Goal: Task Accomplishment & Management: Manage account settings

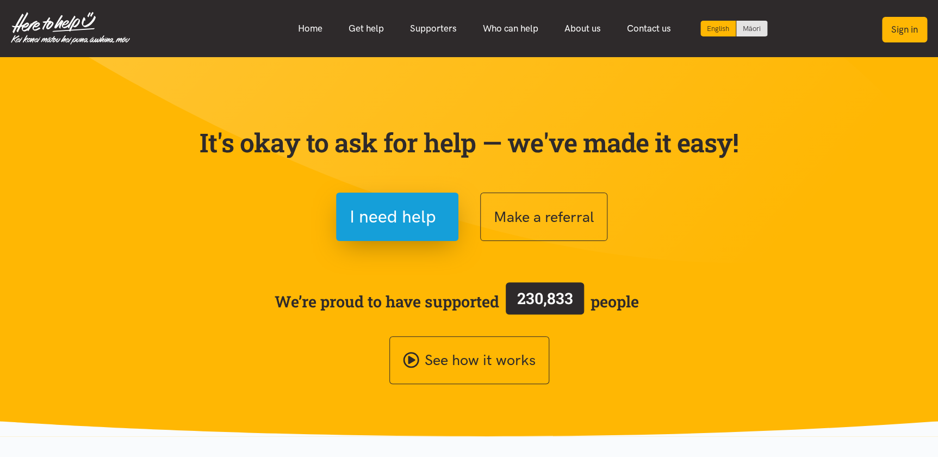
click at [898, 28] on button "Sign in" at bounding box center [904, 30] width 45 height 26
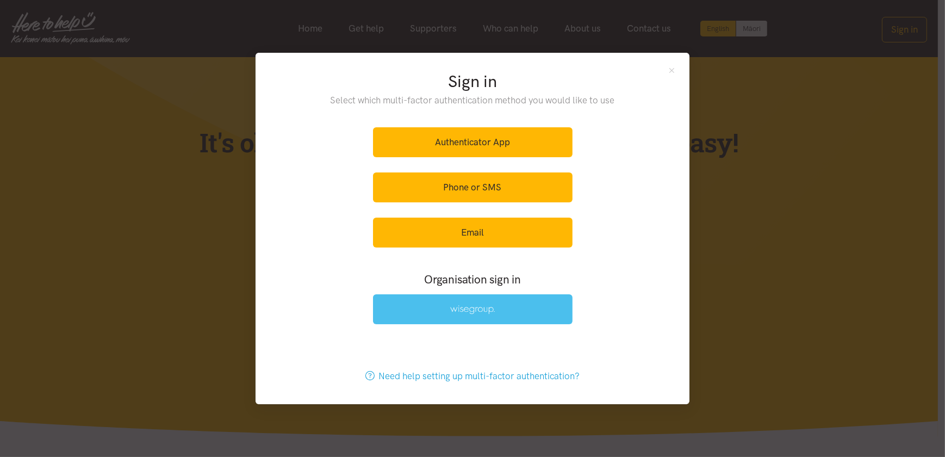
click at [462, 304] on link at bounding box center [472, 309] width 199 height 30
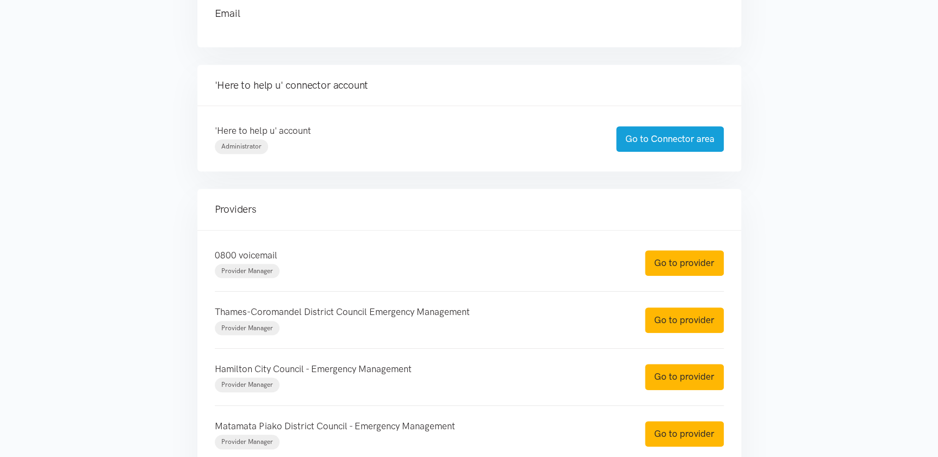
scroll to position [197, 0]
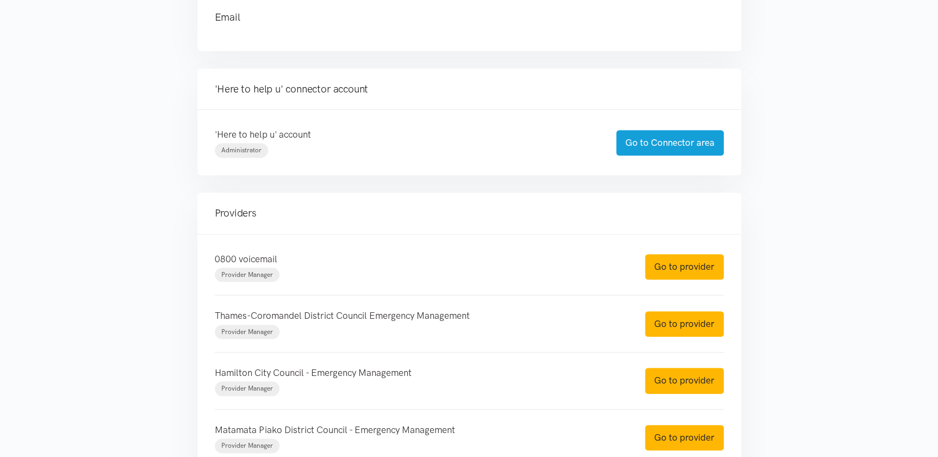
click at [895, 359] on main "Account Name Heather Moore Email Administrator" at bounding box center [469, 432] width 938 height 1011
click at [668, 141] on link "Go to Connector area" at bounding box center [670, 143] width 108 height 26
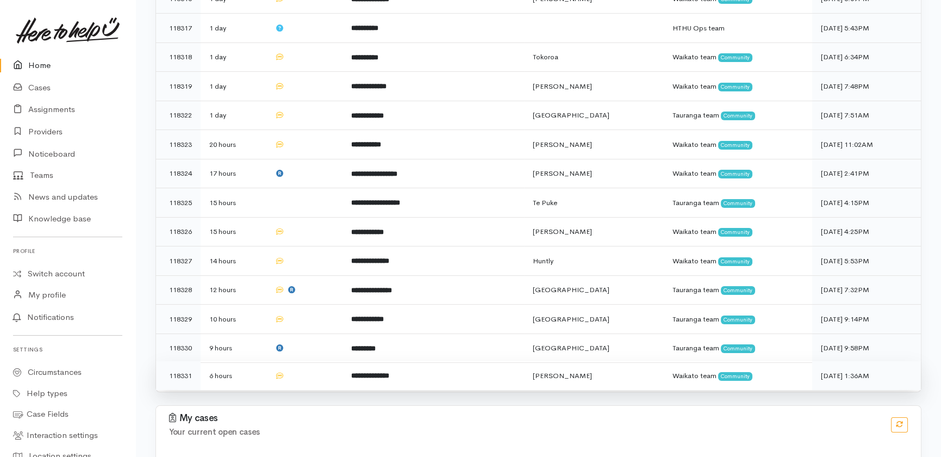
scroll to position [510, 0]
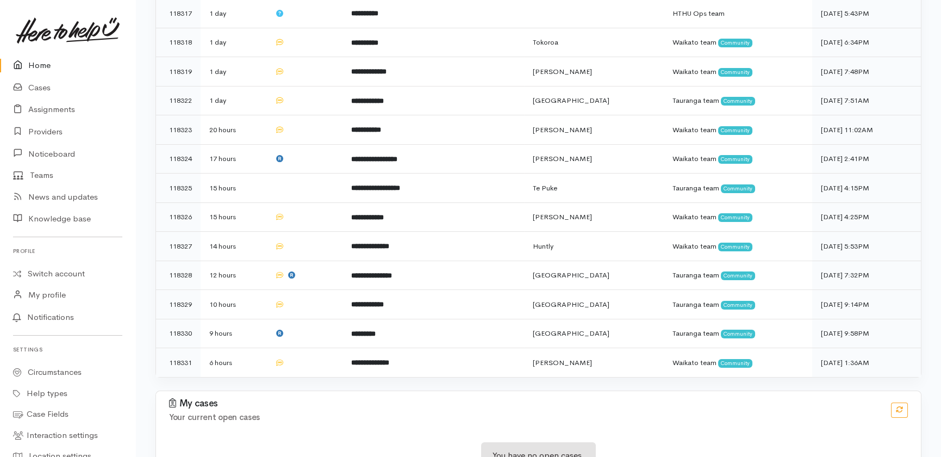
click at [43, 68] on link "Home" at bounding box center [67, 65] width 135 height 22
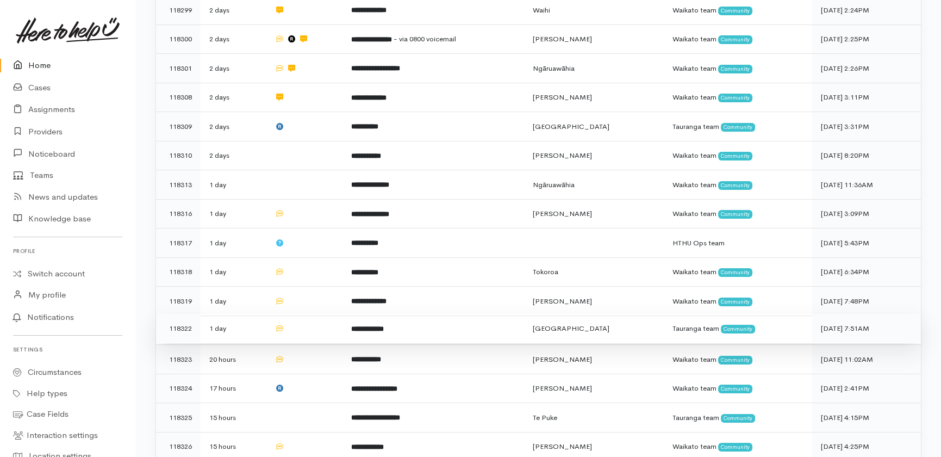
scroll to position [296, 0]
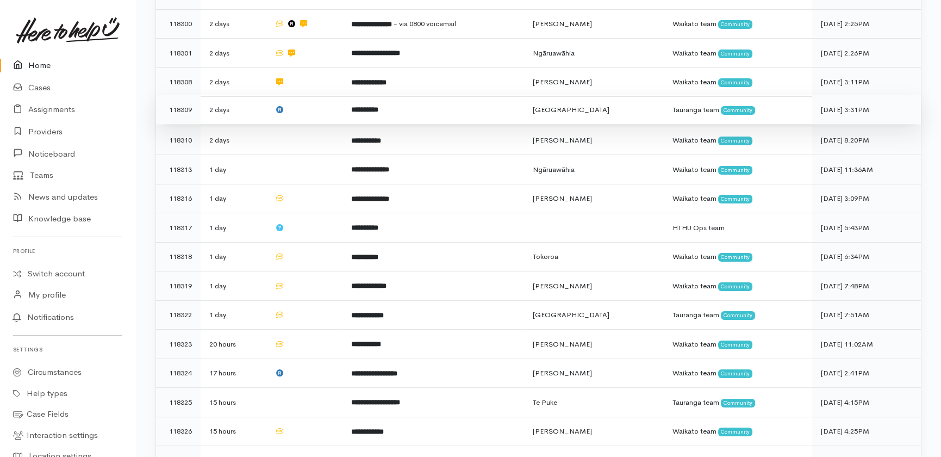
click at [314, 95] on td at bounding box center [304, 109] width 77 height 29
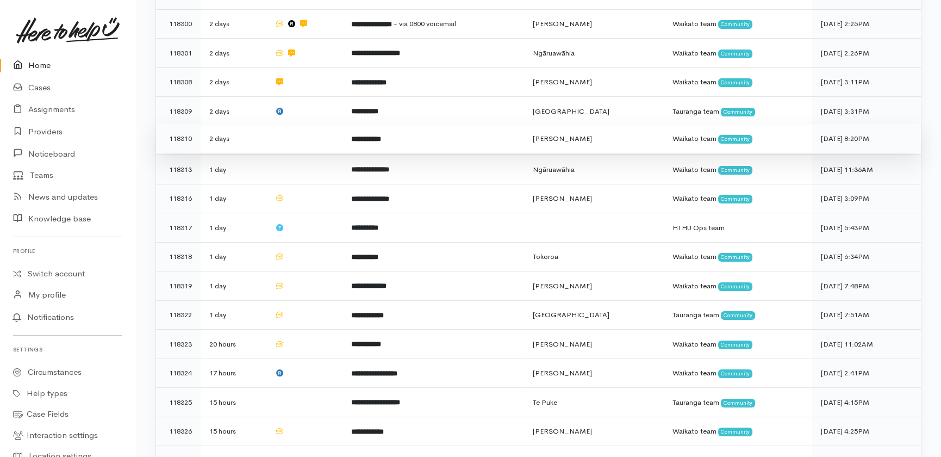
click at [303, 124] on td at bounding box center [304, 138] width 77 height 29
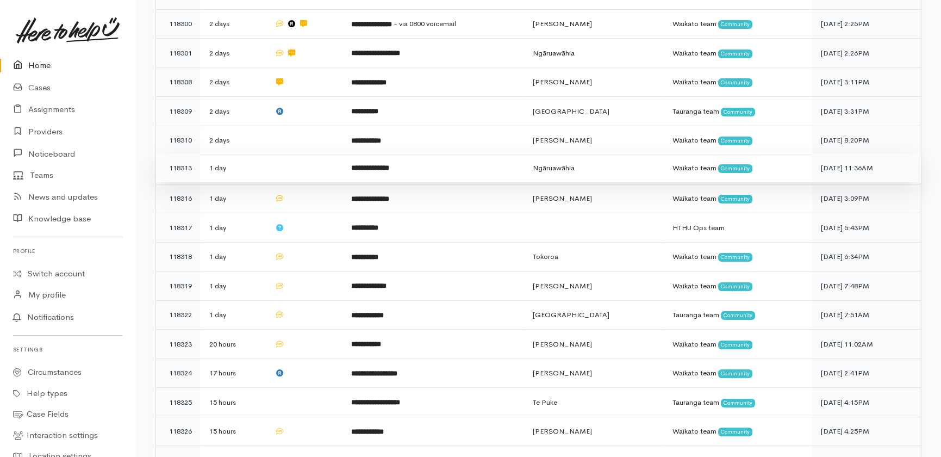
click at [310, 153] on td at bounding box center [304, 167] width 77 height 29
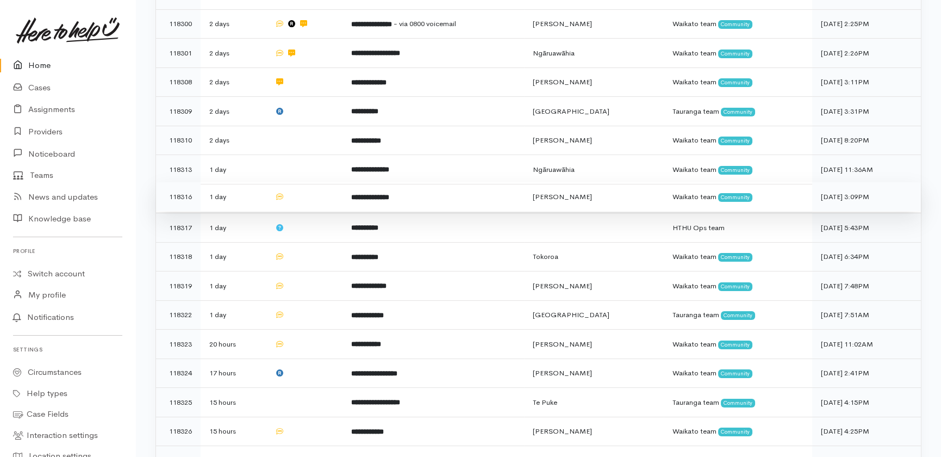
click at [308, 182] on td at bounding box center [304, 196] width 77 height 29
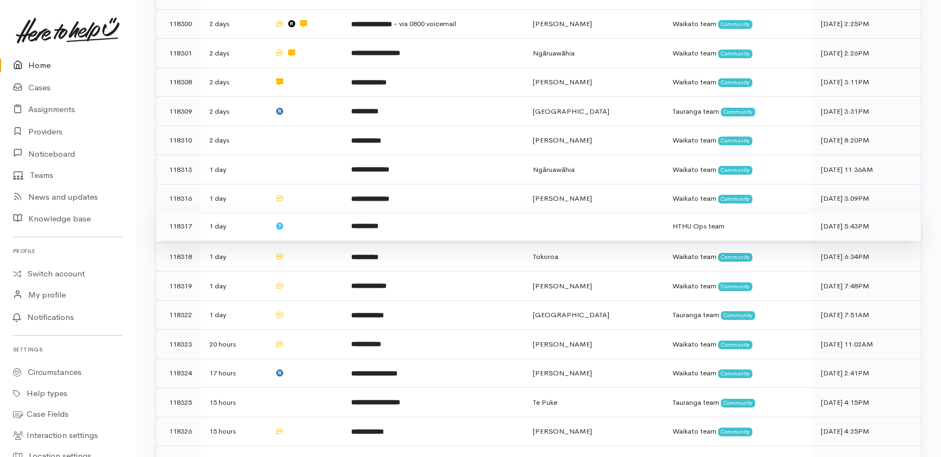
click at [314, 211] on td at bounding box center [304, 225] width 77 height 29
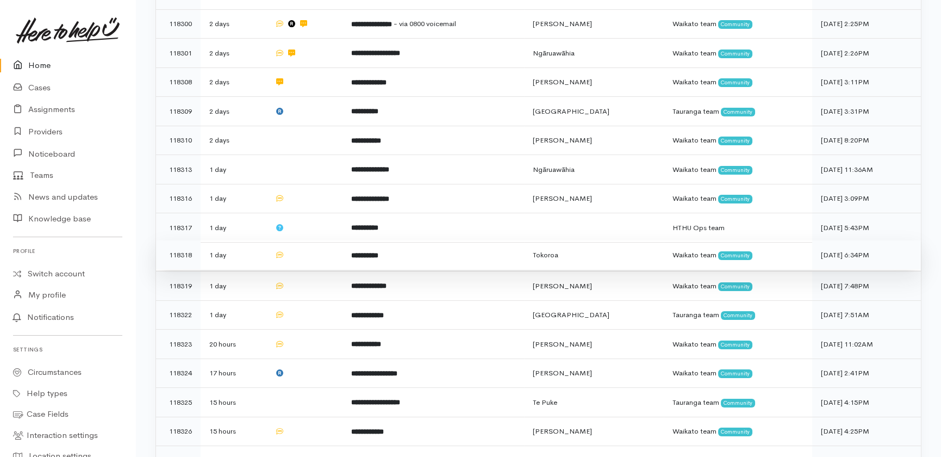
drag, startPoint x: 315, startPoint y: 211, endPoint x: 316, endPoint y: 239, distance: 27.2
click at [315, 240] on td at bounding box center [304, 254] width 77 height 29
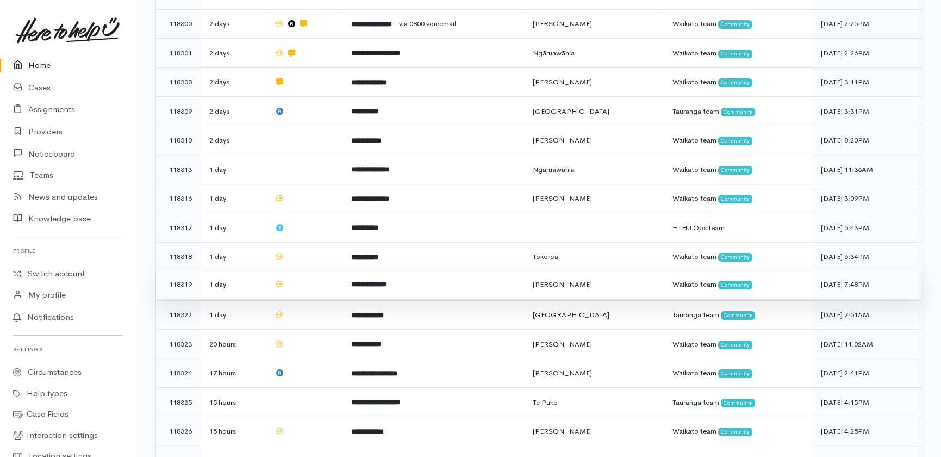
click at [315, 270] on td at bounding box center [304, 284] width 77 height 29
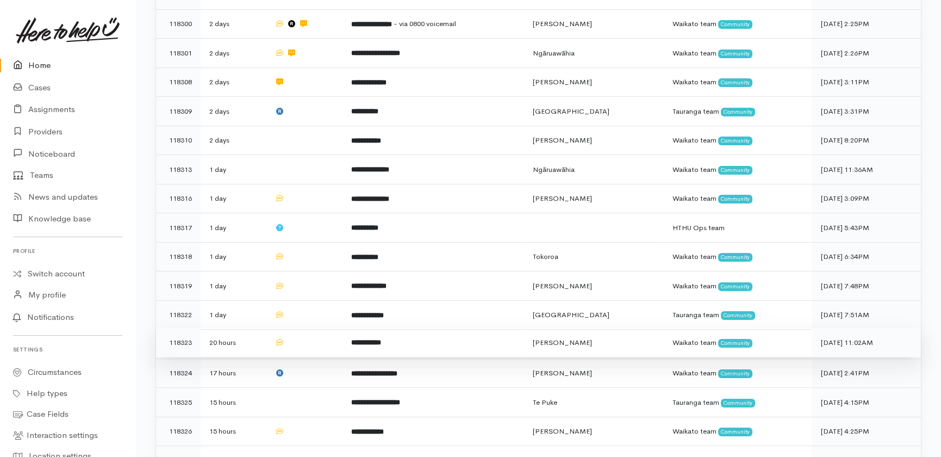
drag, startPoint x: 310, startPoint y: 267, endPoint x: 310, endPoint y: 287, distance: 20.1
click at [310, 300] on td at bounding box center [304, 314] width 77 height 29
drag, startPoint x: 305, startPoint y: 302, endPoint x: 306, endPoint y: 308, distance: 6.1
click at [304, 328] on td at bounding box center [304, 342] width 77 height 29
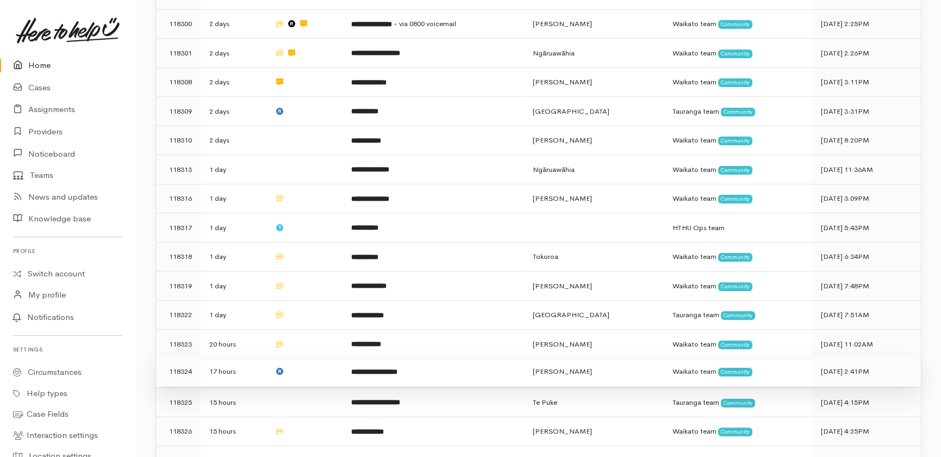
click at [310, 357] on td at bounding box center [304, 371] width 77 height 29
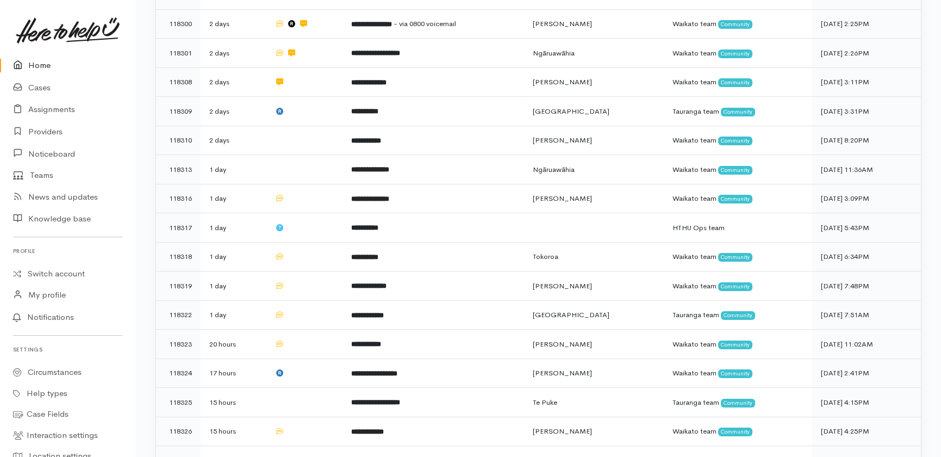
click at [42, 65] on link "Home" at bounding box center [67, 65] width 135 height 22
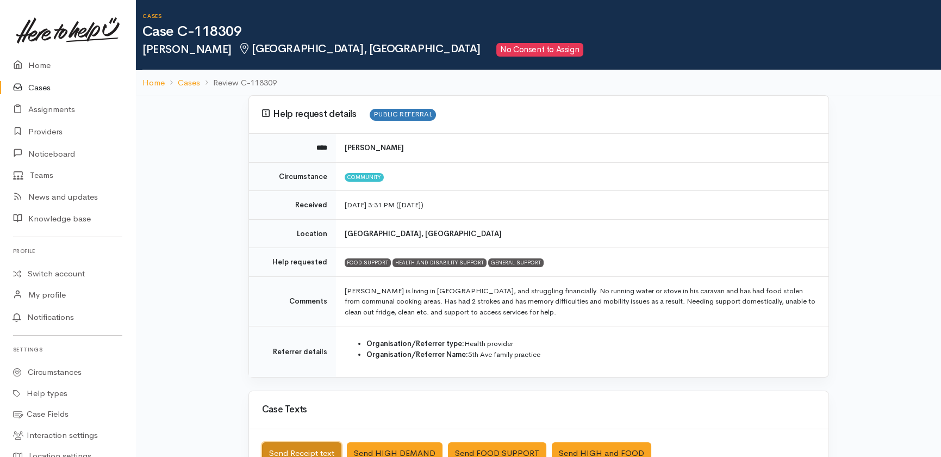
click at [307, 449] on button "Send Receipt text" at bounding box center [301, 453] width 79 height 22
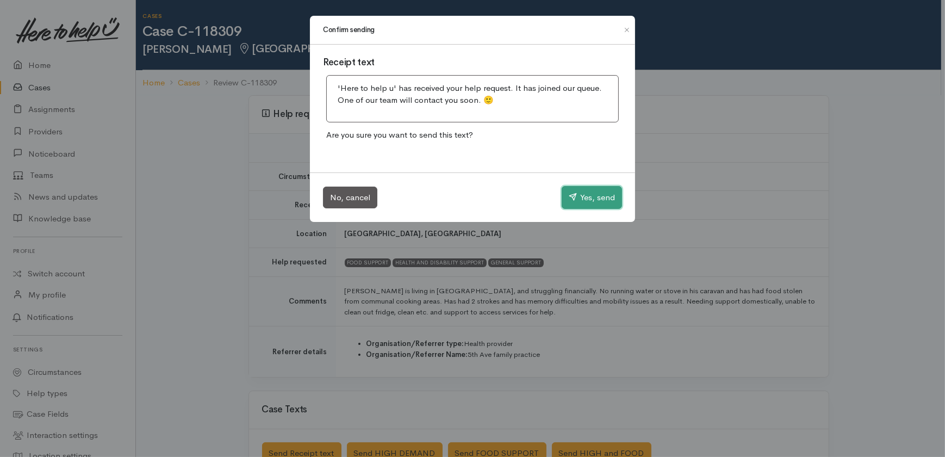
click at [590, 200] on button "Yes, send" at bounding box center [591, 197] width 60 height 23
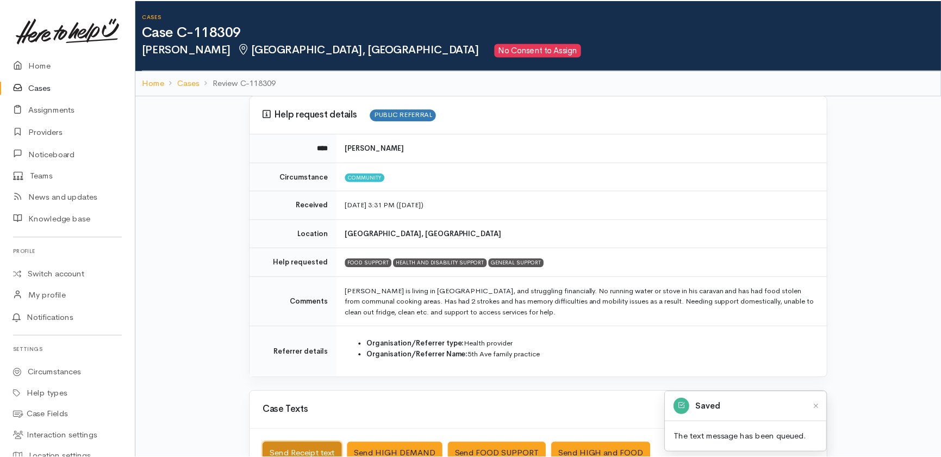
scroll to position [7, 0]
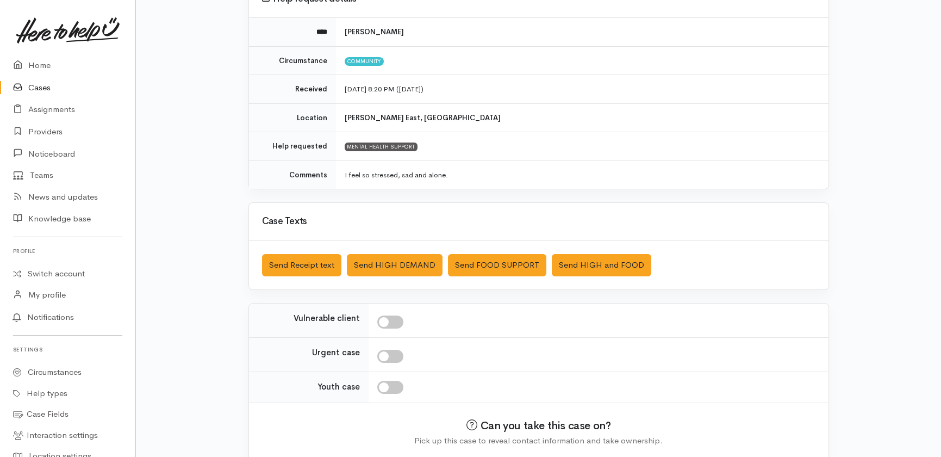
scroll to position [159, 0]
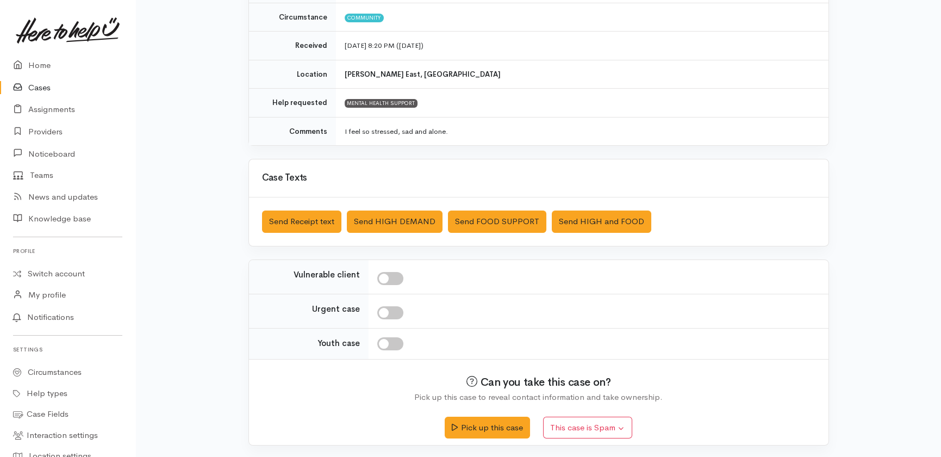
click at [394, 276] on input "checkbox" at bounding box center [390, 278] width 26 height 13
checkbox input "true"
click at [298, 217] on button "Send Receipt text" at bounding box center [301, 221] width 79 height 22
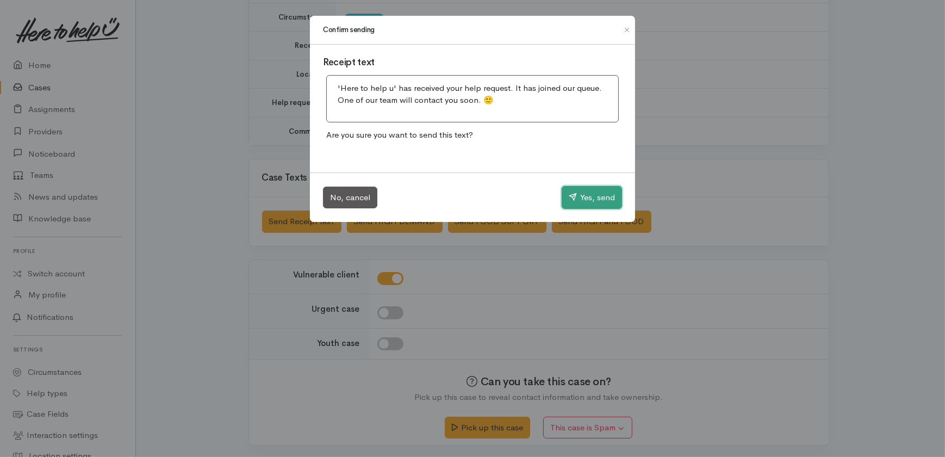
drag, startPoint x: 578, startPoint y: 196, endPoint x: 529, endPoint y: 151, distance: 66.9
click at [579, 195] on button "Yes, send" at bounding box center [591, 197] width 60 height 23
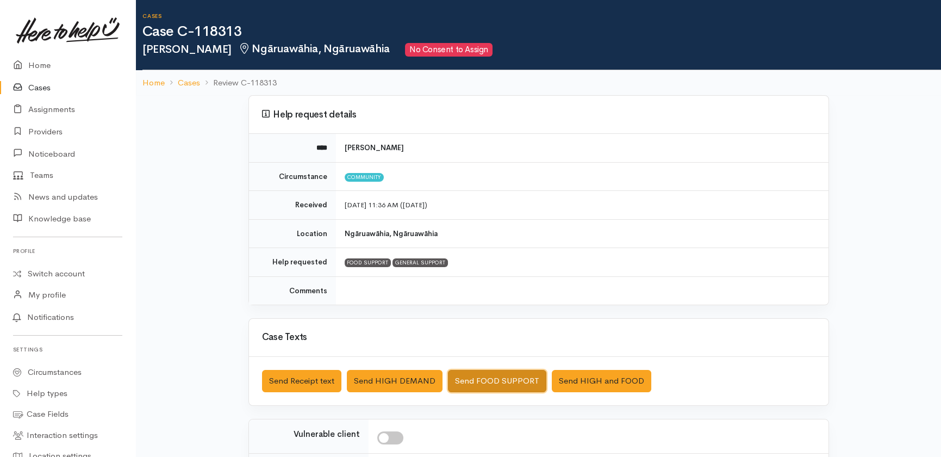
click at [469, 378] on button "Send FOOD SUPPORT" at bounding box center [497, 381] width 98 height 22
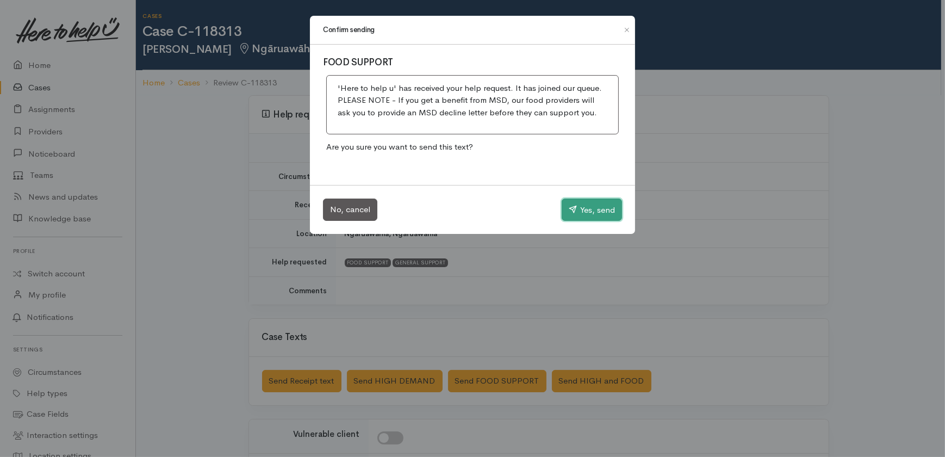
click at [594, 209] on button "Yes, send" at bounding box center [591, 209] width 60 height 23
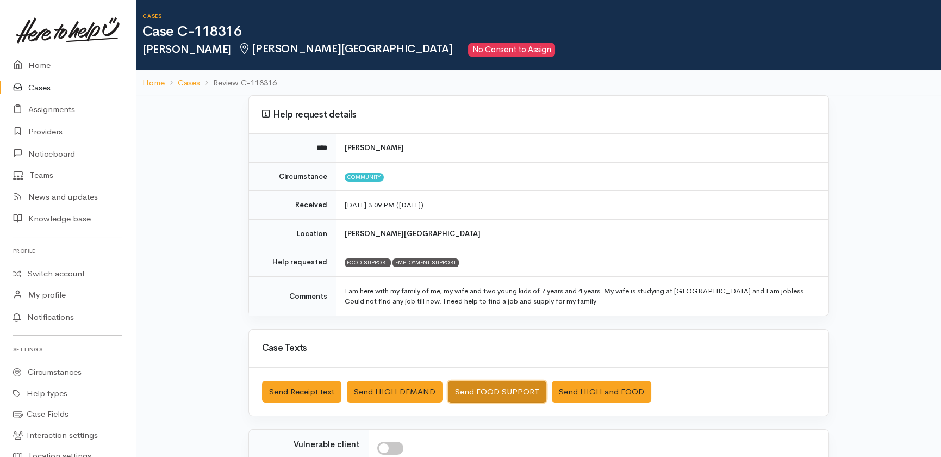
click at [495, 384] on button "Send FOOD SUPPORT" at bounding box center [497, 391] width 98 height 22
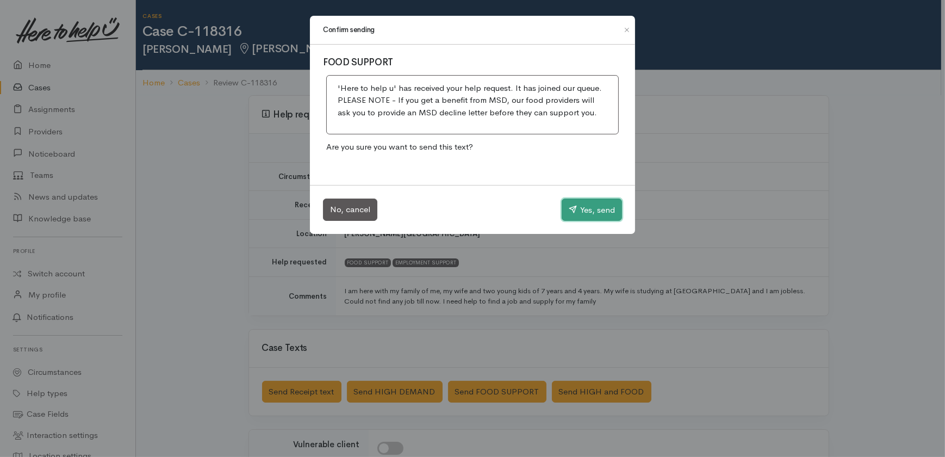
click at [590, 213] on button "Yes, send" at bounding box center [591, 209] width 60 height 23
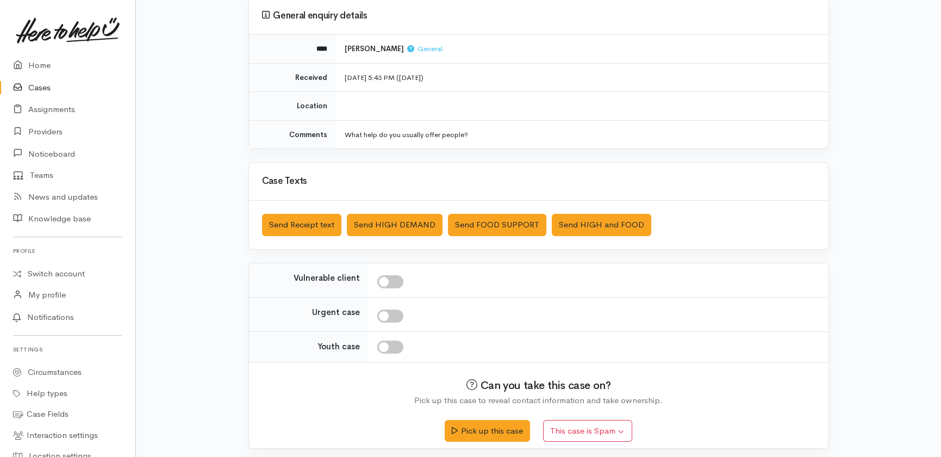
scroll to position [103, 0]
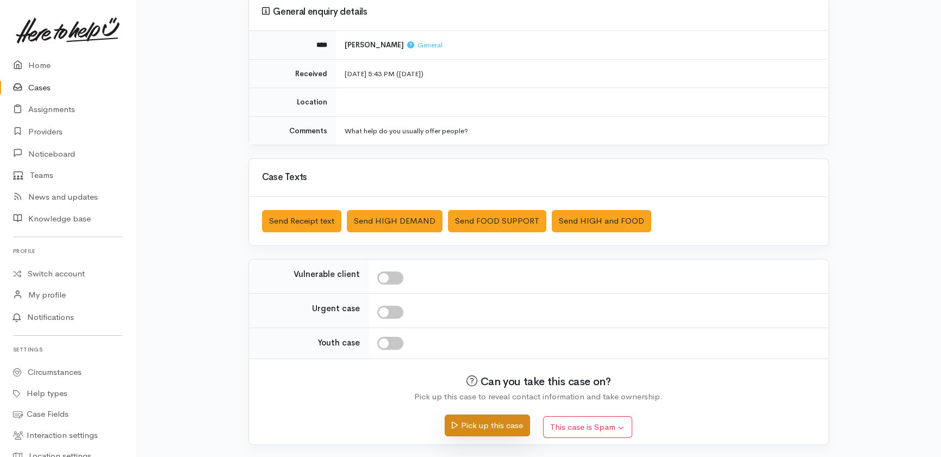
click at [493, 423] on button "Pick up this case" at bounding box center [487, 425] width 85 height 22
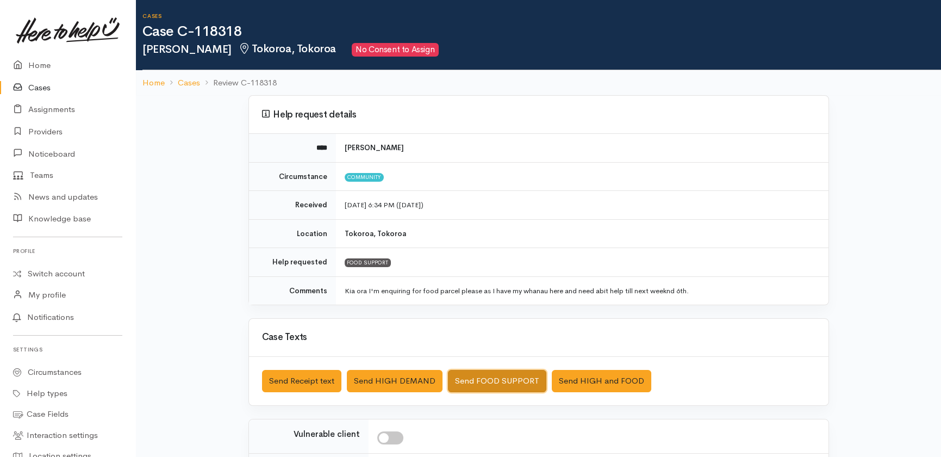
click at [470, 377] on button "Send FOOD SUPPORT" at bounding box center [497, 381] width 98 height 22
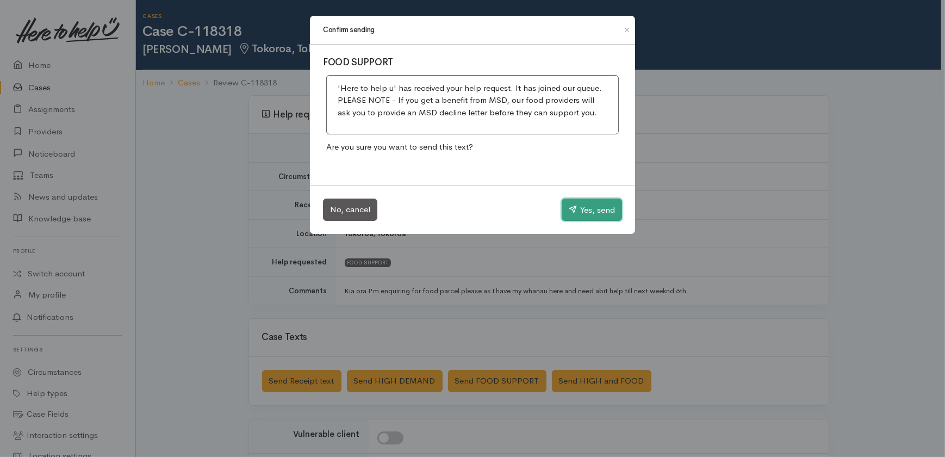
click at [581, 210] on button "Yes, send" at bounding box center [591, 209] width 60 height 23
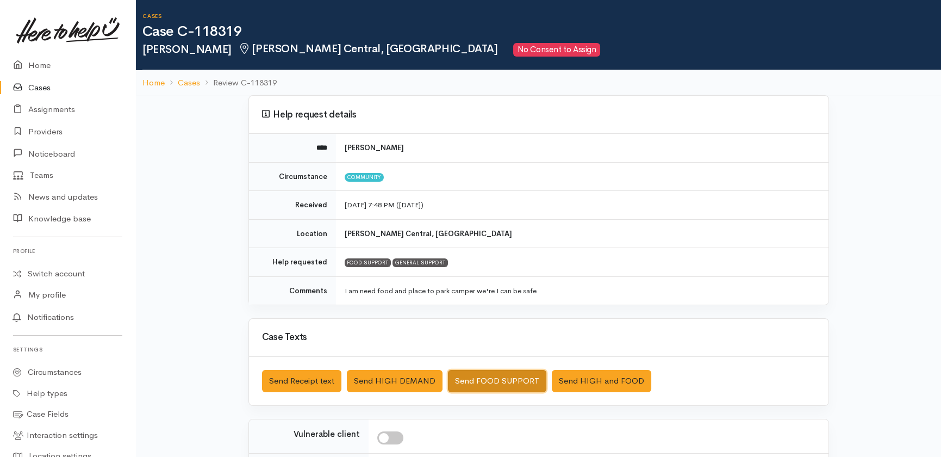
click at [486, 378] on button "Send FOOD SUPPORT" at bounding box center [497, 381] width 98 height 22
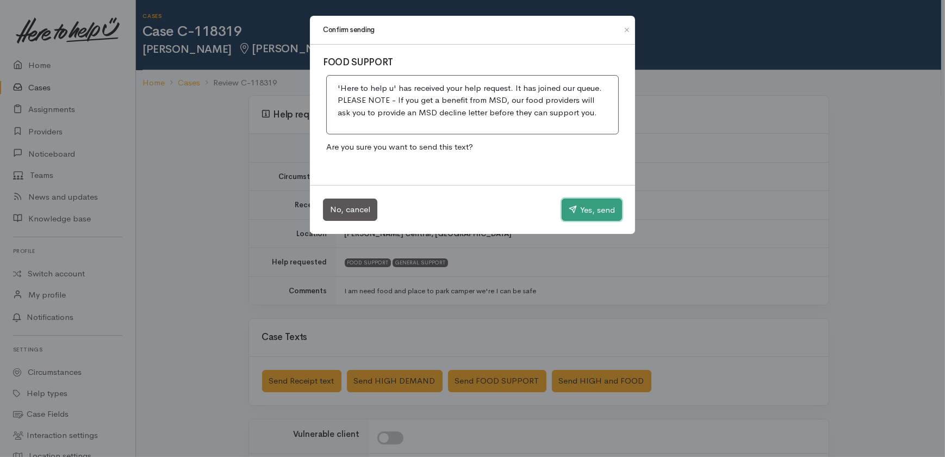
click at [589, 207] on button "Yes, send" at bounding box center [591, 209] width 60 height 23
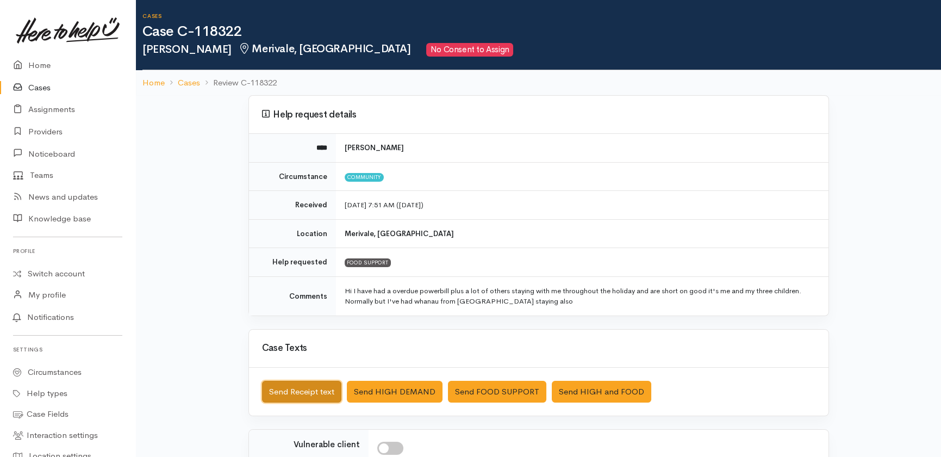
click at [298, 383] on button "Send Receipt text" at bounding box center [301, 391] width 79 height 22
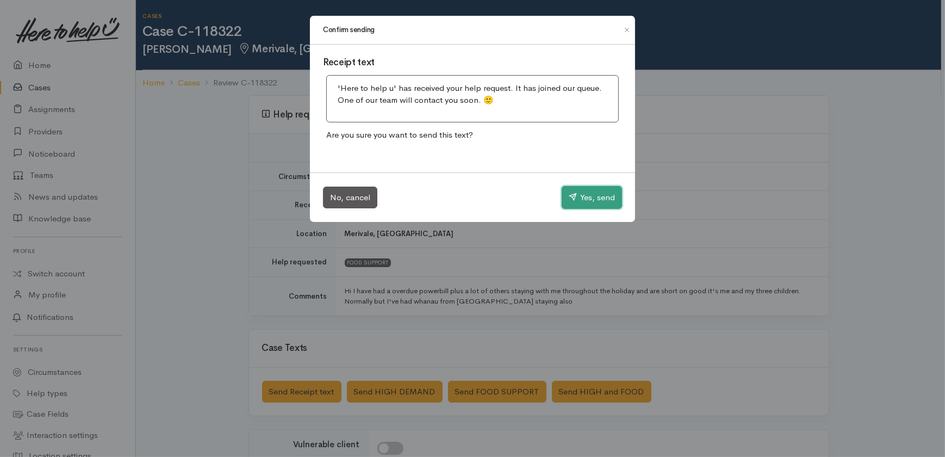
click at [586, 197] on button "Yes, send" at bounding box center [591, 197] width 60 height 23
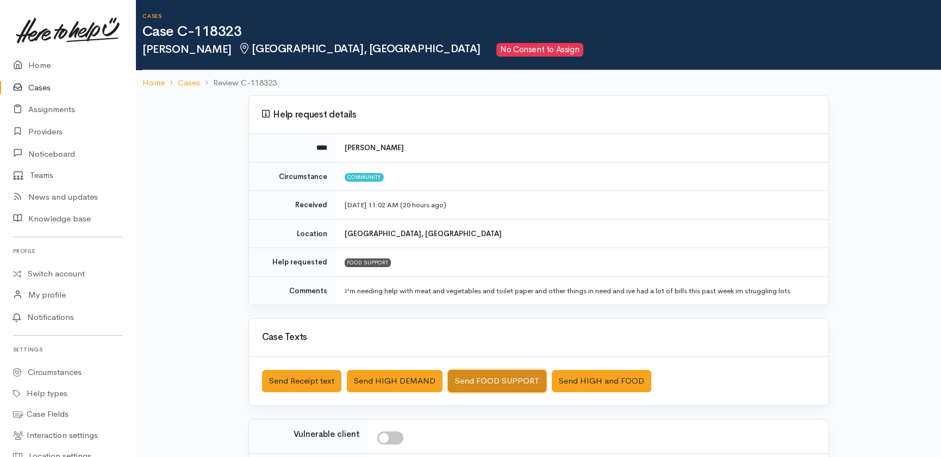
click at [499, 378] on button "Send FOOD SUPPORT" at bounding box center [497, 381] width 98 height 22
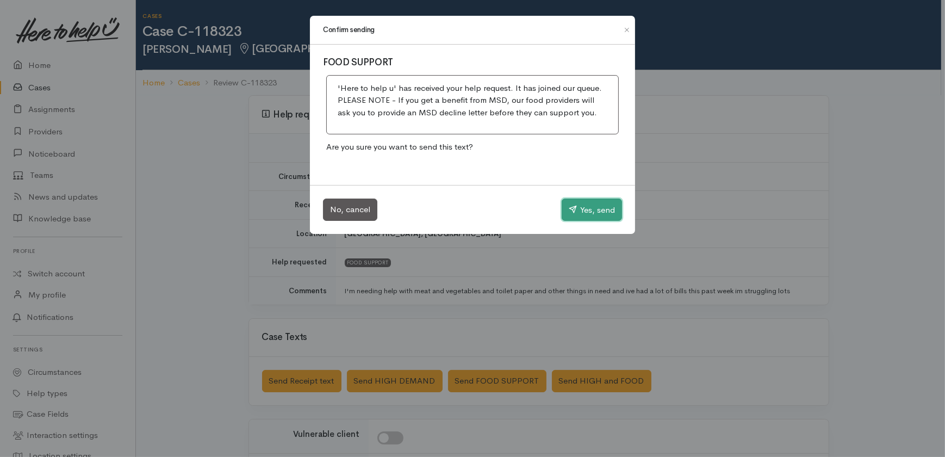
click at [591, 213] on button "Yes, send" at bounding box center [591, 209] width 60 height 23
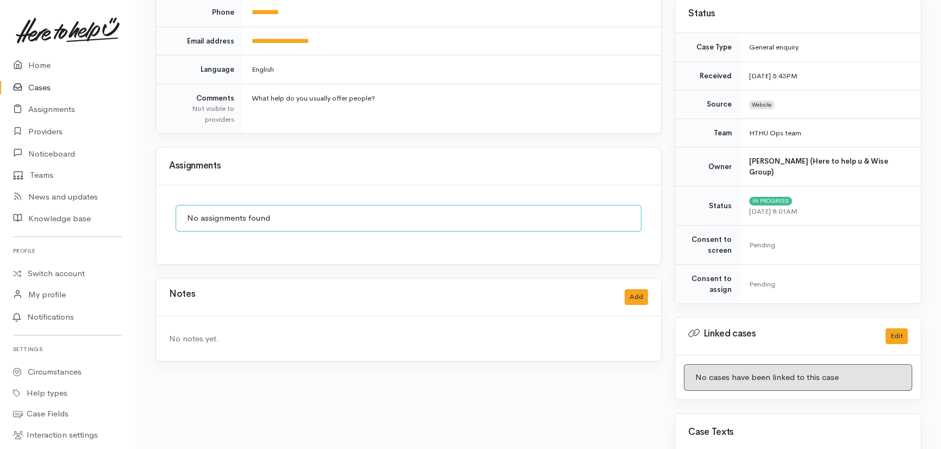
scroll to position [197, 0]
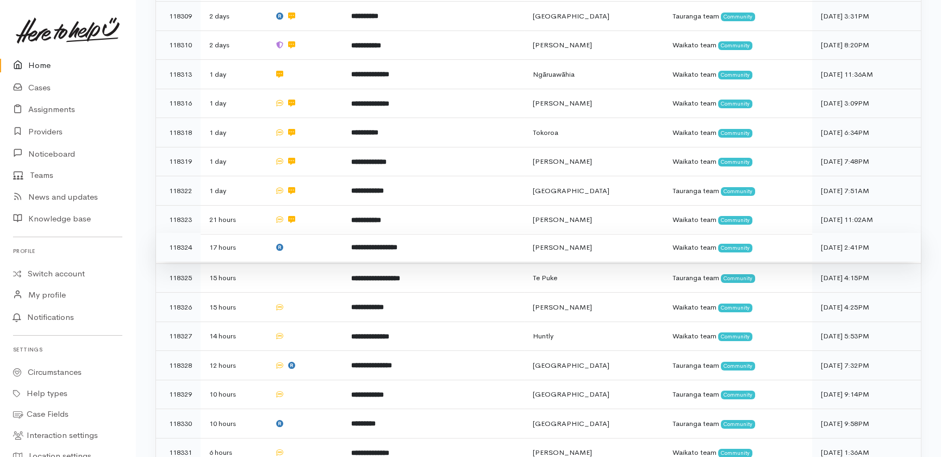
scroll to position [499, 0]
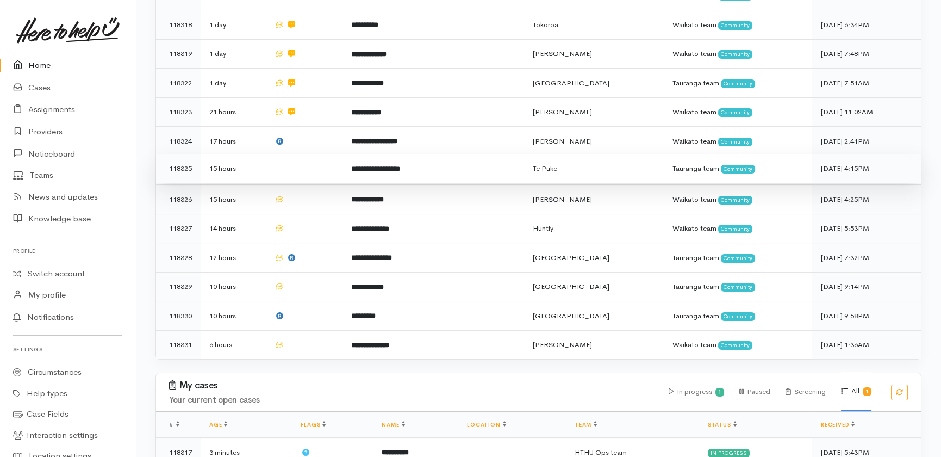
click at [311, 154] on td at bounding box center [304, 168] width 77 height 29
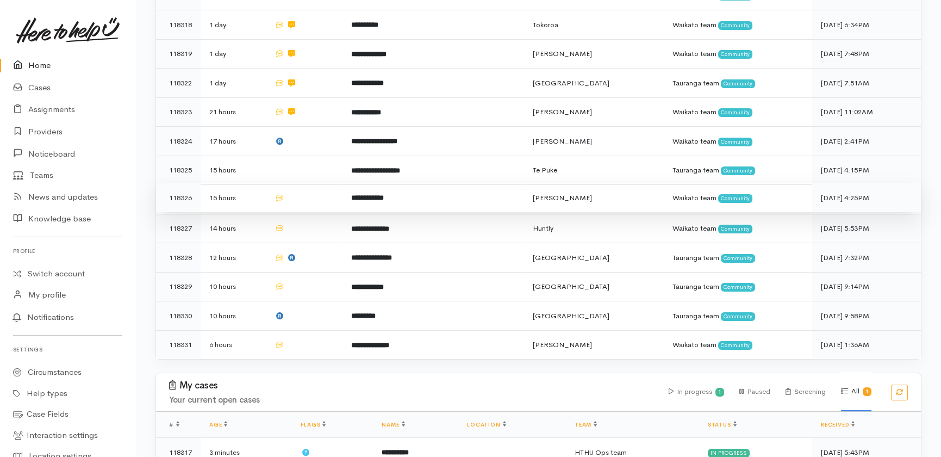
click at [315, 183] on td at bounding box center [304, 197] width 77 height 29
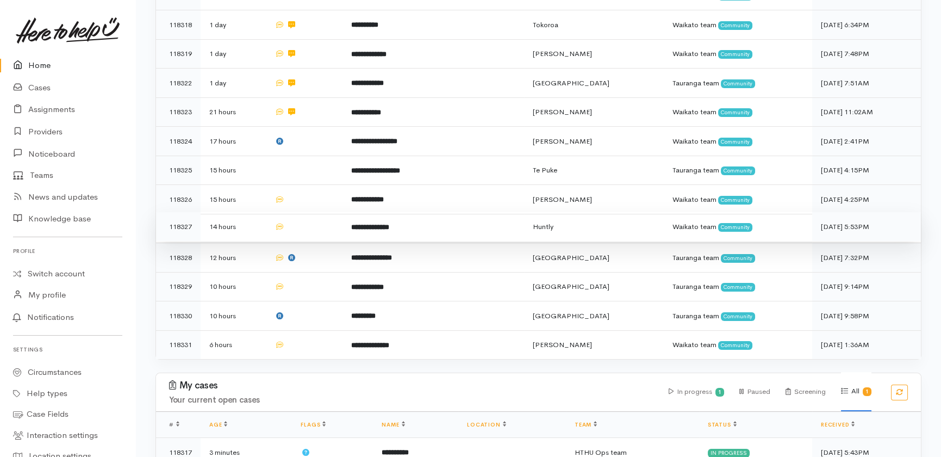
click at [315, 212] on td at bounding box center [304, 226] width 77 height 29
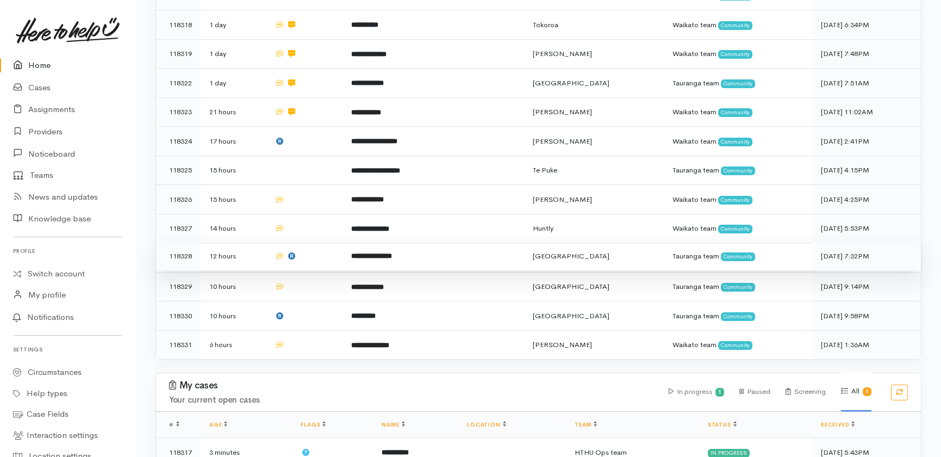
click at [324, 241] on td at bounding box center [304, 255] width 77 height 29
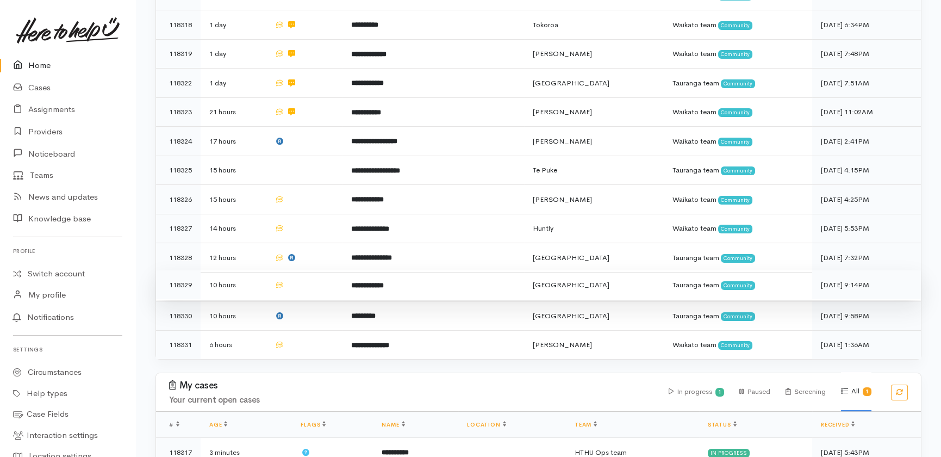
click at [326, 270] on td at bounding box center [304, 284] width 77 height 29
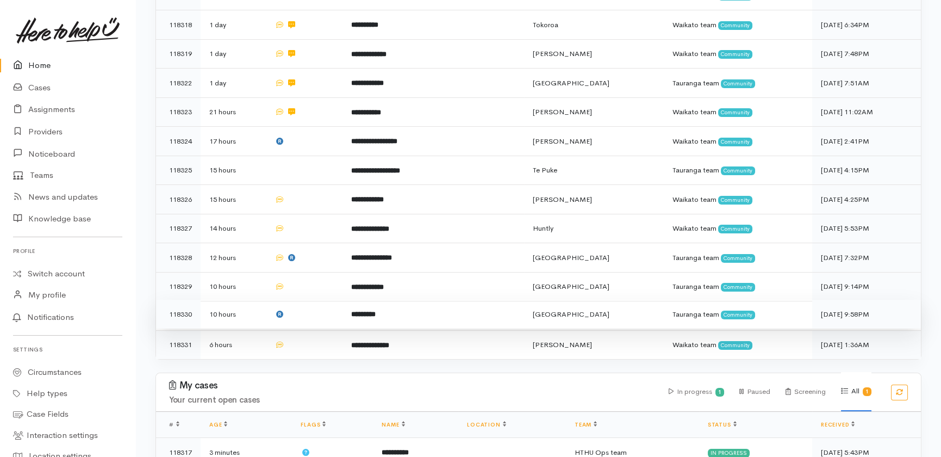
click at [321, 299] on td at bounding box center [304, 313] width 77 height 29
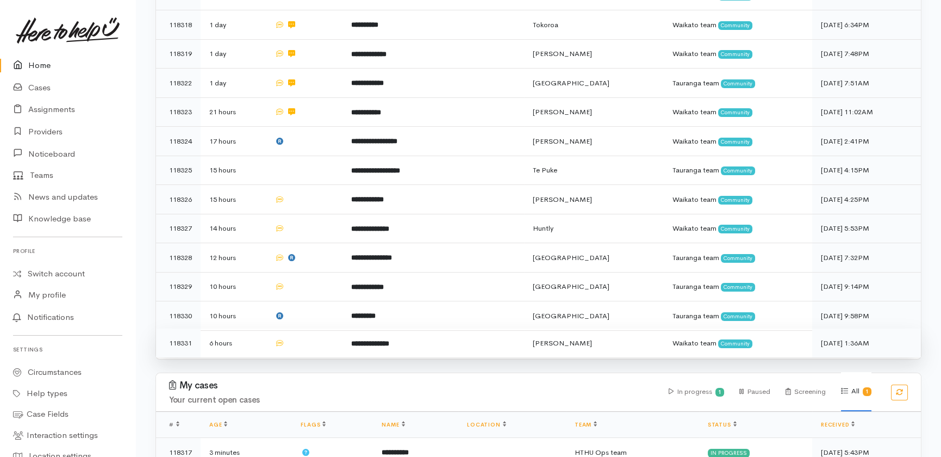
click at [311, 328] on td at bounding box center [304, 342] width 77 height 29
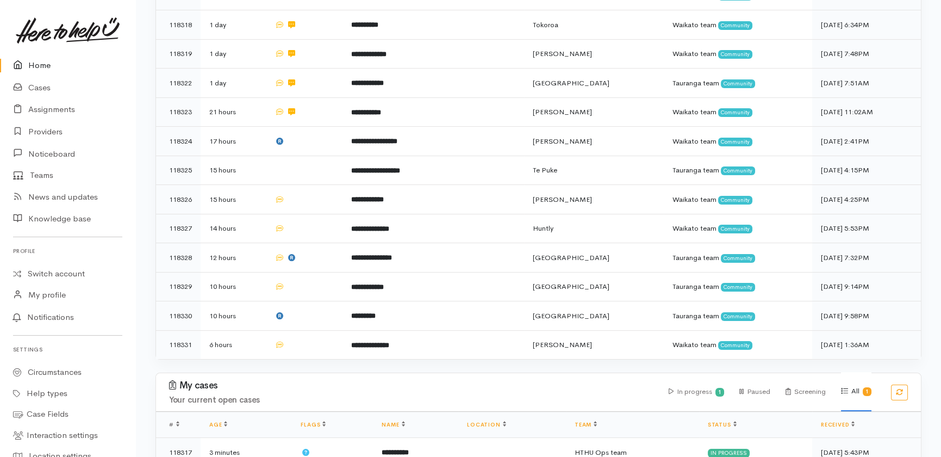
click at [43, 65] on link "Home" at bounding box center [67, 65] width 135 height 22
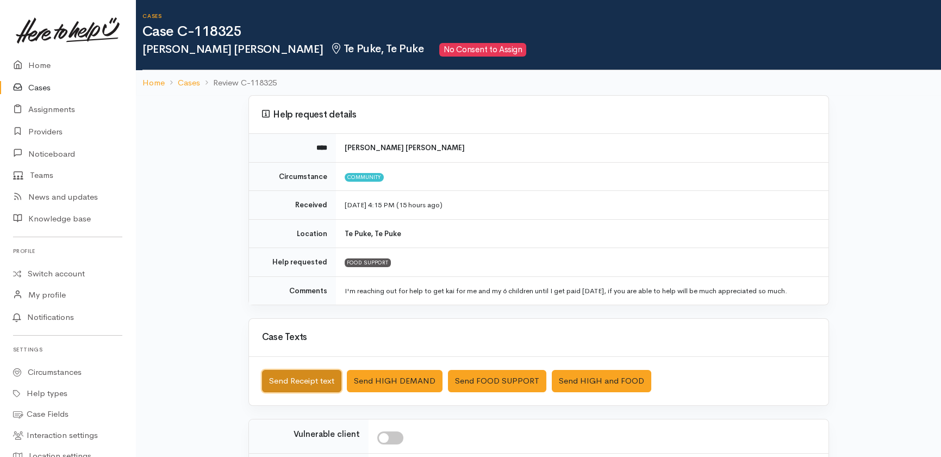
click at [297, 377] on button "Send Receipt text" at bounding box center [301, 381] width 79 height 22
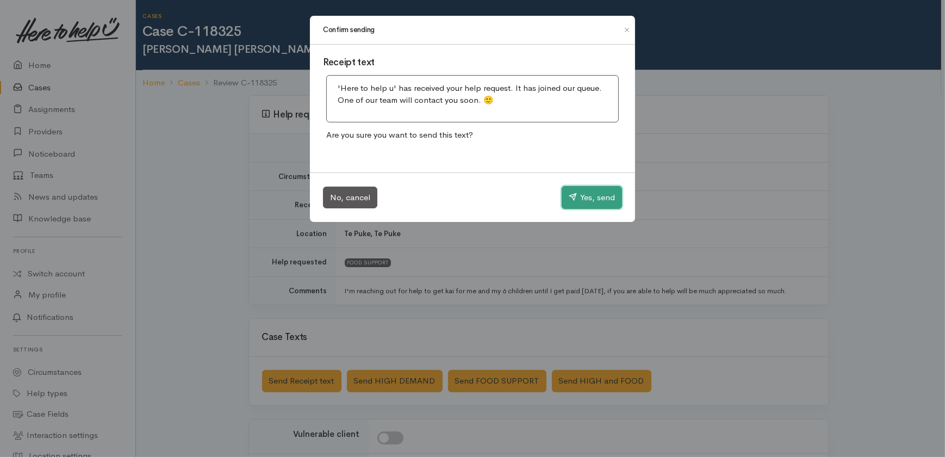
click at [584, 195] on button "Yes, send" at bounding box center [591, 197] width 60 height 23
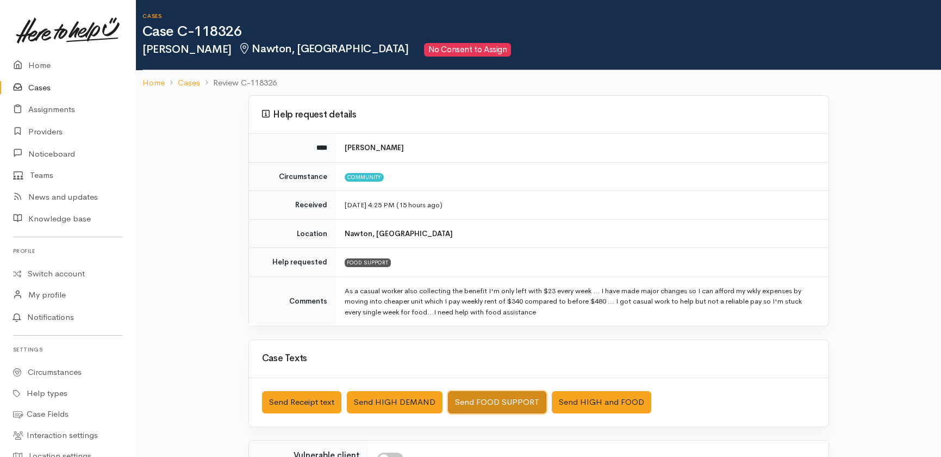
click at [494, 400] on button "Send FOOD SUPPORT" at bounding box center [497, 402] width 98 height 22
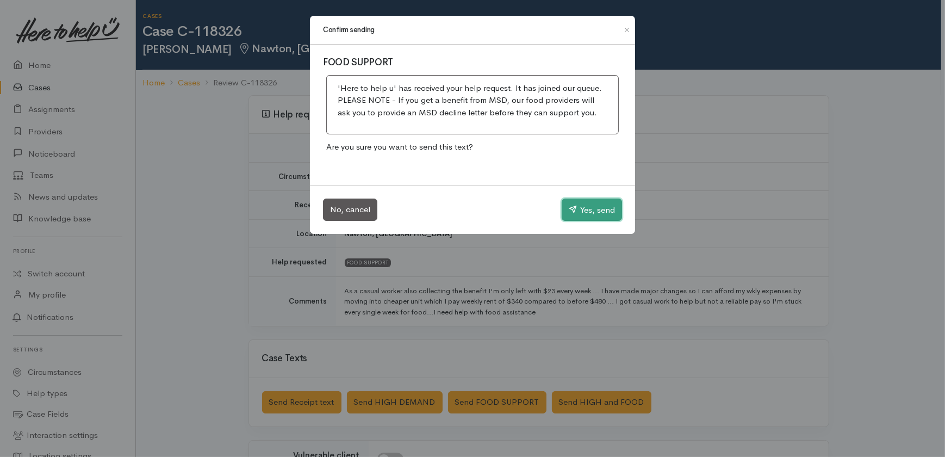
click at [603, 210] on button "Yes, send" at bounding box center [591, 209] width 60 height 23
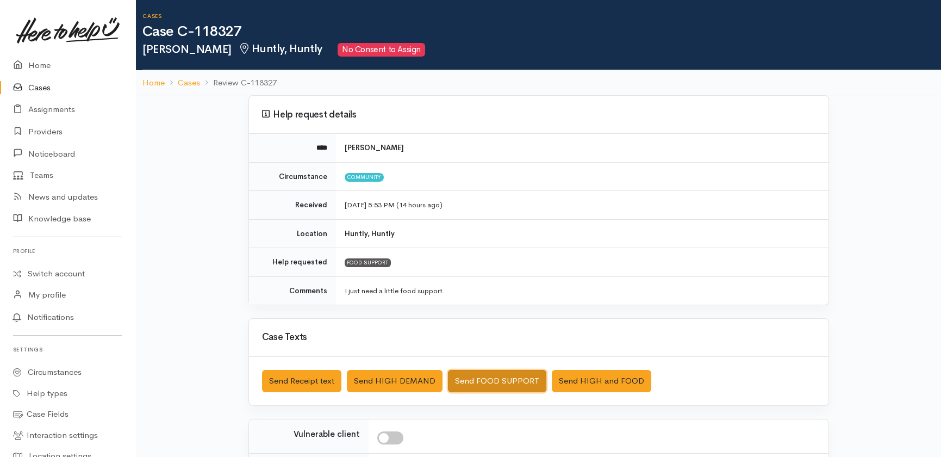
click at [495, 380] on button "Send FOOD SUPPORT" at bounding box center [497, 381] width 98 height 22
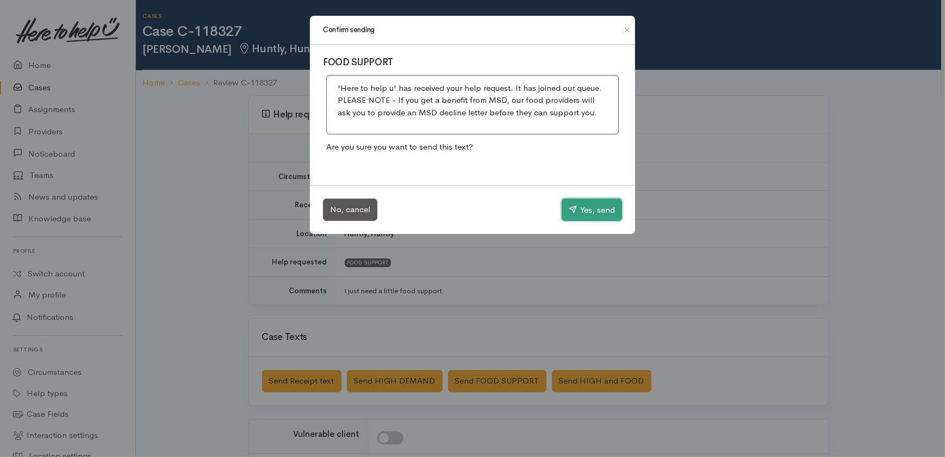
click at [584, 209] on button "Yes, send" at bounding box center [591, 209] width 60 height 23
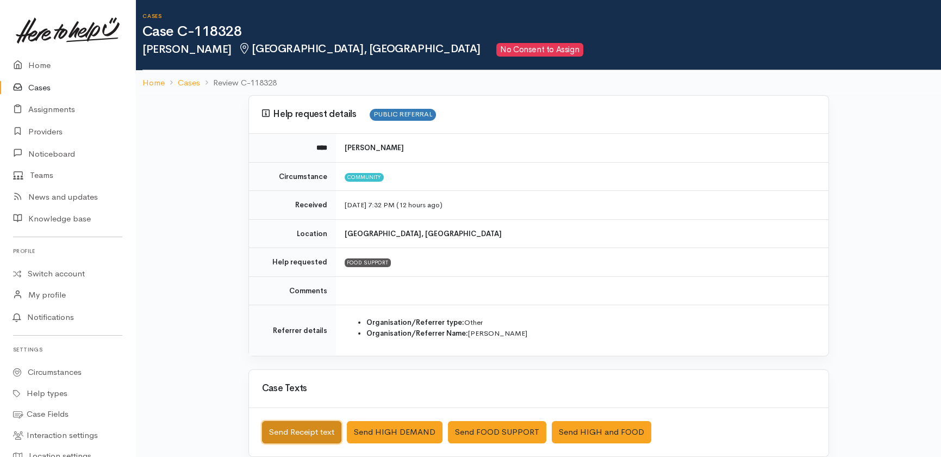
click at [286, 428] on button "Send Receipt text" at bounding box center [301, 432] width 79 height 22
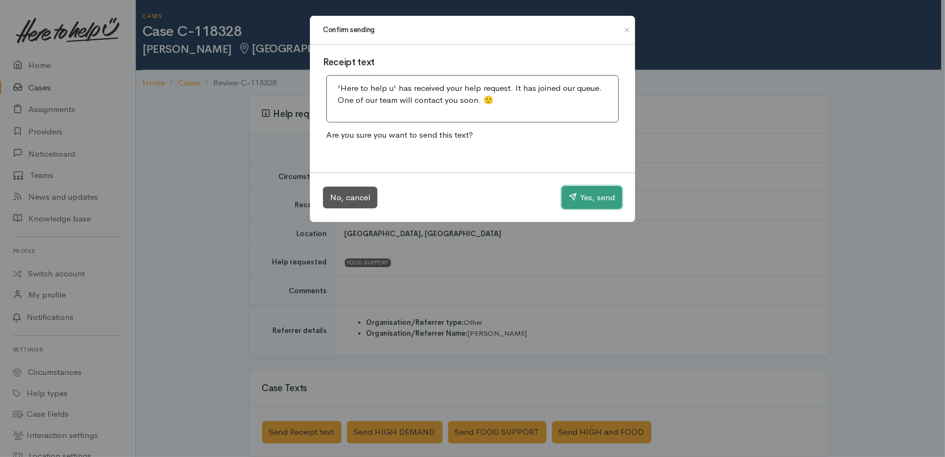
click at [599, 197] on button "Yes, send" at bounding box center [591, 197] width 60 height 23
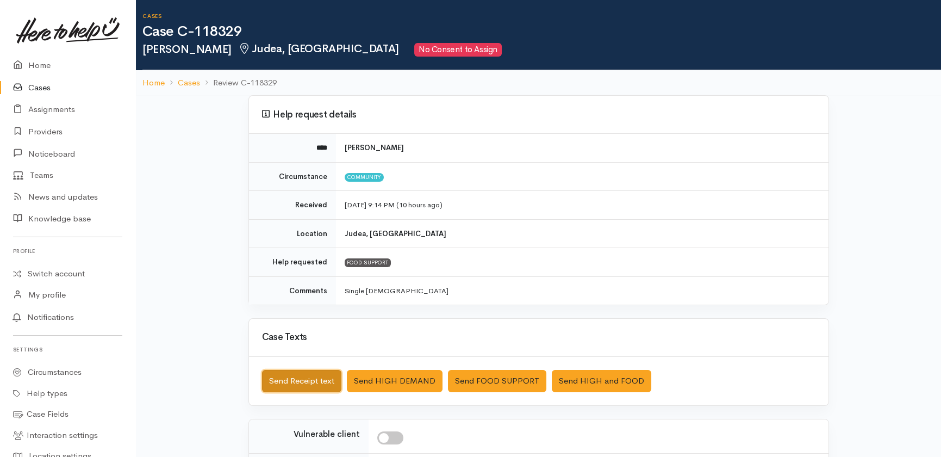
click at [302, 385] on button "Send Receipt text" at bounding box center [301, 381] width 79 height 22
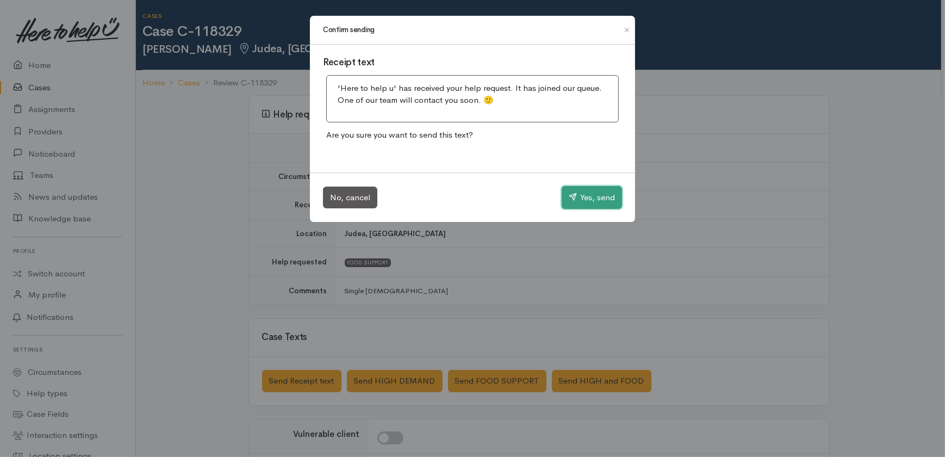
click at [594, 199] on button "Yes, send" at bounding box center [591, 197] width 60 height 23
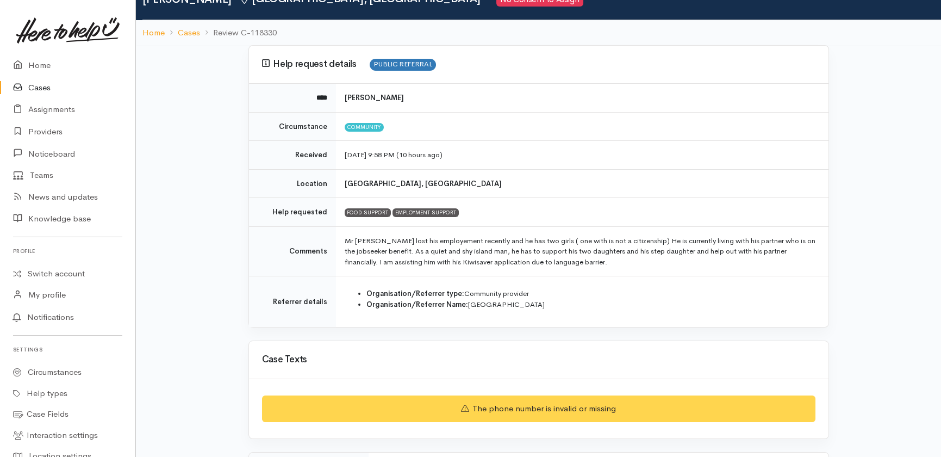
scroll to position [148, 0]
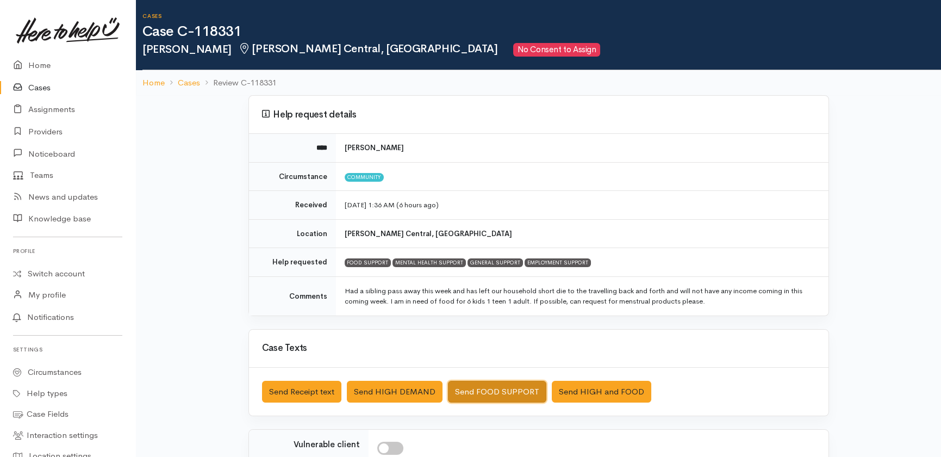
click at [489, 390] on button "Send FOOD SUPPORT" at bounding box center [497, 391] width 98 height 22
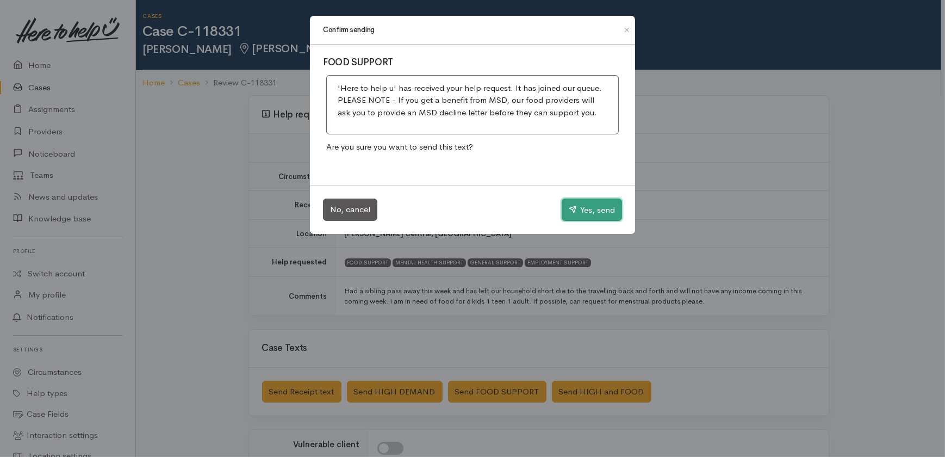
click at [592, 206] on button "Yes, send" at bounding box center [591, 209] width 60 height 23
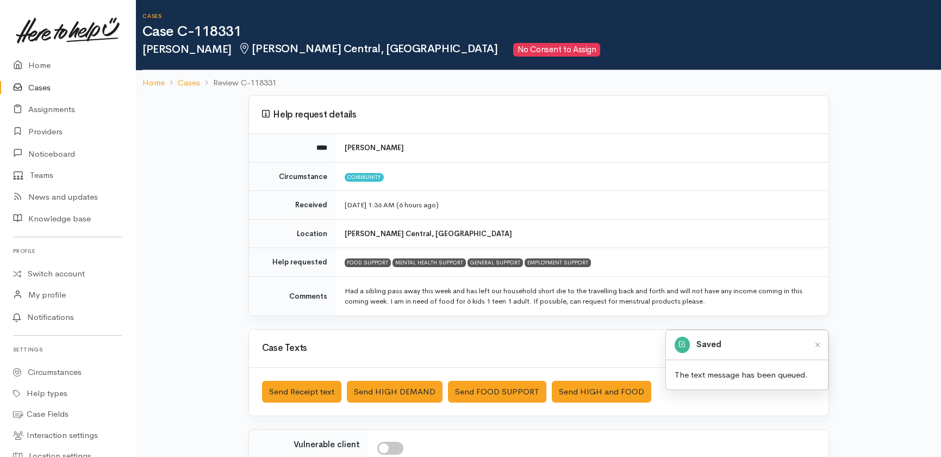
click at [395, 447] on input "checkbox" at bounding box center [390, 447] width 26 height 13
checkbox input "true"
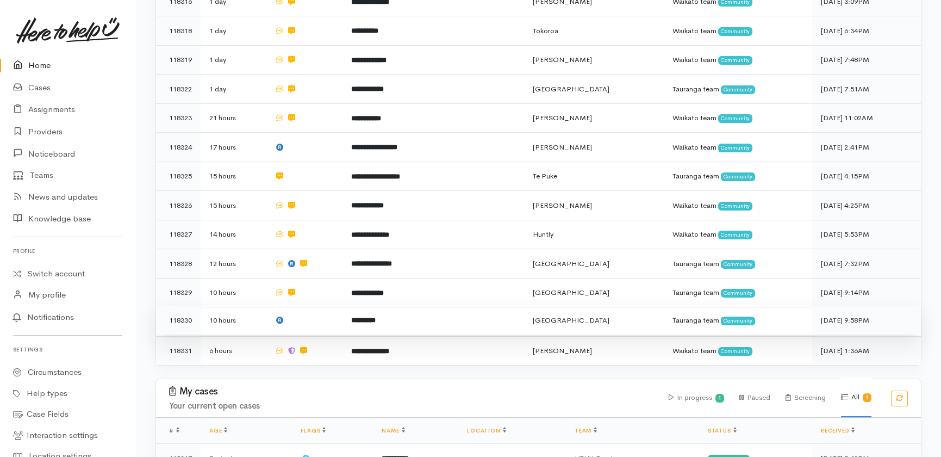
scroll to position [494, 0]
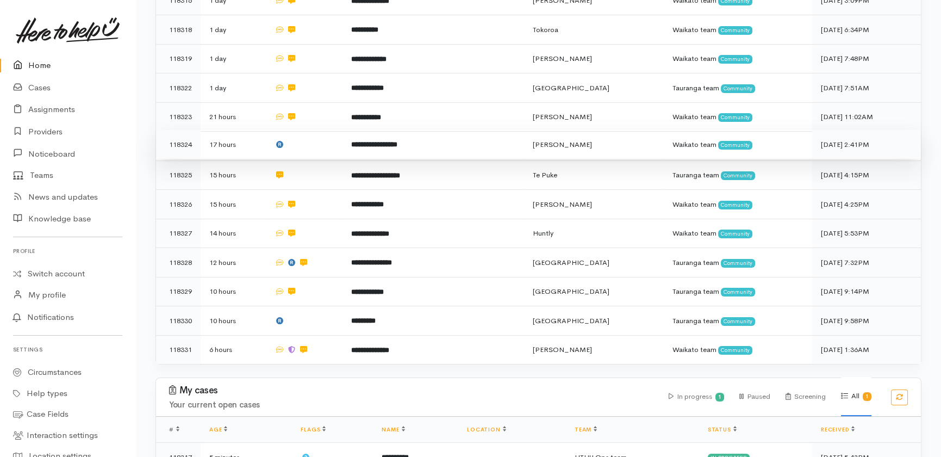
click at [317, 130] on td at bounding box center [304, 144] width 77 height 29
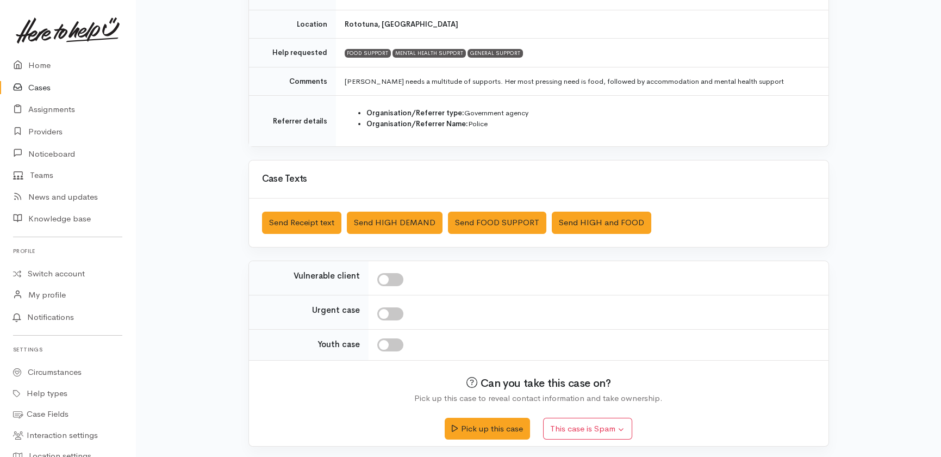
scroll to position [211, 0]
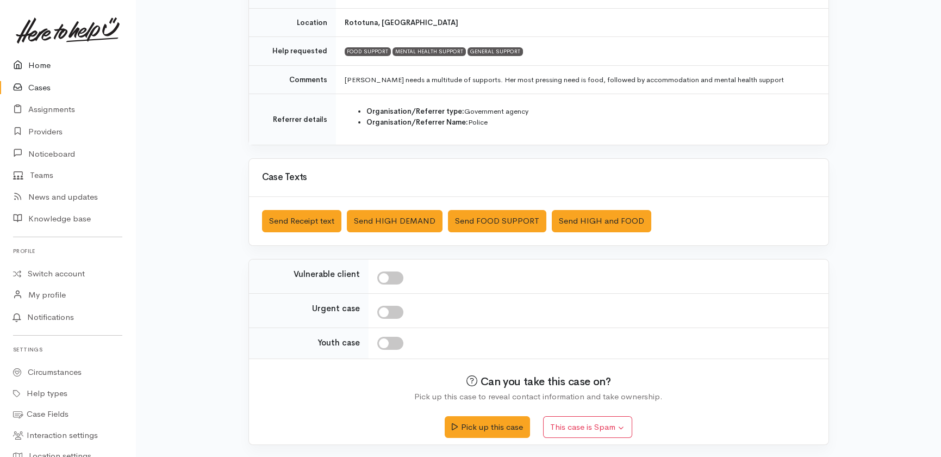
click at [40, 66] on link "Home" at bounding box center [67, 65] width 135 height 22
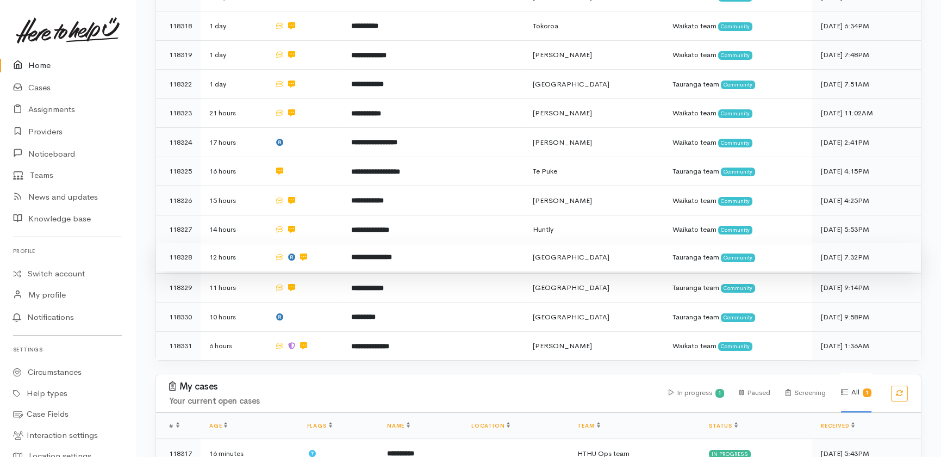
scroll to position [499, 0]
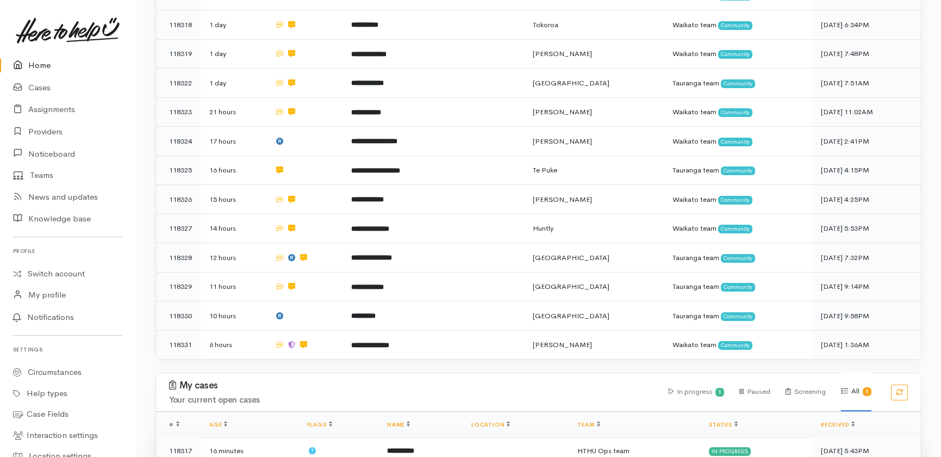
click at [620, 436] on td "HTHU Ops team" at bounding box center [635, 450] width 132 height 29
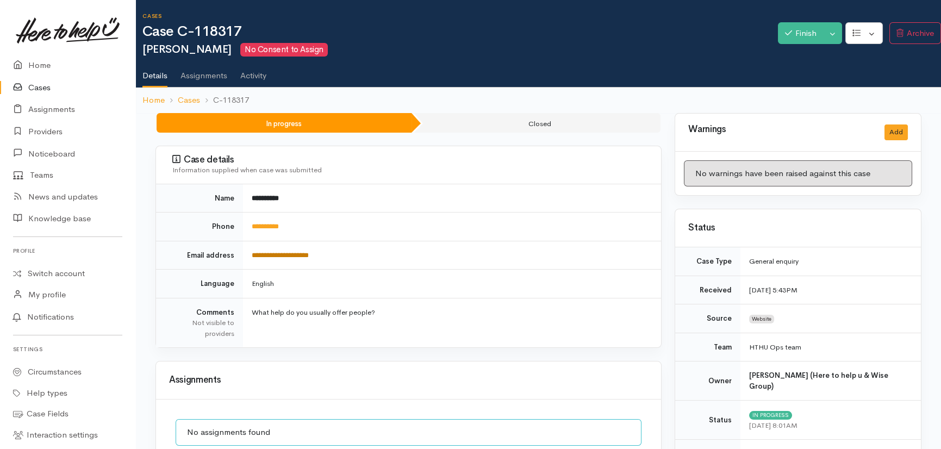
click at [284, 254] on link "**********" at bounding box center [280, 255] width 57 height 7
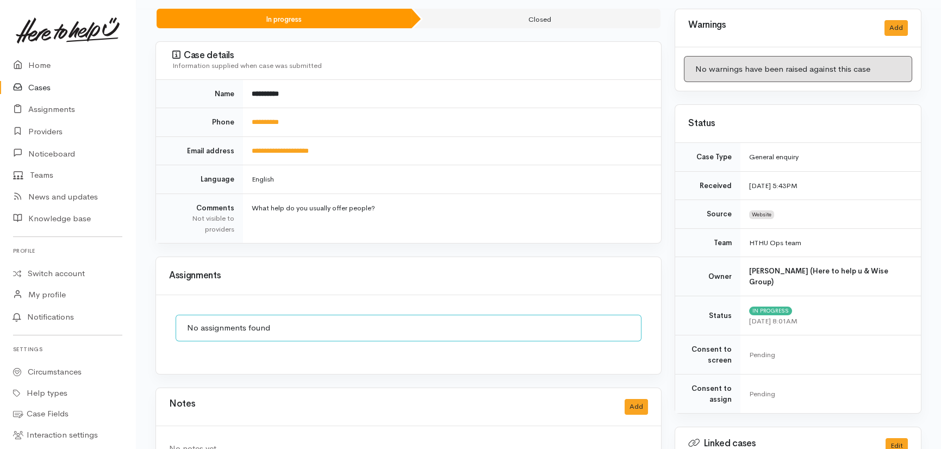
scroll to position [217, 0]
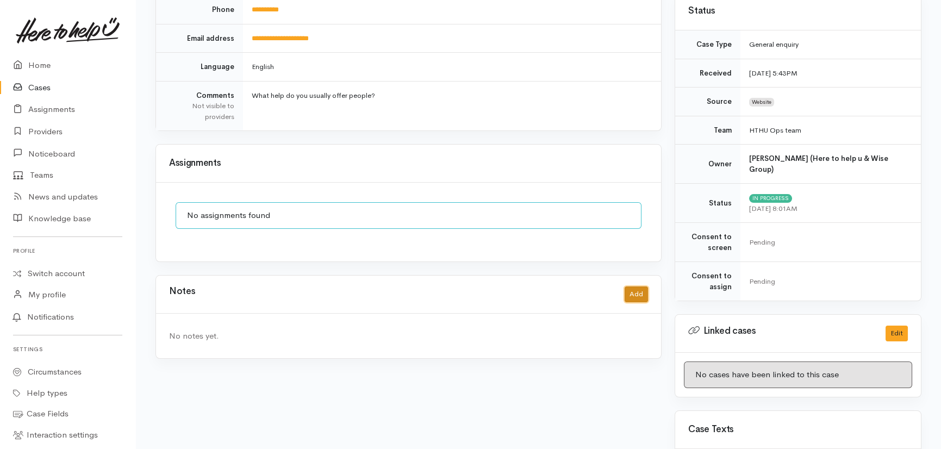
click at [629, 291] on button "Add" at bounding box center [636, 294] width 23 height 16
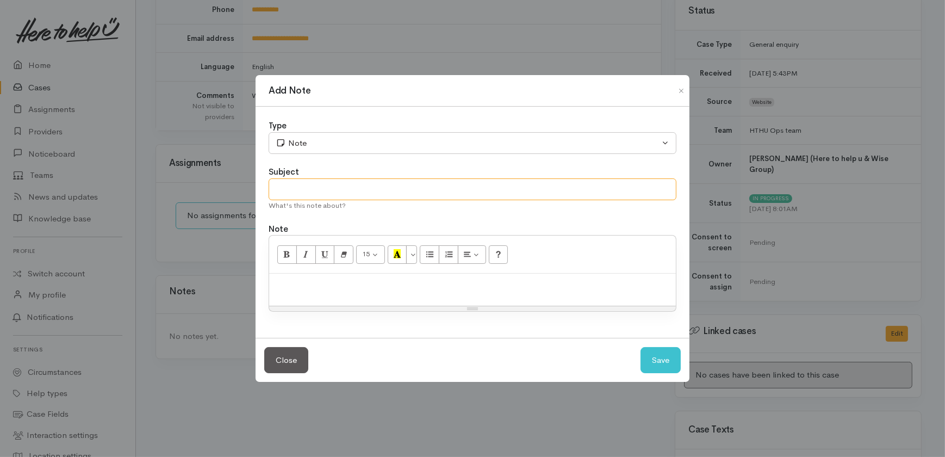
click at [322, 186] on input "text" at bounding box center [472, 189] width 408 height 22
type input "Responded"
click at [660, 364] on button "Save" at bounding box center [660, 360] width 40 height 27
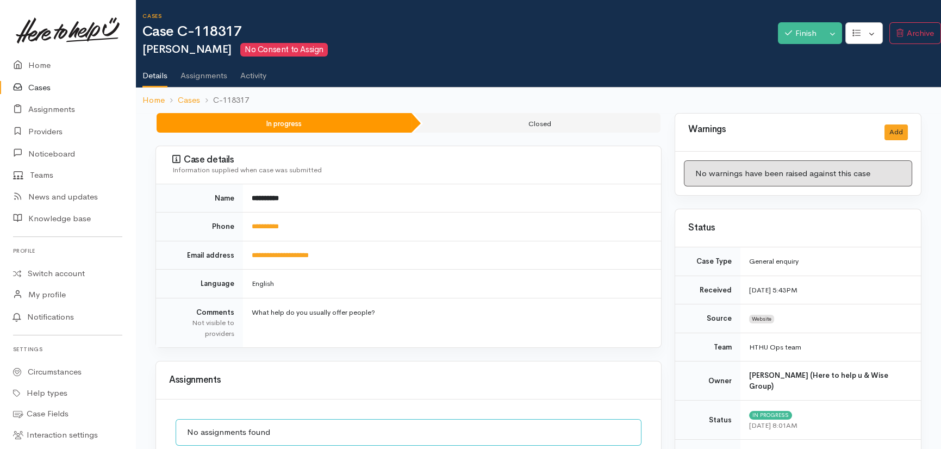
scroll to position [0, 0]
click at [827, 33] on button "Toggle Dropdown" at bounding box center [832, 33] width 19 height 22
click at [844, 76] on link "Cancel" at bounding box center [869, 75] width 86 height 17
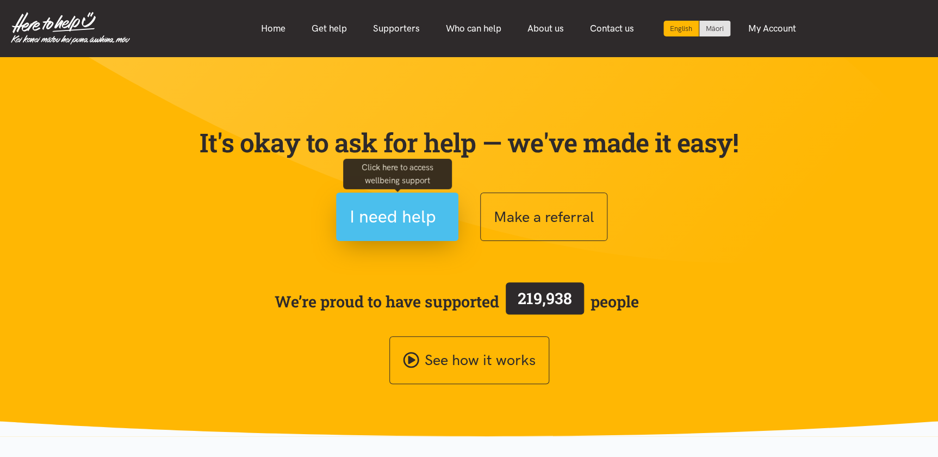
click at [382, 211] on span "I need help" at bounding box center [392, 217] width 86 height 28
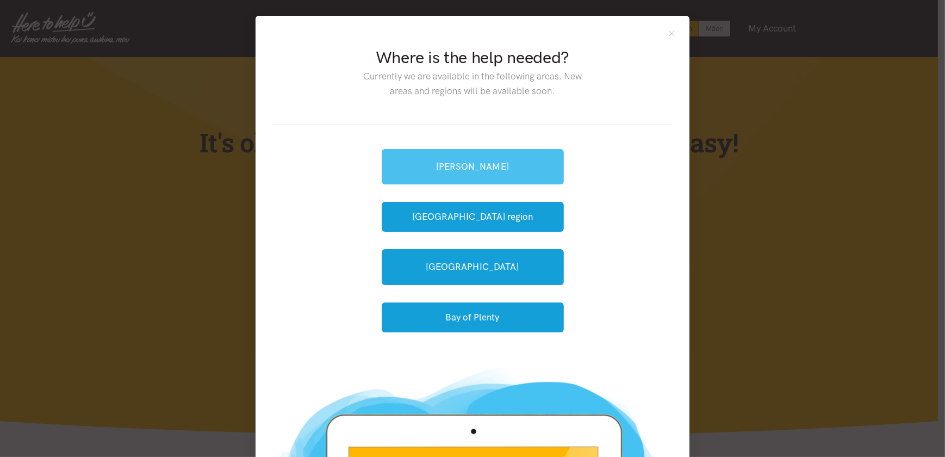
click at [466, 169] on link "[PERSON_NAME]" at bounding box center [473, 166] width 182 height 35
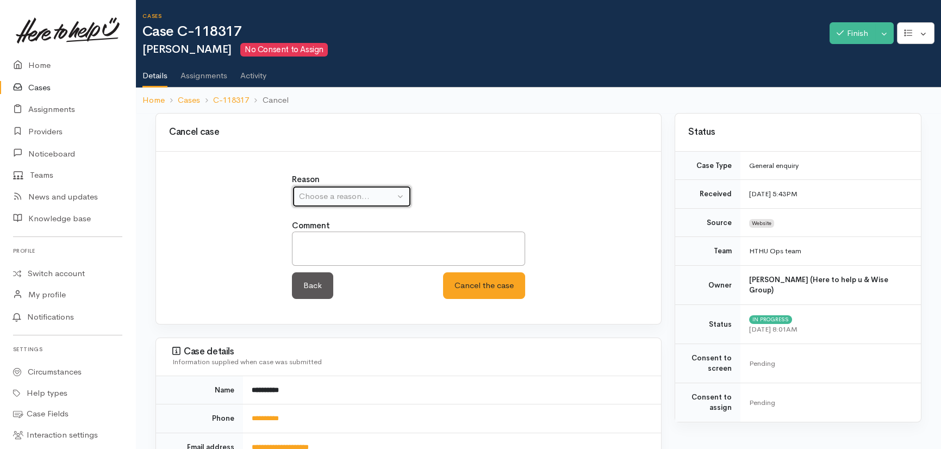
click at [359, 196] on div "Choose a reason..." at bounding box center [347, 196] width 96 height 13
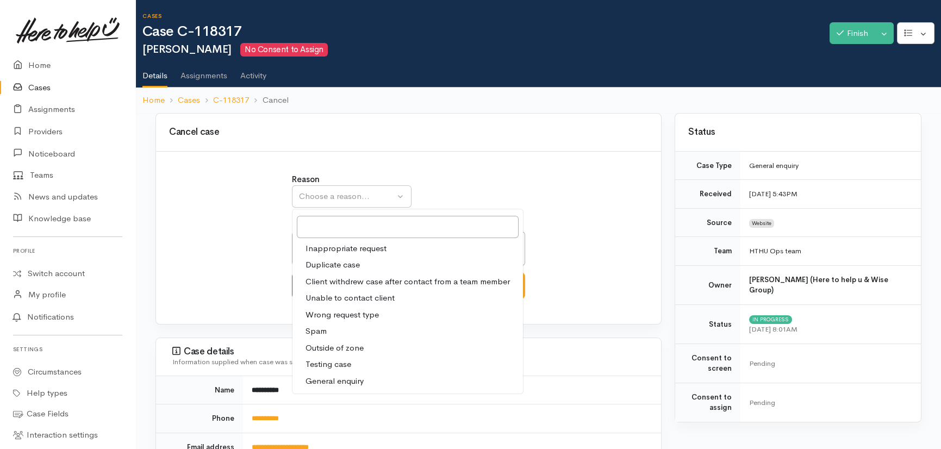
click at [350, 376] on span "General enquiry" at bounding box center [334, 381] width 58 height 13
select select "11"
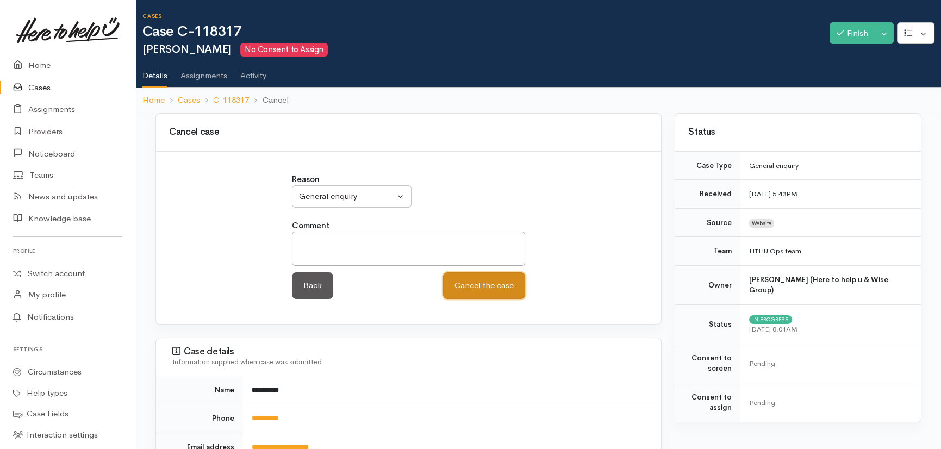
click at [473, 279] on button "Cancel the case" at bounding box center [484, 285] width 82 height 27
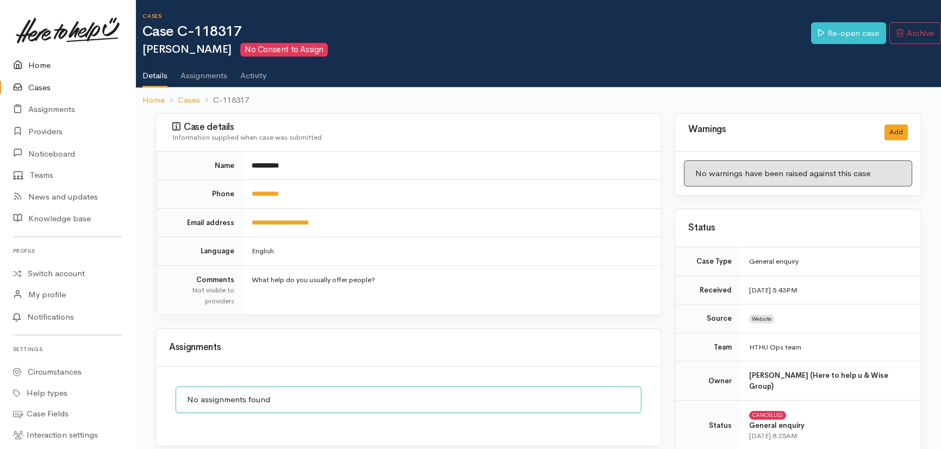
click at [36, 59] on link "Home" at bounding box center [67, 65] width 135 height 22
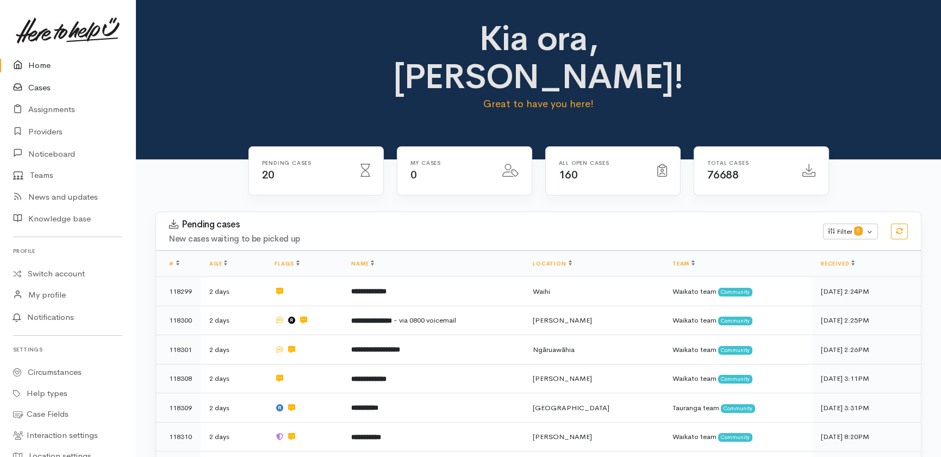
click at [32, 87] on link "Cases" at bounding box center [67, 88] width 135 height 22
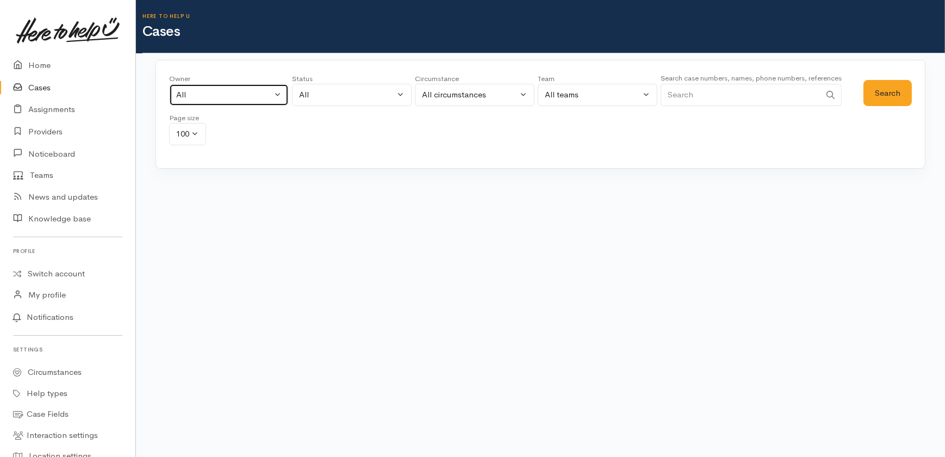
click at [216, 90] on div "All" at bounding box center [224, 95] width 96 height 13
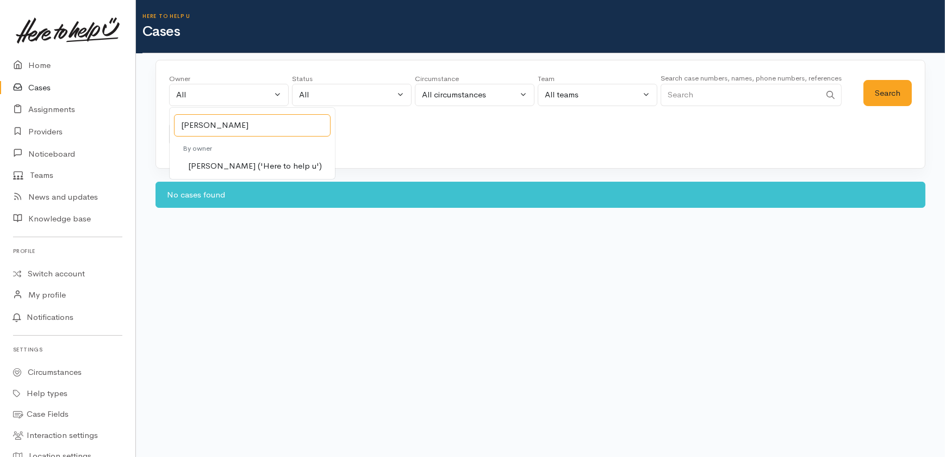
type input "katarina"
click at [229, 163] on span "[PERSON_NAME] ('Here to help u')" at bounding box center [255, 166] width 134 height 13
select select "1252"
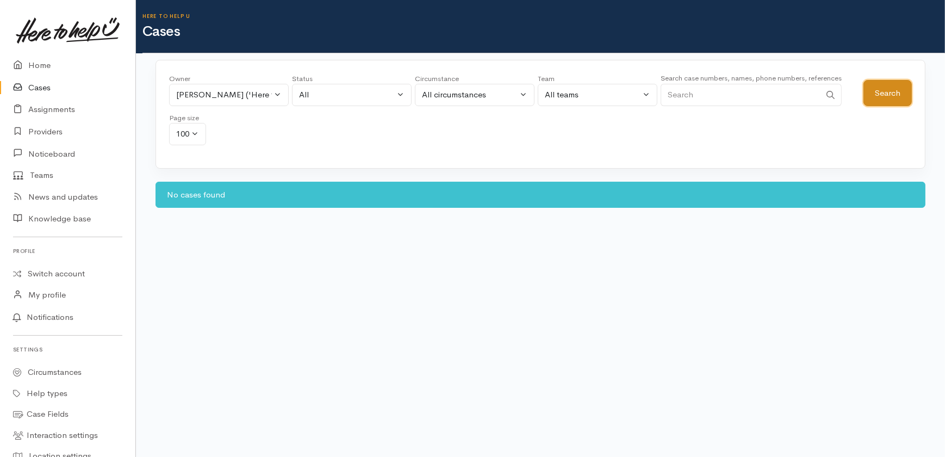
click at [884, 93] on button "Search" at bounding box center [887, 93] width 48 height 27
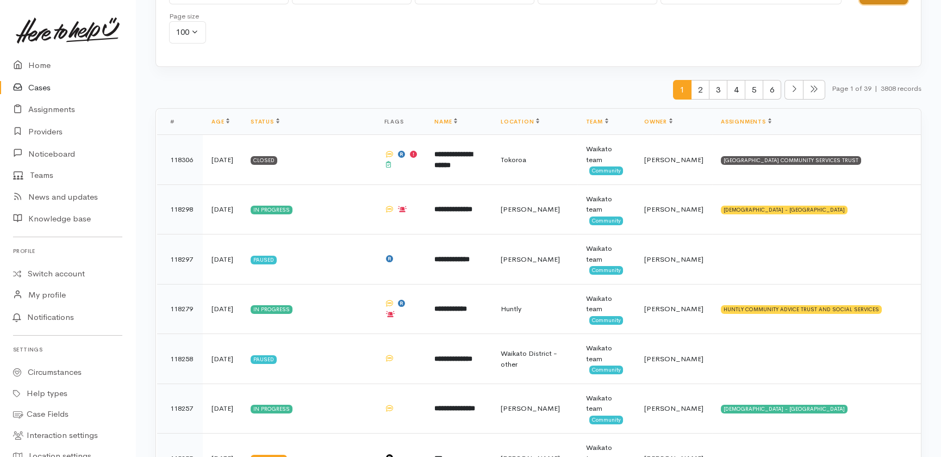
scroll to position [49, 0]
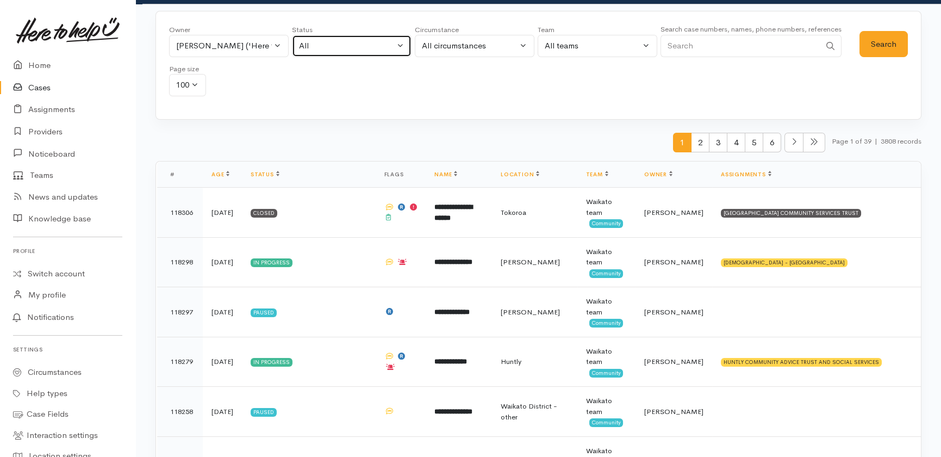
click at [376, 45] on div "All" at bounding box center [347, 46] width 96 height 13
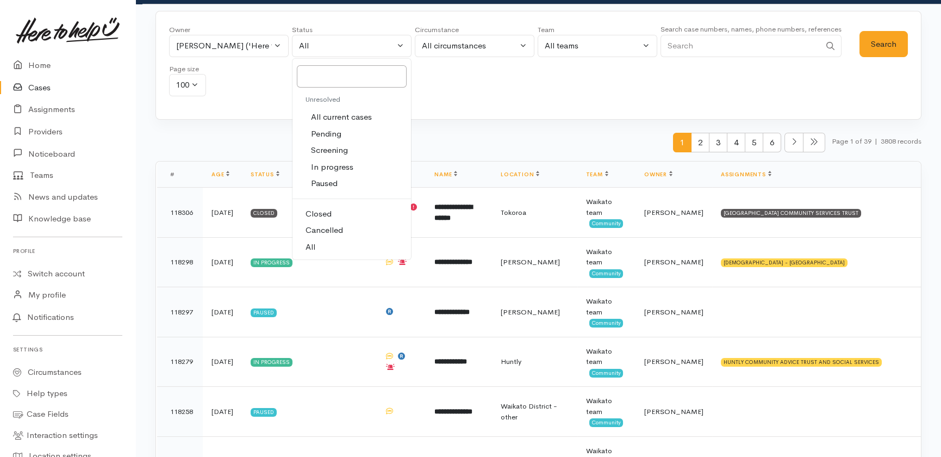
click at [340, 119] on span "All current cases" at bounding box center [341, 117] width 61 height 13
select select "Unresolved"
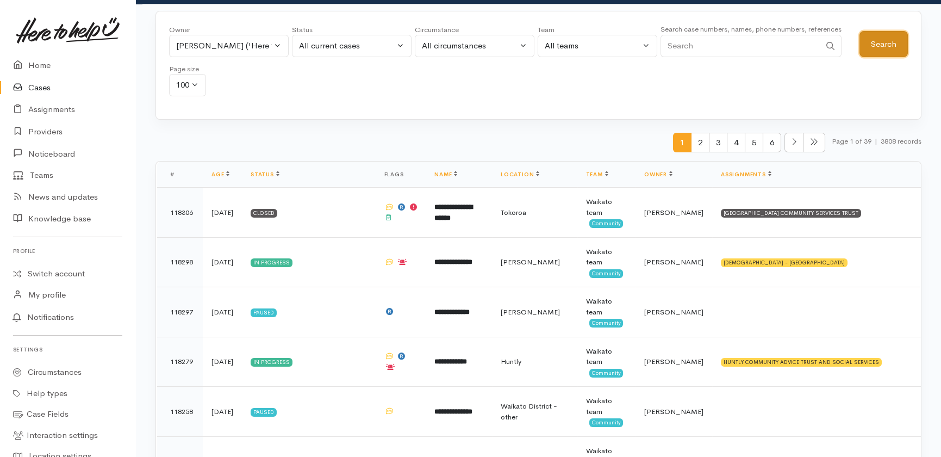
click at [880, 38] on button "Search" at bounding box center [883, 44] width 48 height 27
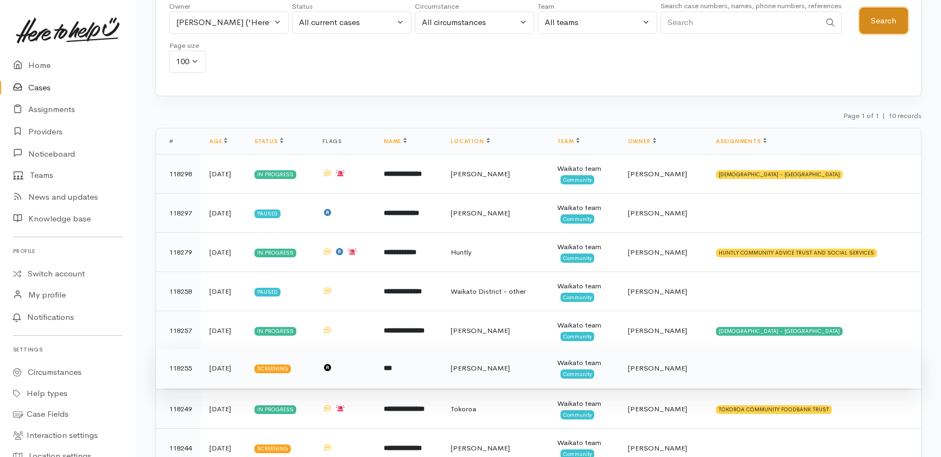
scroll to position [148, 0]
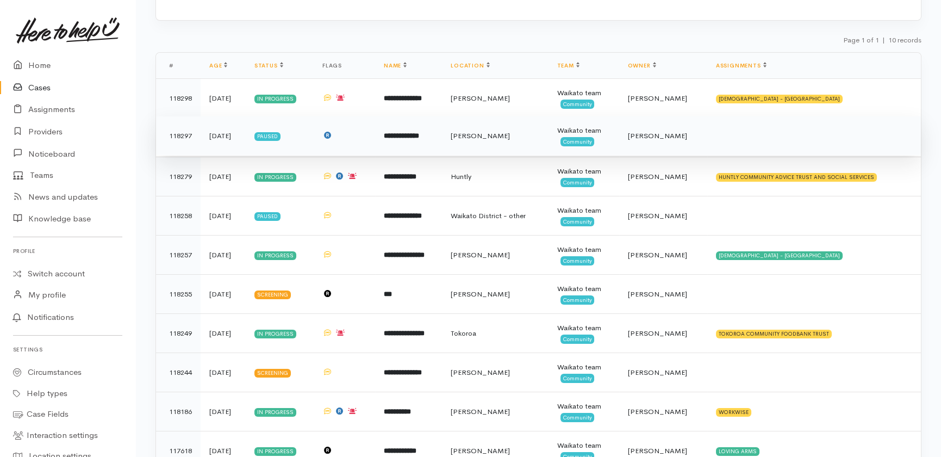
click at [229, 132] on td "2 days ago" at bounding box center [223, 135] width 45 height 39
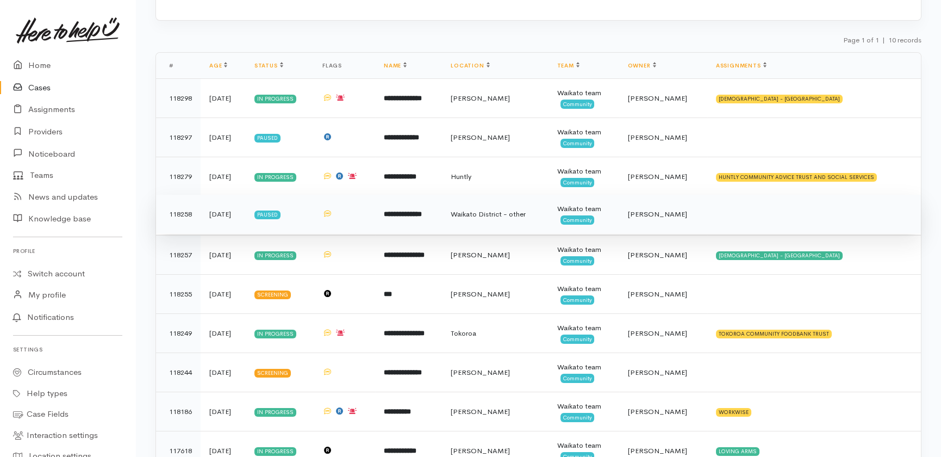
click at [663, 212] on span "Katarina Daly" at bounding box center [657, 213] width 59 height 9
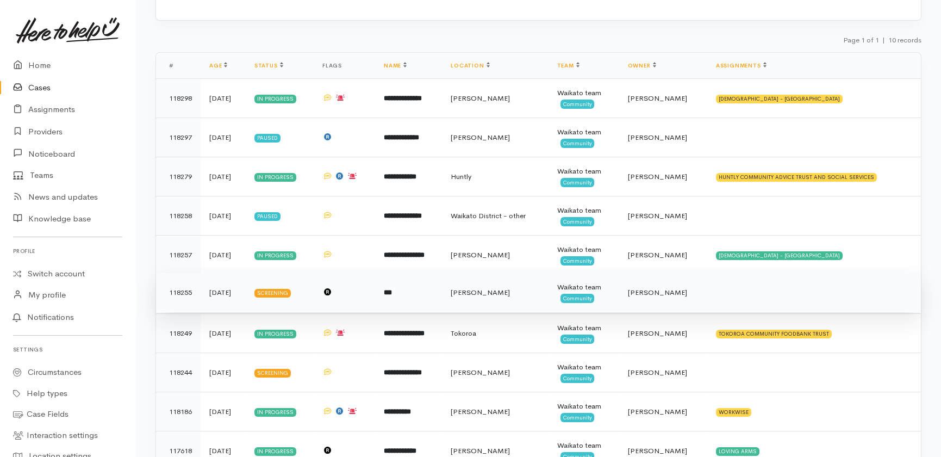
click at [682, 290] on span "Katarina Daly" at bounding box center [657, 292] width 59 height 9
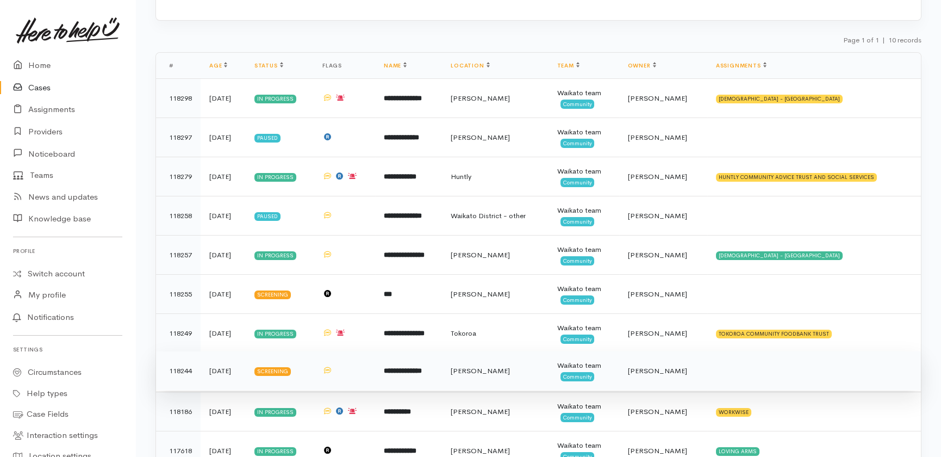
click at [679, 368] on span "Katarina Daly" at bounding box center [657, 370] width 59 height 9
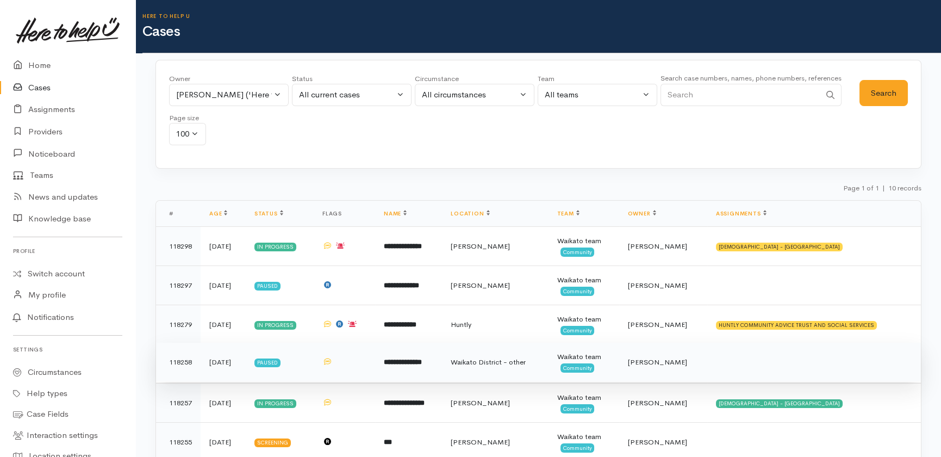
scroll to position [49, 0]
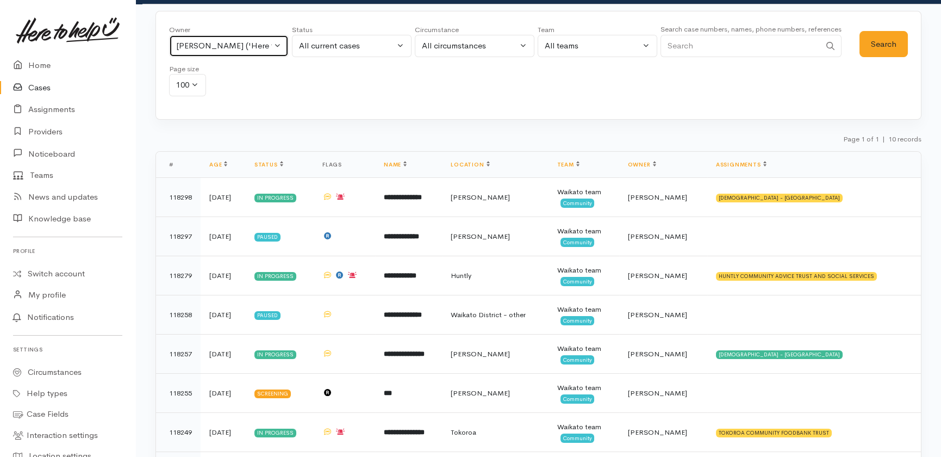
click at [277, 42] on button "Katarina Daly ('Here to help u')" at bounding box center [229, 46] width 120 height 22
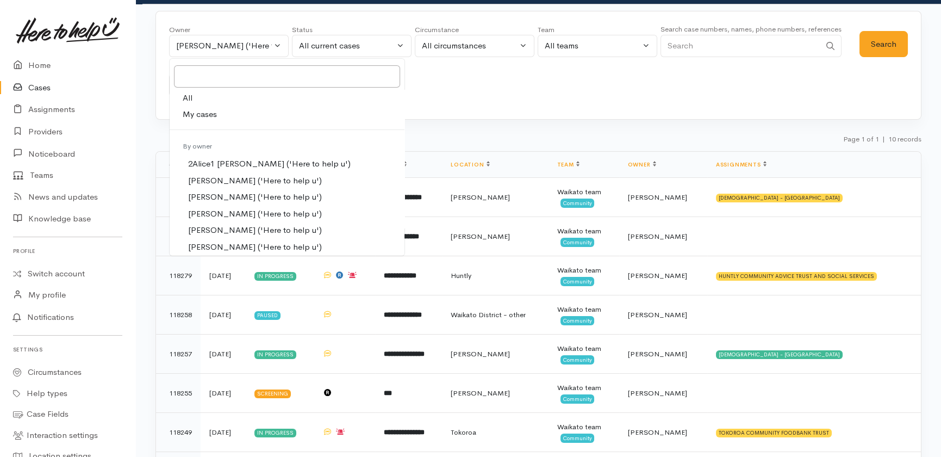
click at [190, 93] on span "All" at bounding box center [188, 98] width 10 height 13
select select "-1"
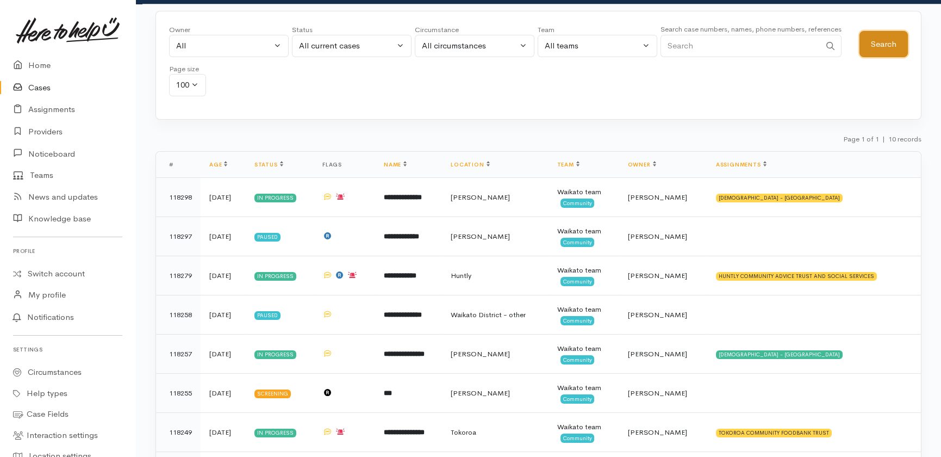
click at [882, 42] on button "Search" at bounding box center [883, 44] width 48 height 27
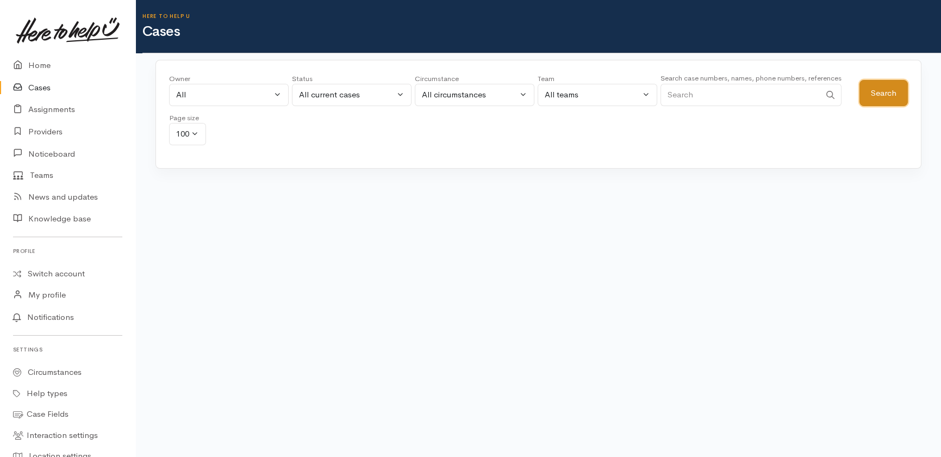
scroll to position [0, 0]
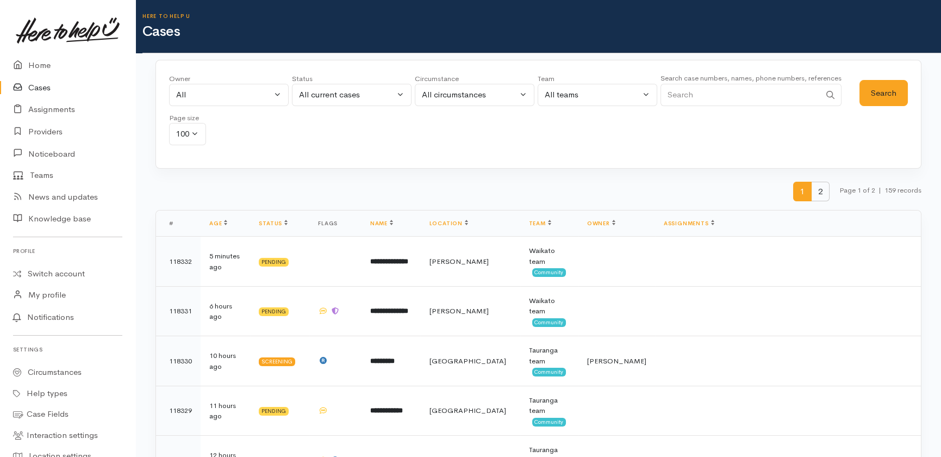
click at [817, 191] on span "2" at bounding box center [820, 192] width 18 height 20
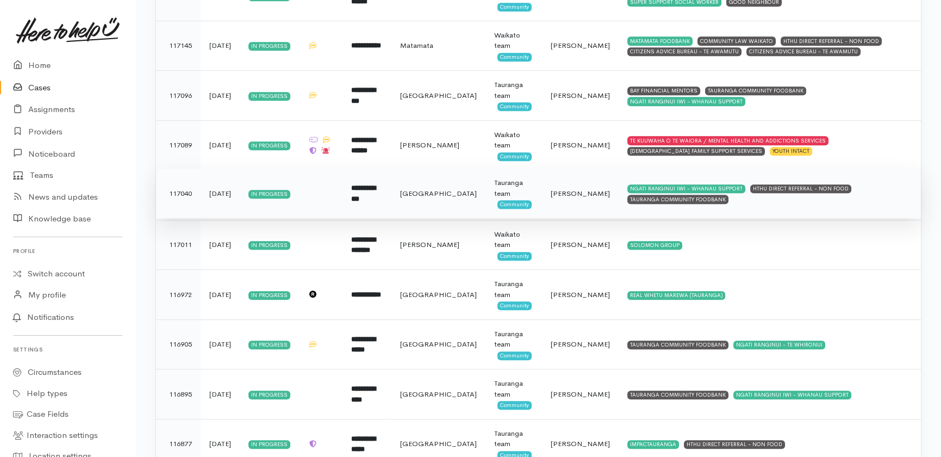
scroll to position [1960, 0]
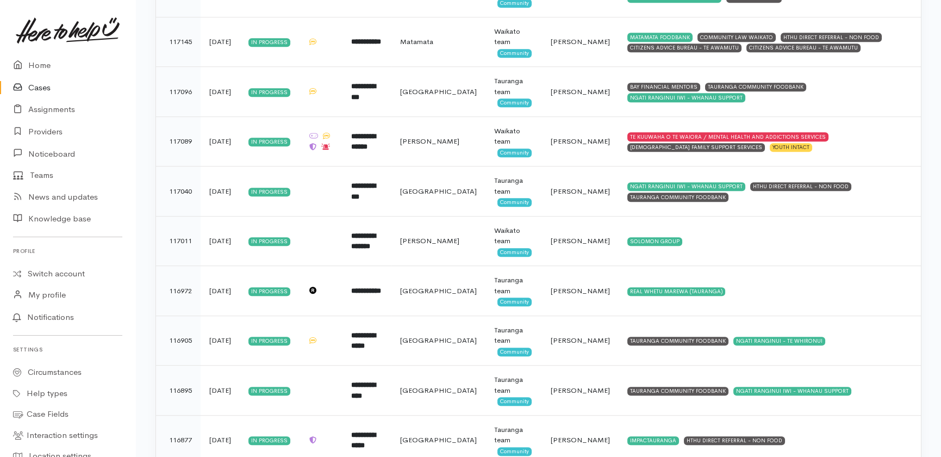
click at [39, 85] on link "Cases" at bounding box center [67, 88] width 135 height 22
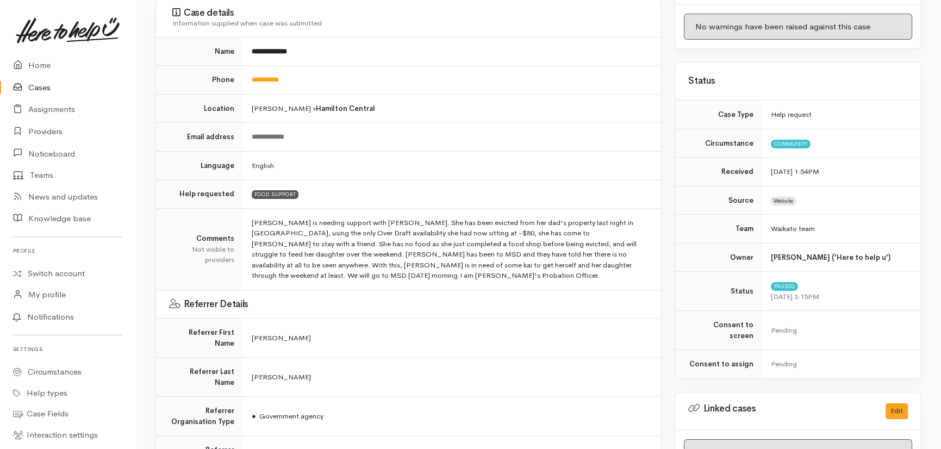
scroll to position [346, 0]
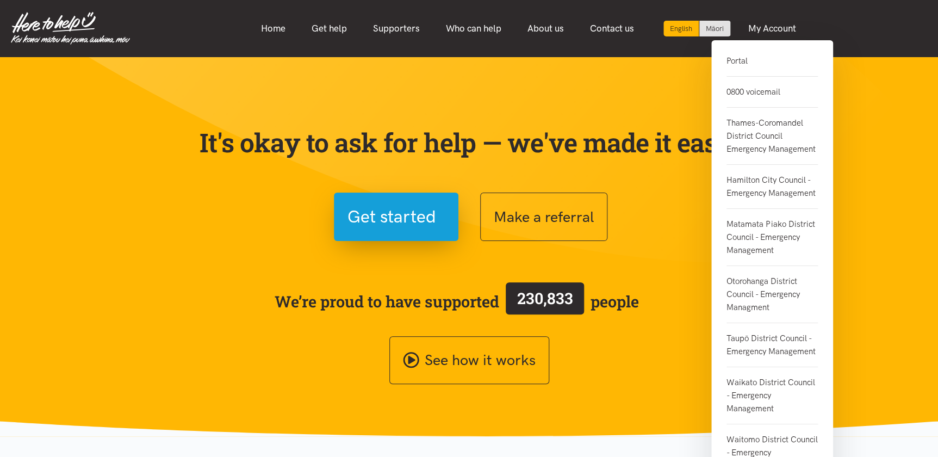
click at [754, 93] on link "0800 voicemail" at bounding box center [771, 92] width 91 height 31
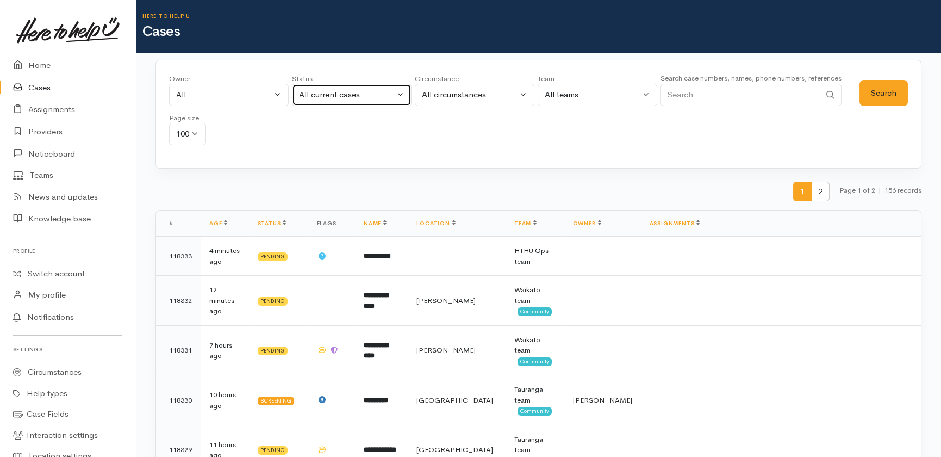
drag, startPoint x: 390, startPoint y: 92, endPoint x: 383, endPoint y: 97, distance: 9.0
click at [390, 92] on div "All current cases" at bounding box center [347, 95] width 96 height 13
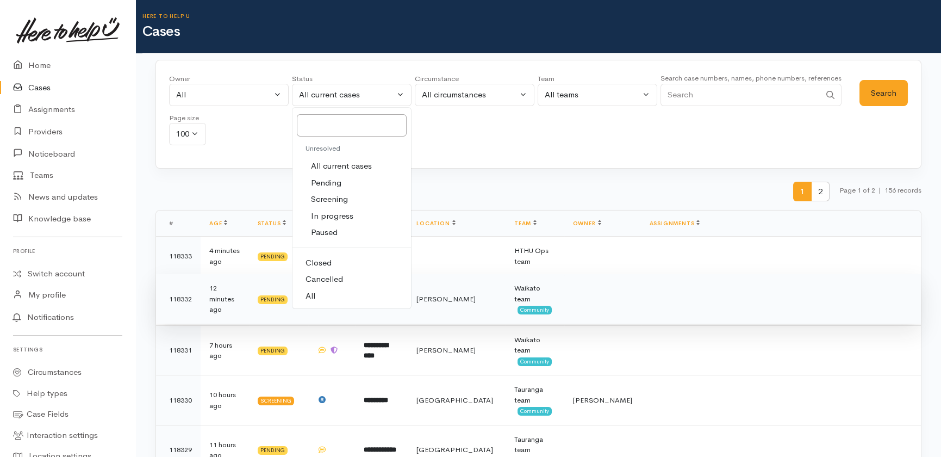
click at [311, 296] on span "All" at bounding box center [310, 296] width 10 height 13
select select "All"
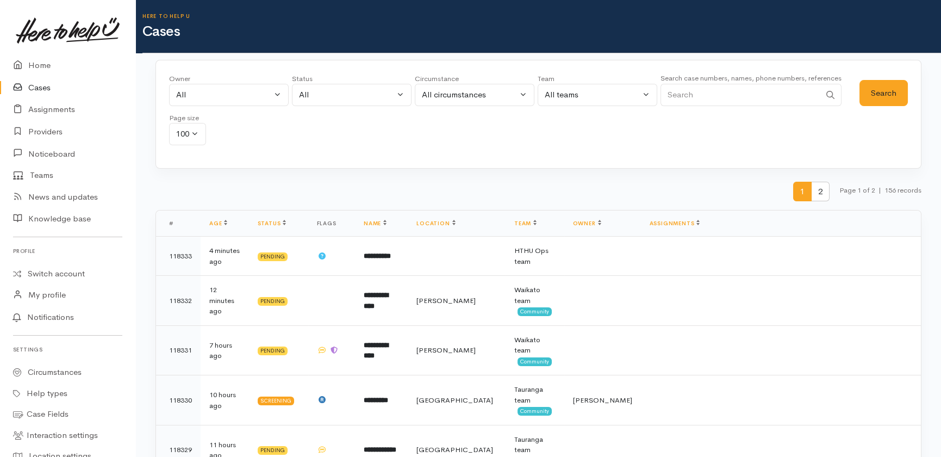
drag, startPoint x: 728, startPoint y: 93, endPoint x: 726, endPoint y: 79, distance: 14.3
click at [729, 96] on input "Search" at bounding box center [740, 95] width 160 height 22
type input "0284740966"
click at [880, 95] on button "Search" at bounding box center [883, 93] width 48 height 27
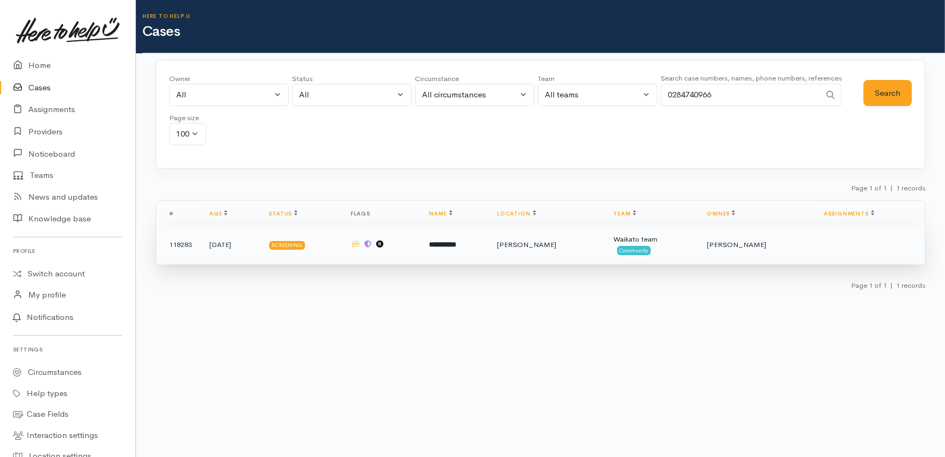
click at [456, 243] on b "**********" at bounding box center [442, 244] width 27 height 7
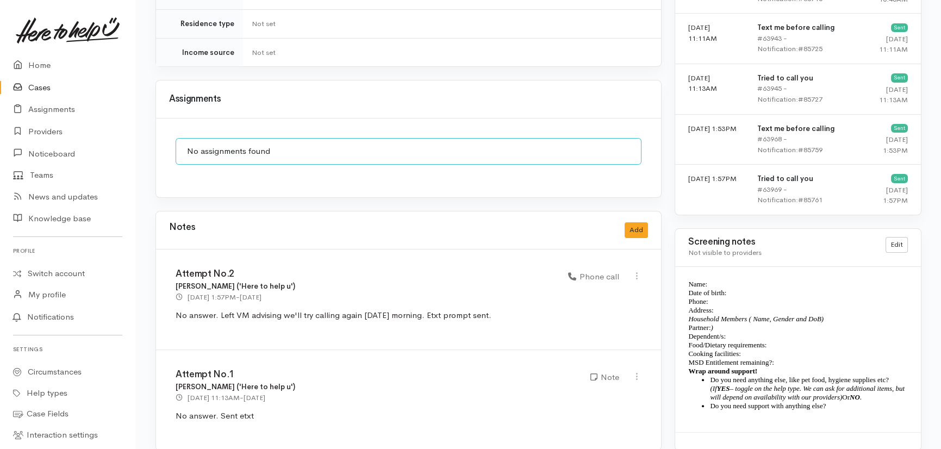
scroll to position [936, 0]
click at [40, 87] on link "Cases" at bounding box center [67, 88] width 135 height 22
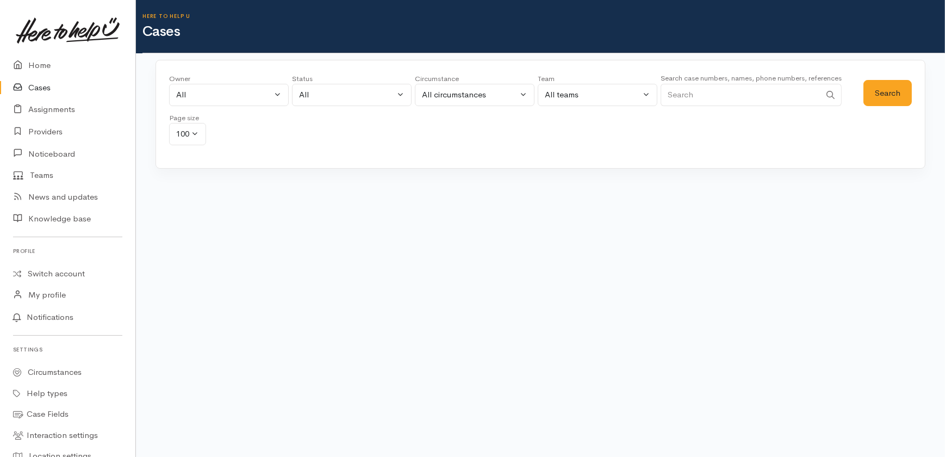
click at [741, 99] on input "Search" at bounding box center [740, 95] width 160 height 22
type input "0225291870"
click at [876, 91] on button "Search" at bounding box center [887, 93] width 48 height 27
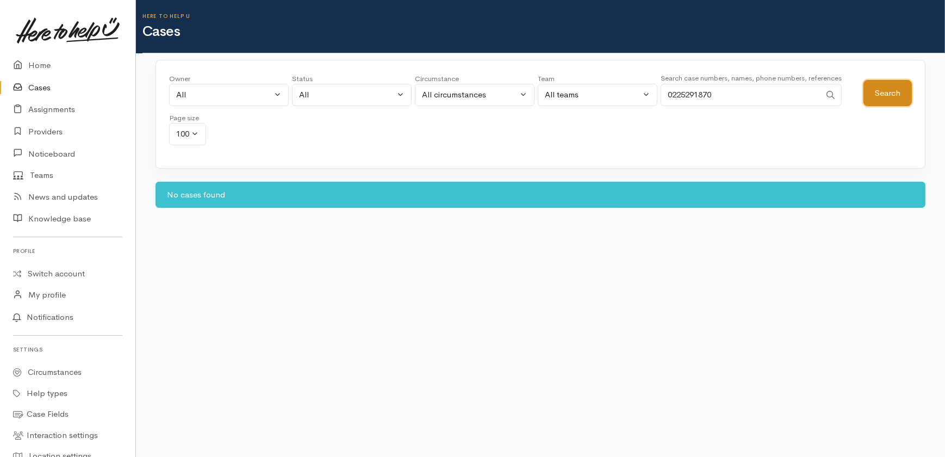
click at [886, 87] on button "Search" at bounding box center [887, 93] width 48 height 27
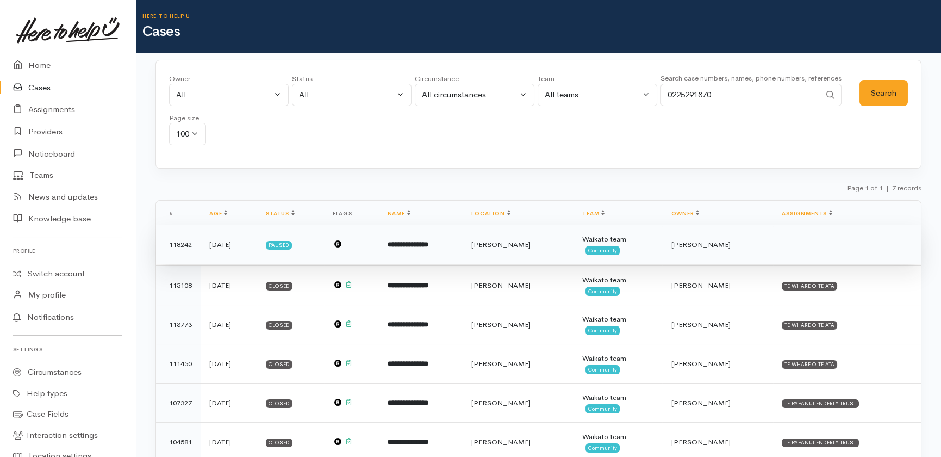
click at [428, 241] on b "**********" at bounding box center [408, 244] width 41 height 7
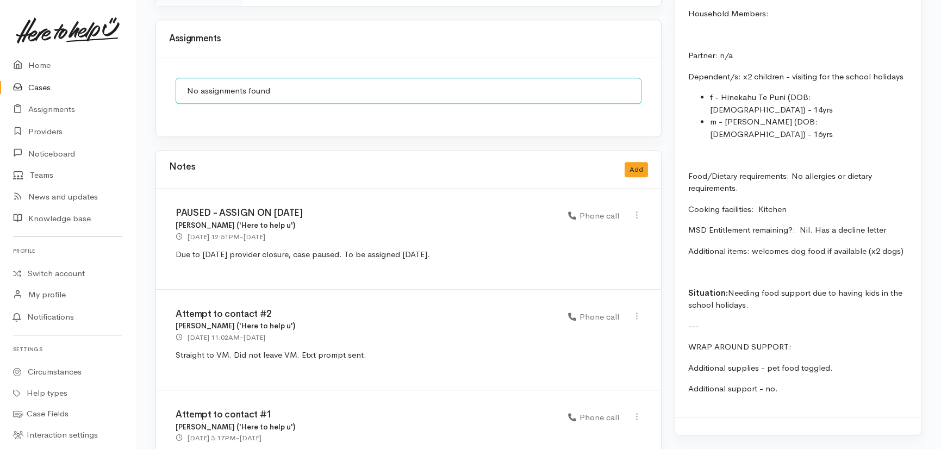
scroll to position [1381, 0]
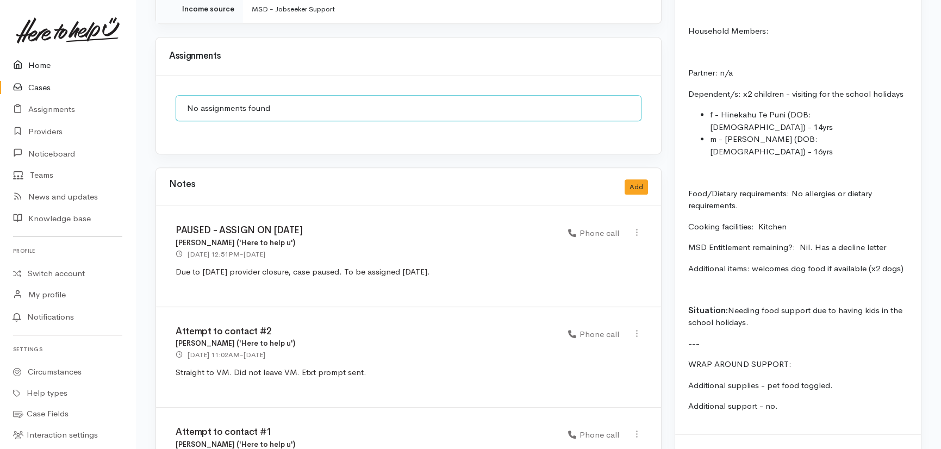
click at [36, 63] on link "Home" at bounding box center [67, 65] width 135 height 22
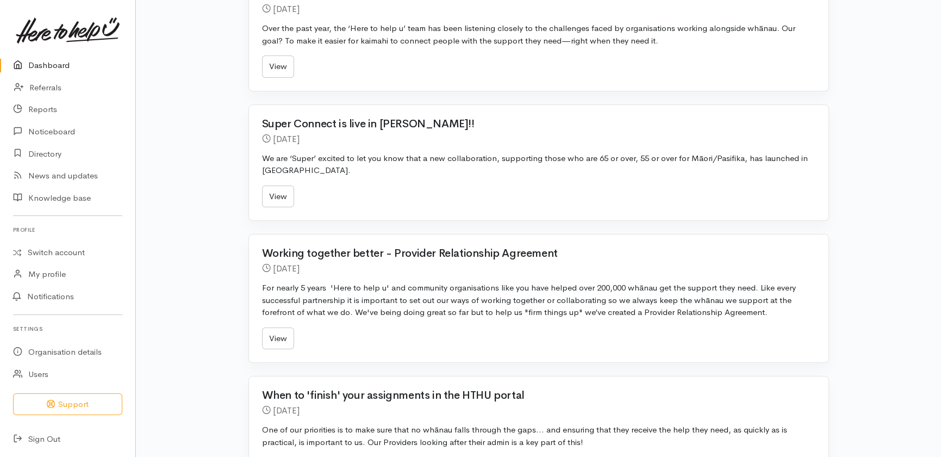
scroll to position [413, 0]
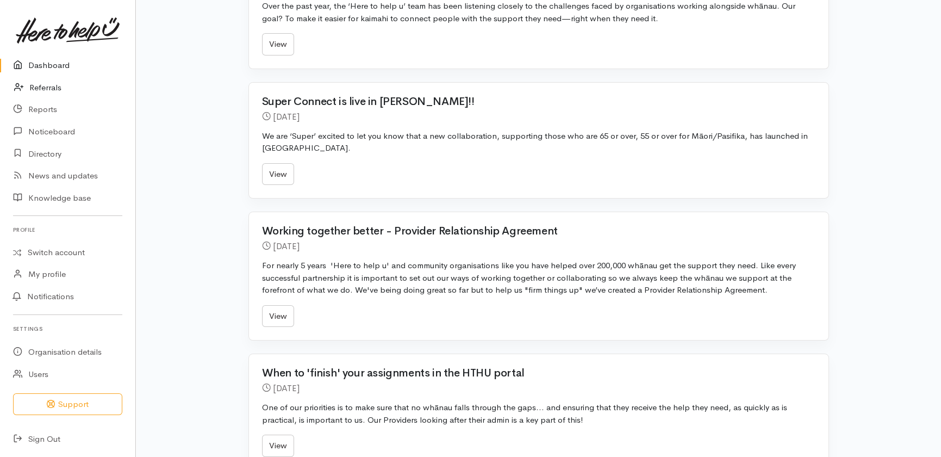
click at [45, 84] on link "Referrals" at bounding box center [67, 88] width 135 height 22
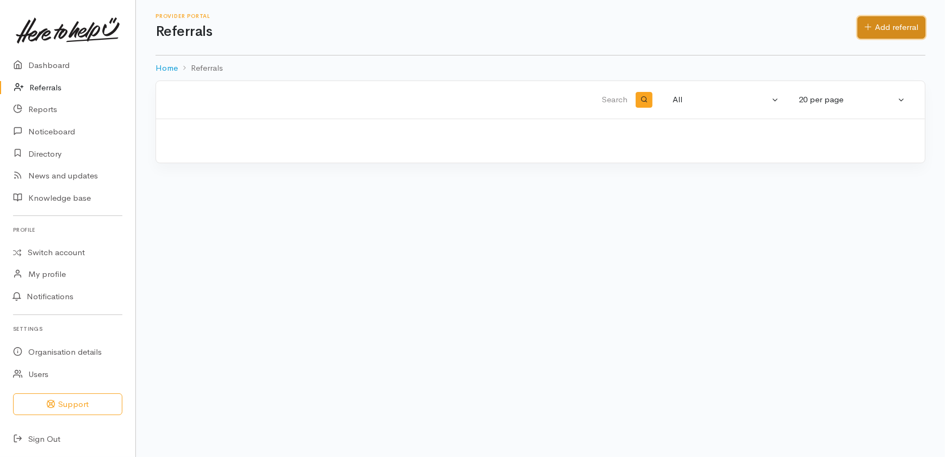
click at [905, 24] on link "Add referral" at bounding box center [891, 27] width 68 height 22
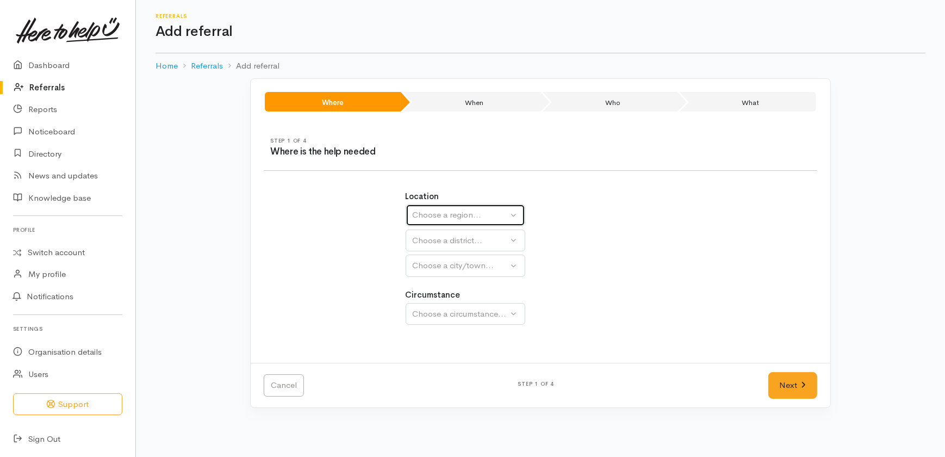
click at [460, 211] on div "Choose a region..." at bounding box center [461, 215] width 96 height 13
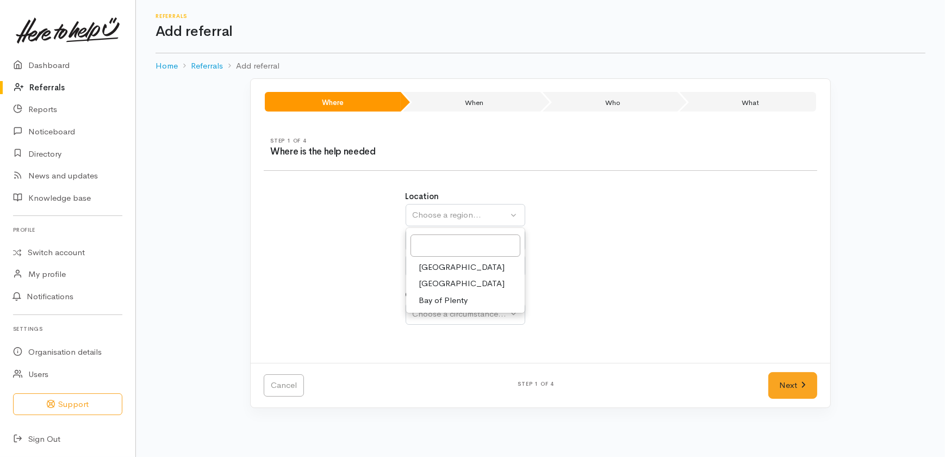
click at [429, 281] on span "Waikato" at bounding box center [462, 283] width 86 height 13
select select "3"
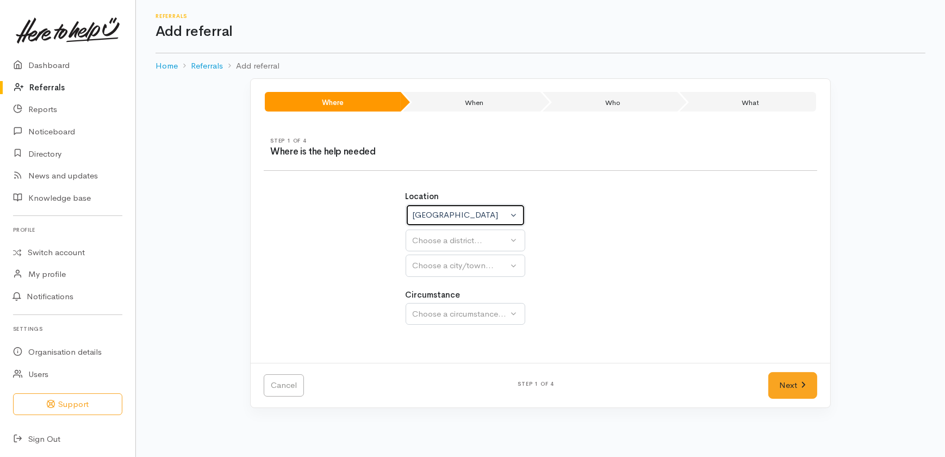
select select
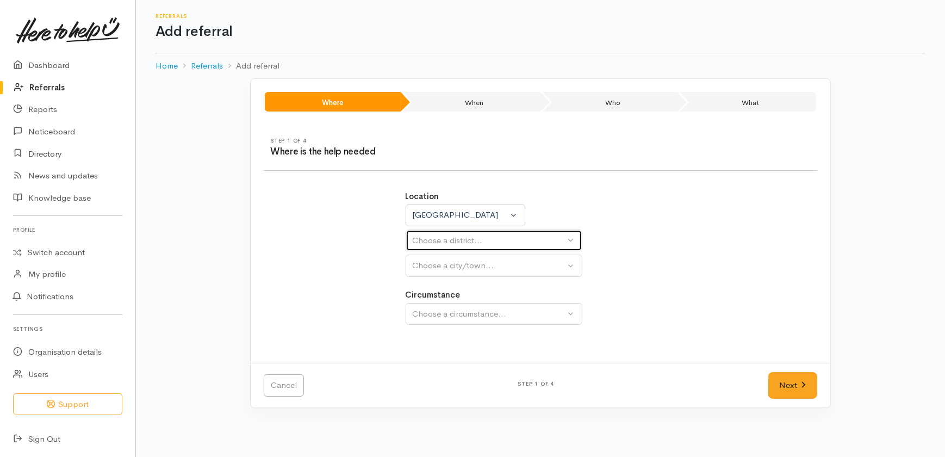
click at [436, 240] on div "Choose a district..." at bounding box center [489, 240] width 153 height 13
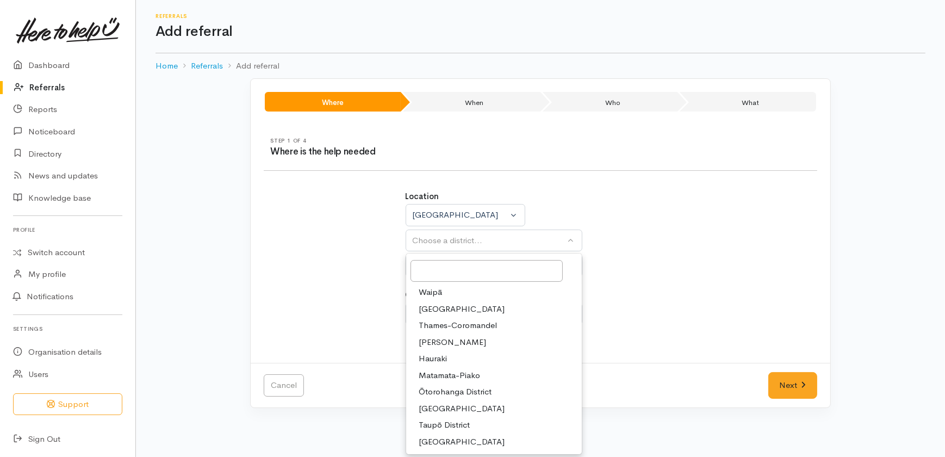
click at [438, 340] on span "Hamilton" at bounding box center [452, 342] width 67 height 13
select select "4"
select select
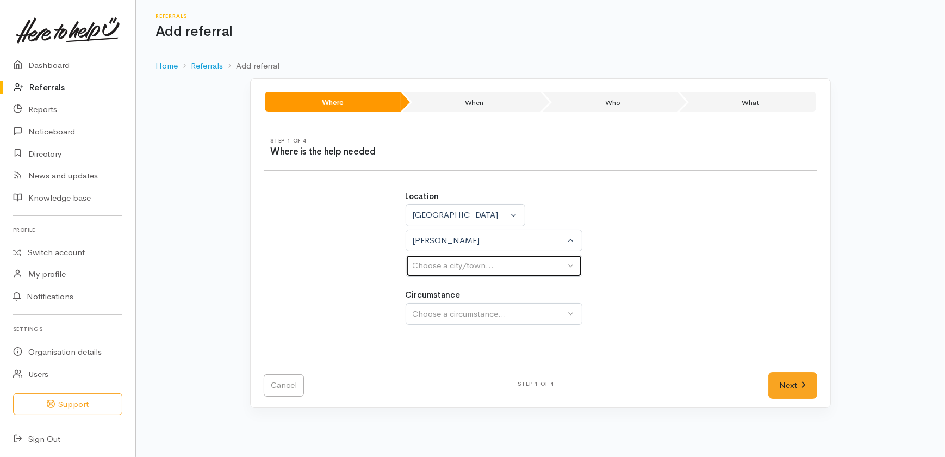
click at [444, 270] on div "Choose a city/town..." at bounding box center [489, 265] width 153 height 13
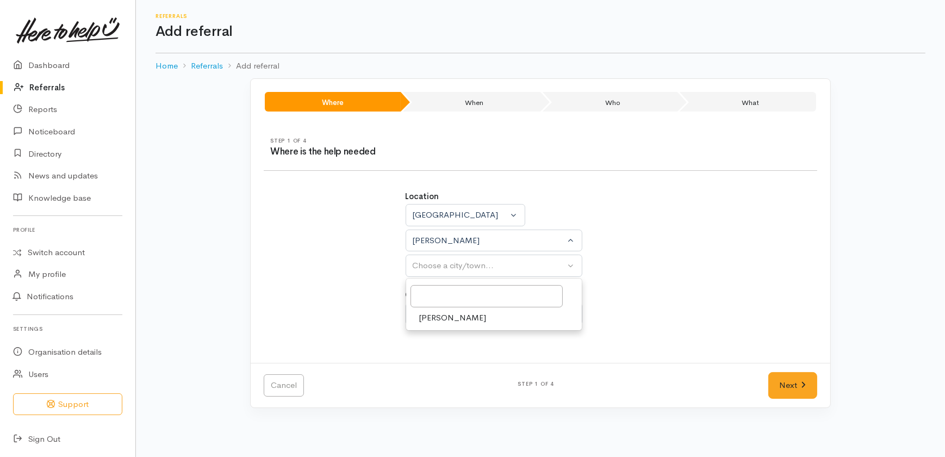
click at [438, 315] on span "[PERSON_NAME]" at bounding box center [452, 317] width 67 height 13
select select "1"
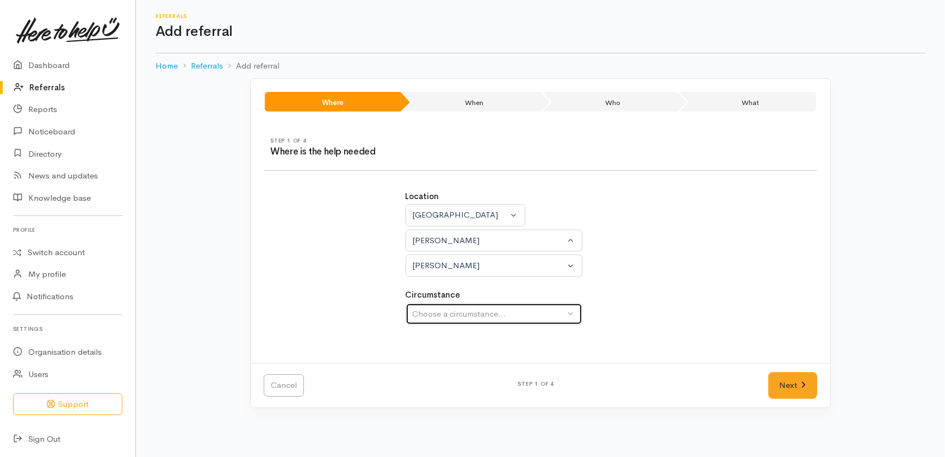
click at [446, 311] on div "Choose a circumstance..." at bounding box center [489, 314] width 153 height 13
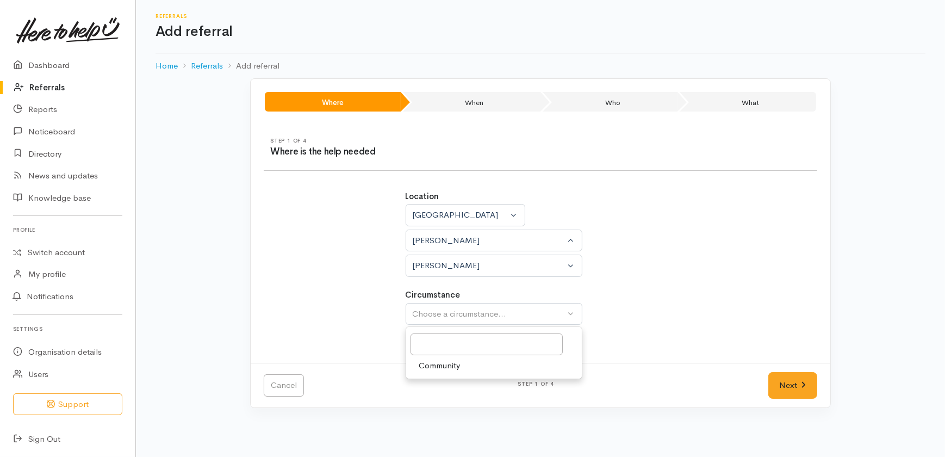
drag, startPoint x: 439, startPoint y: 363, endPoint x: 474, endPoint y: 383, distance: 41.1
click at [439, 364] on span "Community" at bounding box center [439, 365] width 41 height 13
select select "2"
click at [786, 377] on link "Next" at bounding box center [792, 385] width 49 height 27
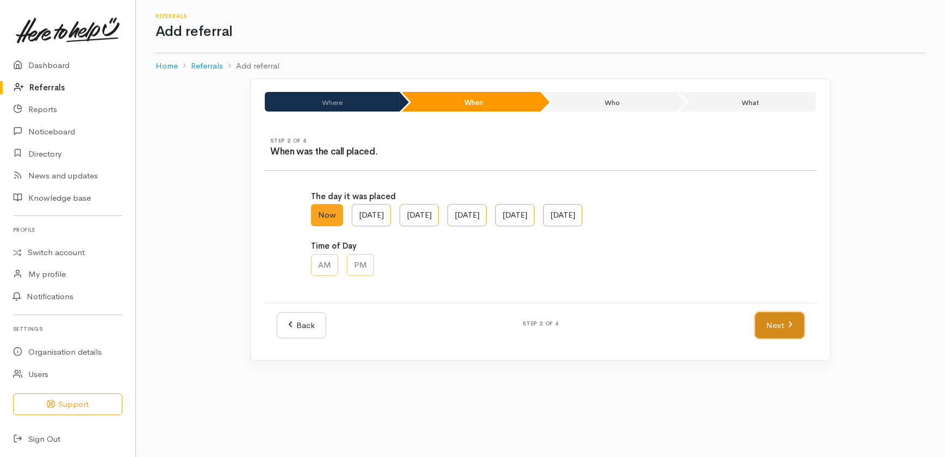
click at [771, 320] on link "Next" at bounding box center [779, 325] width 49 height 27
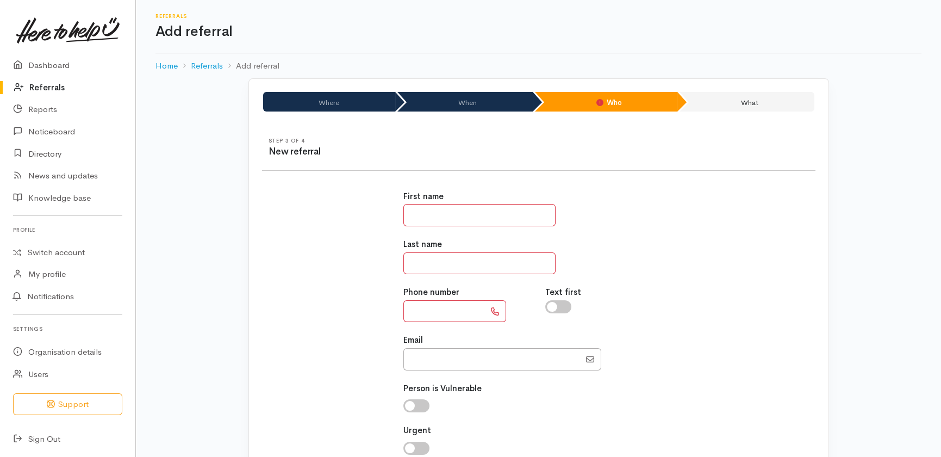
click at [472, 222] on input "text" at bounding box center [479, 215] width 152 height 22
drag, startPoint x: 474, startPoint y: 216, endPoint x: 469, endPoint y: 221, distance: 7.3
click at [472, 218] on input "text" at bounding box center [479, 215] width 152 height 22
type input "******"
type input "*****"
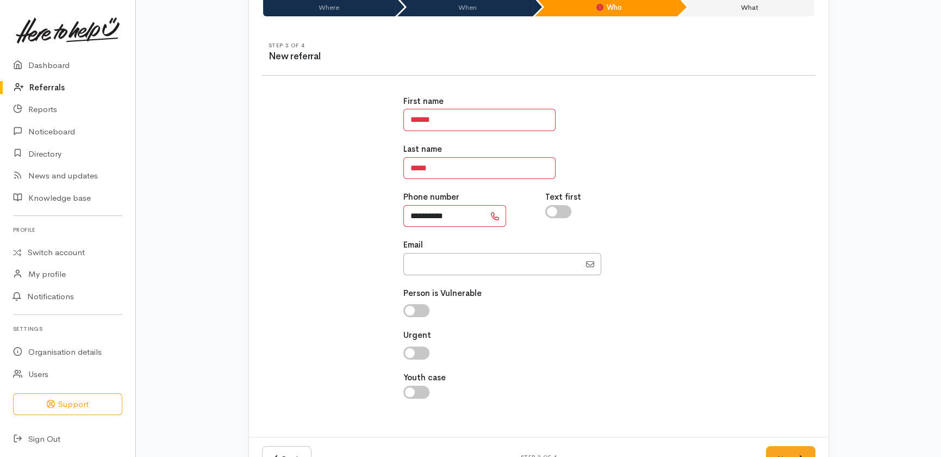
scroll to position [132, 0]
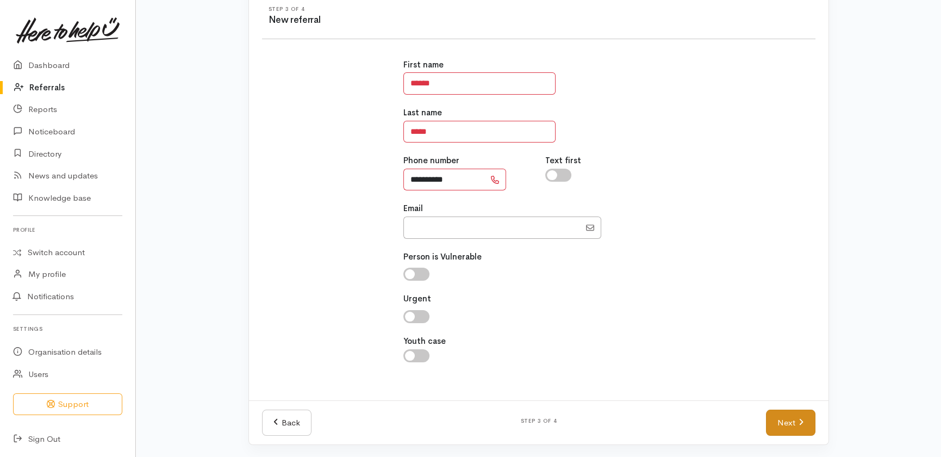
type input "**********"
click at [788, 421] on link "Next" at bounding box center [790, 422] width 49 height 27
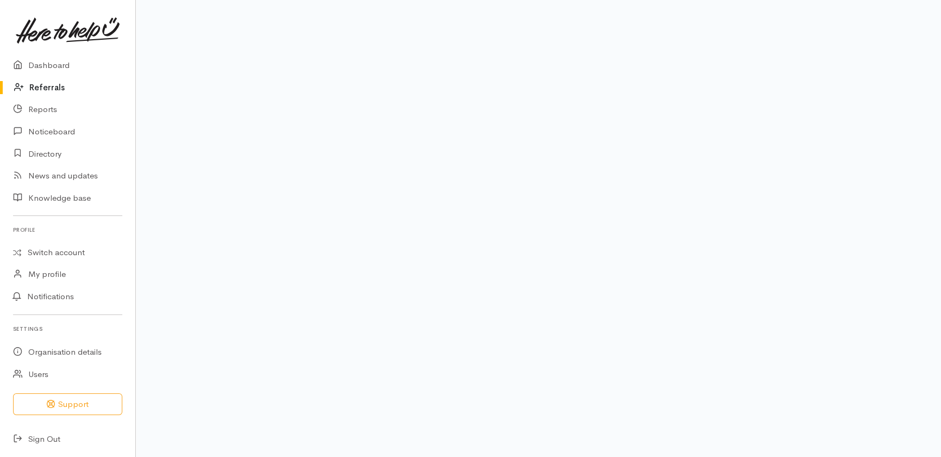
scroll to position [111, 0]
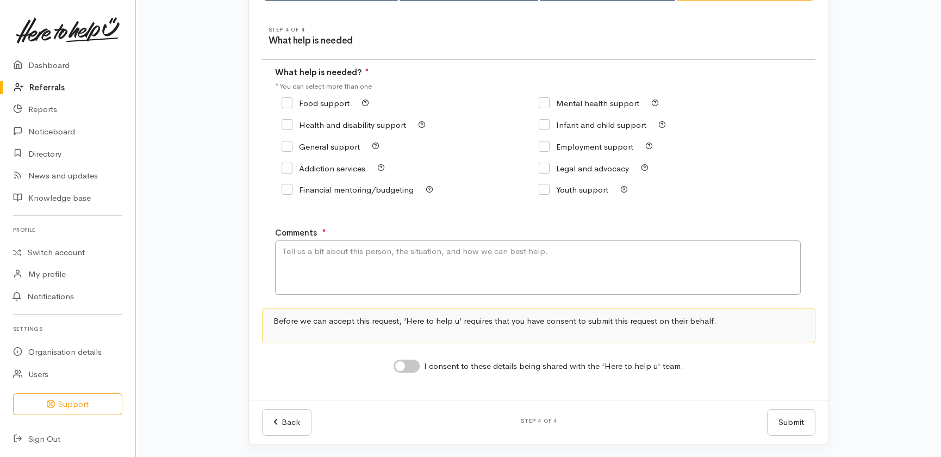
click at [336, 147] on input "General support" at bounding box center [321, 146] width 78 height 8
checkbox input "true"
click at [351, 249] on textarea "Comments" at bounding box center [538, 267] width 526 height 54
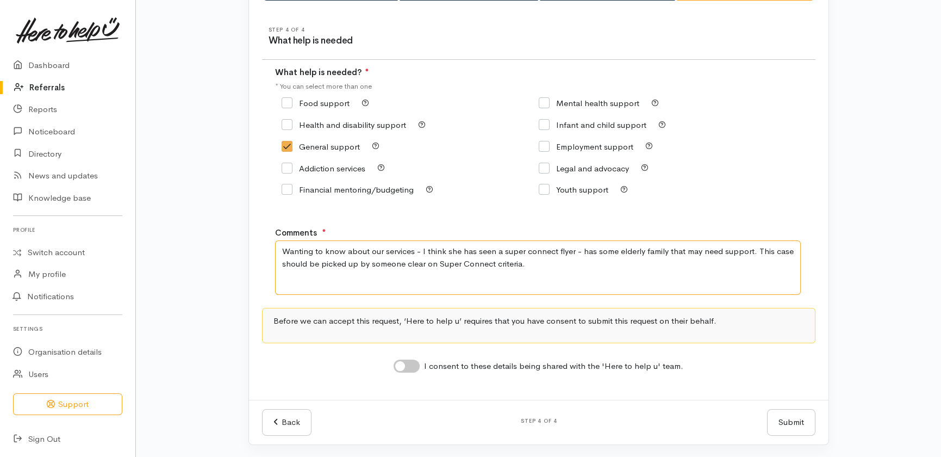
type textarea "Wanting to know about our services - I think she has seen a super connect flyer…"
click at [414, 367] on input "I consent to these details being shared with the 'Here to help u' team." at bounding box center [407, 365] width 26 height 13
checkbox input "true"
click at [790, 424] on button "Submit" at bounding box center [791, 422] width 48 height 27
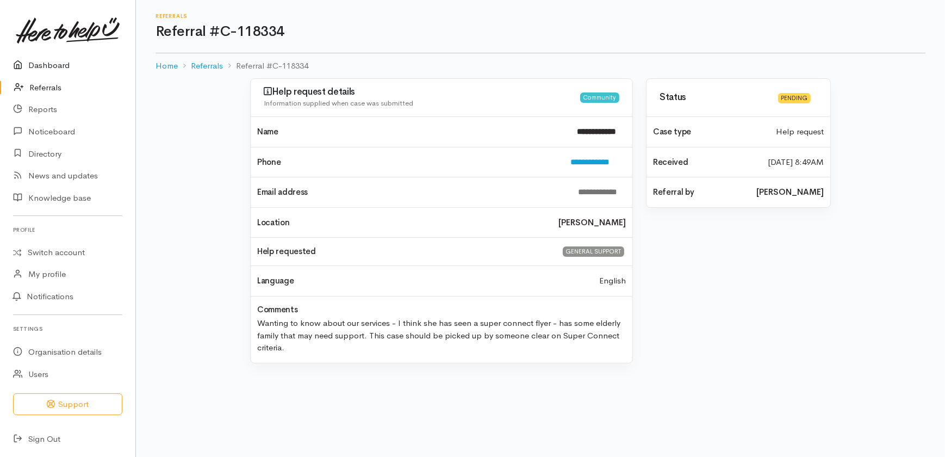
click at [51, 61] on link "Dashboard" at bounding box center [67, 65] width 135 height 22
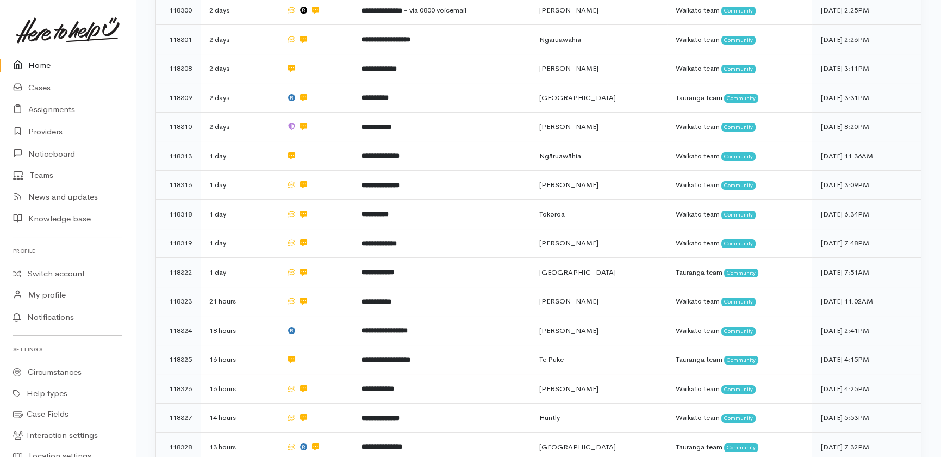
scroll to position [494, 0]
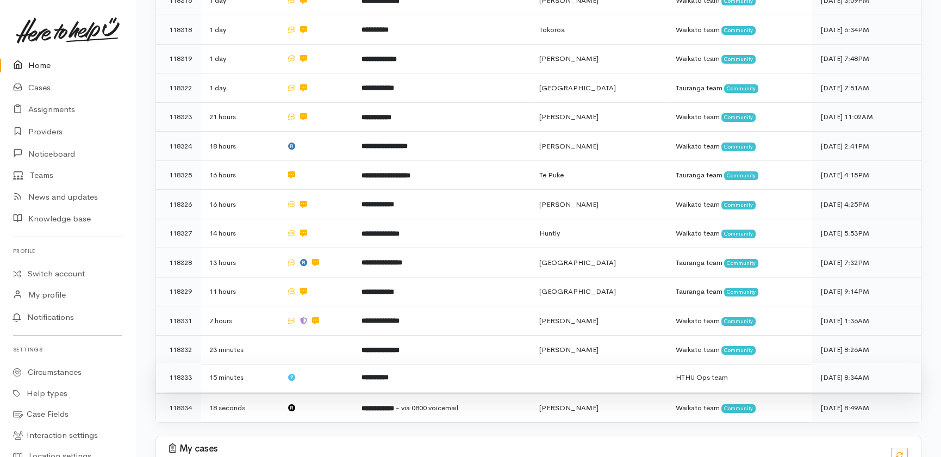
click at [338, 363] on td at bounding box center [315, 377] width 75 height 29
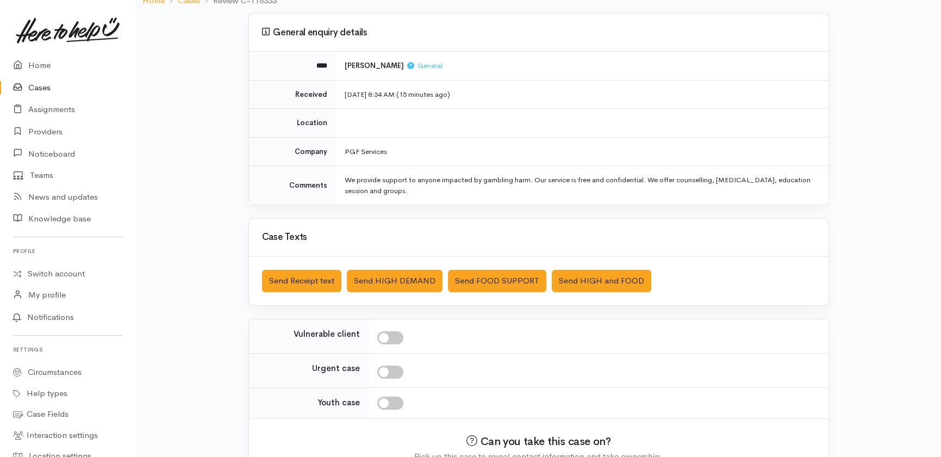
scroll to position [141, 0]
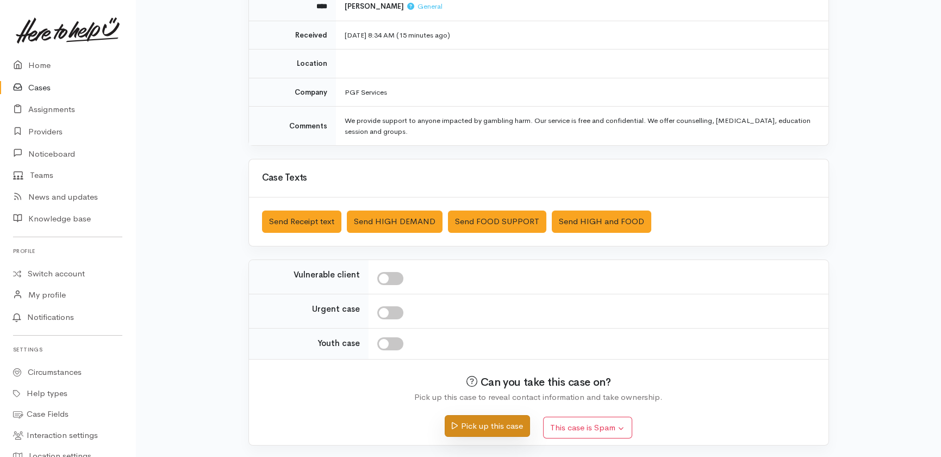
click at [493, 423] on button "Pick up this case" at bounding box center [487, 426] width 85 height 22
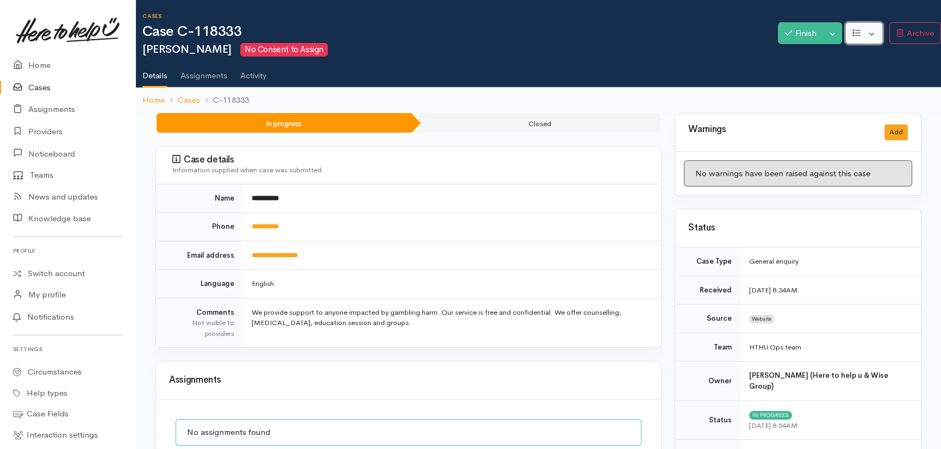
click at [871, 28] on button "button" at bounding box center [864, 33] width 38 height 22
click at [901, 74] on link "Re-assign team" at bounding box center [894, 75] width 96 height 17
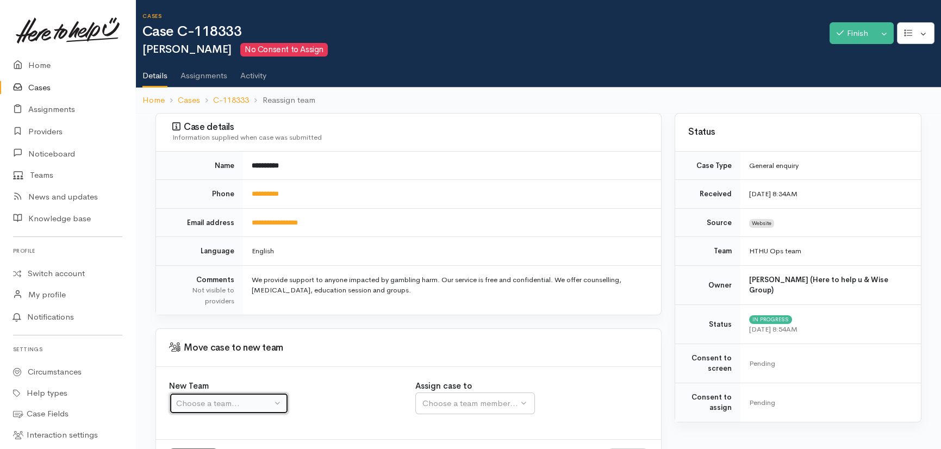
click at [230, 402] on div "Choose a team..." at bounding box center [224, 403] width 96 height 13
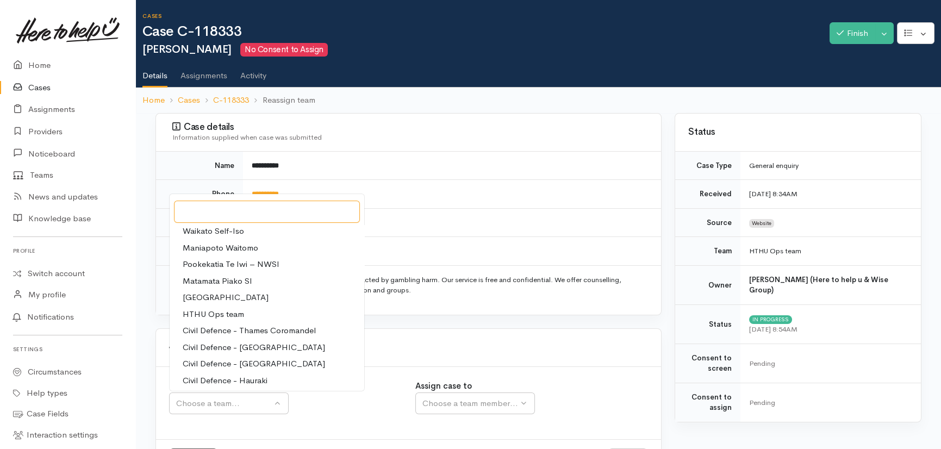
scroll to position [98, 0]
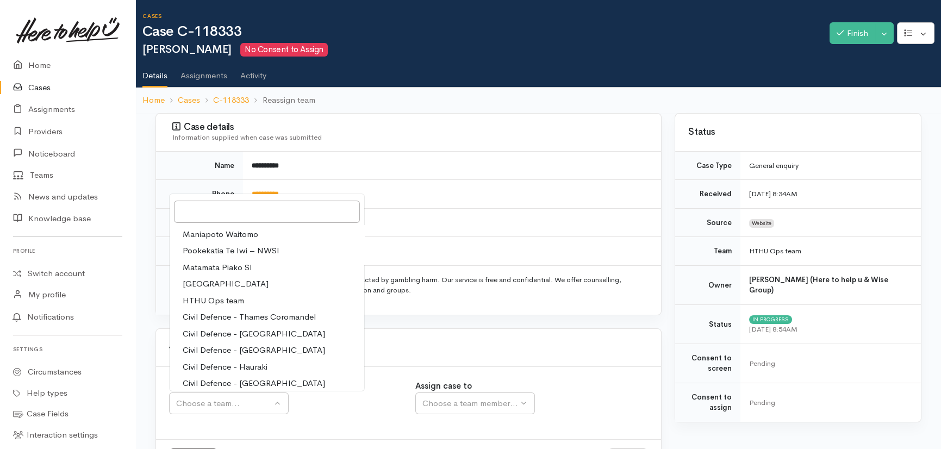
click at [222, 299] on span "HTHU Ops team" at bounding box center [213, 301] width 61 height 13
select select "11"
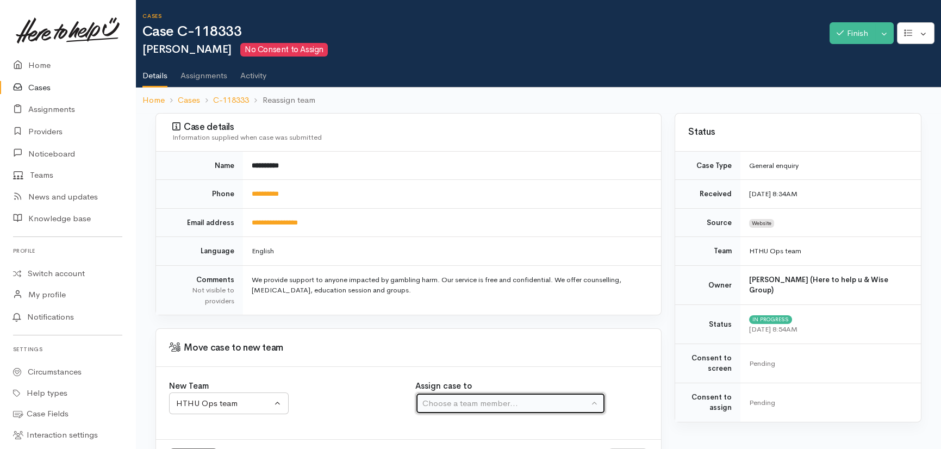
click at [480, 403] on div "Choose a team member..." at bounding box center [505, 403] width 166 height 13
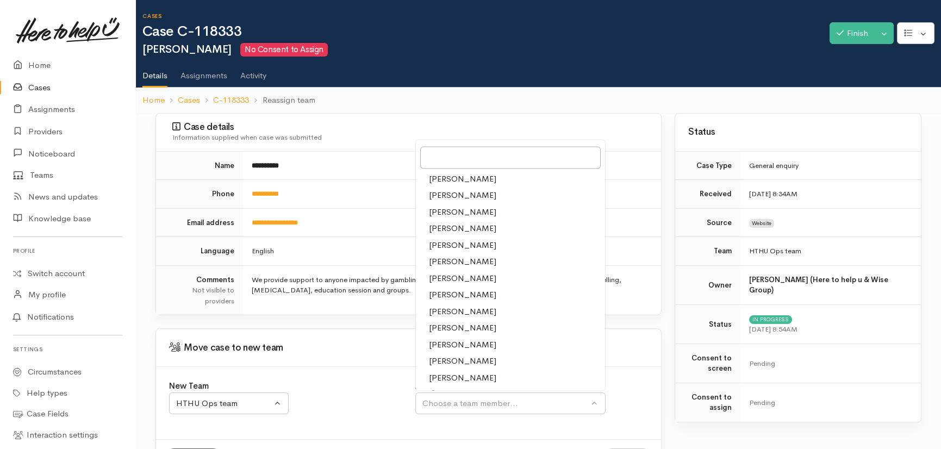
click at [455, 208] on span "Amanda Gabb" at bounding box center [462, 212] width 67 height 13
select select "205"
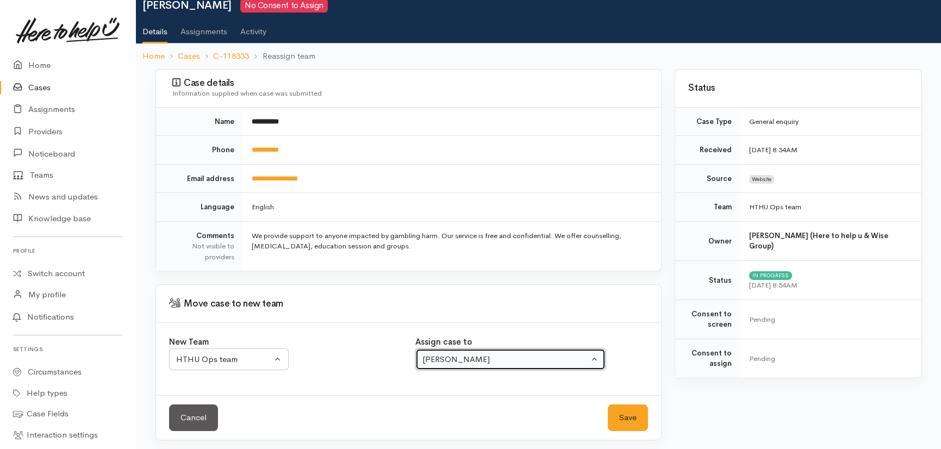
scroll to position [47, 0]
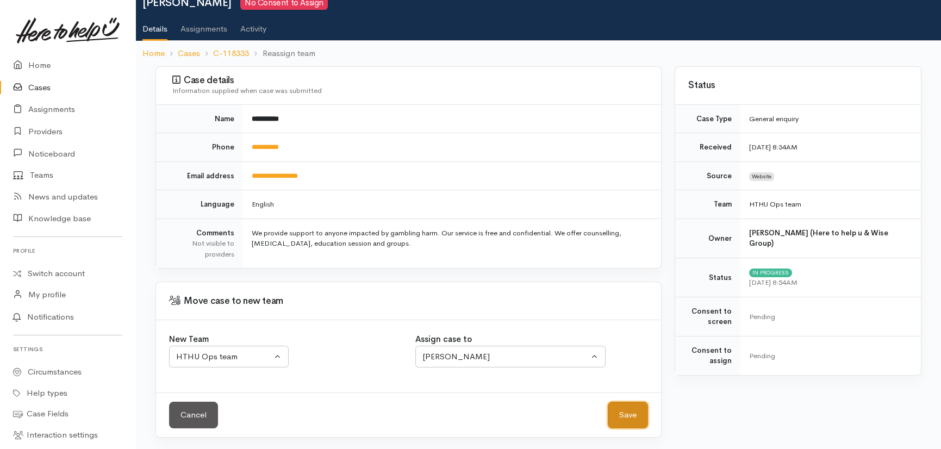
click at [631, 413] on button "Save" at bounding box center [628, 415] width 40 height 27
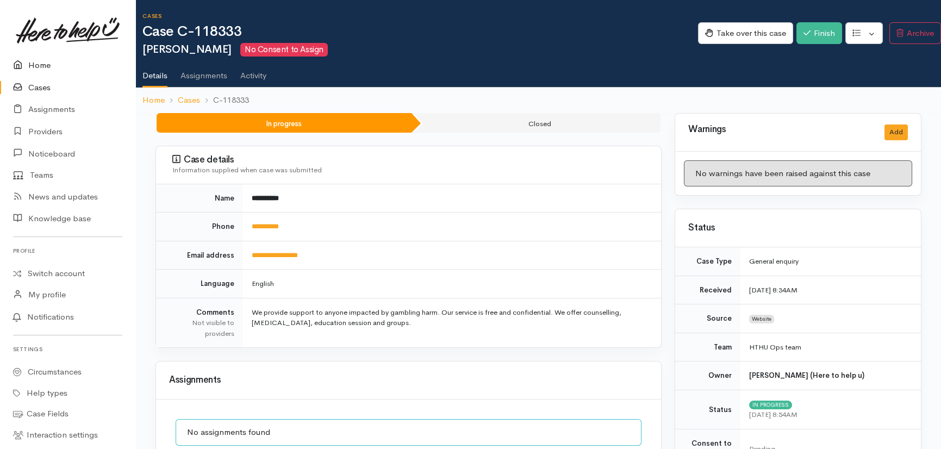
click at [39, 63] on link "Home" at bounding box center [67, 65] width 135 height 22
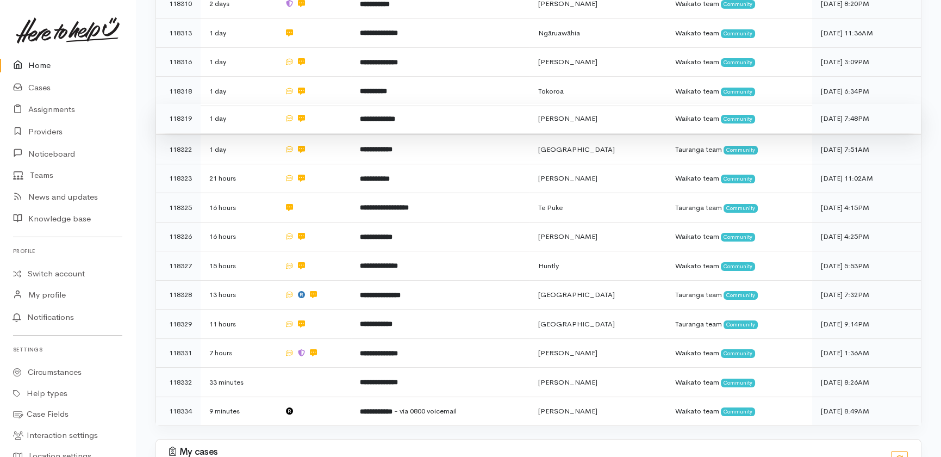
scroll to position [482, 0]
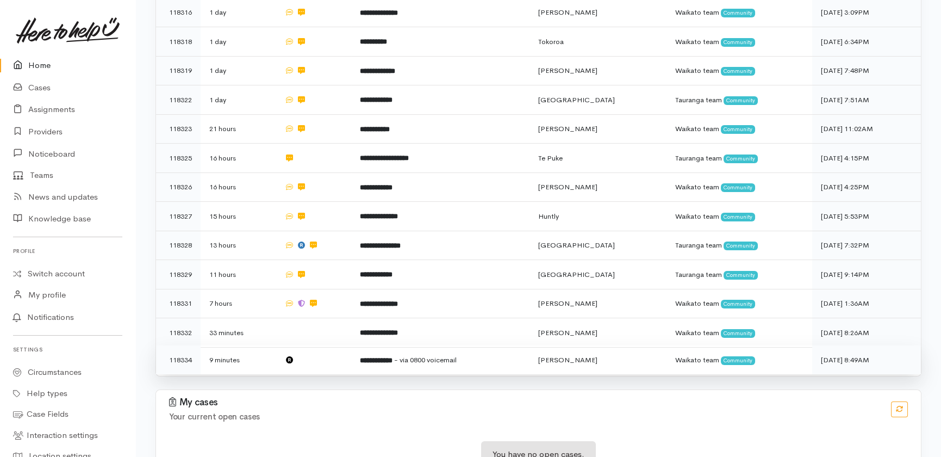
drag, startPoint x: 299, startPoint y: 283, endPoint x: 341, endPoint y: 314, distance: 51.6
click at [299, 318] on td at bounding box center [313, 332] width 75 height 29
click at [319, 345] on td at bounding box center [313, 359] width 75 height 29
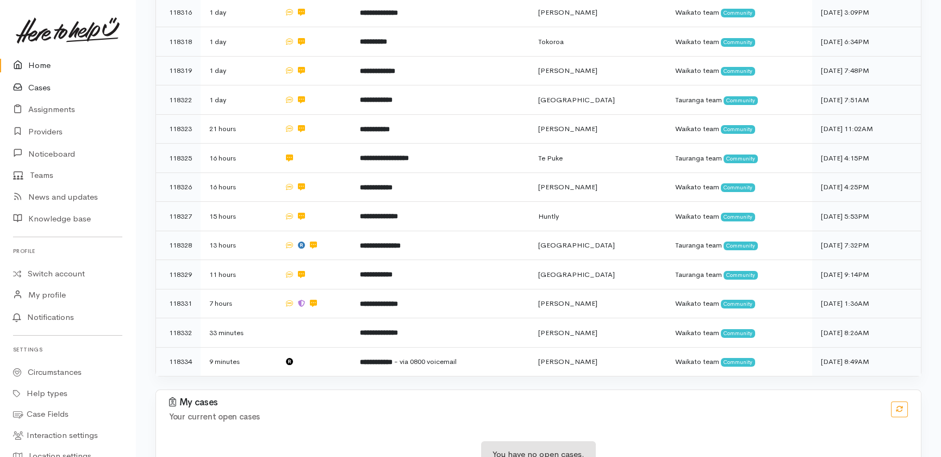
click at [47, 85] on link "Cases" at bounding box center [67, 88] width 135 height 22
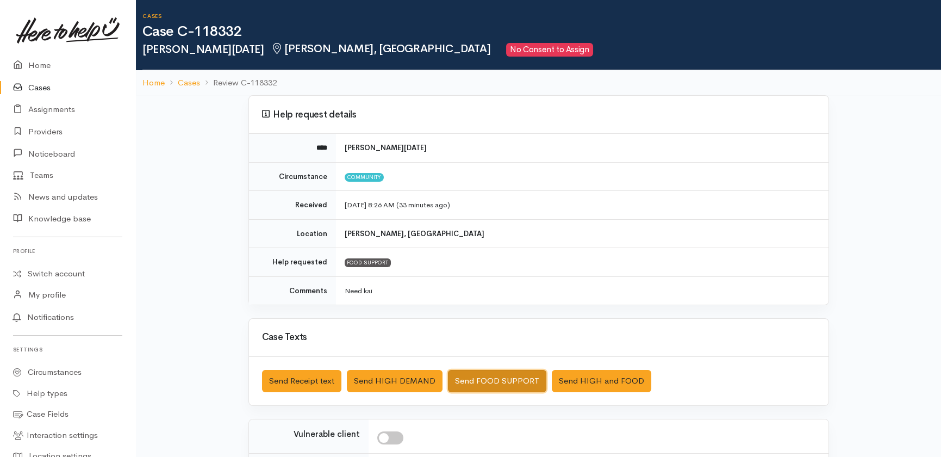
click at [494, 376] on button "Send FOOD SUPPORT" at bounding box center [497, 381] width 98 height 22
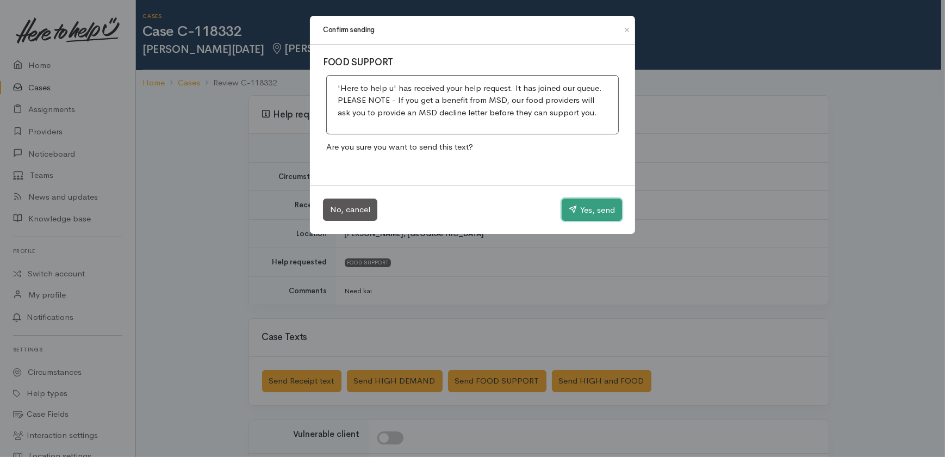
click at [599, 199] on button "Yes, send" at bounding box center [591, 209] width 60 height 23
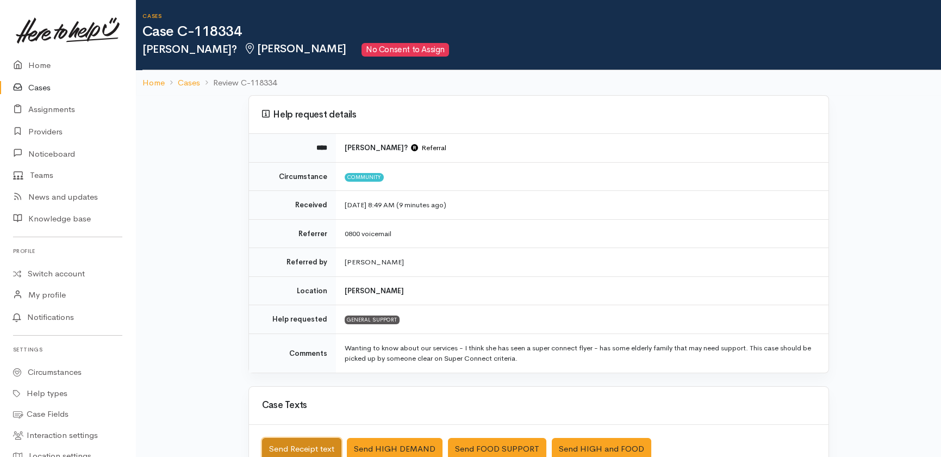
click at [291, 445] on button "Send Receipt text" at bounding box center [301, 449] width 79 height 22
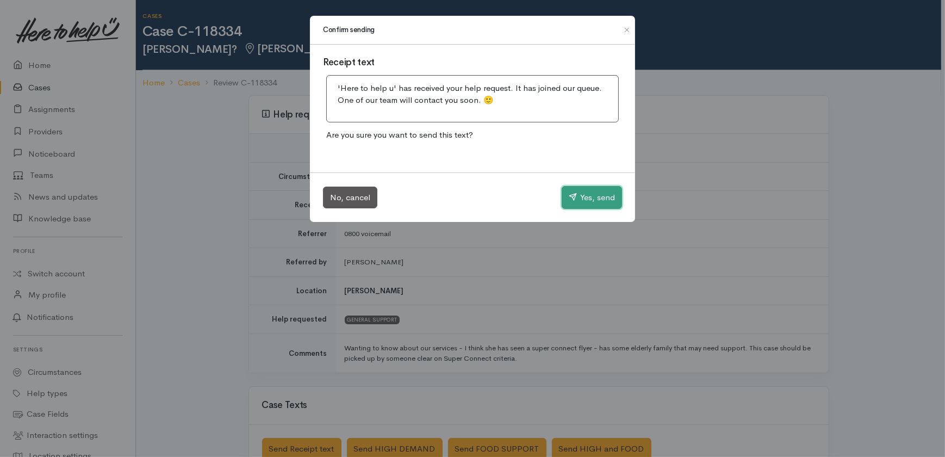
click at [587, 200] on button "Yes, send" at bounding box center [591, 197] width 60 height 23
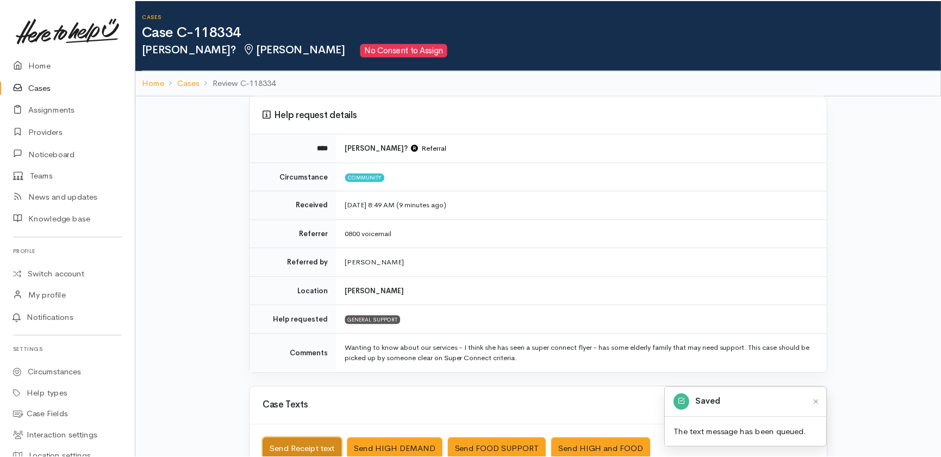
scroll to position [2, 0]
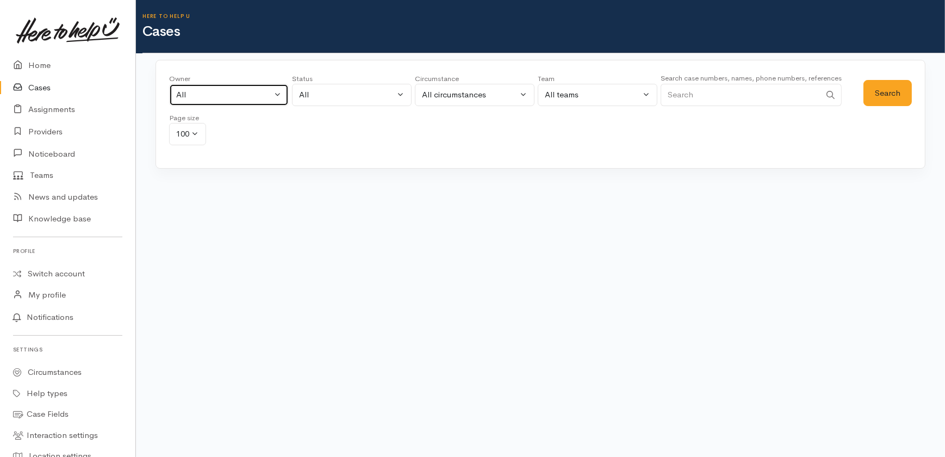
click at [233, 91] on div "All" at bounding box center [224, 95] width 96 height 13
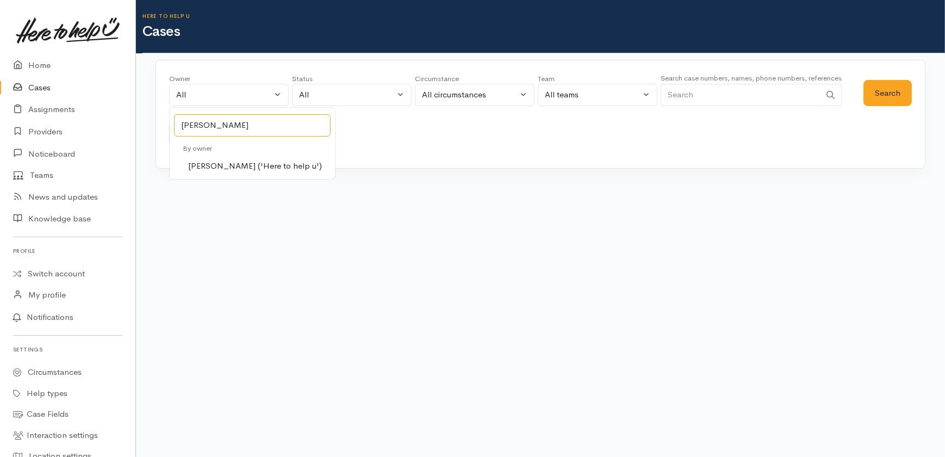
type input "katarina"
click at [239, 165] on span "[PERSON_NAME] ('Here to help u')" at bounding box center [255, 166] width 134 height 13
select select "1252"
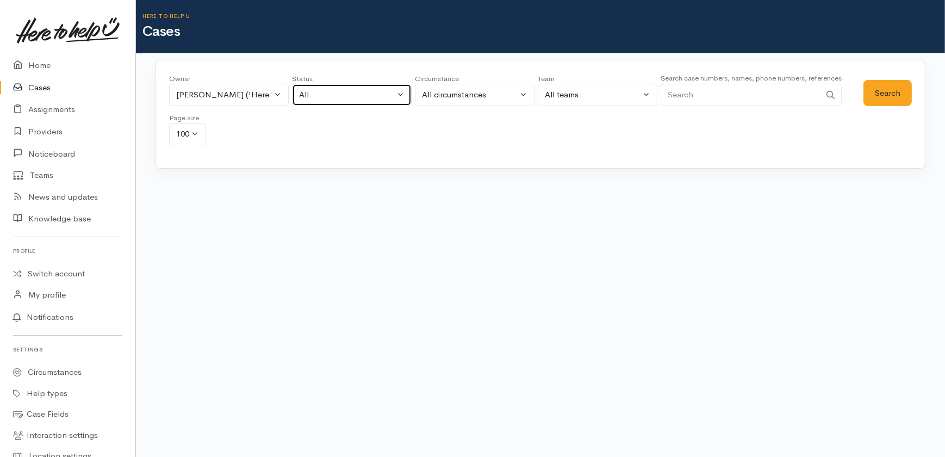
click at [345, 87] on button "All" at bounding box center [352, 95] width 120 height 22
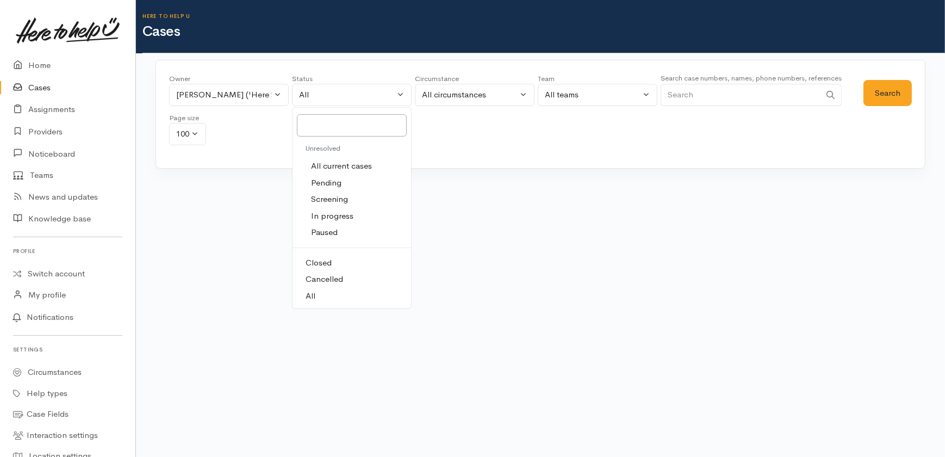
click at [354, 165] on span "All current cases" at bounding box center [341, 166] width 61 height 13
select select "Unresolved"
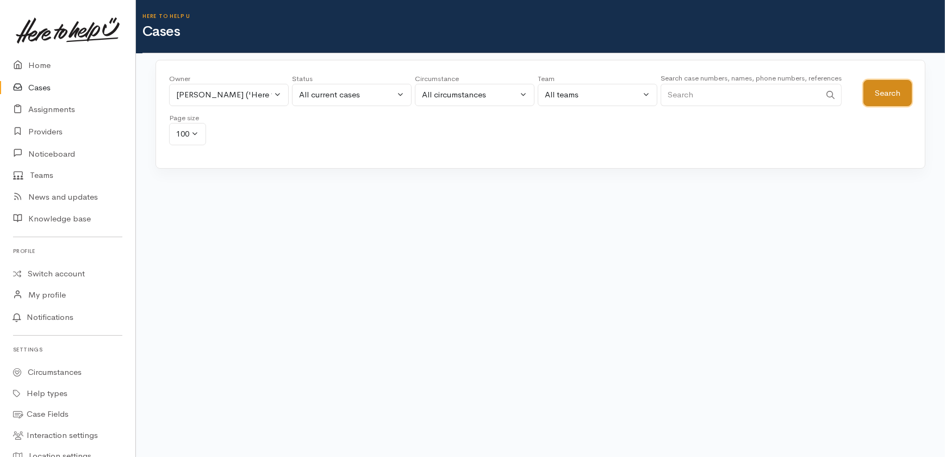
click at [888, 87] on button "Search" at bounding box center [887, 93] width 48 height 27
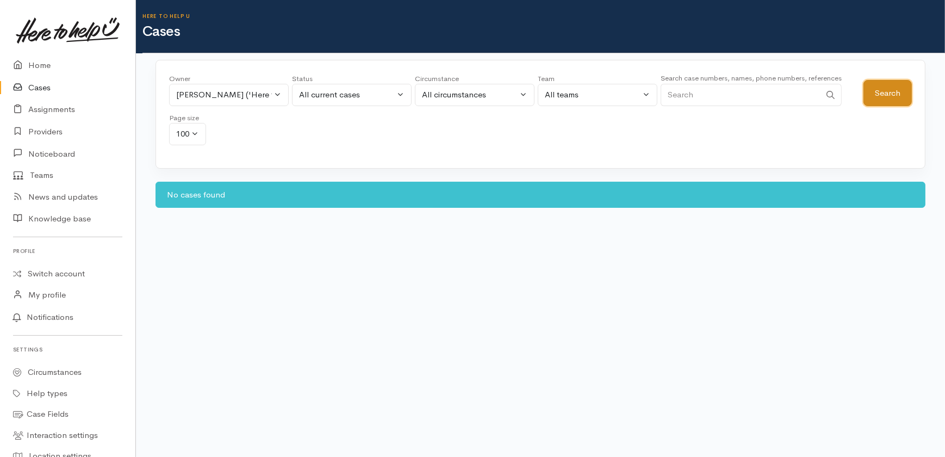
click at [890, 92] on button "Search" at bounding box center [887, 93] width 48 height 27
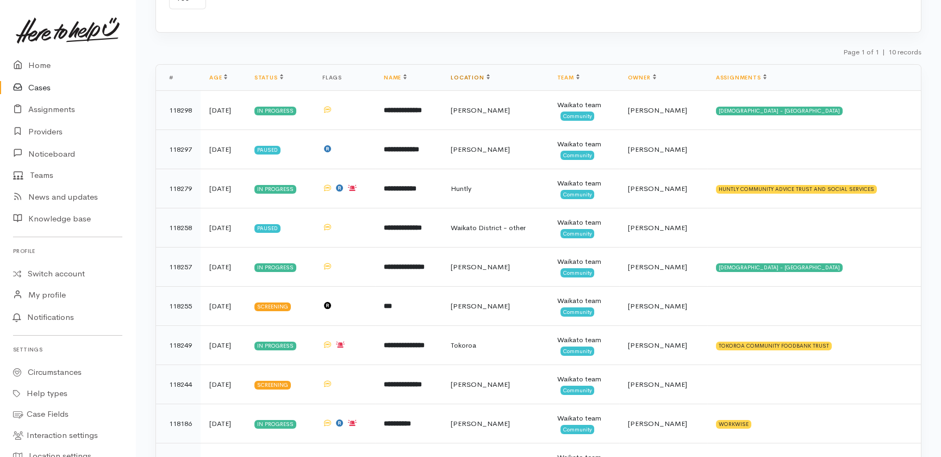
scroll to position [148, 0]
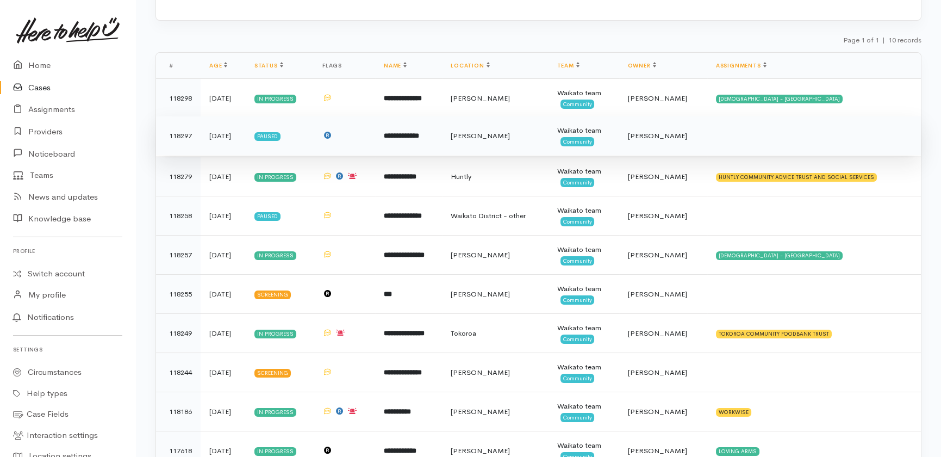
click at [761, 140] on td at bounding box center [814, 135] width 214 height 39
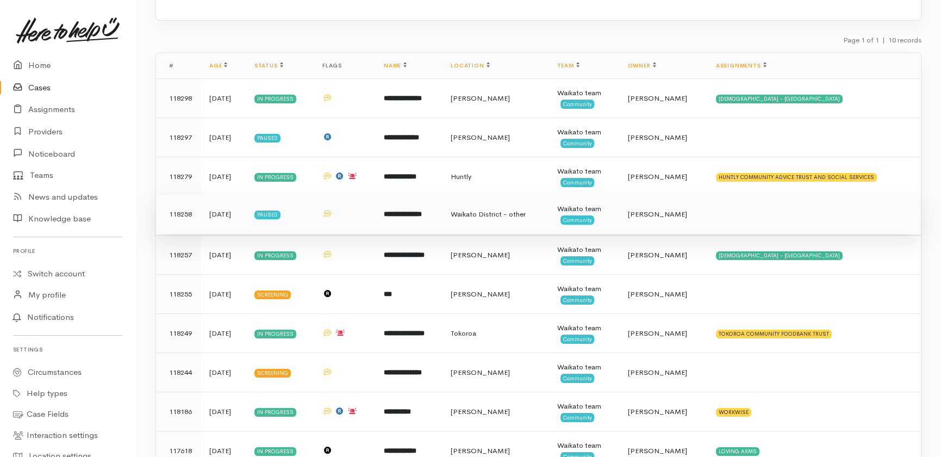
click at [759, 205] on td at bounding box center [814, 214] width 214 height 39
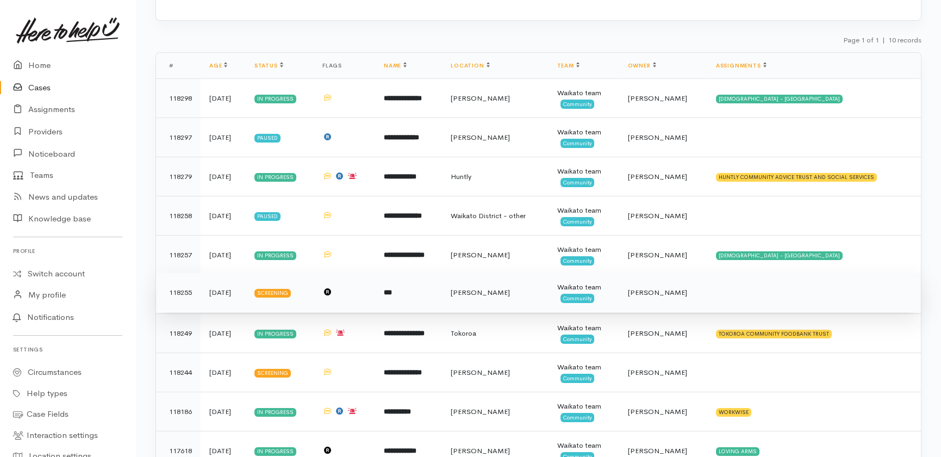
click at [761, 288] on td at bounding box center [814, 292] width 214 height 39
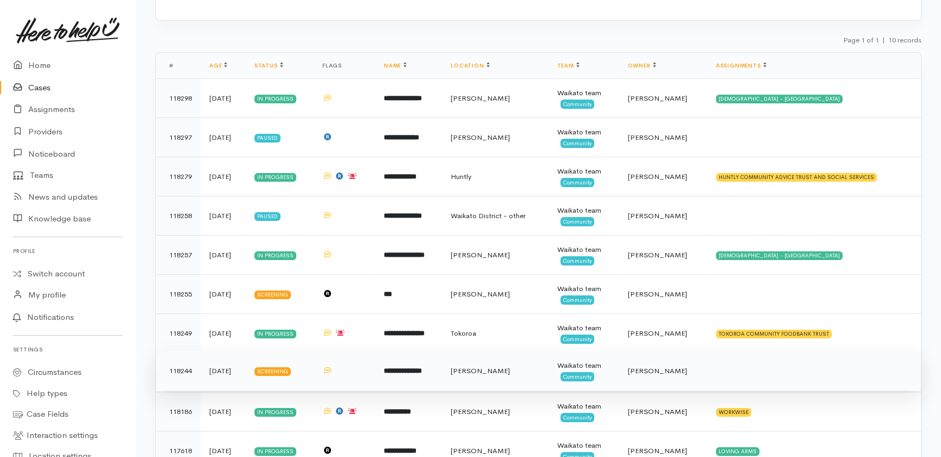
click at [753, 365] on td at bounding box center [814, 370] width 214 height 39
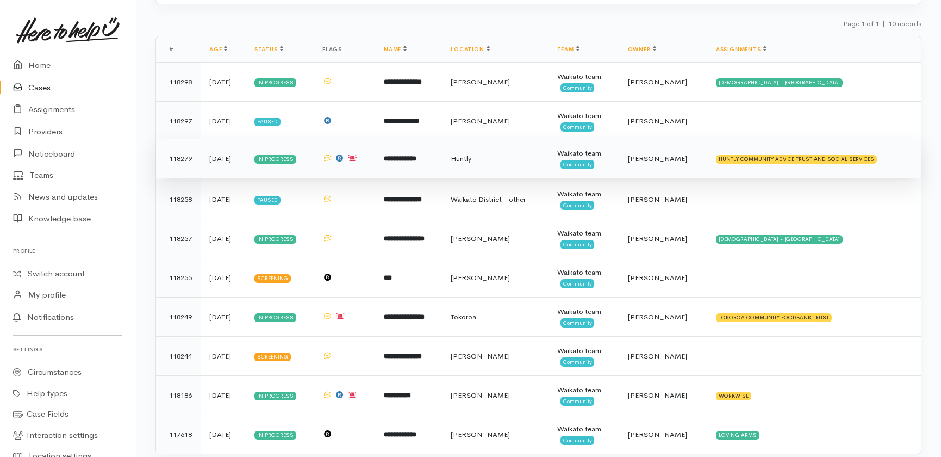
scroll to position [192, 0]
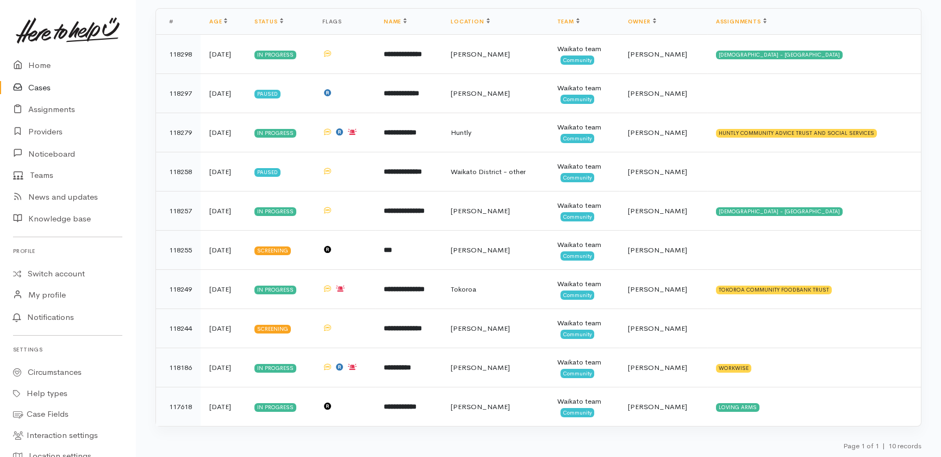
click at [29, 88] on link "Cases" at bounding box center [67, 88] width 135 height 22
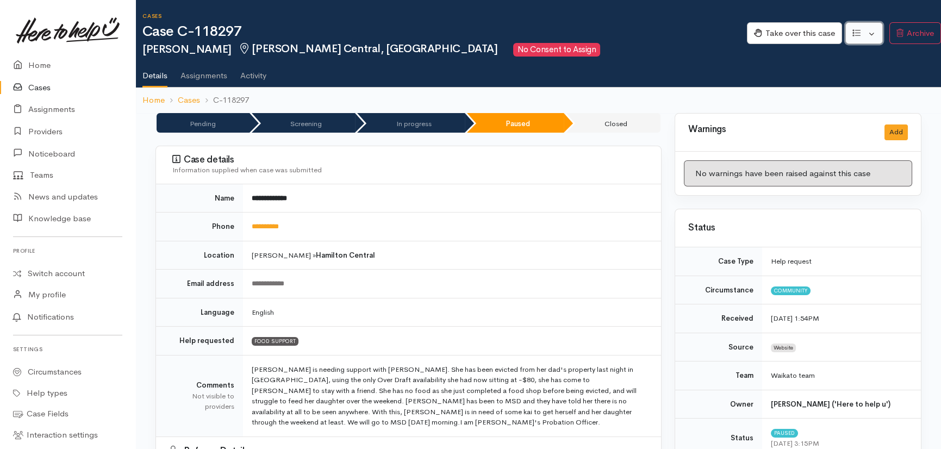
click at [872, 32] on button "button" at bounding box center [864, 33] width 38 height 22
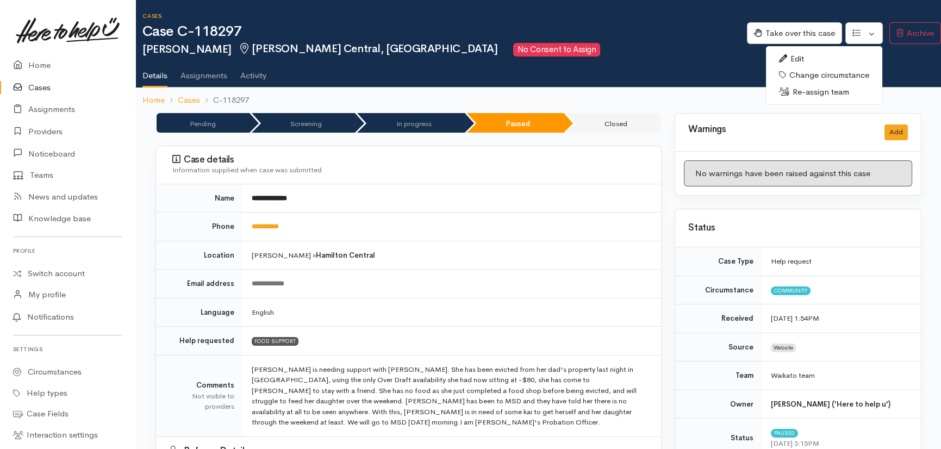
click at [826, 93] on link "Re-assign team" at bounding box center [824, 92] width 116 height 17
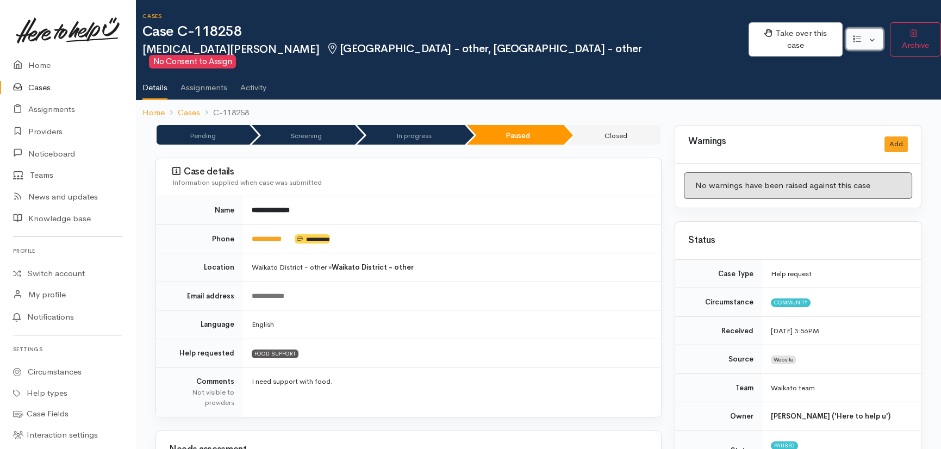
click at [872, 28] on button "button" at bounding box center [865, 39] width 38 height 22
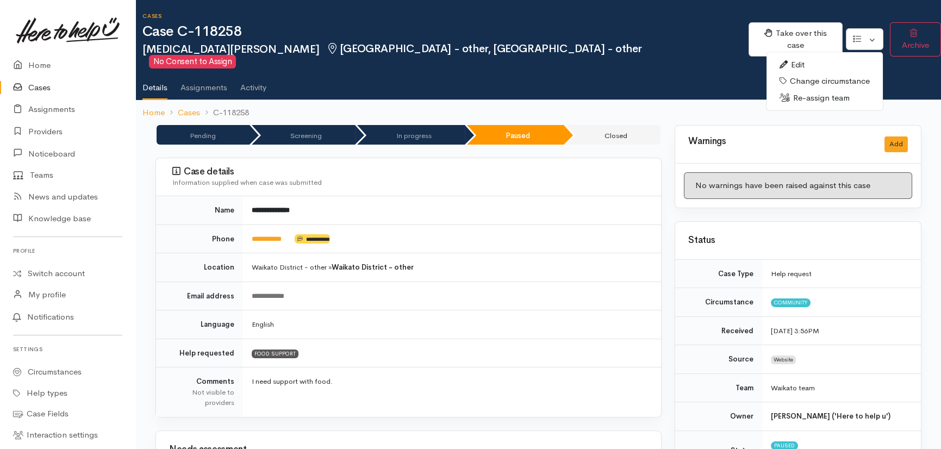
click at [815, 90] on link "Re-assign team" at bounding box center [824, 98] width 116 height 17
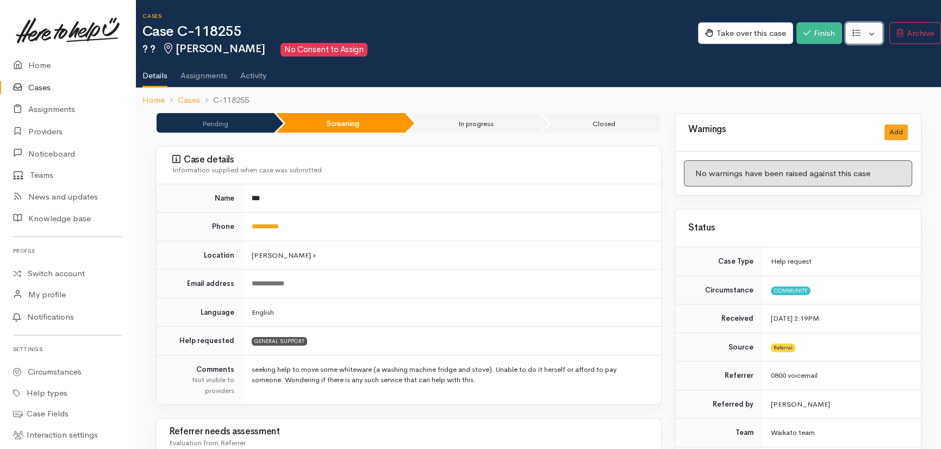
click at [875, 31] on button "button" at bounding box center [864, 33] width 38 height 22
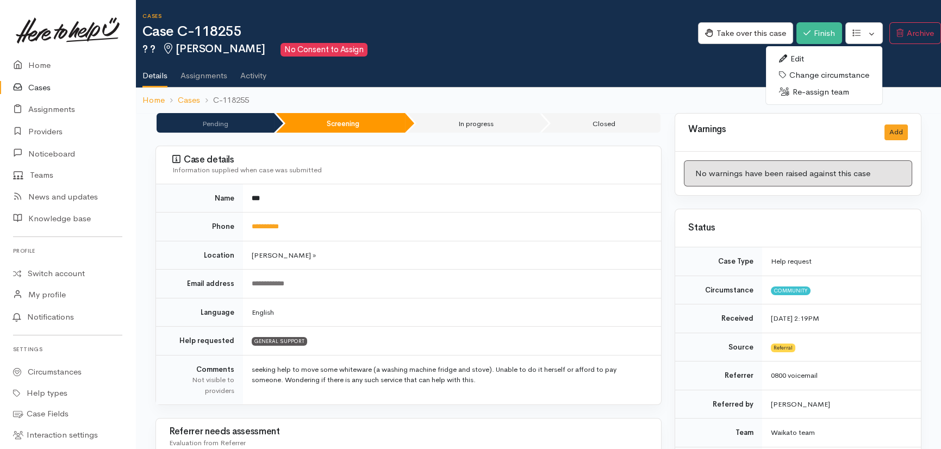
click at [832, 88] on link "Re-assign team" at bounding box center [824, 92] width 116 height 17
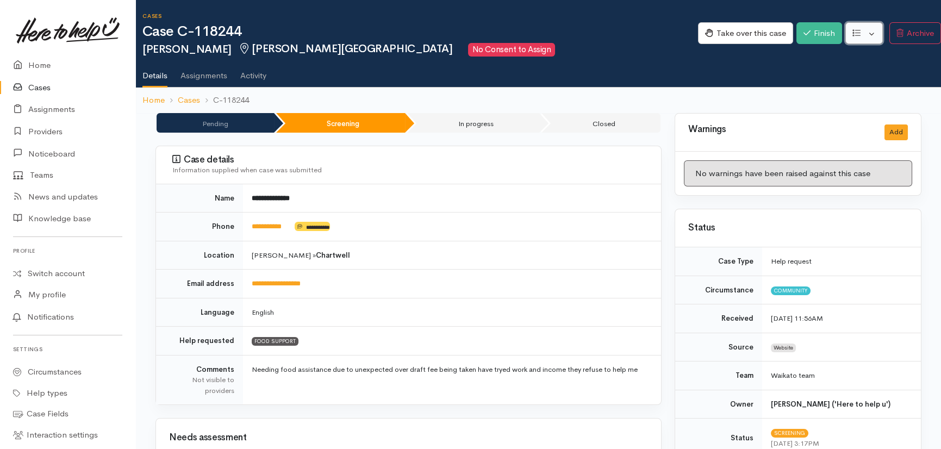
click at [872, 30] on button "button" at bounding box center [864, 33] width 38 height 22
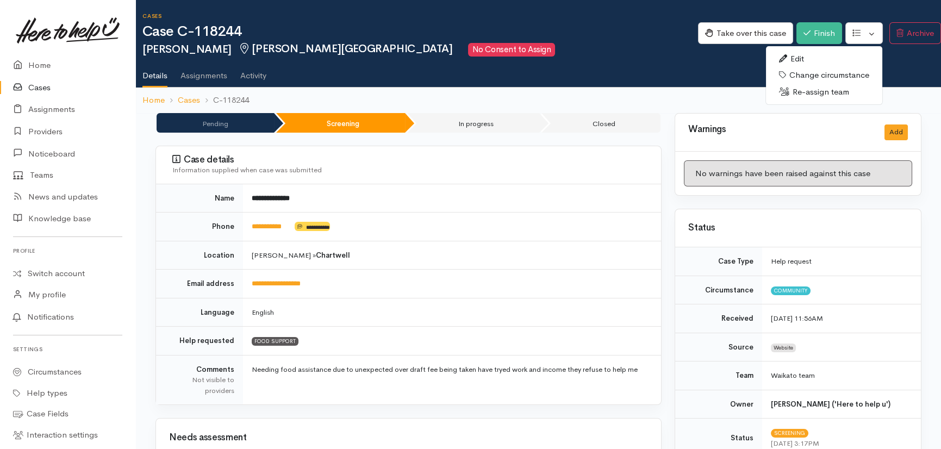
click at [818, 92] on link "Re-assign team" at bounding box center [824, 92] width 116 height 17
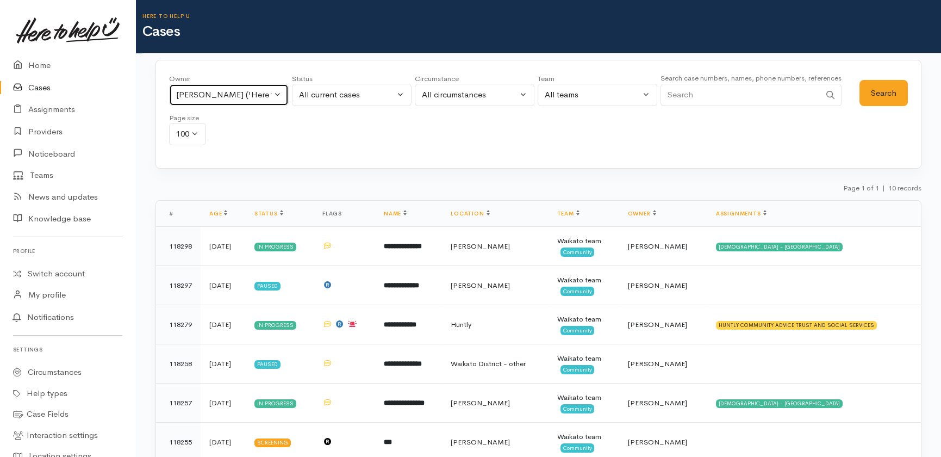
click at [234, 96] on div "[PERSON_NAME] ('Here to help u')" at bounding box center [224, 95] width 96 height 13
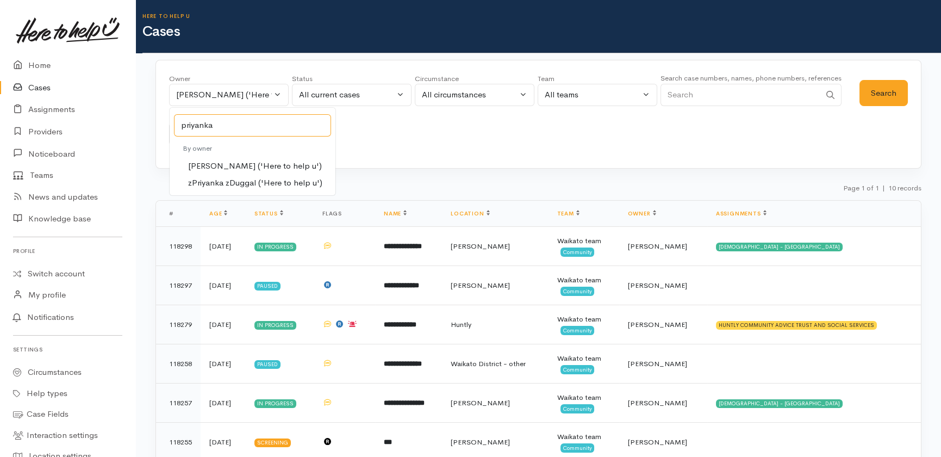
type input "priyanka"
click at [227, 165] on span "[PERSON_NAME] ('Here to help u')" at bounding box center [255, 166] width 134 height 13
select select "2109"
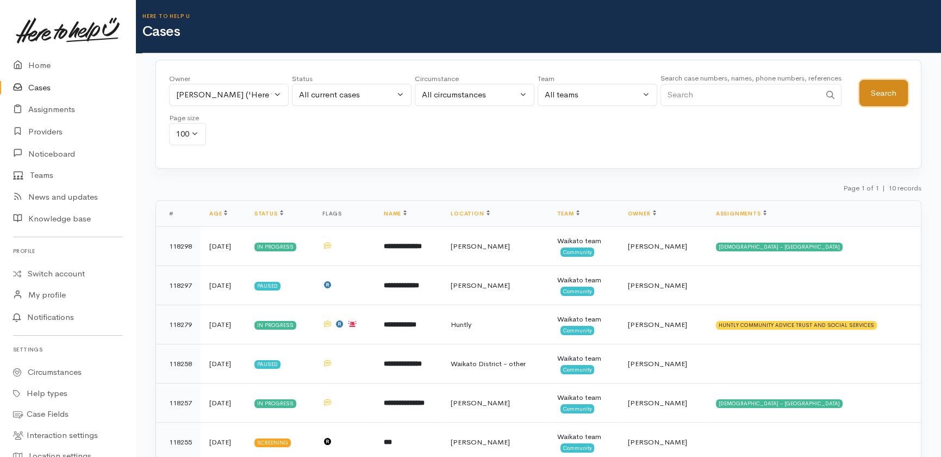
click at [882, 89] on button "Search" at bounding box center [883, 93] width 48 height 27
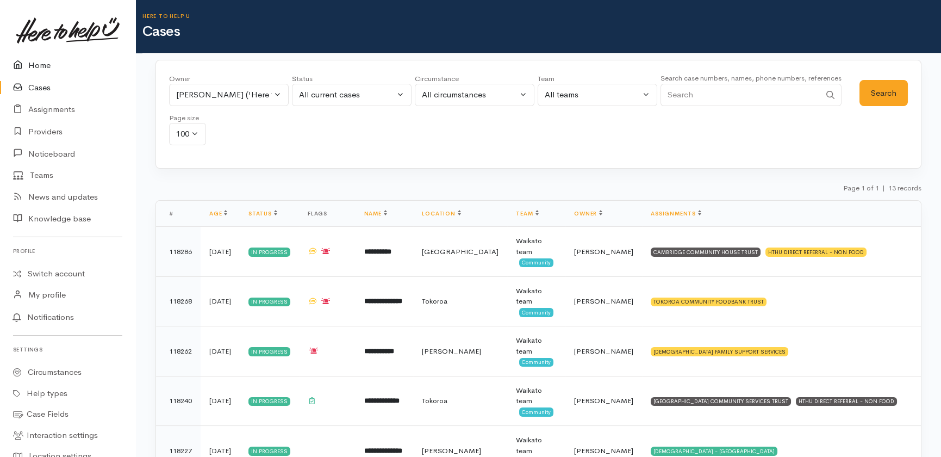
click at [39, 63] on link "Home" at bounding box center [67, 65] width 135 height 22
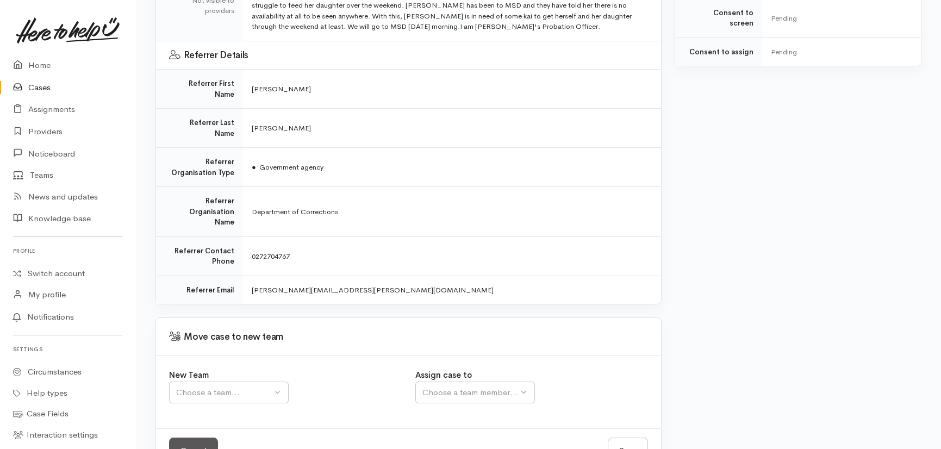
scroll to position [366, 0]
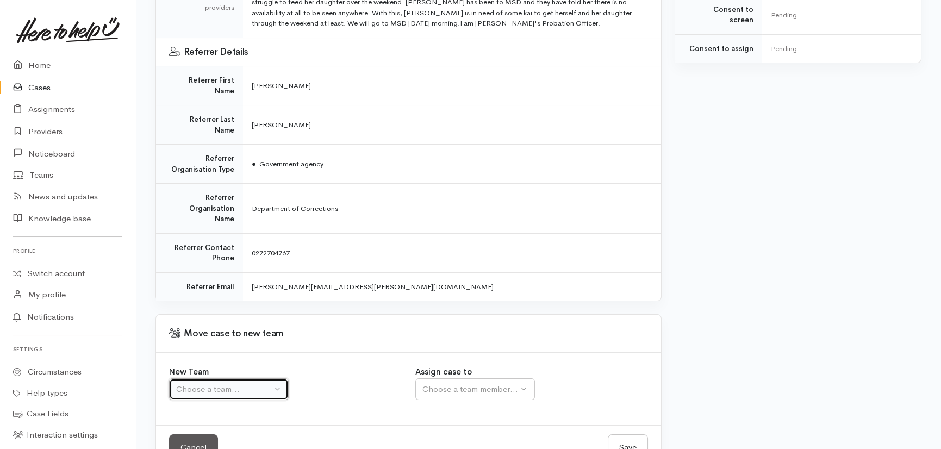
click at [217, 383] on div "Choose a team..." at bounding box center [224, 389] width 96 height 13
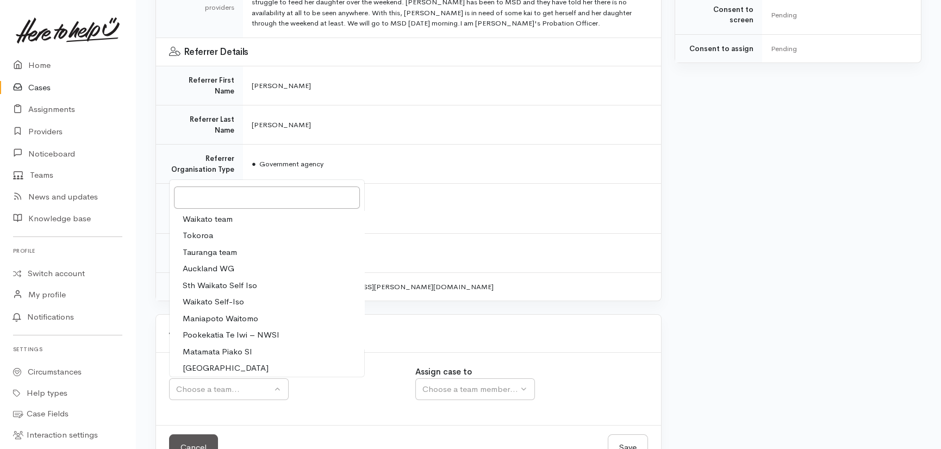
click at [222, 213] on span "Waikato team" at bounding box center [208, 219] width 50 height 13
select select "1"
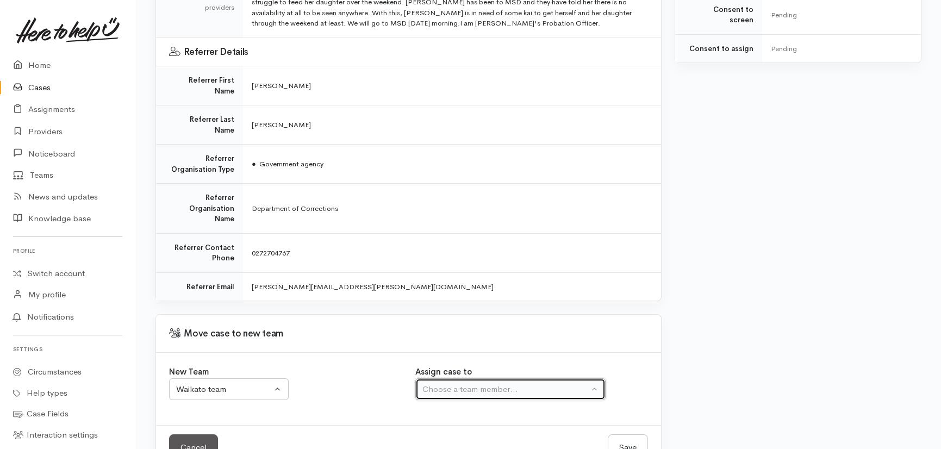
click at [503, 383] on div "Choose a team member..." at bounding box center [505, 389] width 166 height 13
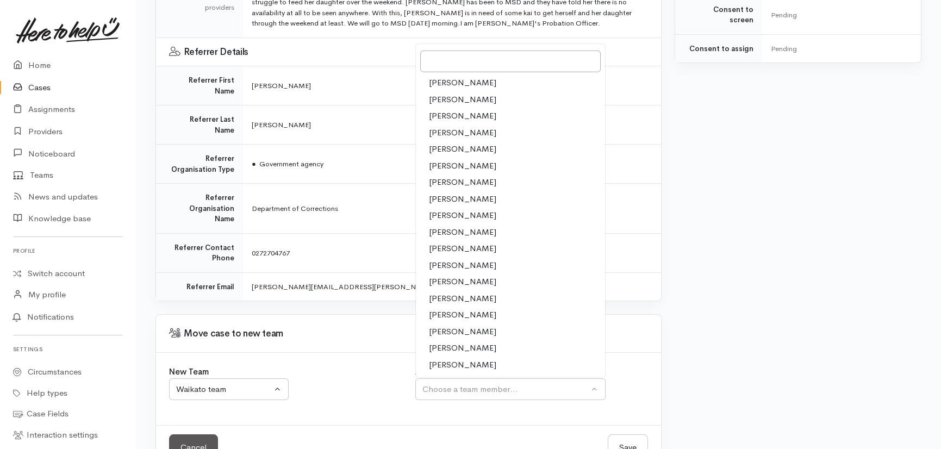
click at [444, 127] on span "[PERSON_NAME]" at bounding box center [462, 133] width 67 height 13
select select "1648"
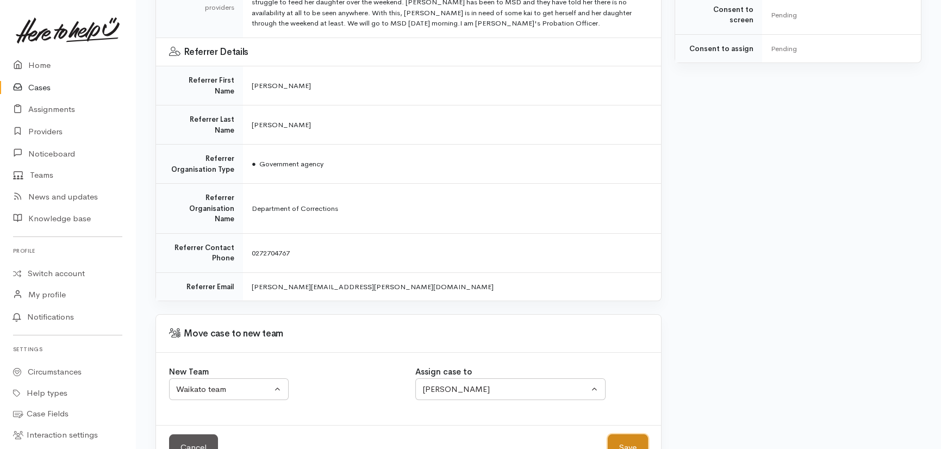
click at [624, 434] on button "Save" at bounding box center [628, 447] width 40 height 27
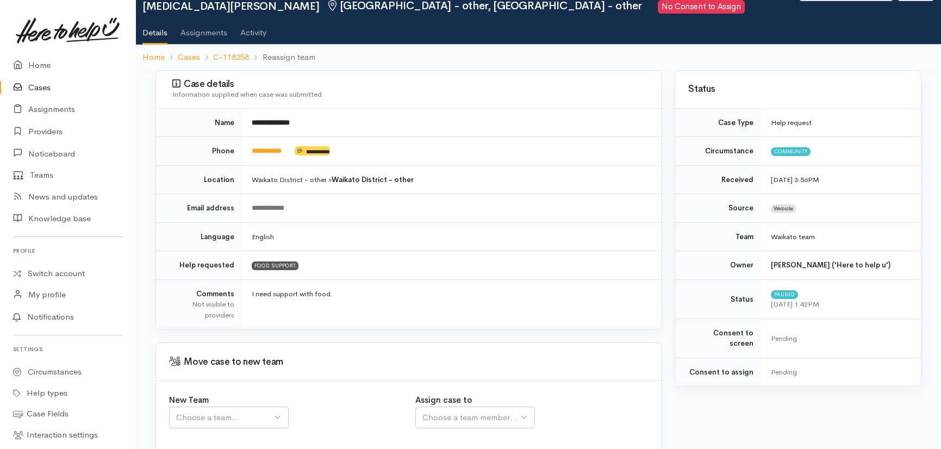
scroll to position [104, 0]
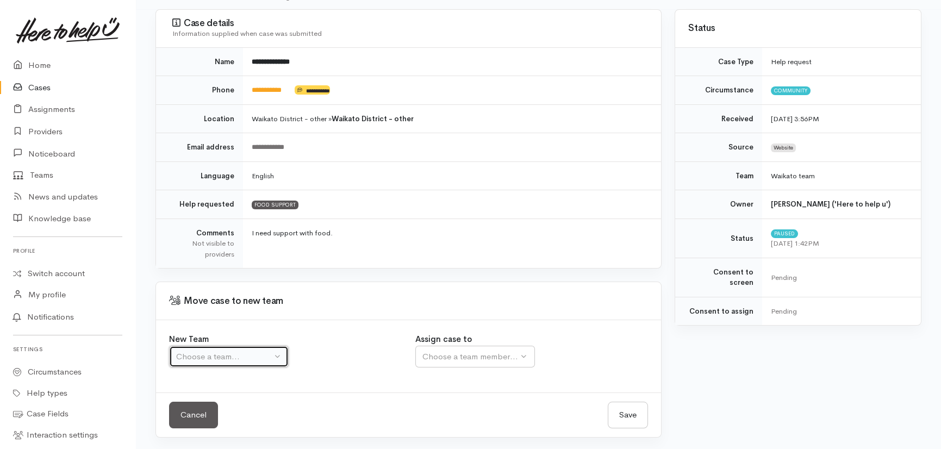
click at [224, 353] on div "Choose a team..." at bounding box center [224, 357] width 96 height 13
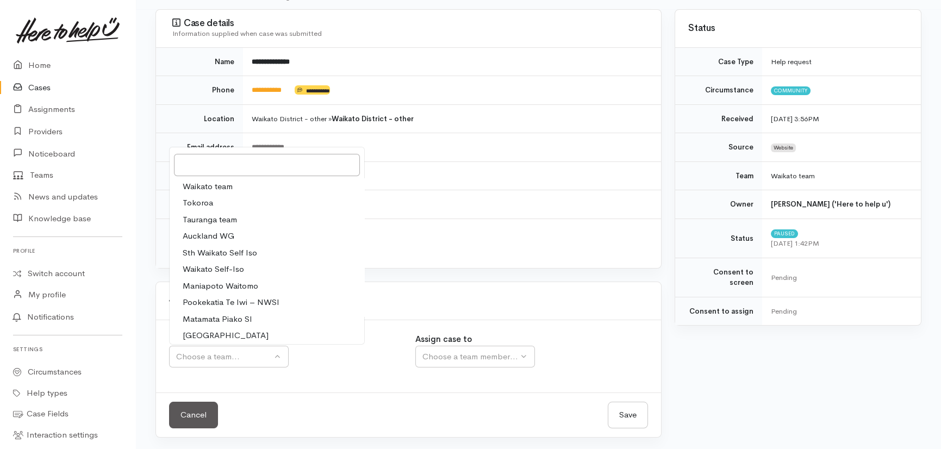
click at [217, 186] on span "Waikato team" at bounding box center [208, 186] width 50 height 13
select select "1"
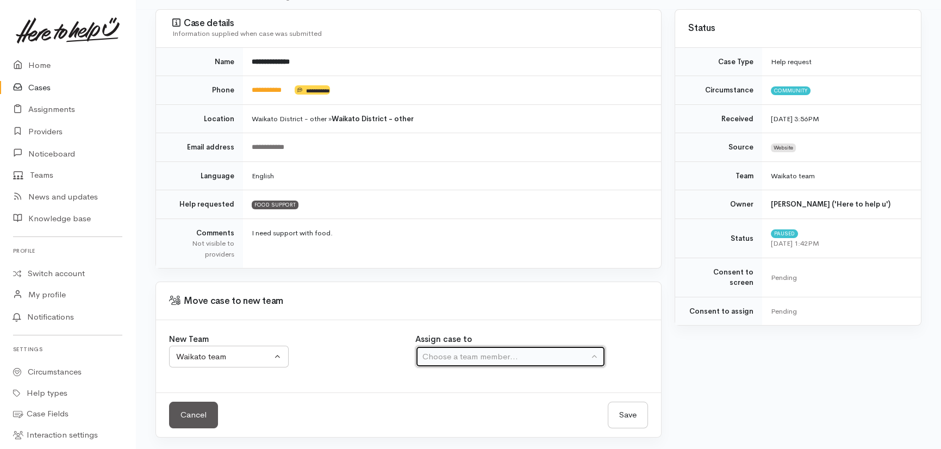
click at [463, 352] on div "Choose a team member..." at bounding box center [505, 357] width 166 height 13
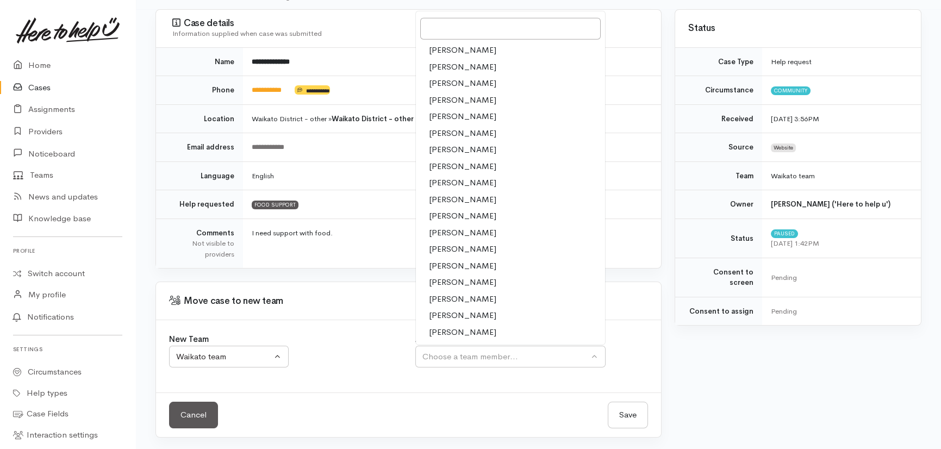
click at [446, 98] on span "Eilidh Botha" at bounding box center [462, 100] width 67 height 13
select select "1648"
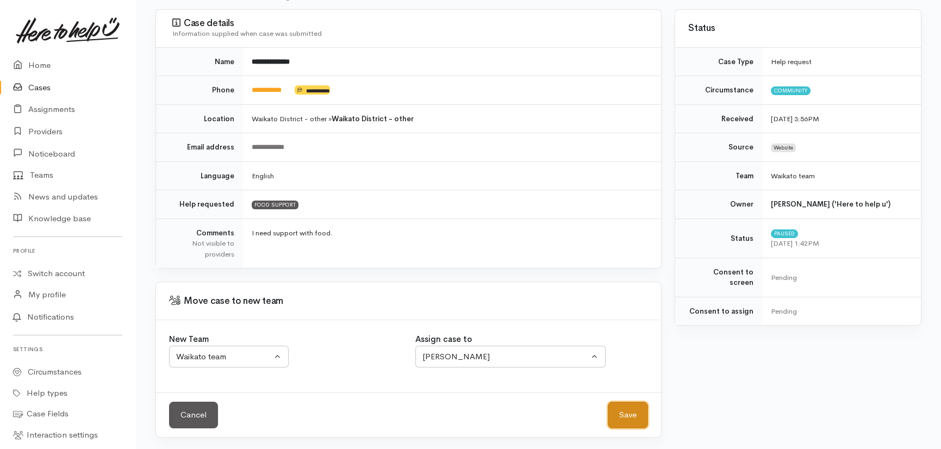
click at [627, 414] on button "Save" at bounding box center [628, 415] width 40 height 27
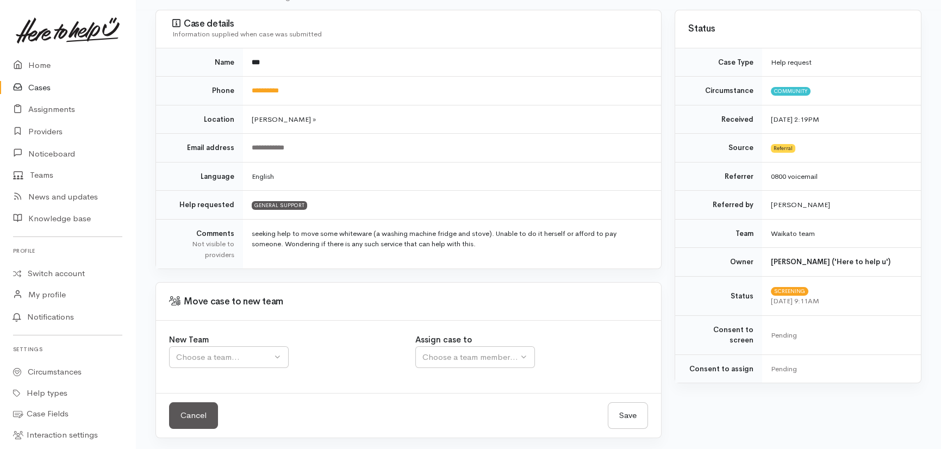
scroll to position [104, 0]
click at [219, 354] on div "Choose a team..." at bounding box center [224, 357] width 96 height 13
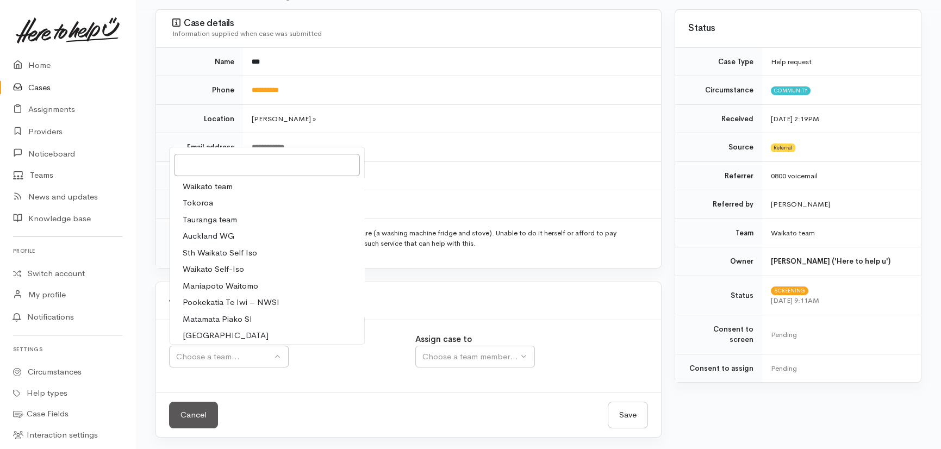
click at [230, 183] on span "Waikato team" at bounding box center [208, 186] width 50 height 13
select select "1"
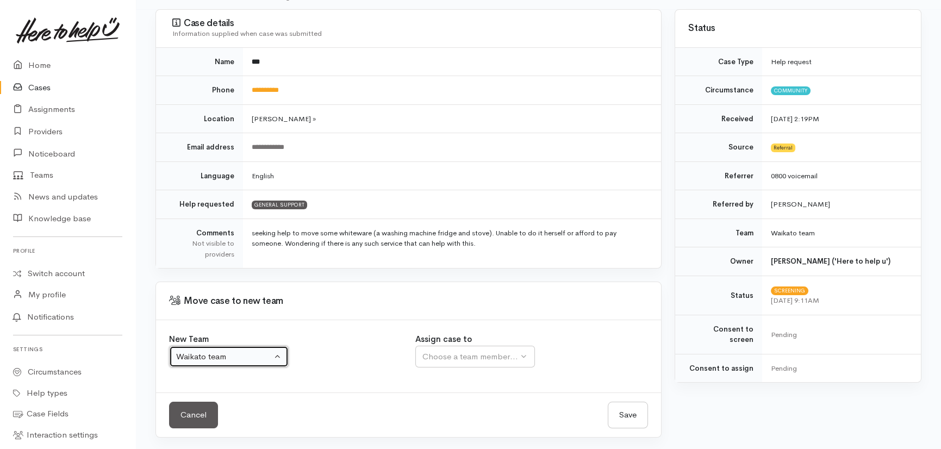
select select
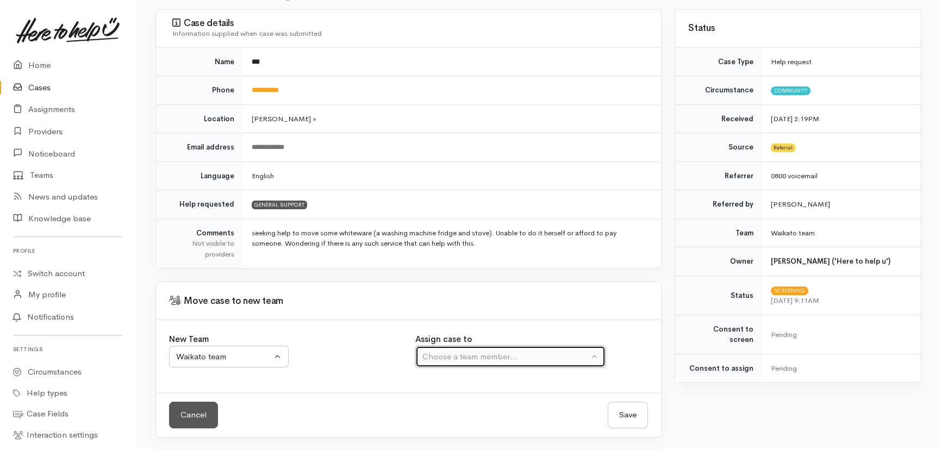
click at [490, 358] on div "Choose a team member..." at bounding box center [505, 357] width 166 height 13
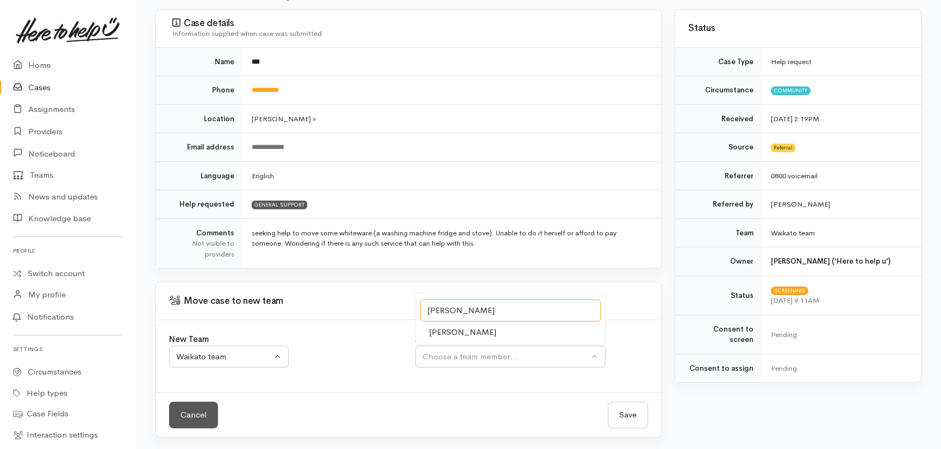
type input "priyank"
click at [467, 332] on span "Priyanka Duggal" at bounding box center [462, 332] width 67 height 13
select select "2109"
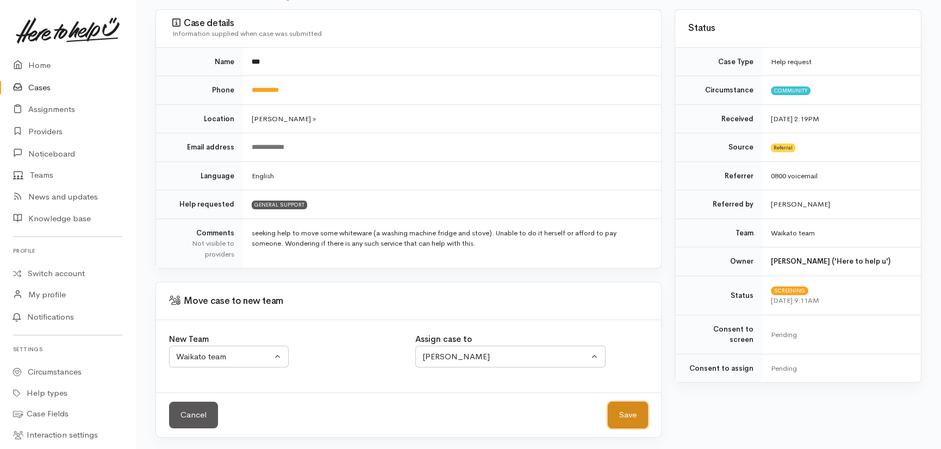
click at [629, 411] on button "Save" at bounding box center [628, 415] width 40 height 27
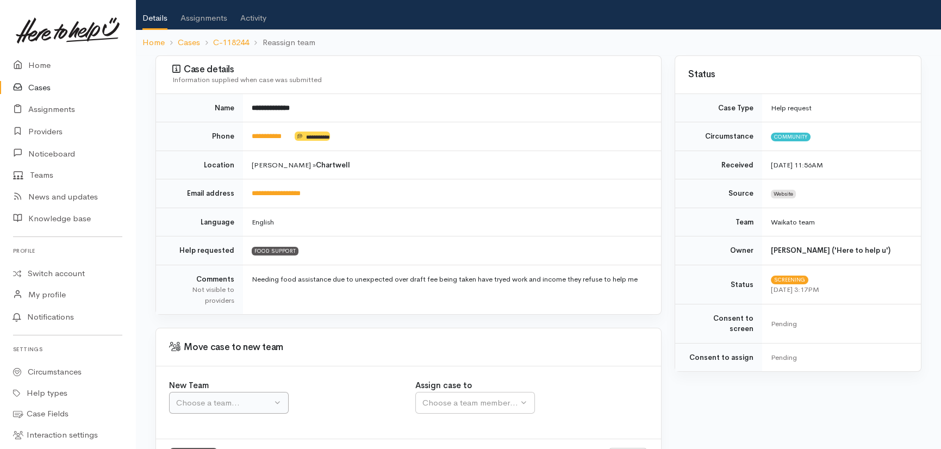
scroll to position [104, 0]
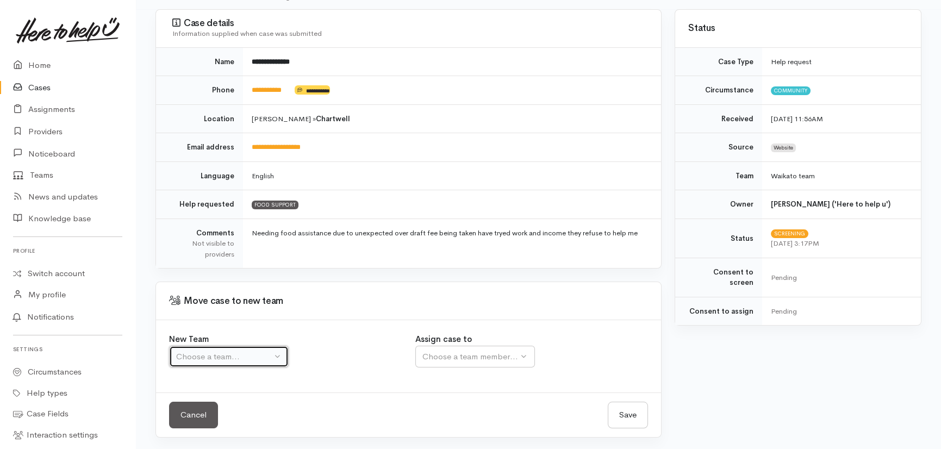
click at [232, 357] on div "Choose a team..." at bounding box center [224, 357] width 96 height 13
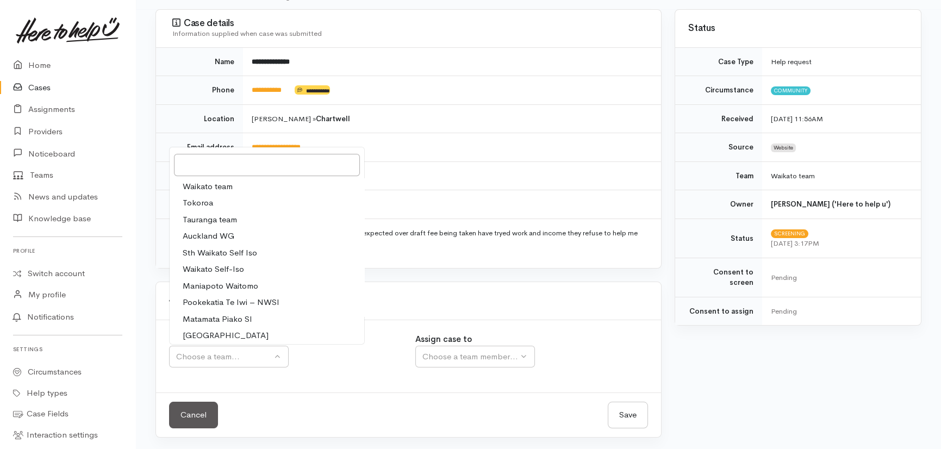
click at [195, 186] on span "Waikato team" at bounding box center [208, 186] width 50 height 13
select select "1"
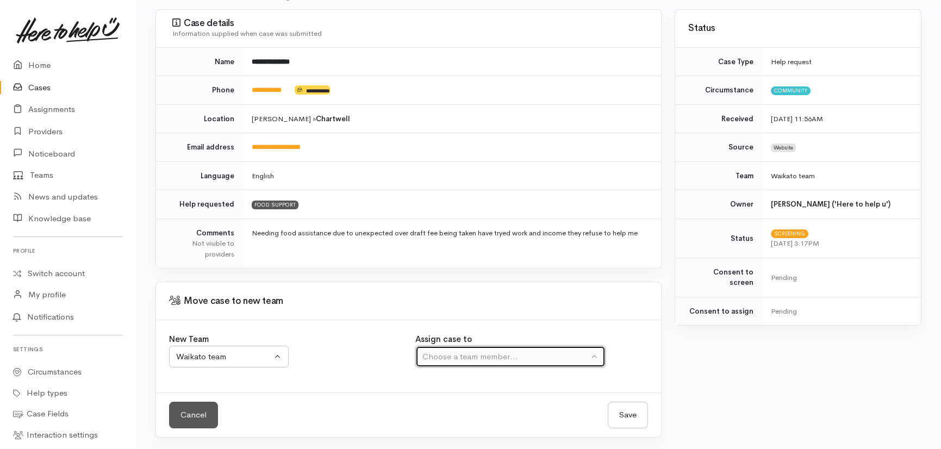
click at [464, 354] on div "Choose a team member..." at bounding box center [505, 357] width 166 height 13
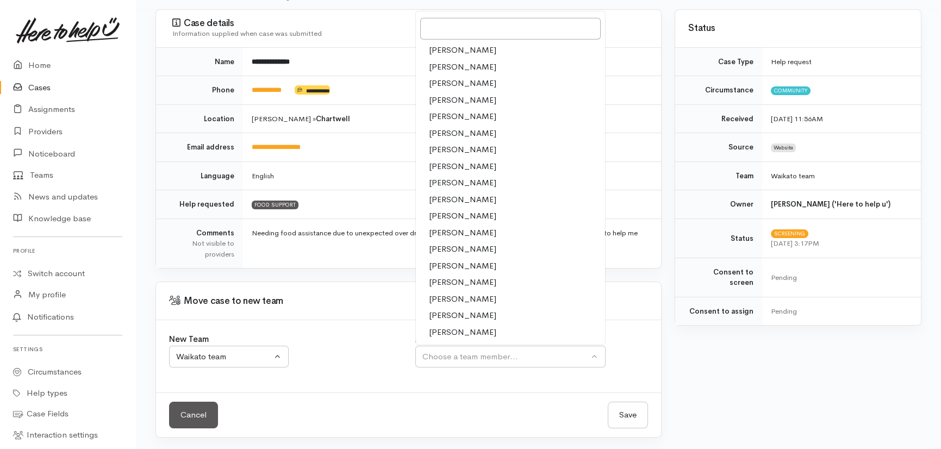
click at [449, 299] on span "[PERSON_NAME]" at bounding box center [462, 299] width 67 height 13
select select "2109"
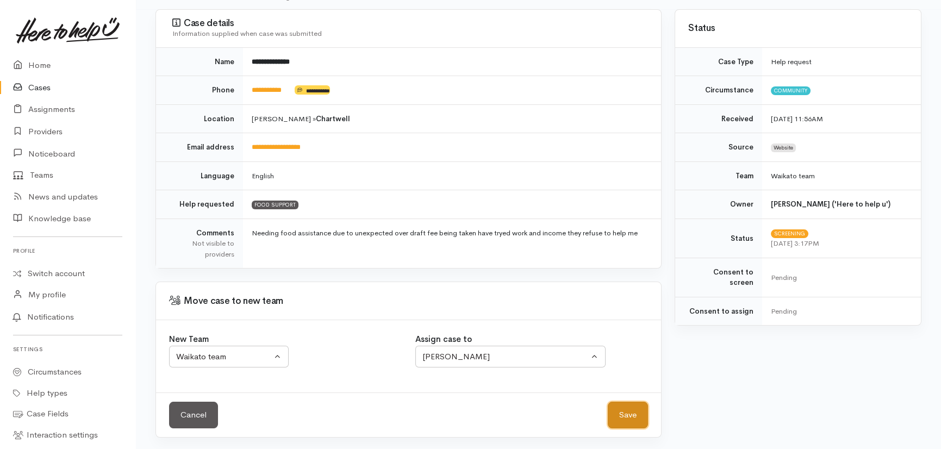
click at [627, 413] on button "Save" at bounding box center [628, 415] width 40 height 27
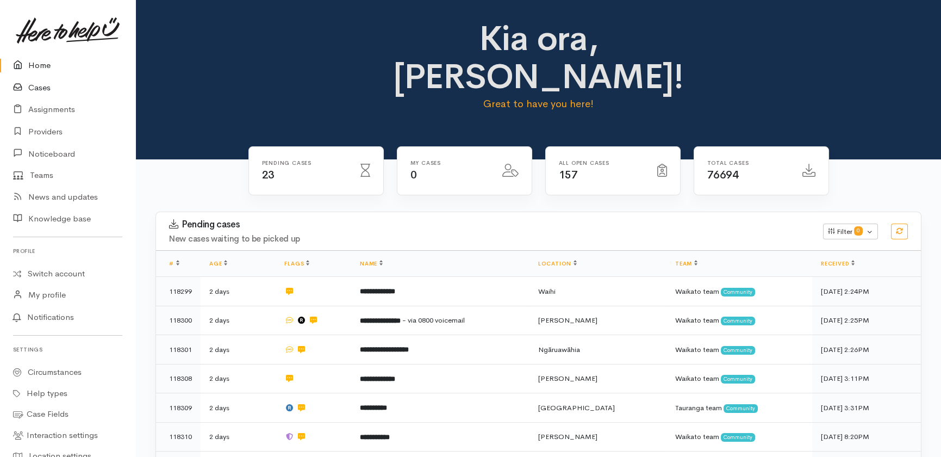
click at [37, 87] on link "Cases" at bounding box center [67, 88] width 135 height 22
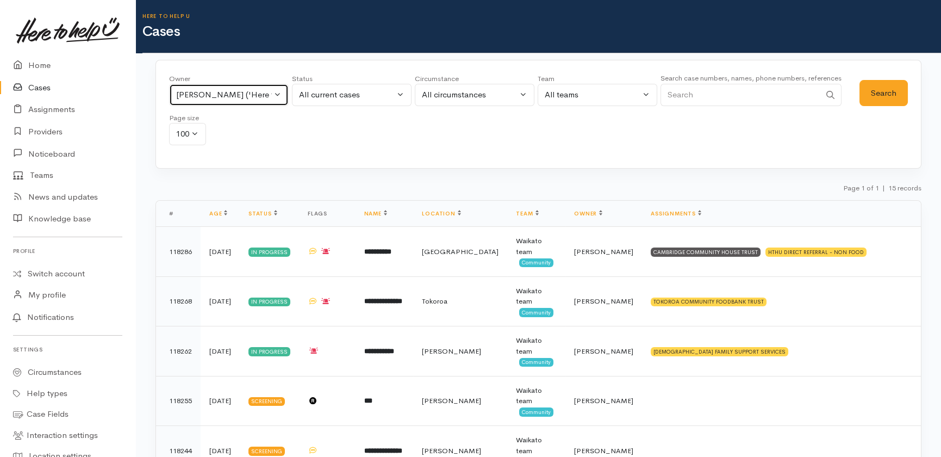
click at [278, 93] on button "Priyanka Duggal ('Here to help u')" at bounding box center [229, 95] width 120 height 22
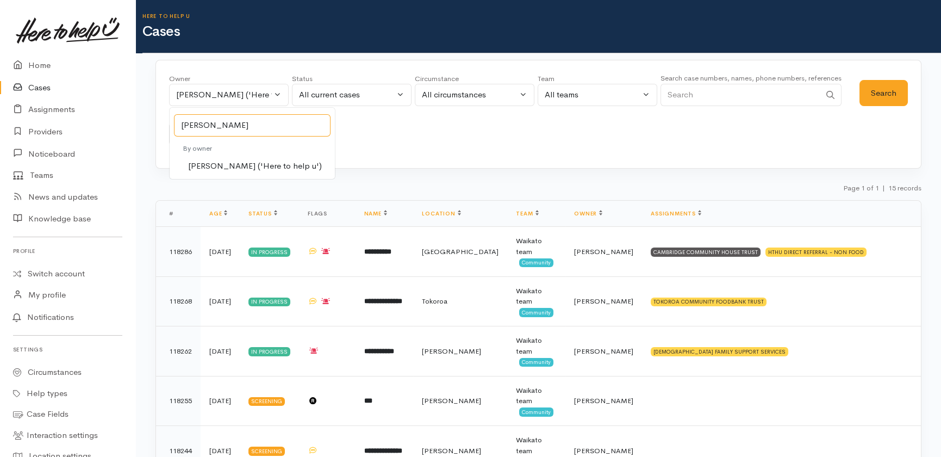
type input "katarina"
click at [224, 165] on span "Katarina Daly ('Here to help u')" at bounding box center [255, 166] width 134 height 13
select select "1252"
click at [882, 90] on button "Search" at bounding box center [883, 93] width 48 height 27
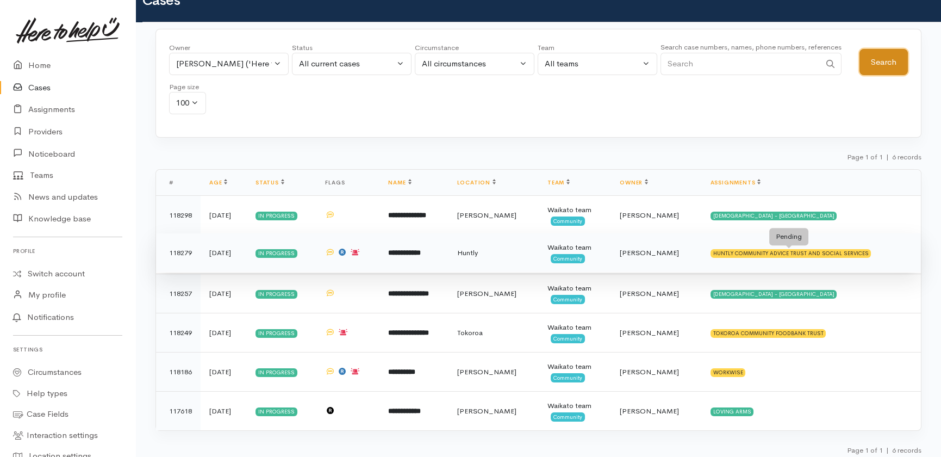
scroll to position [35, 0]
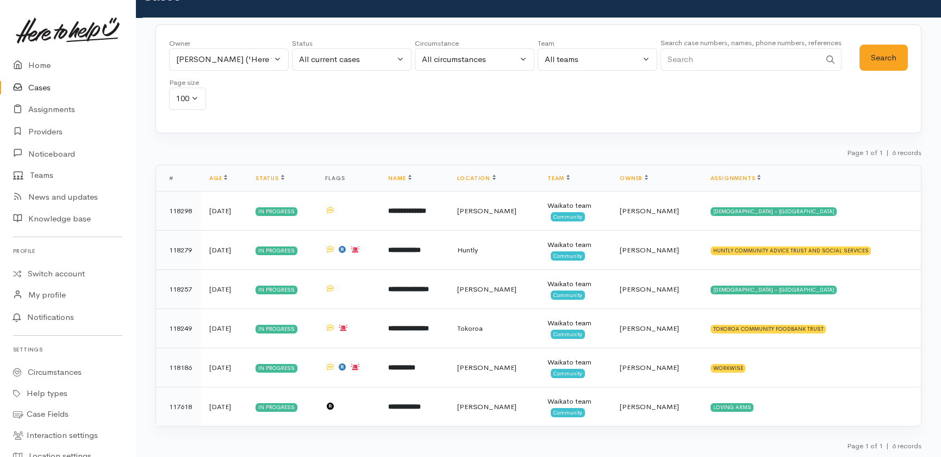
click at [38, 86] on link "Cases" at bounding box center [67, 88] width 135 height 22
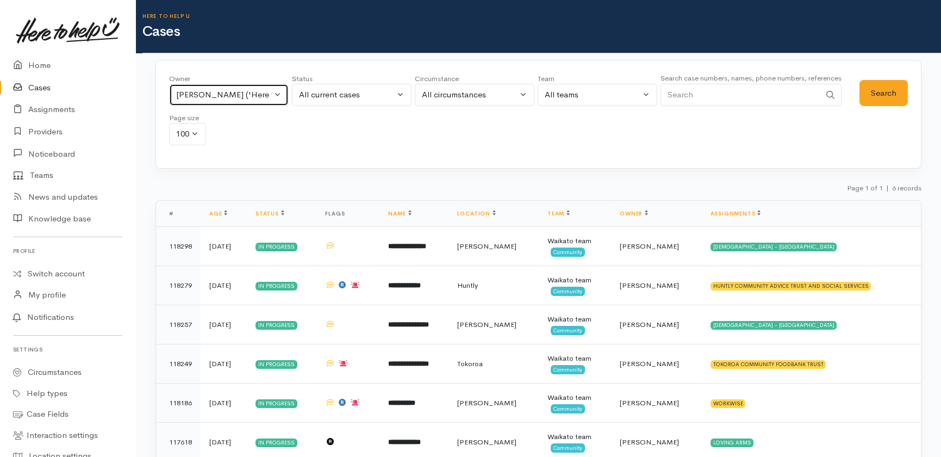
click at [277, 92] on button "Katarina Daly ('Here to help u')" at bounding box center [229, 95] width 120 height 22
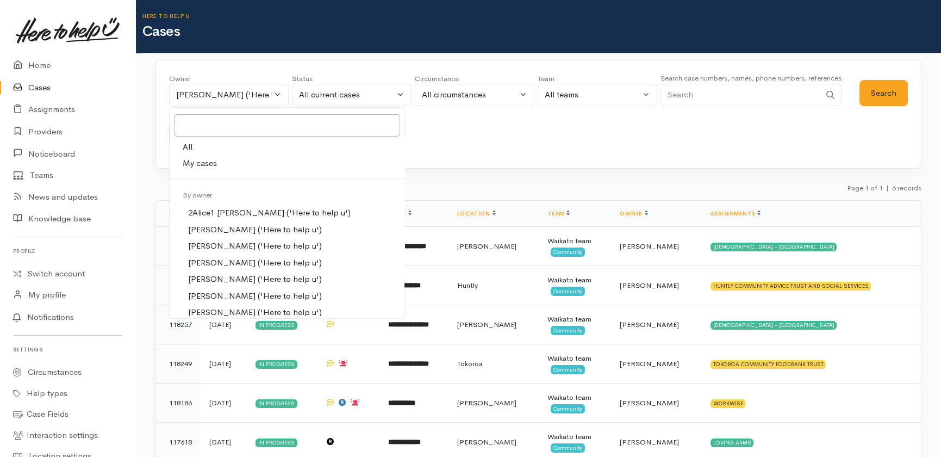
click at [188, 144] on span "All" at bounding box center [188, 147] width 10 height 13
select select "-1"
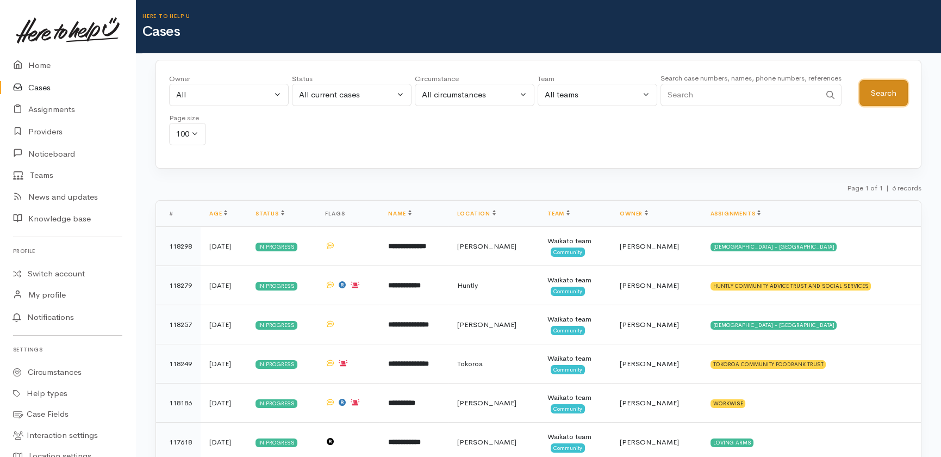
click at [877, 95] on button "Search" at bounding box center [883, 93] width 48 height 27
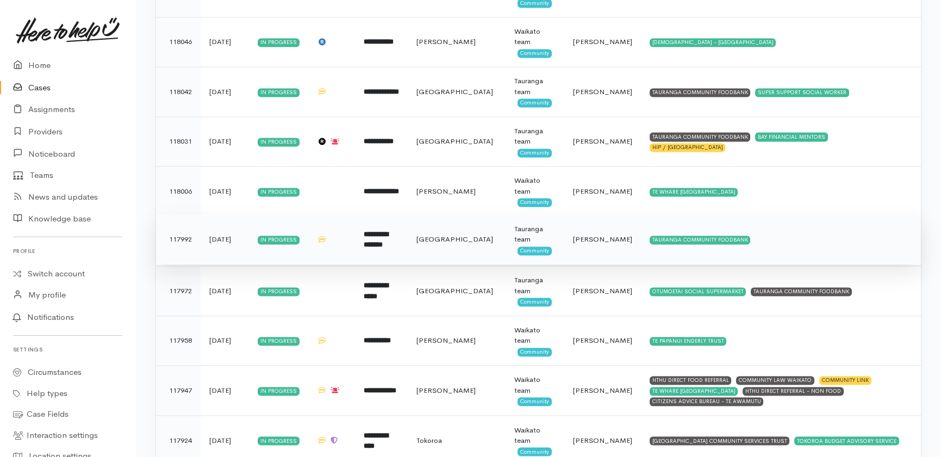
scroll to position [4776, 0]
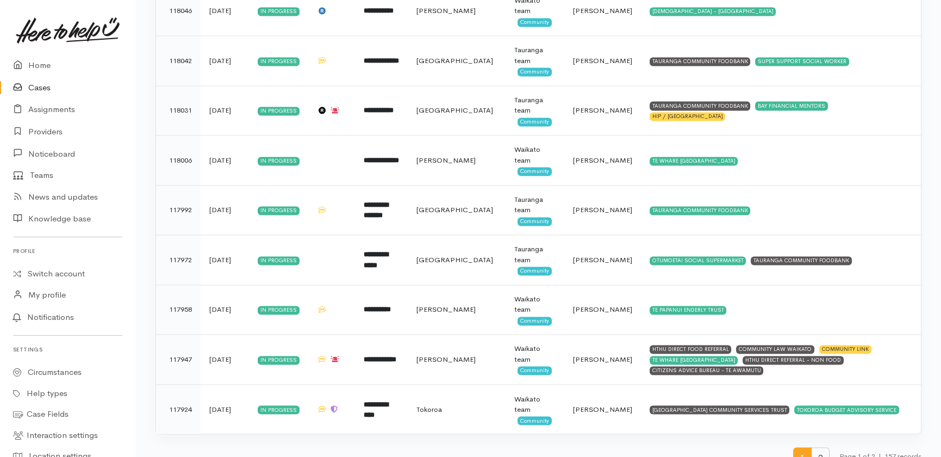
click at [819, 447] on span "2" at bounding box center [820, 457] width 18 height 20
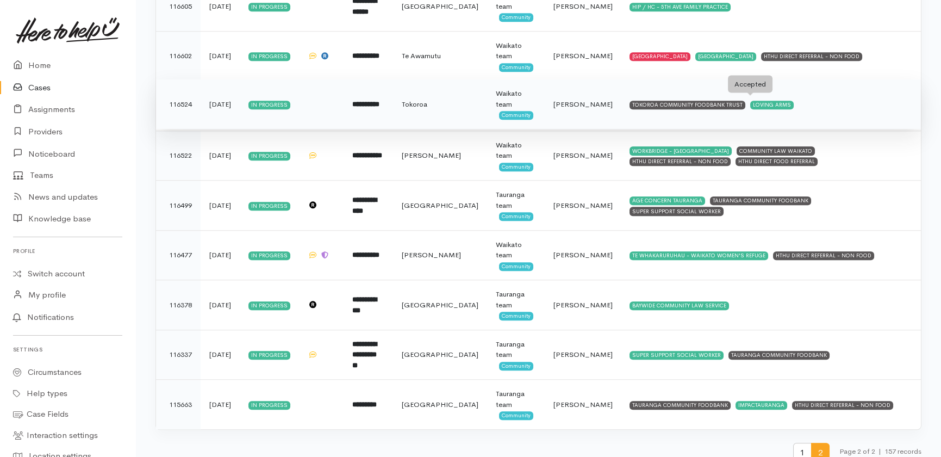
scroll to position [2651, 0]
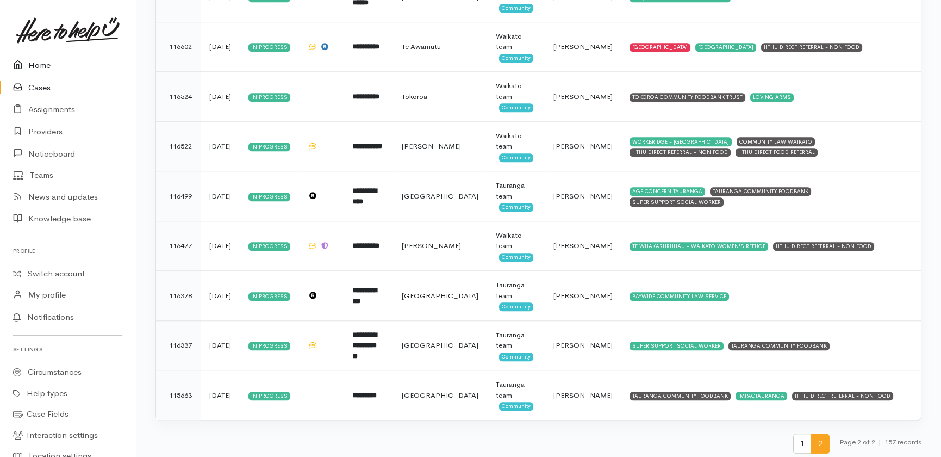
drag, startPoint x: 38, startPoint y: 63, endPoint x: 53, endPoint y: 58, distance: 16.2
click at [40, 63] on link "Home" at bounding box center [67, 65] width 135 height 22
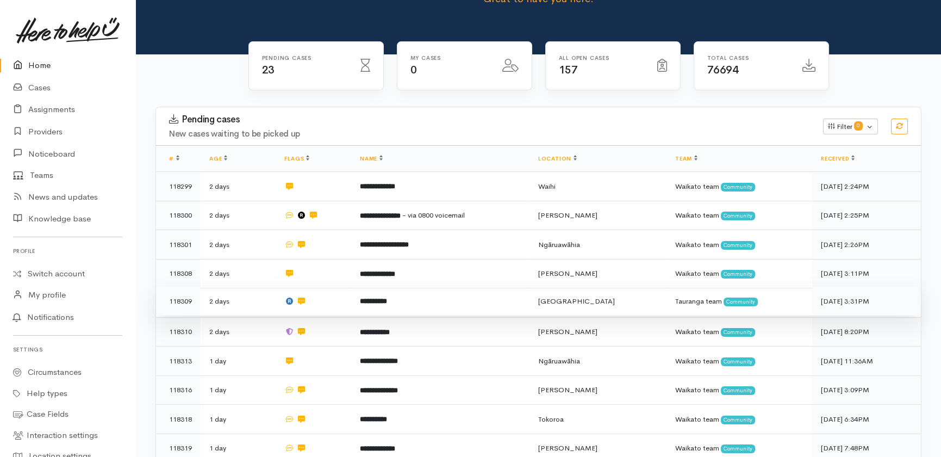
scroll to position [49, 0]
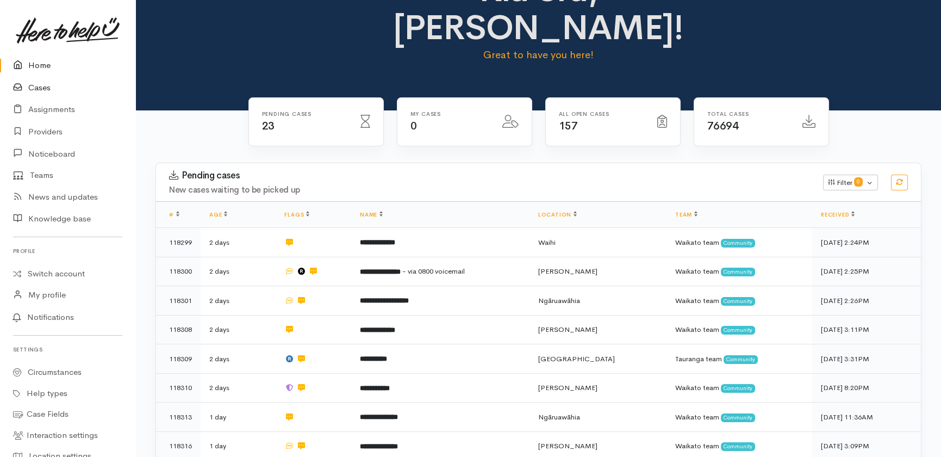
click at [39, 85] on link "Cases" at bounding box center [67, 88] width 135 height 22
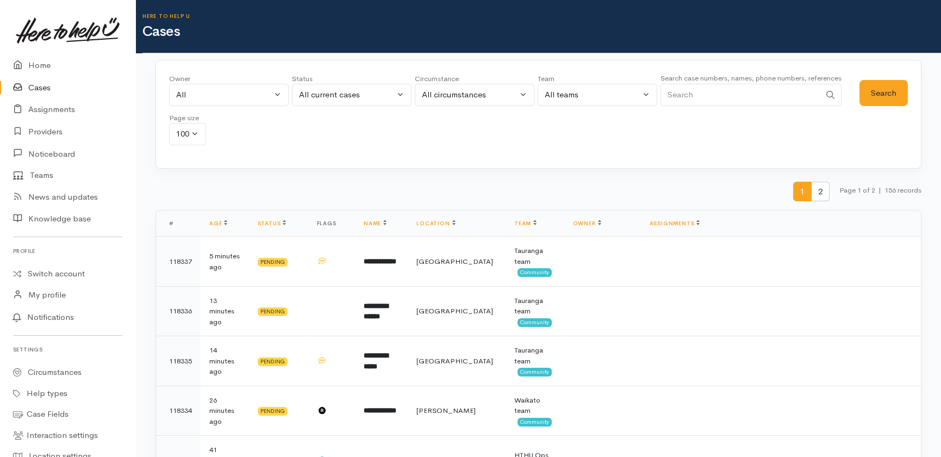
drag, startPoint x: 747, startPoint y: 95, endPoint x: 734, endPoint y: 83, distance: 17.7
click at [747, 94] on input "Search" at bounding box center [740, 95] width 160 height 22
click at [883, 92] on button "Search" at bounding box center [883, 93] width 48 height 27
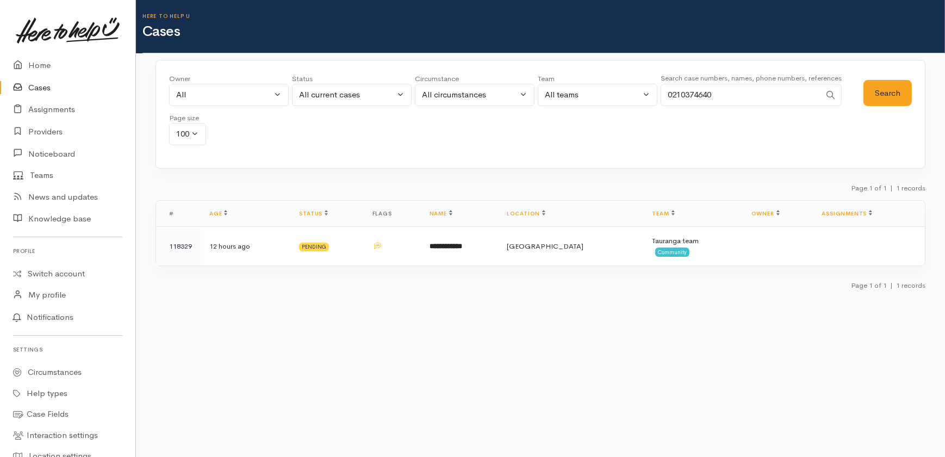
drag, startPoint x: 734, startPoint y: 91, endPoint x: 635, endPoint y: 91, distance: 98.9
click at [635, 91] on div "Owner All My cases 2Alice1 Faye Davies ('Here to help u') Aandrea Murray ('Here…" at bounding box center [516, 112] width 694 height 78
click at [880, 91] on button "Search" at bounding box center [887, 93] width 48 height 27
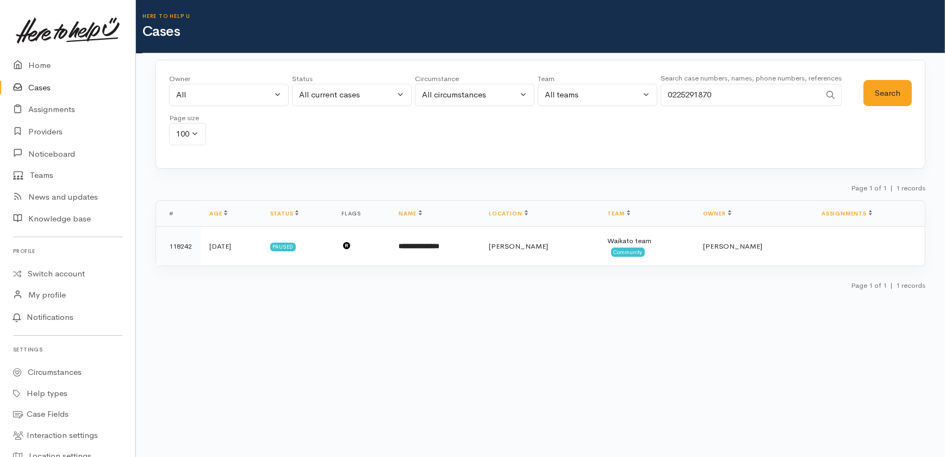
drag, startPoint x: 690, startPoint y: 93, endPoint x: 619, endPoint y: 92, distance: 70.7
click at [620, 92] on div "Owner All My cases 2Alice1 Faye Davies ('Here to help u') Aandrea Murray ('Here…" at bounding box center [516, 112] width 694 height 78
click at [891, 90] on button "Search" at bounding box center [887, 93] width 48 height 27
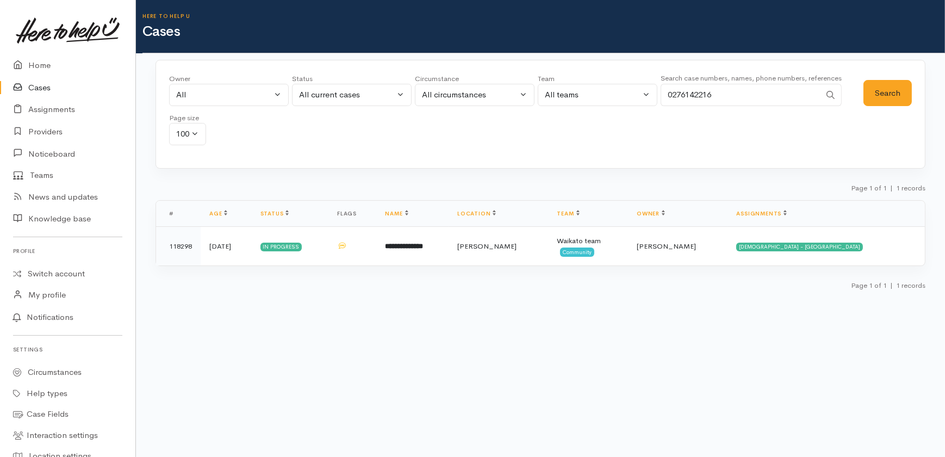
drag, startPoint x: 744, startPoint y: 91, endPoint x: 610, endPoint y: 70, distance: 134.8
click at [610, 70] on div "Owner All My cases 2Alice1 Faye Davies ('Here to help u') Aandrea Murray ('Here…" at bounding box center [540, 114] width 770 height 109
paste input "273479101"
type input "273479101"
click at [892, 88] on button "Search" at bounding box center [887, 93] width 48 height 27
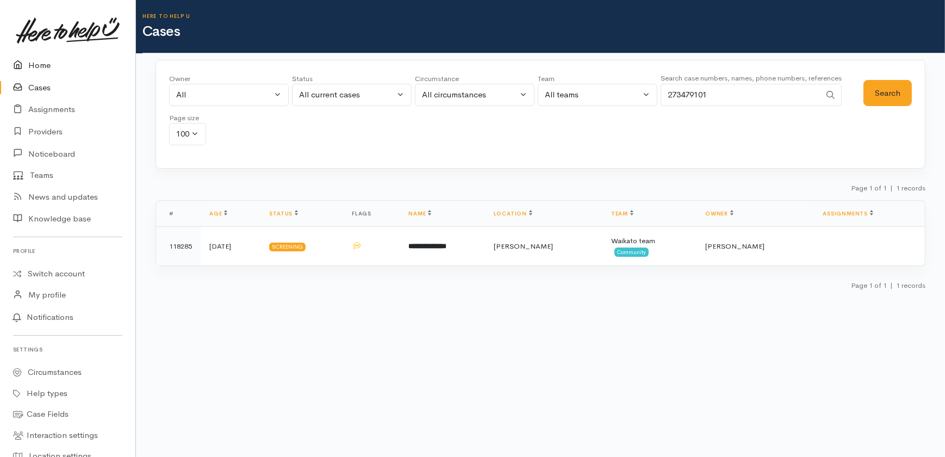
drag, startPoint x: 33, startPoint y: 62, endPoint x: 38, endPoint y: 65, distance: 5.6
click at [34, 62] on link "Home" at bounding box center [67, 65] width 135 height 22
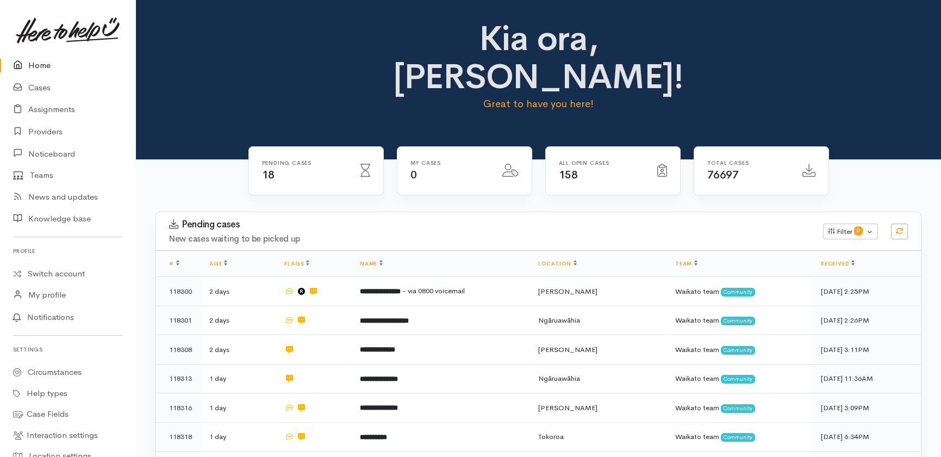
click at [36, 64] on link "Home" at bounding box center [67, 65] width 135 height 22
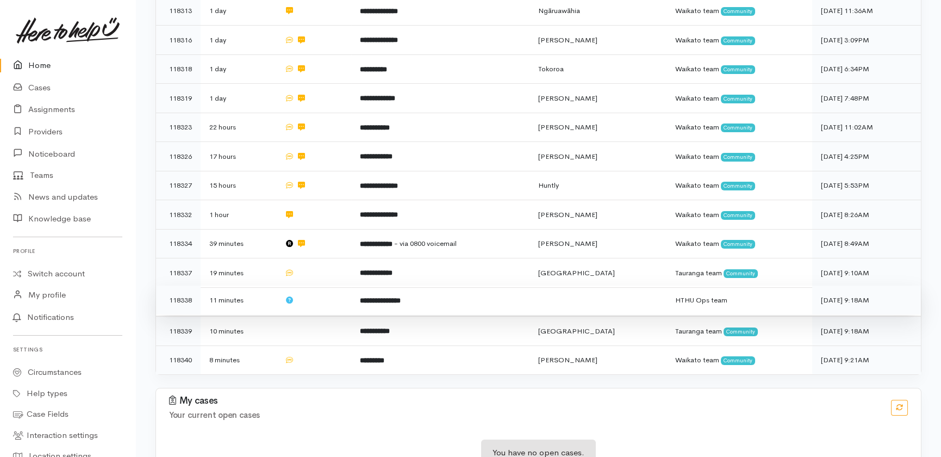
scroll to position [368, 0]
click at [472, 285] on td "**********" at bounding box center [440, 299] width 178 height 29
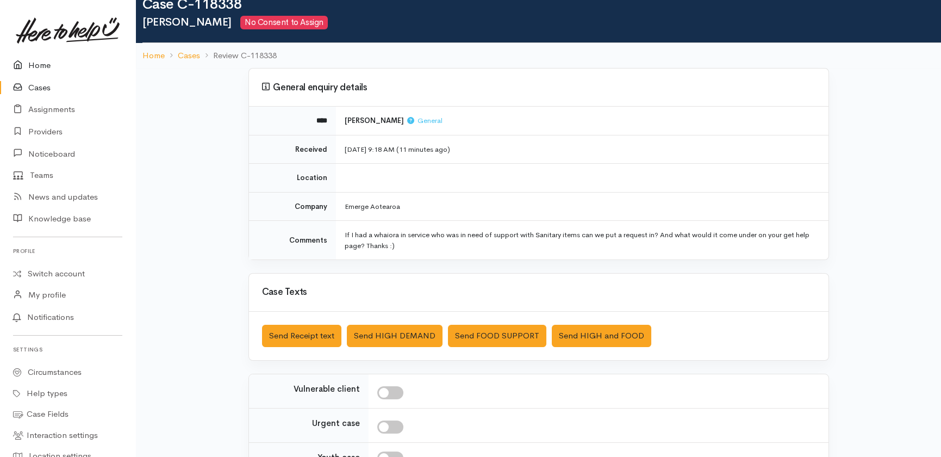
scroll to position [49, 0]
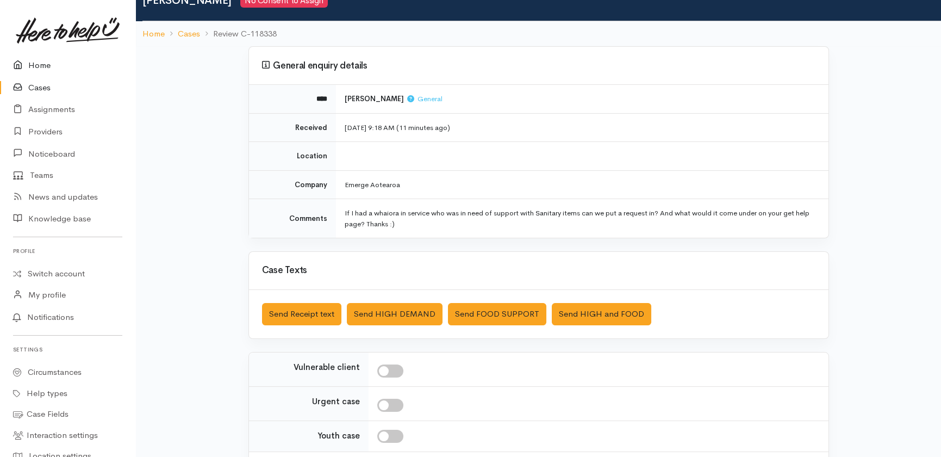
click at [29, 63] on link "Home" at bounding box center [67, 65] width 135 height 22
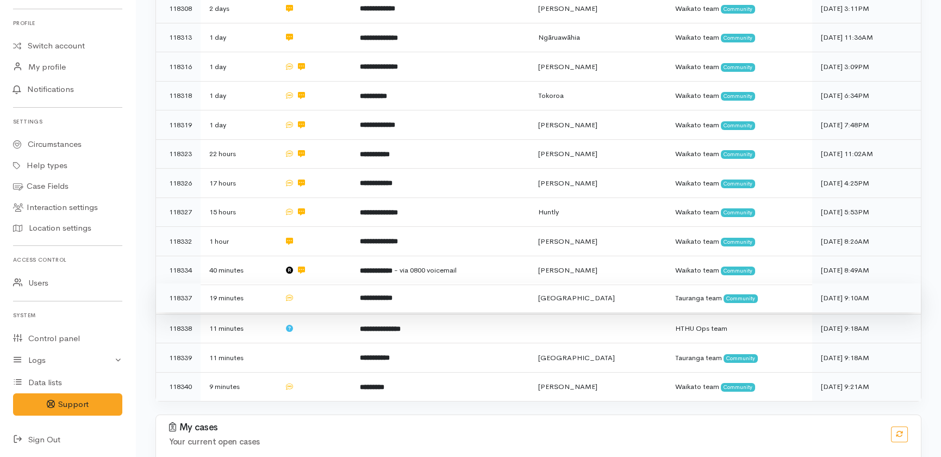
scroll to position [346, 0]
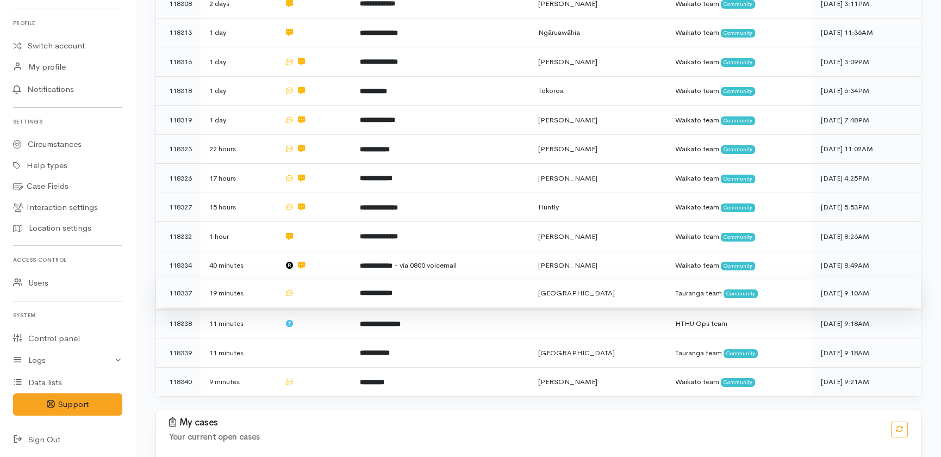
click at [340, 278] on td at bounding box center [313, 292] width 75 height 29
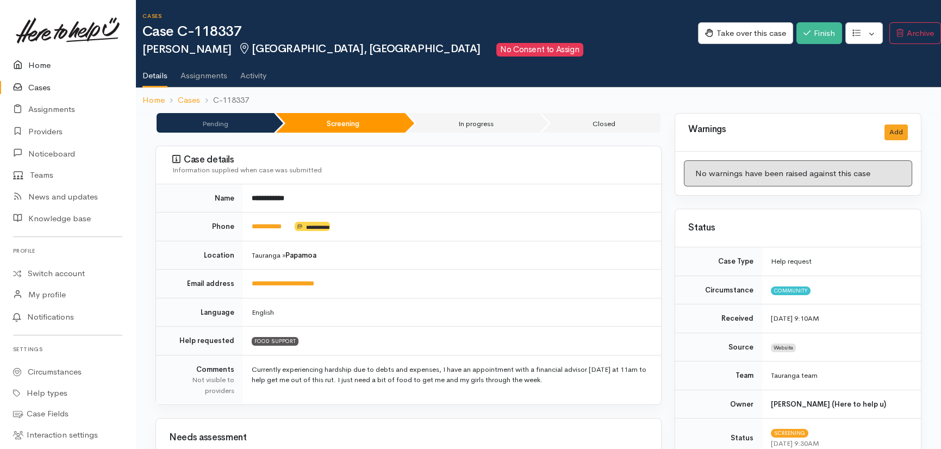
click at [40, 64] on link "Home" at bounding box center [67, 65] width 135 height 22
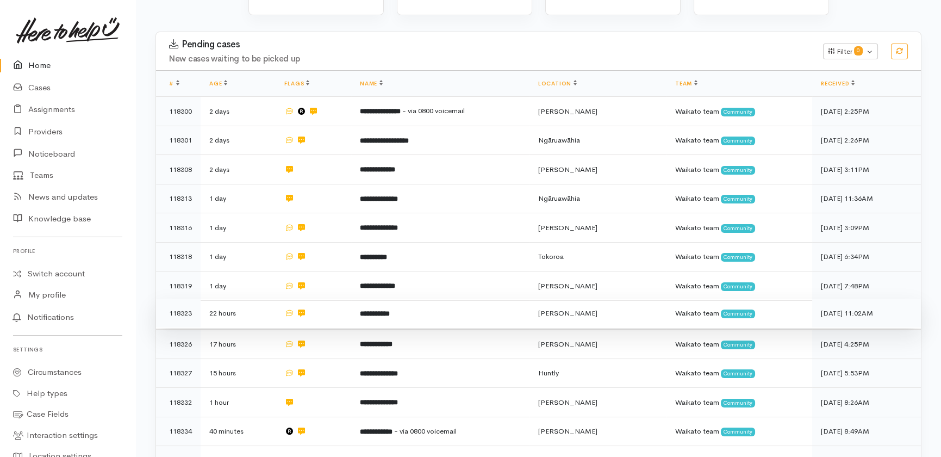
scroll to position [340, 0]
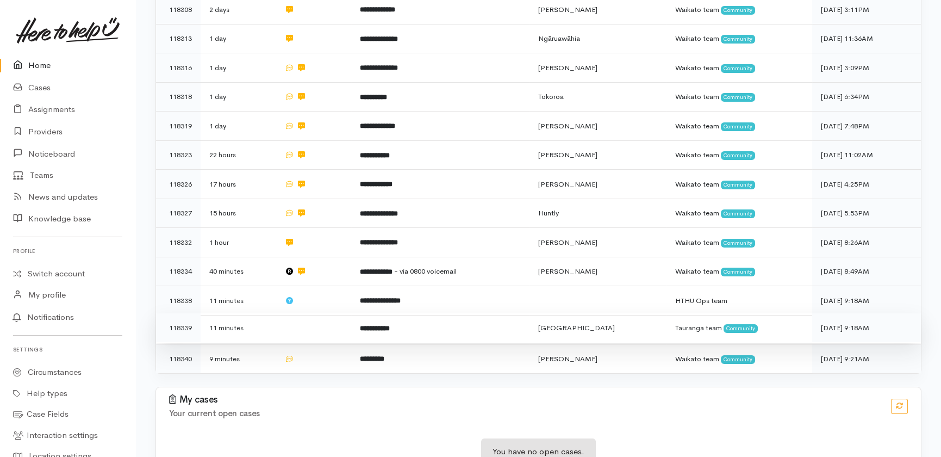
click at [319, 313] on td at bounding box center [313, 327] width 75 height 29
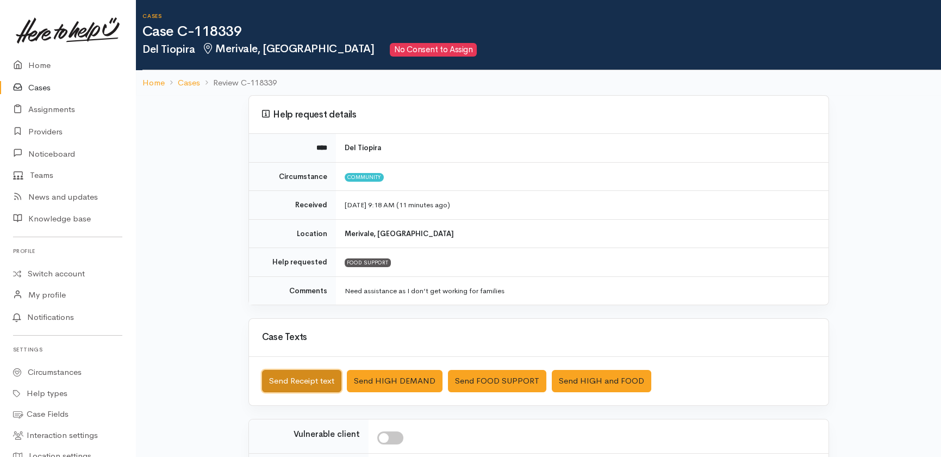
click at [277, 379] on button "Send Receipt text" at bounding box center [301, 381] width 79 height 22
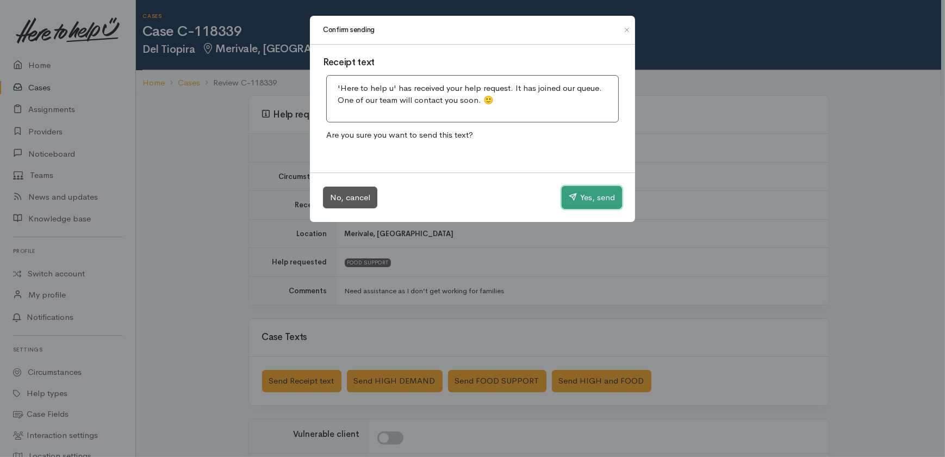
click at [590, 196] on button "Yes, send" at bounding box center [591, 197] width 60 height 23
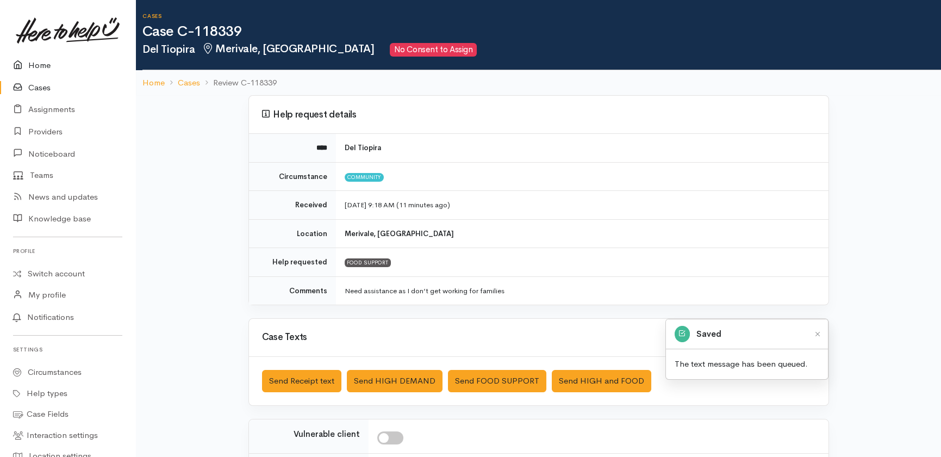
click at [33, 65] on link "Home" at bounding box center [67, 65] width 135 height 22
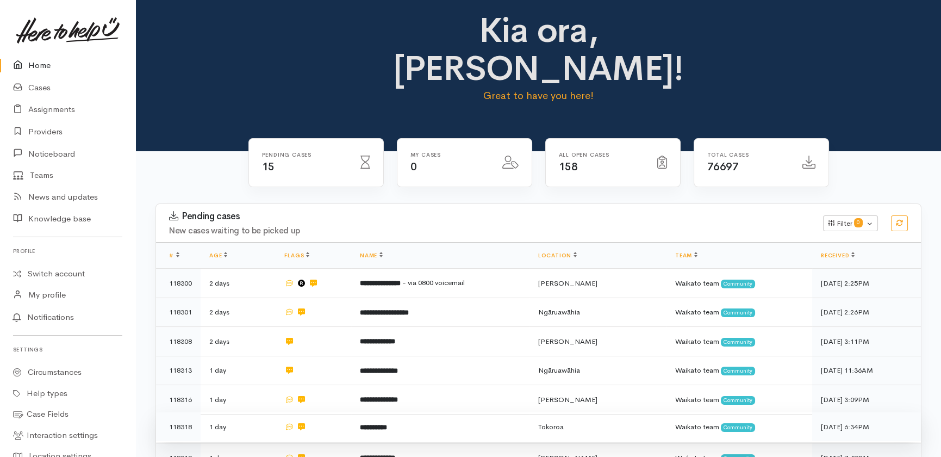
scroll to position [340, 0]
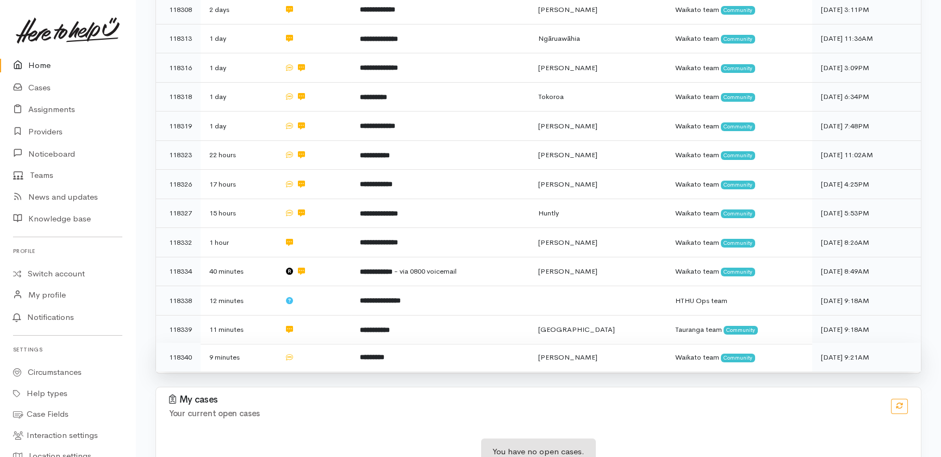
click at [313, 342] on td at bounding box center [313, 356] width 75 height 29
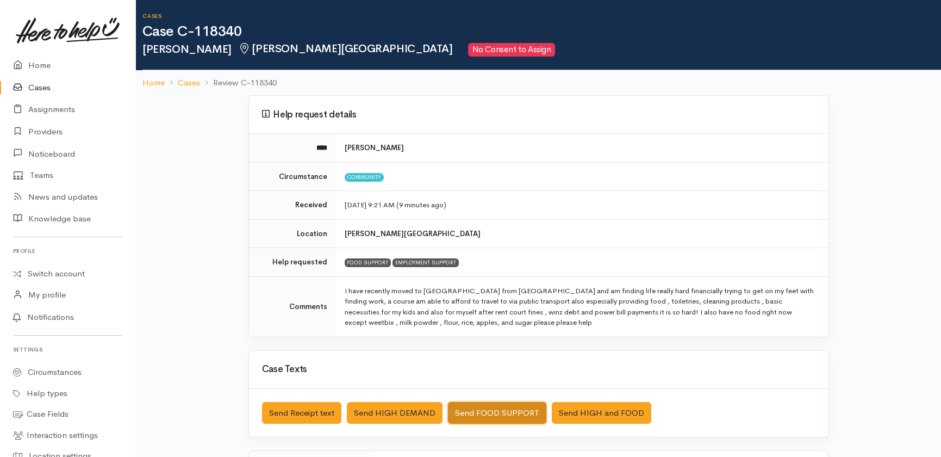
click at [489, 411] on button "Send FOOD SUPPORT" at bounding box center [497, 413] width 98 height 22
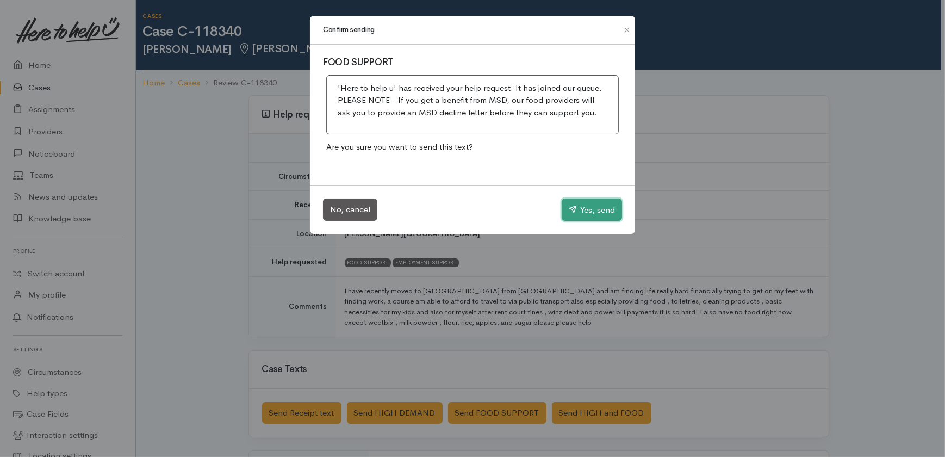
click at [588, 206] on button "Yes, send" at bounding box center [591, 209] width 60 height 23
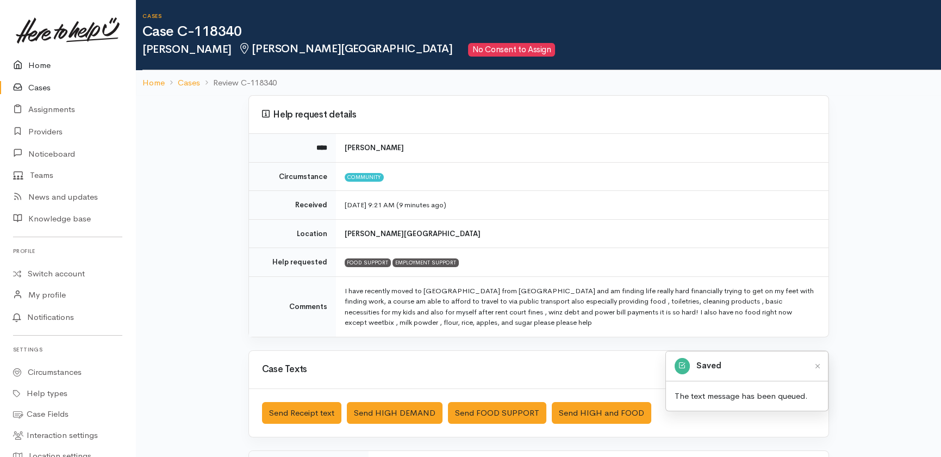
click at [38, 64] on link "Home" at bounding box center [67, 65] width 135 height 22
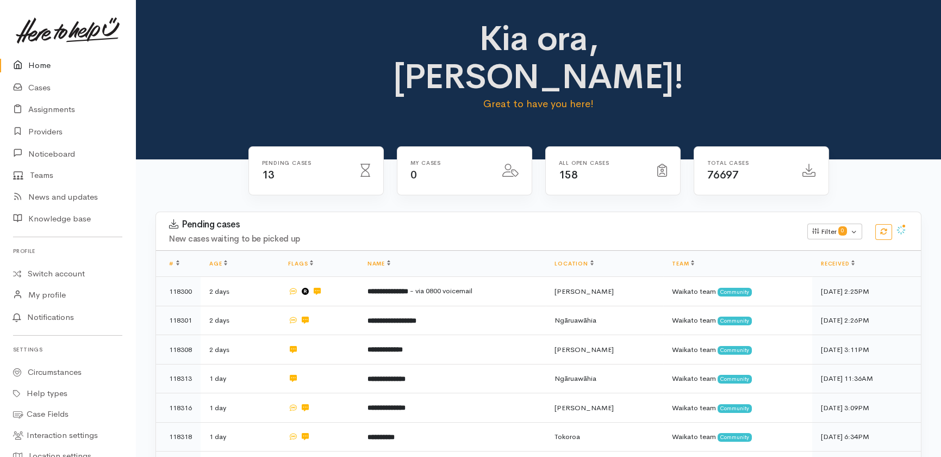
click at [41, 64] on link "Home" at bounding box center [67, 65] width 135 height 22
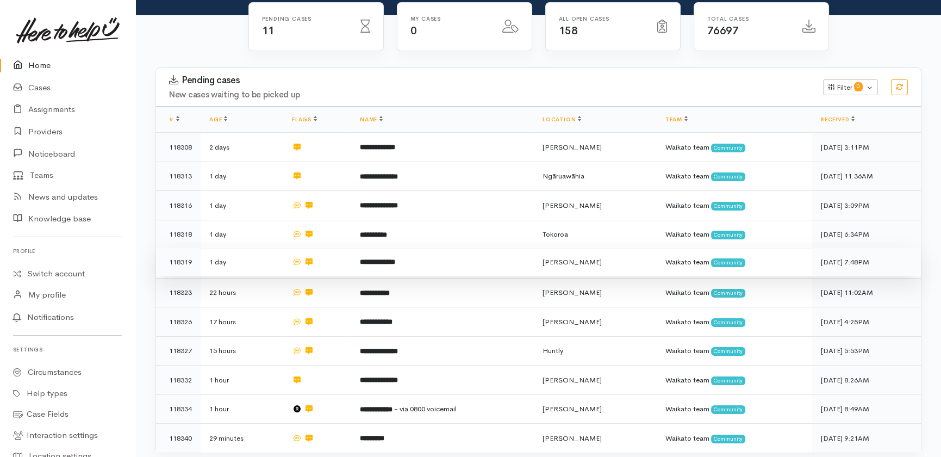
scroll to position [127, 0]
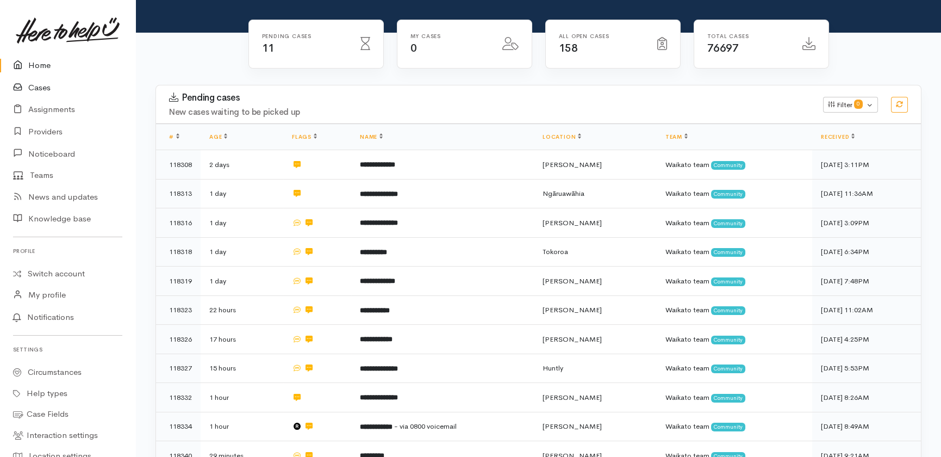
click at [40, 87] on link "Cases" at bounding box center [67, 88] width 135 height 22
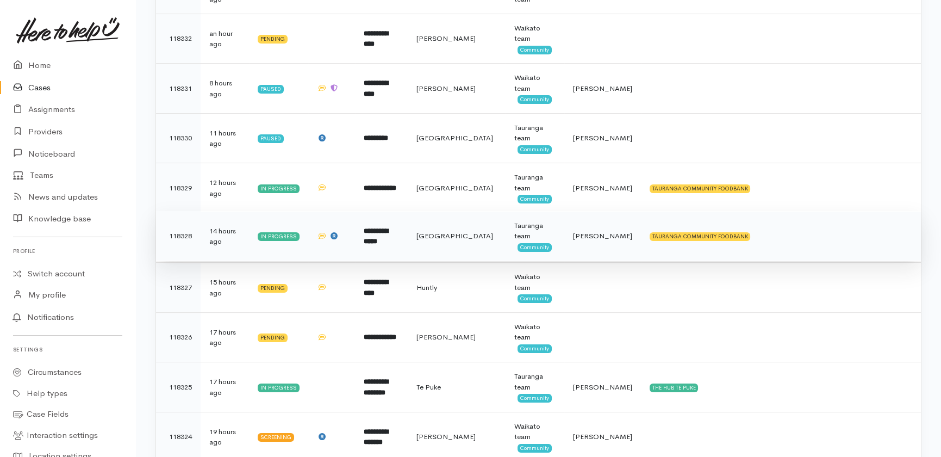
scroll to position [544, 0]
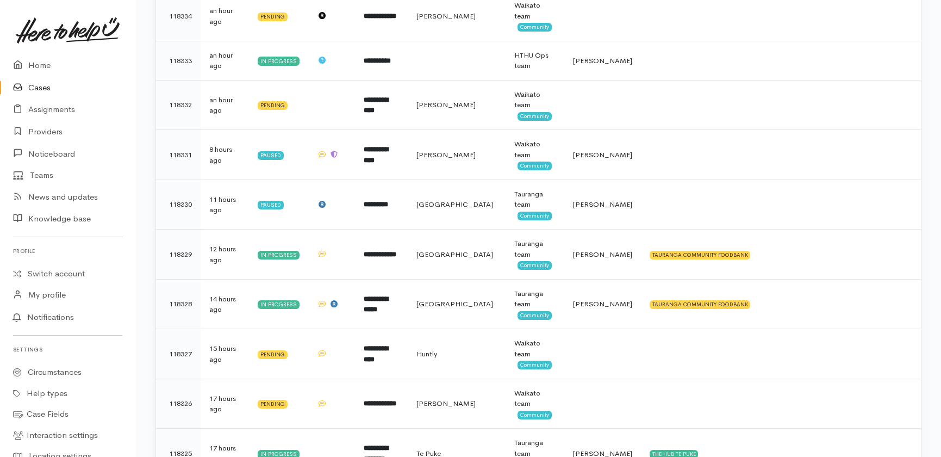
click at [43, 85] on link "Cases" at bounding box center [67, 88] width 135 height 22
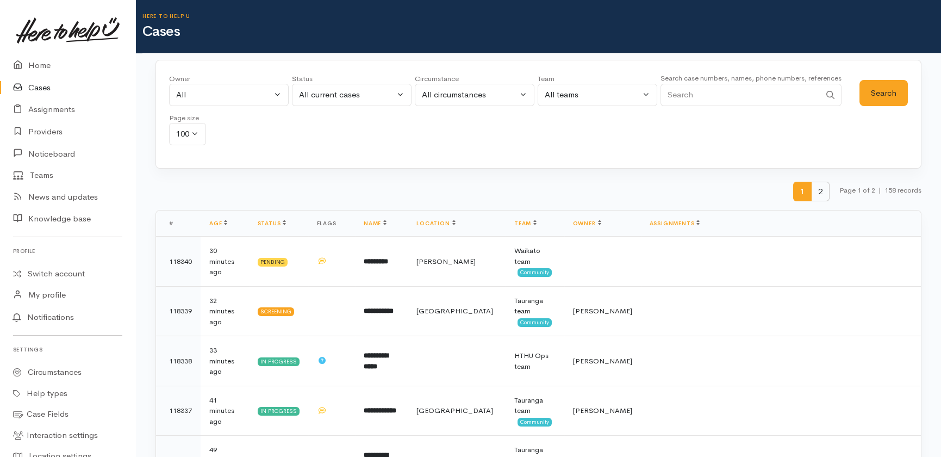
click at [821, 190] on span "2" at bounding box center [820, 192] width 18 height 20
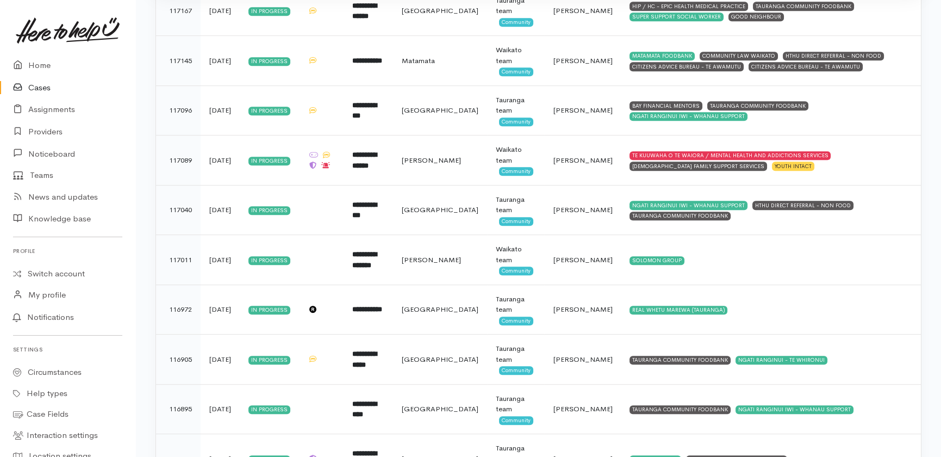
scroll to position [1927, 0]
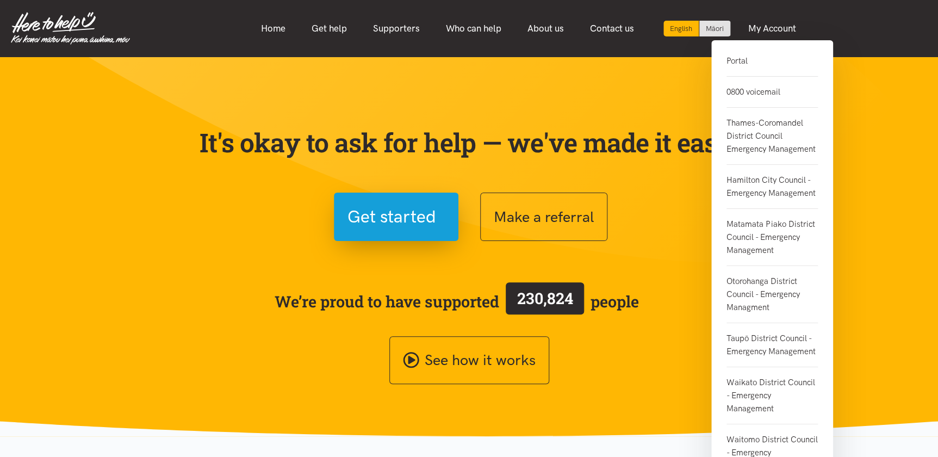
click at [741, 60] on link "Portal" at bounding box center [771, 65] width 91 height 22
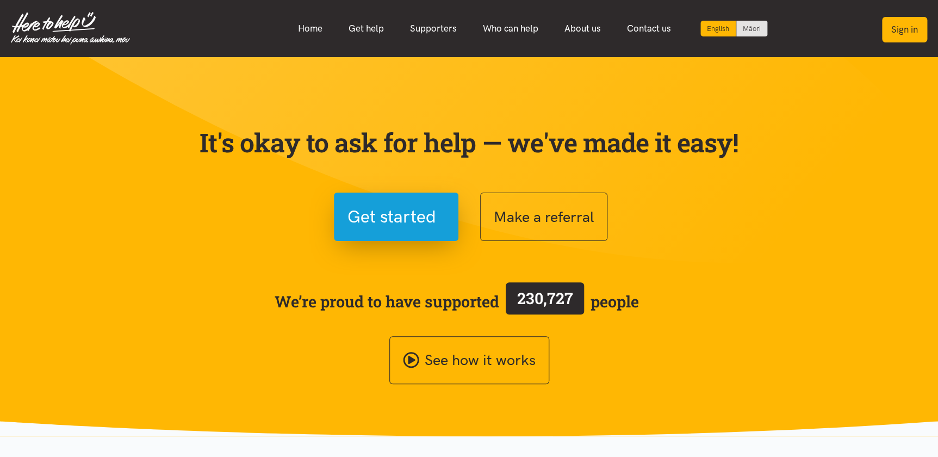
click at [904, 23] on button "Sign in" at bounding box center [904, 30] width 45 height 26
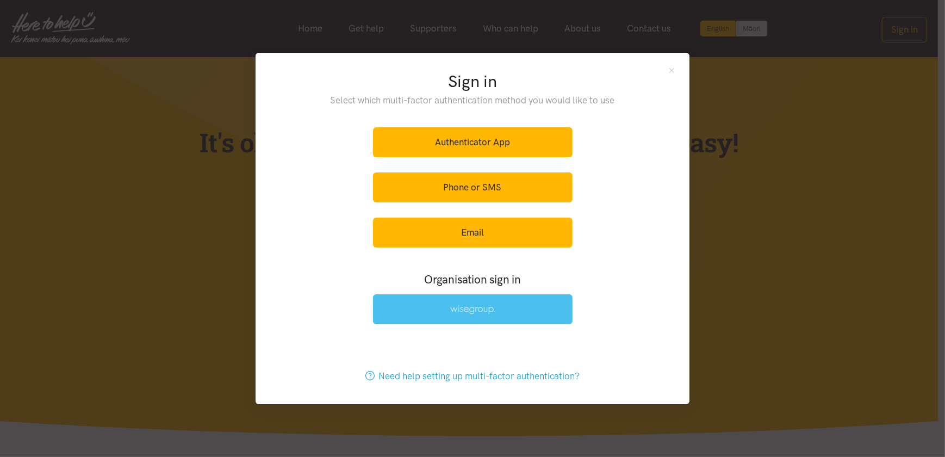
click at [467, 306] on img at bounding box center [472, 309] width 45 height 9
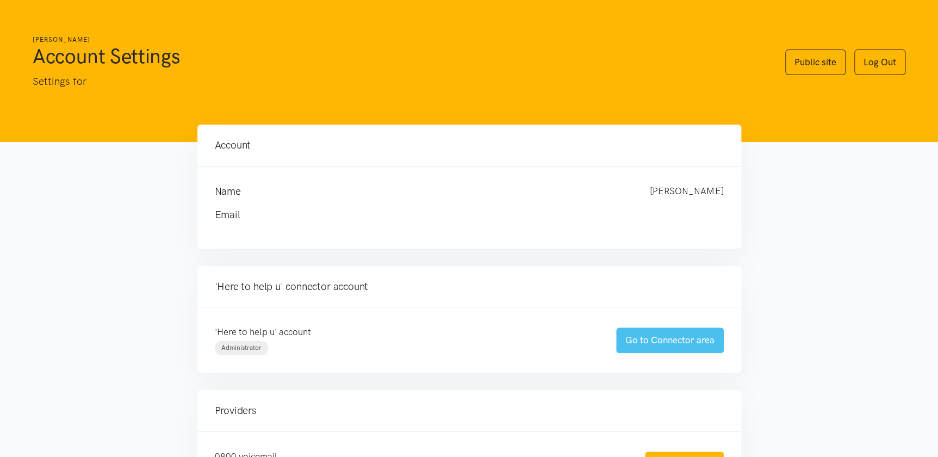
click at [661, 336] on link "Go to Connector area" at bounding box center [670, 340] width 108 height 26
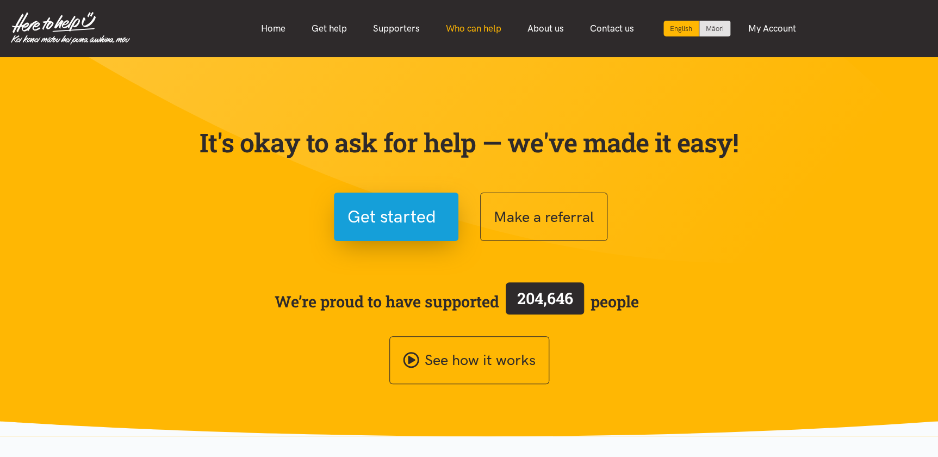
click at [482, 28] on link "Who can help" at bounding box center [474, 28] width 82 height 23
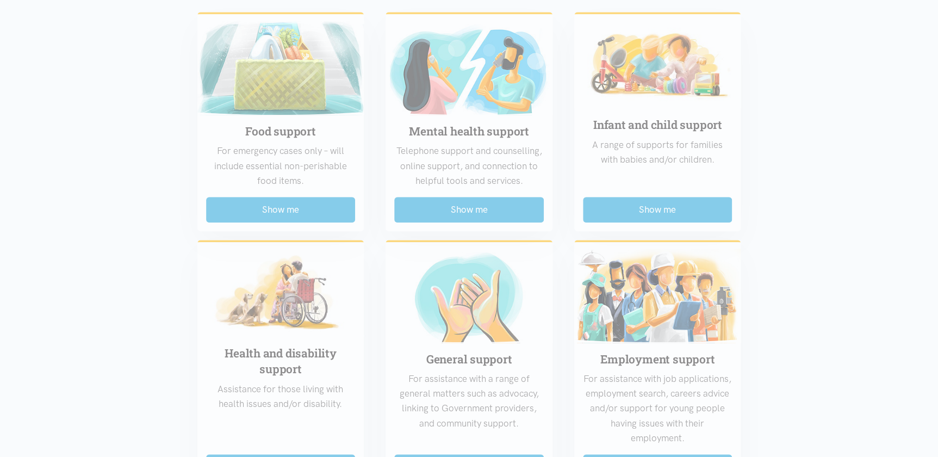
scroll to position [298, 0]
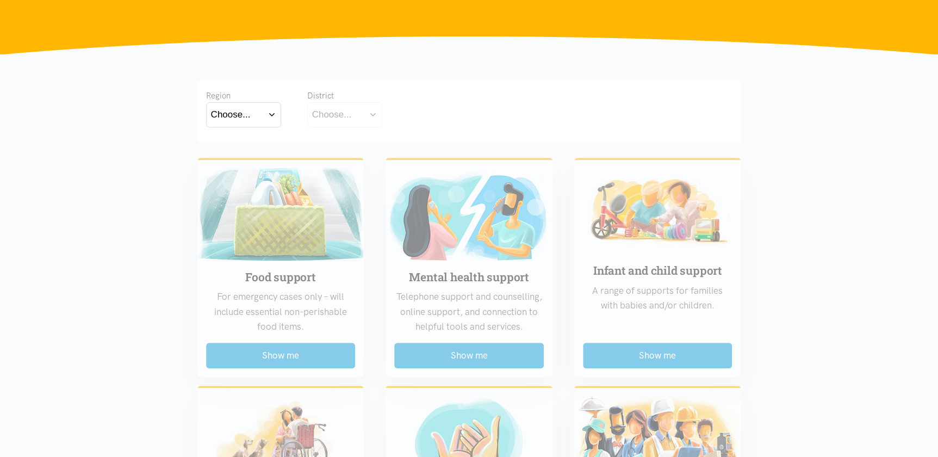
scroll to position [144, 0]
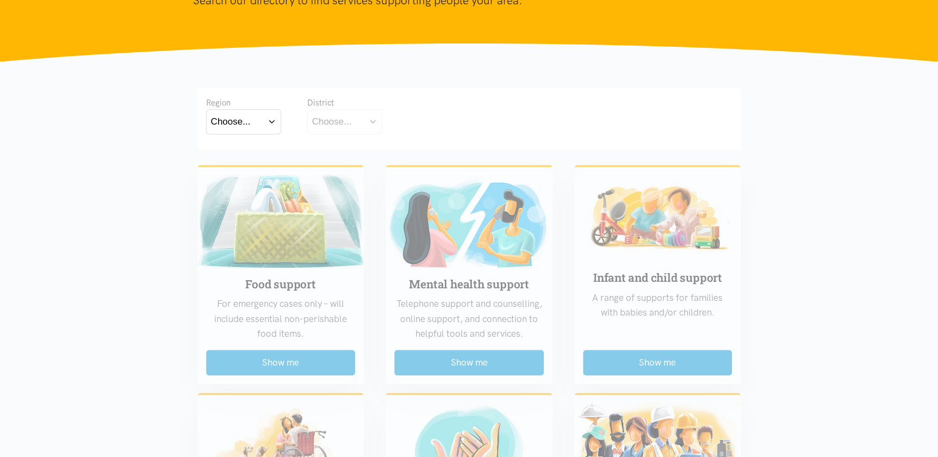
click at [255, 122] on button "Choose..." at bounding box center [243, 121] width 75 height 24
click at [233, 175] on label "Waikato" at bounding box center [243, 170] width 65 height 14
click at [0, 0] on input "Waikato" at bounding box center [0, 0] width 0 height 0
click at [348, 123] on div "Choose..." at bounding box center [332, 121] width 40 height 15
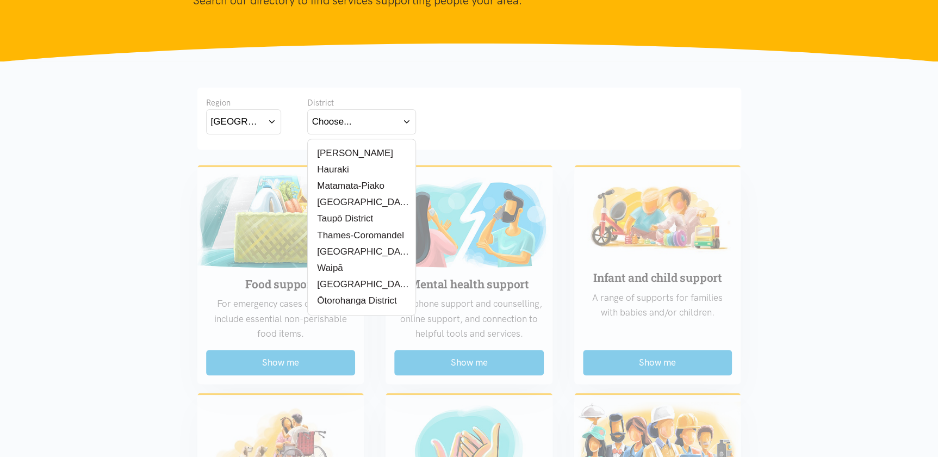
click at [376, 116] on button "Choose..." at bounding box center [361, 121] width 109 height 24
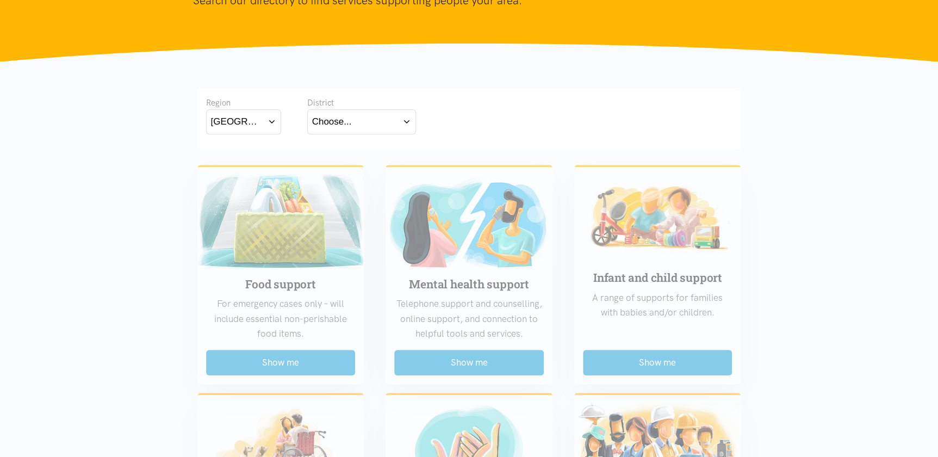
click at [377, 119] on button "Choose..." at bounding box center [361, 121] width 109 height 24
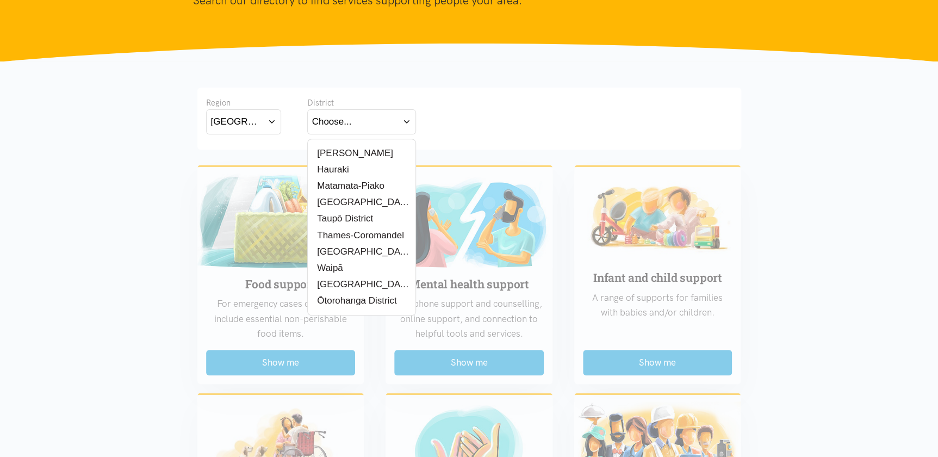
click at [341, 152] on label "Hamilton" at bounding box center [352, 153] width 81 height 14
click at [0, 0] on input "Hamilton" at bounding box center [0, 0] width 0 height 0
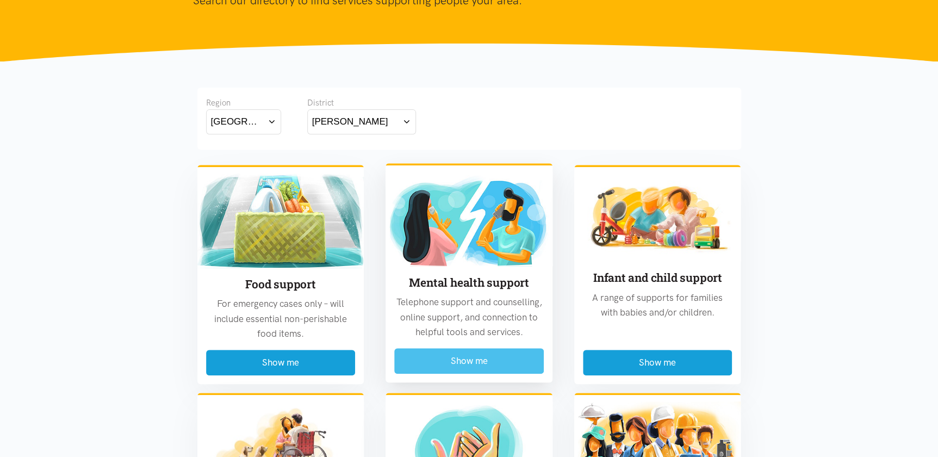
click at [466, 361] on button "Show me" at bounding box center [468, 361] width 149 height 26
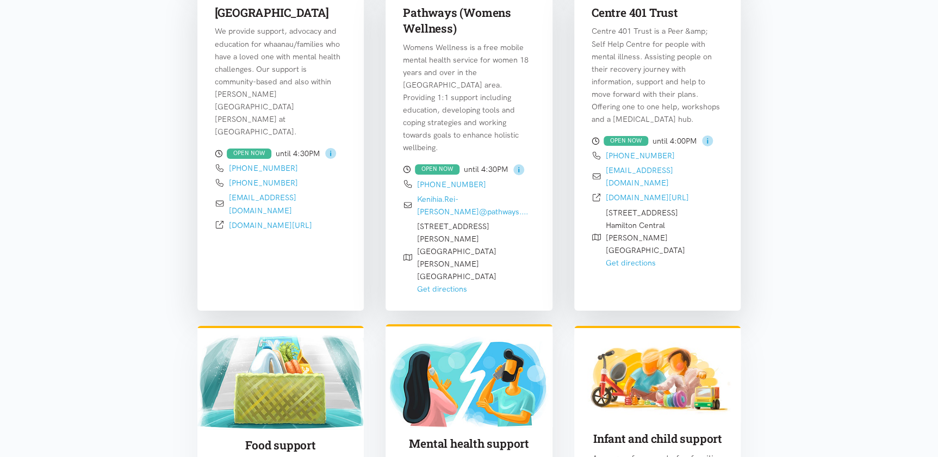
scroll to position [1795, 0]
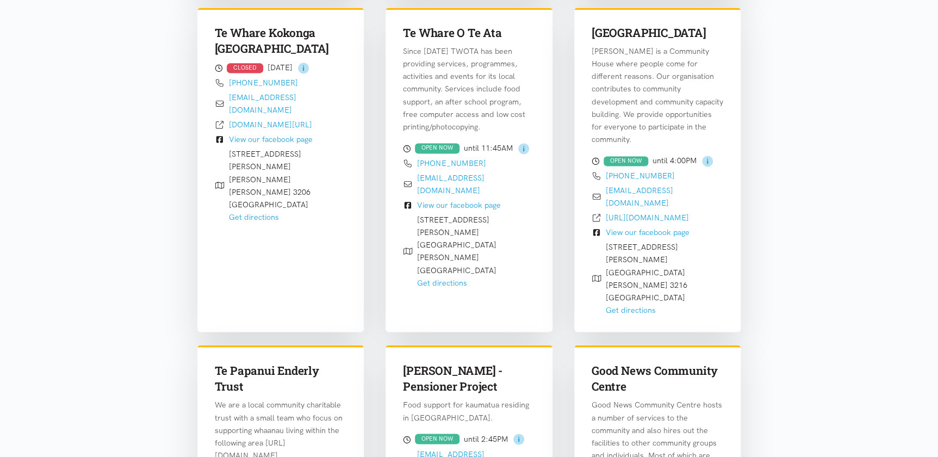
scroll to position [705, 0]
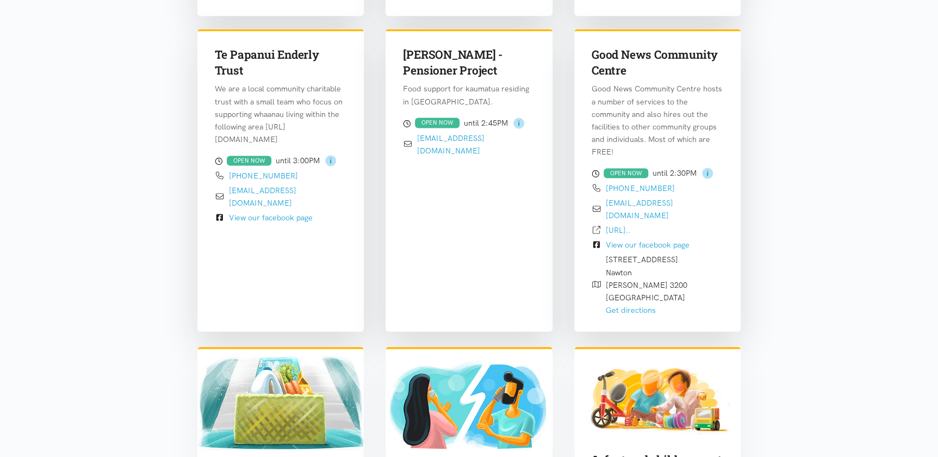
scroll to position [1019, 0]
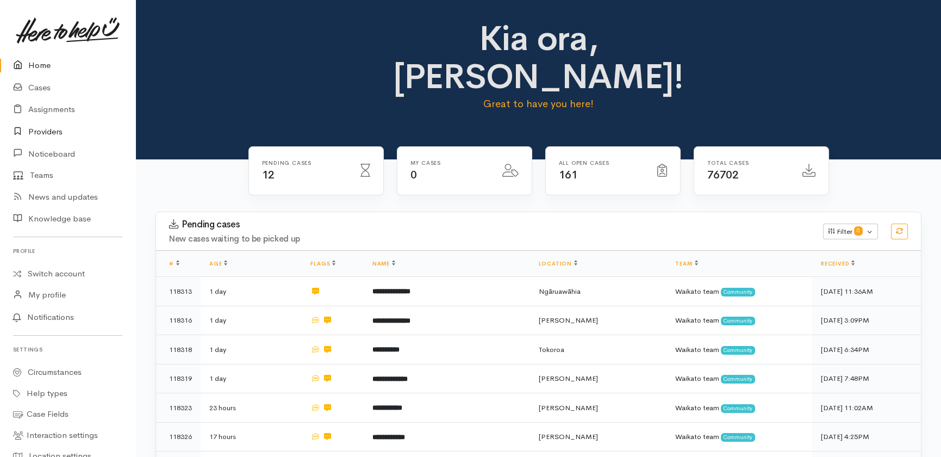
click at [45, 130] on link "Providers" at bounding box center [67, 132] width 135 height 22
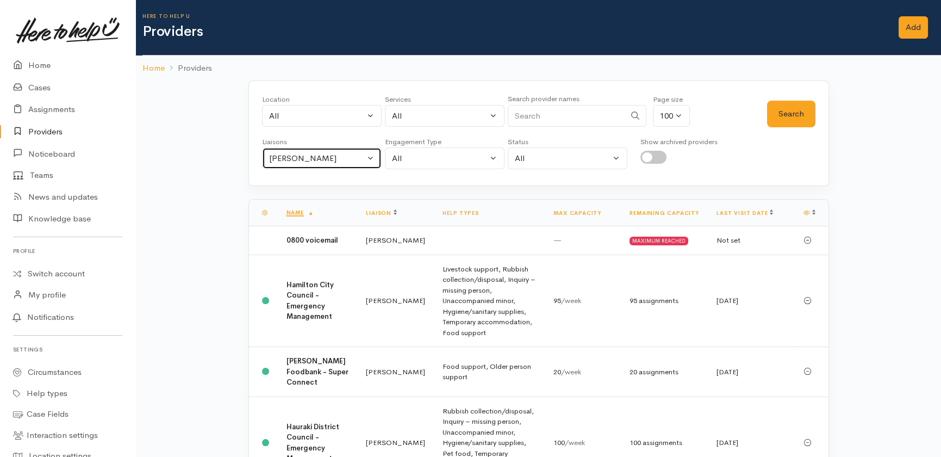
click at [351, 156] on div "[PERSON_NAME]" at bounding box center [317, 158] width 96 height 13
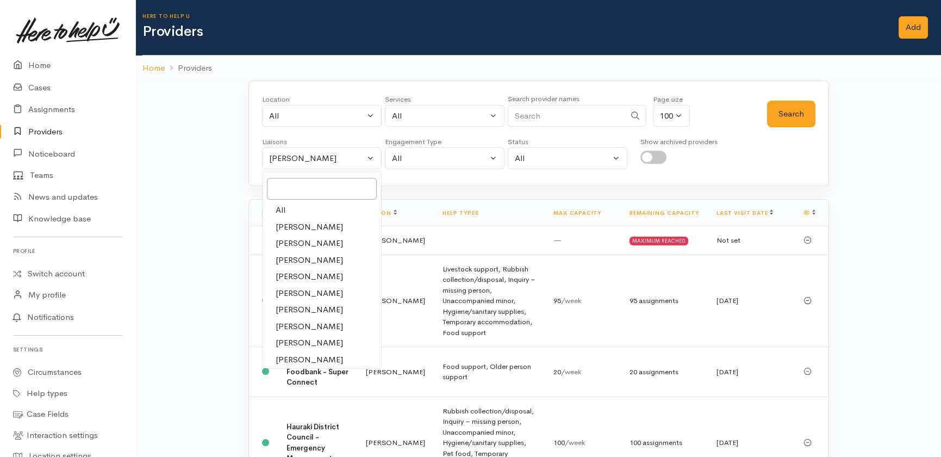
click at [278, 207] on span "All" at bounding box center [281, 210] width 10 height 13
select select "null"
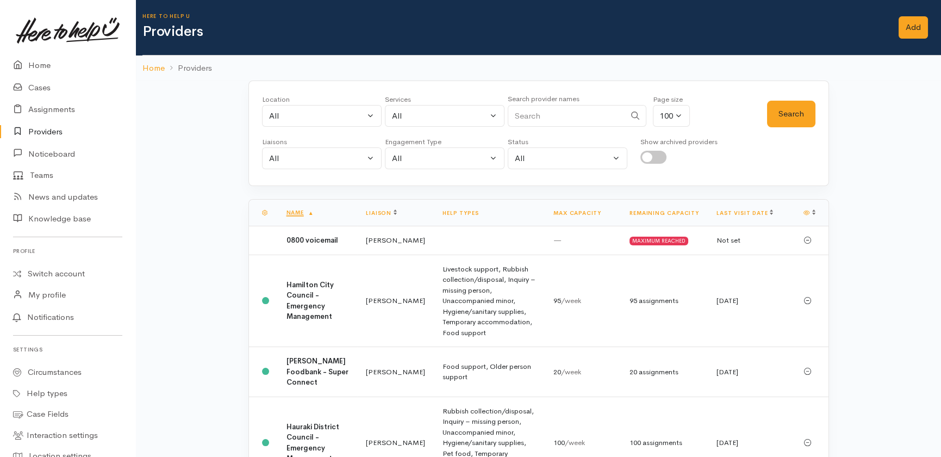
click at [551, 107] on input "Search" at bounding box center [566, 116] width 117 height 22
type input "vinnies"
click at [790, 113] on button "Search" at bounding box center [791, 114] width 48 height 27
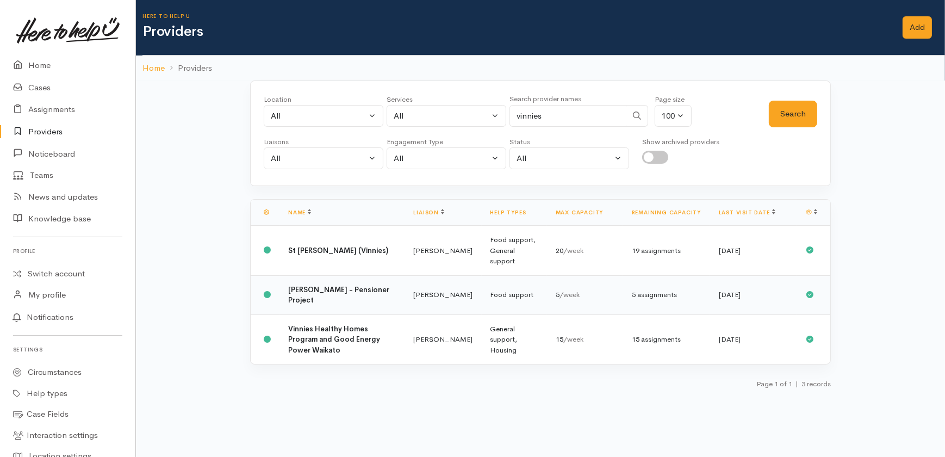
click at [332, 285] on b "Vinnies Hamilton - Pensioner Project" at bounding box center [338, 295] width 101 height 20
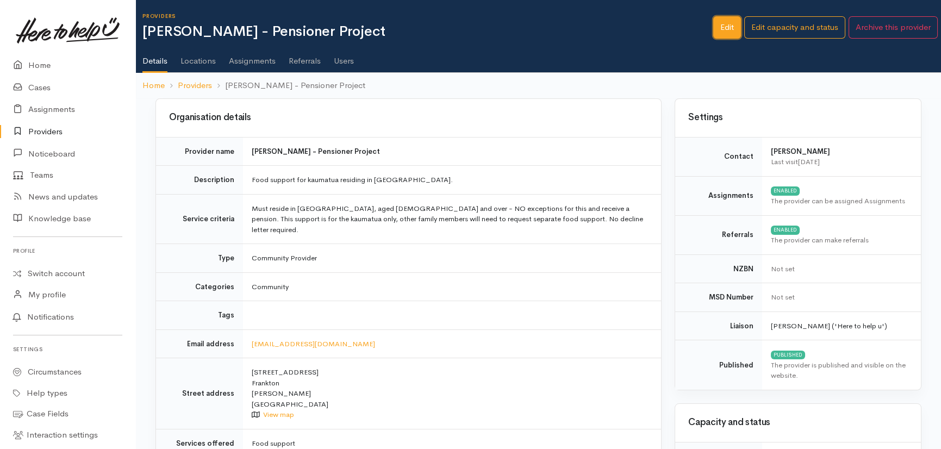
click at [727, 27] on link "Edit" at bounding box center [727, 27] width 28 height 22
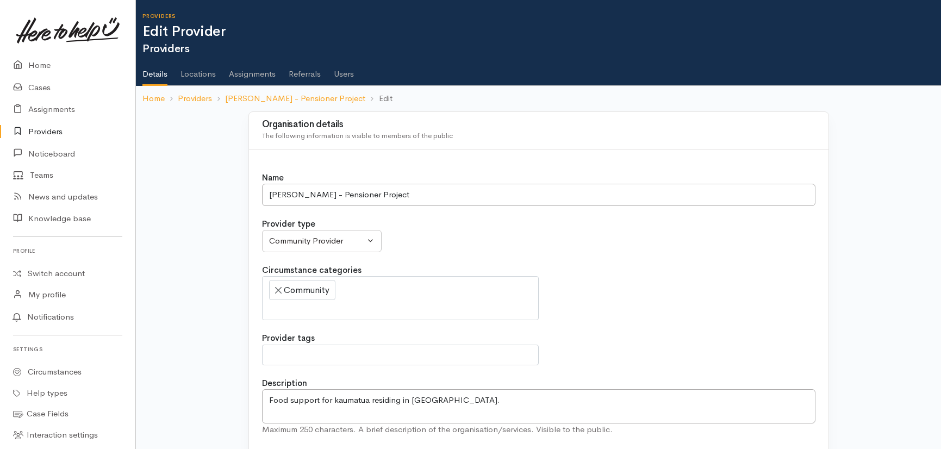
select select
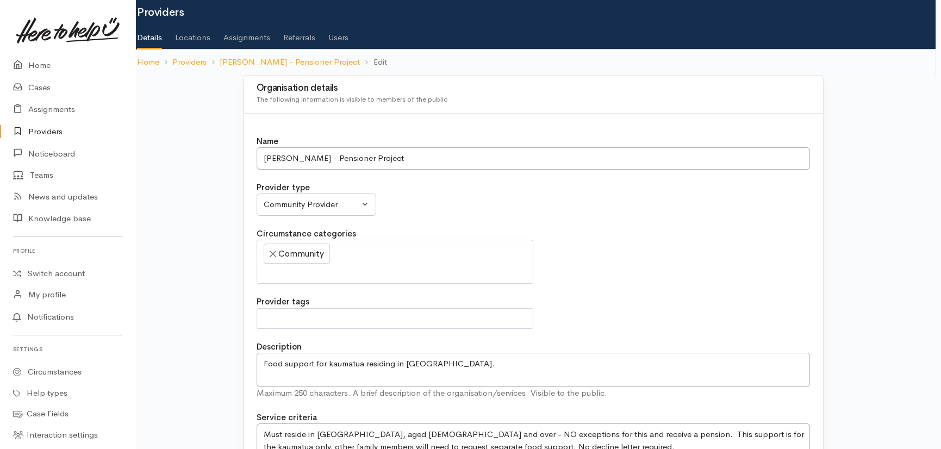
scroll to position [0, 5]
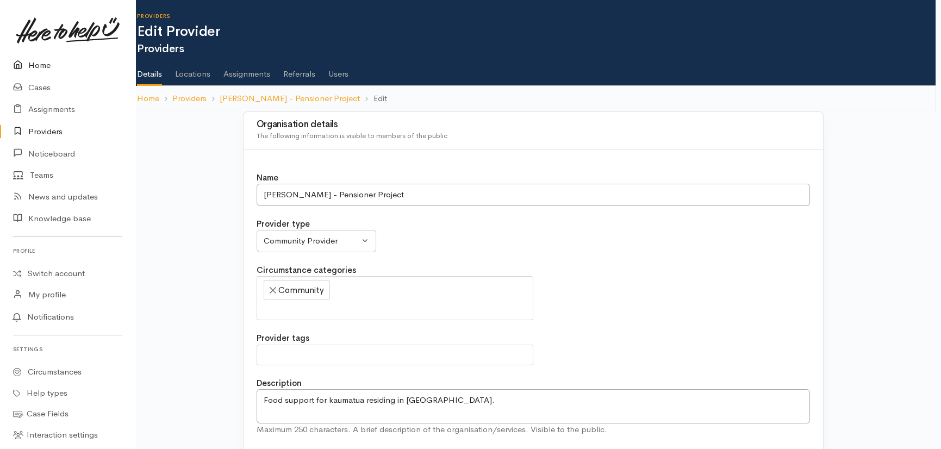
click at [40, 62] on link "Home" at bounding box center [67, 65] width 135 height 22
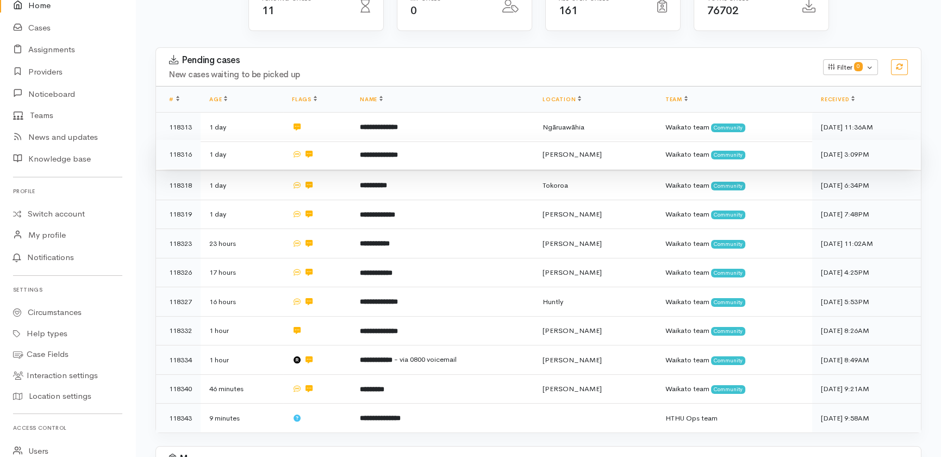
scroll to position [226, 0]
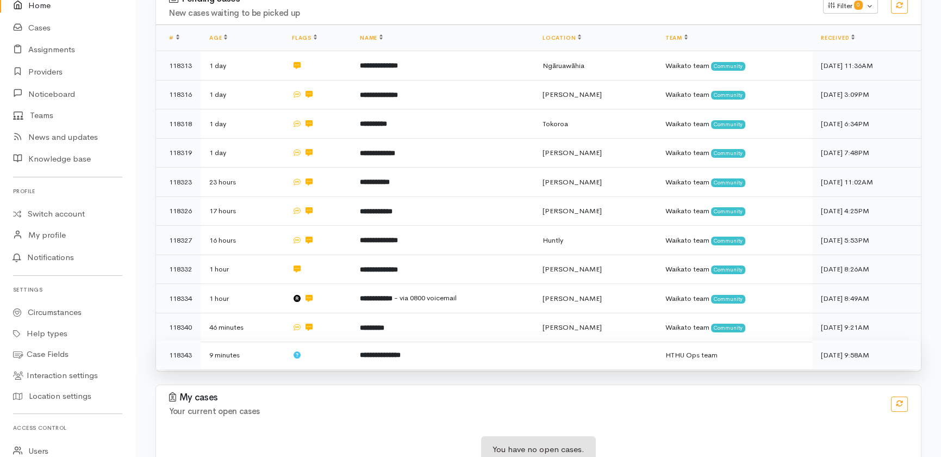
click at [499, 340] on td "**********" at bounding box center [442, 354] width 183 height 29
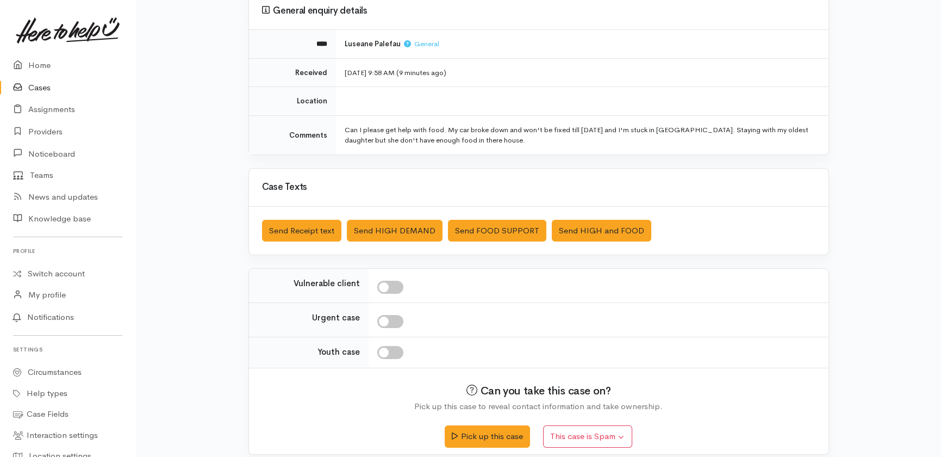
scroll to position [114, 0]
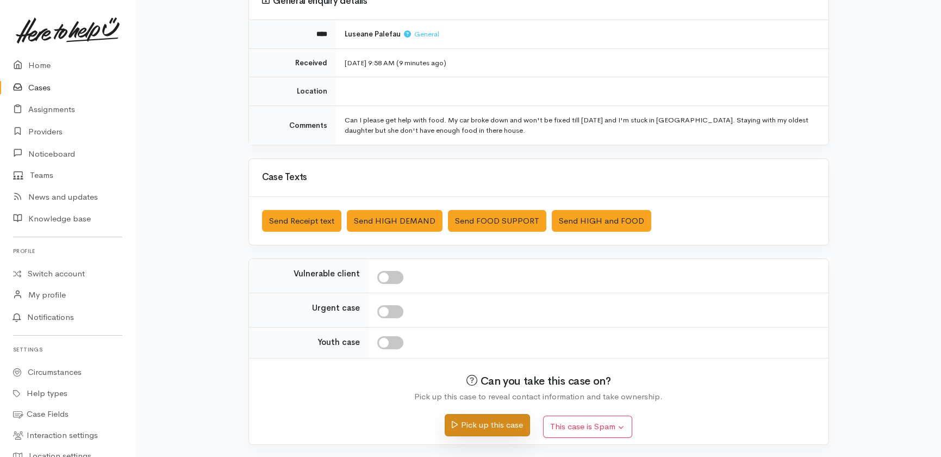
click at [467, 428] on button "Pick up this case" at bounding box center [487, 425] width 85 height 22
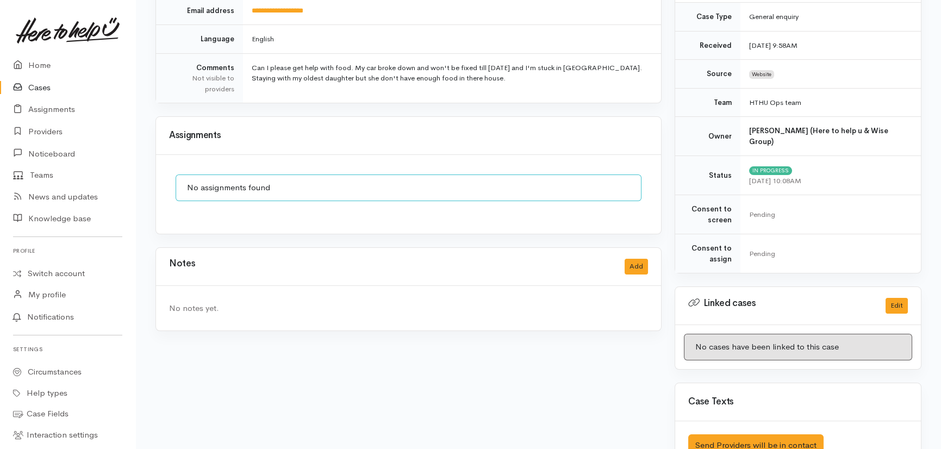
scroll to position [266, 0]
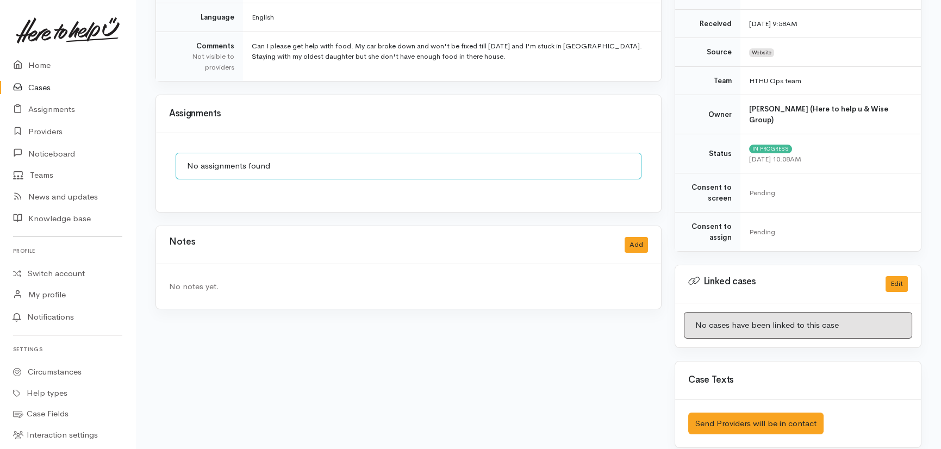
drag, startPoint x: 0, startPoint y: 0, endPoint x: 467, endPoint y: 428, distance: 633.6
click at [467, 428] on div "**********" at bounding box center [408, 154] width 519 height 615
click at [282, 324] on div "**********" at bounding box center [408, 154] width 519 height 615
click at [30, 85] on link "Cases" at bounding box center [67, 88] width 135 height 22
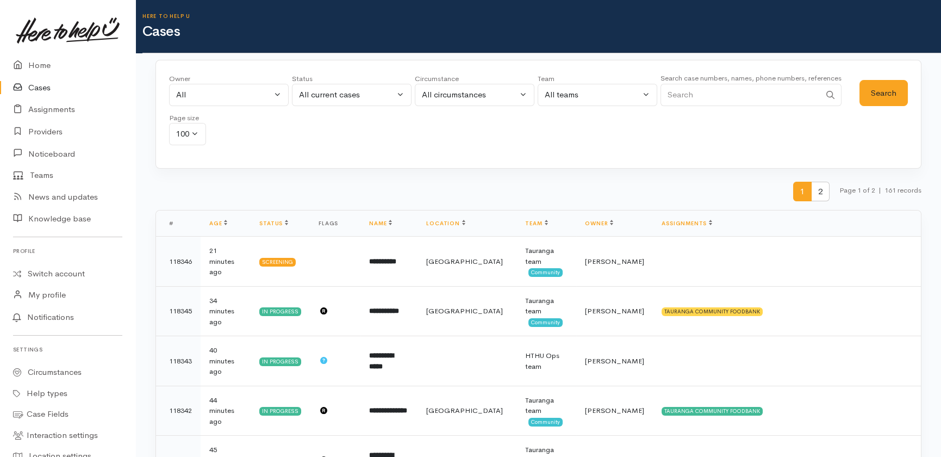
click at [713, 92] on input "Search" at bounding box center [740, 95] width 160 height 22
type input "falaloa"
click at [882, 95] on button "Search" at bounding box center [883, 93] width 48 height 27
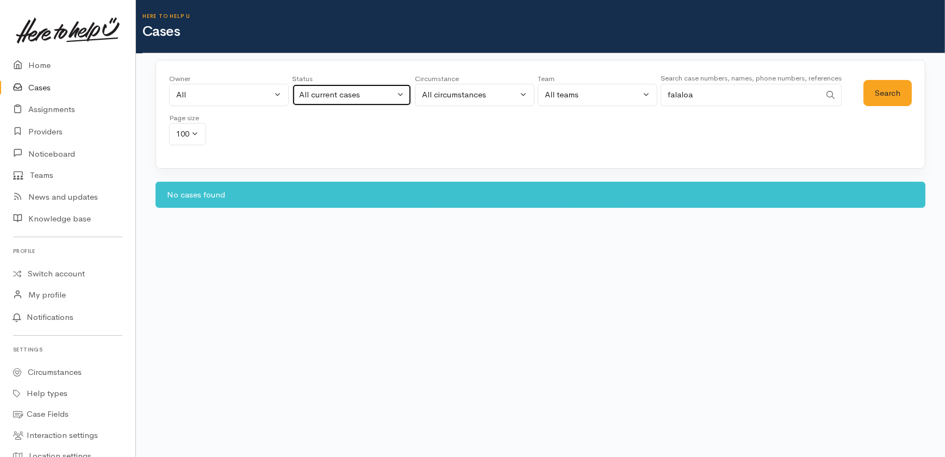
click at [384, 91] on div "All current cases" at bounding box center [347, 95] width 96 height 13
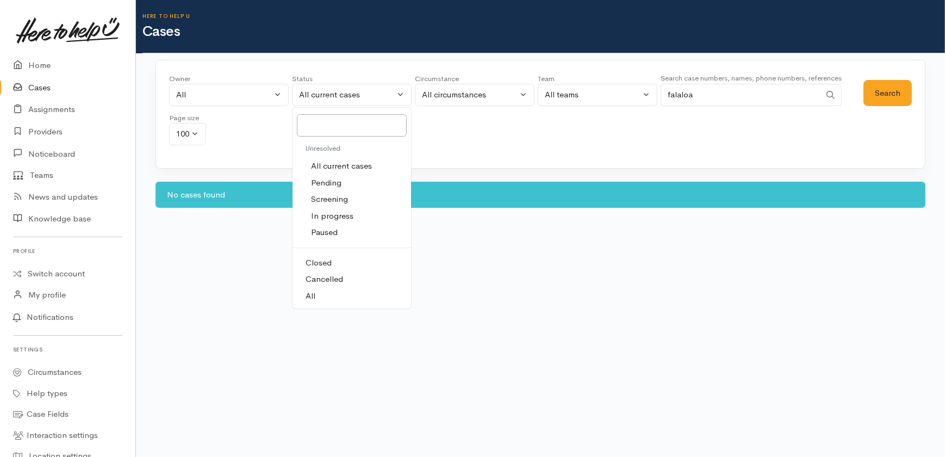
click at [307, 291] on span "All" at bounding box center [310, 296] width 10 height 13
select select "All"
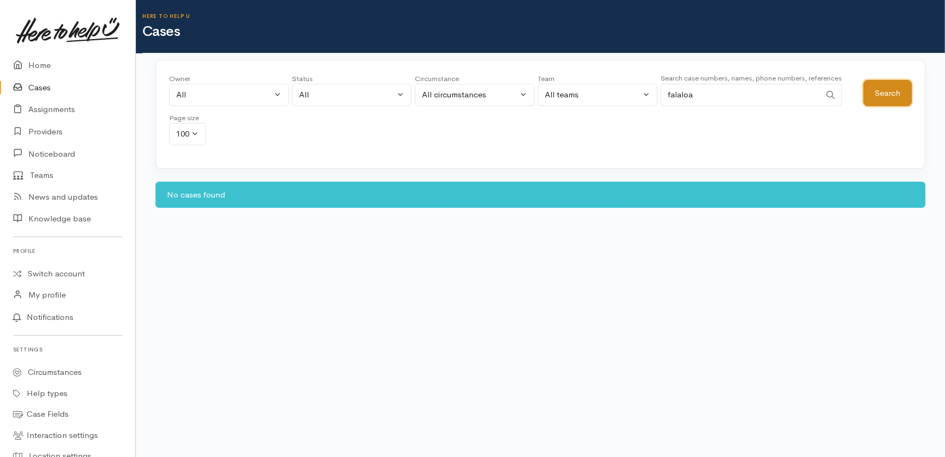
click at [873, 90] on button "Search" at bounding box center [887, 93] width 48 height 27
click at [39, 129] on link "Providers" at bounding box center [67, 132] width 135 height 22
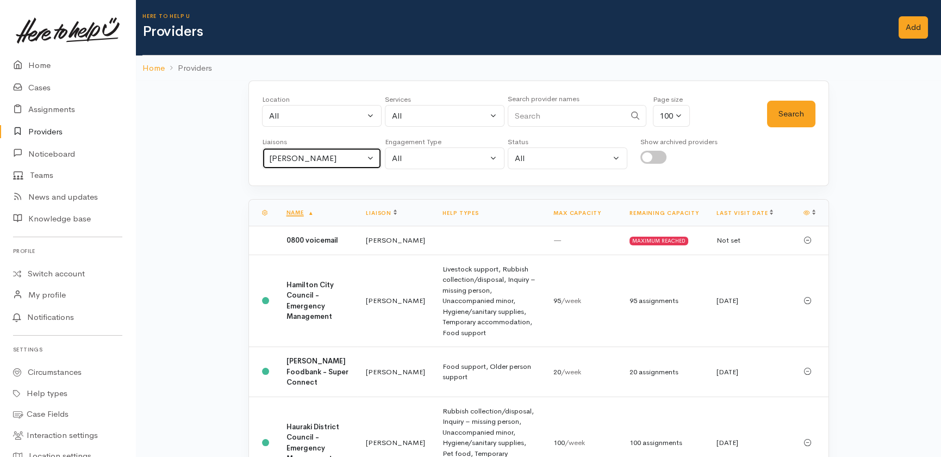
click at [332, 159] on div "[PERSON_NAME]" at bounding box center [317, 158] width 96 height 13
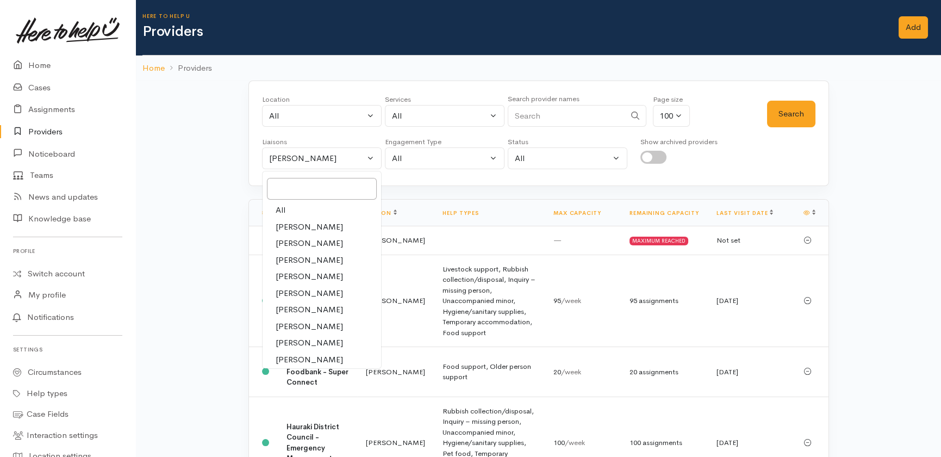
click at [285, 207] on link "All" at bounding box center [322, 210] width 118 height 17
select select "null"
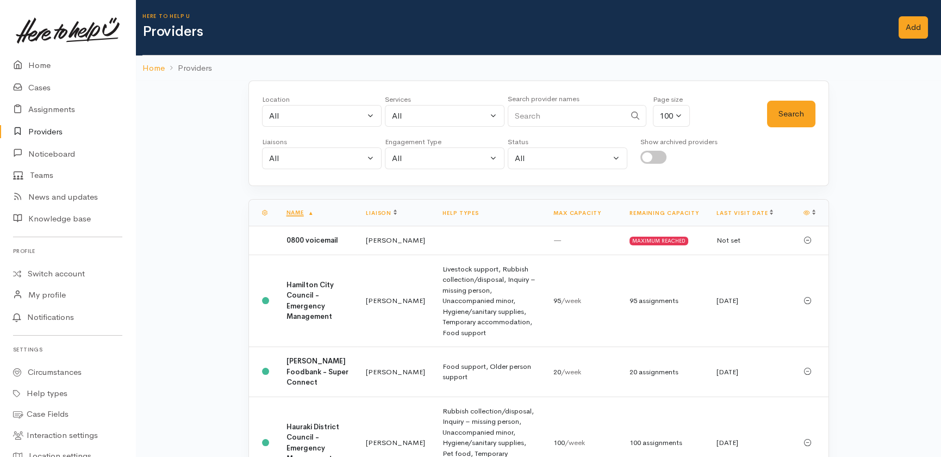
click at [549, 114] on input "Search" at bounding box center [566, 116] width 117 height 22
type input "foodban"
click at [790, 114] on button "Search" at bounding box center [791, 114] width 48 height 27
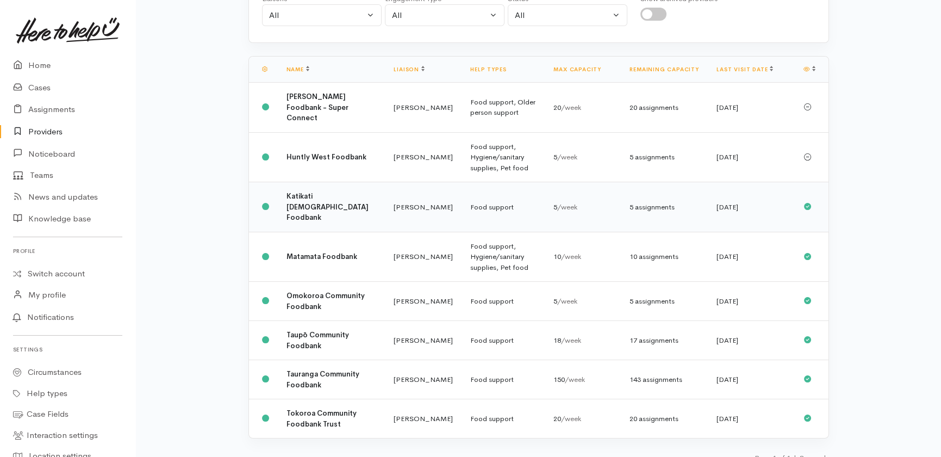
scroll to position [144, 0]
click at [297, 329] on b "Taupō Community Foodbank" at bounding box center [317, 339] width 63 height 20
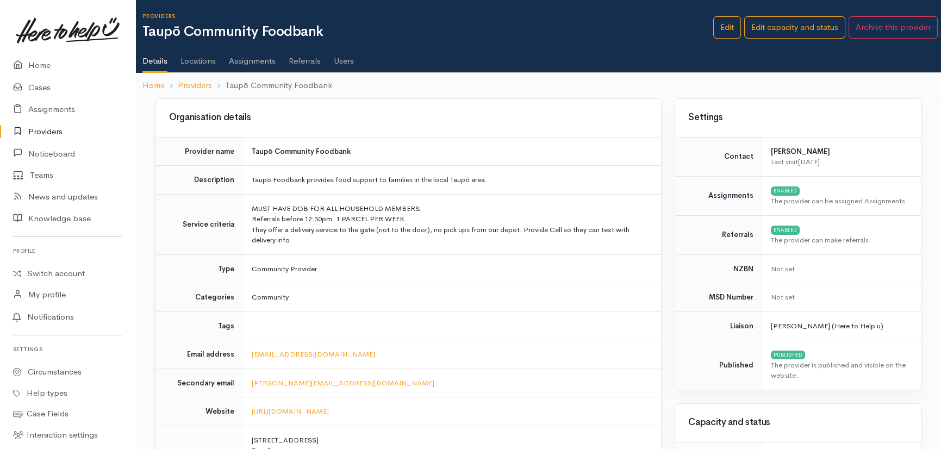
click at [253, 59] on link "Assignments" at bounding box center [252, 57] width 47 height 30
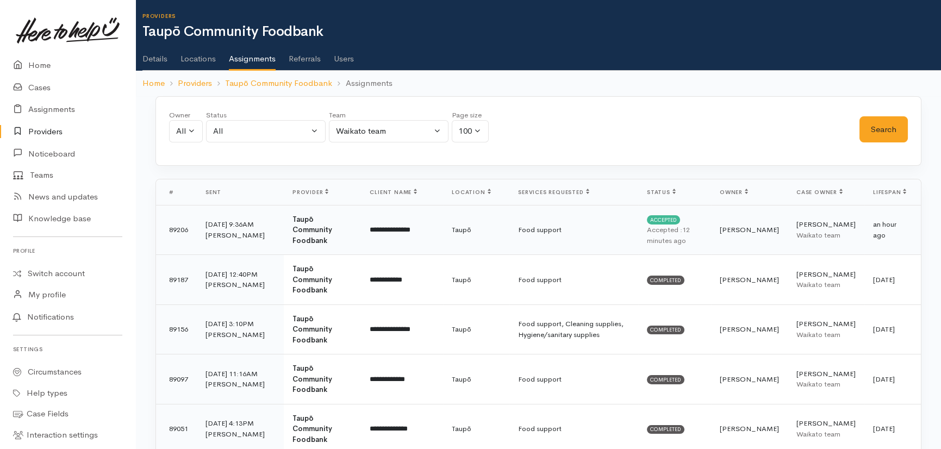
click at [309, 234] on b "Taupō Community Foodbank" at bounding box center [312, 230] width 40 height 30
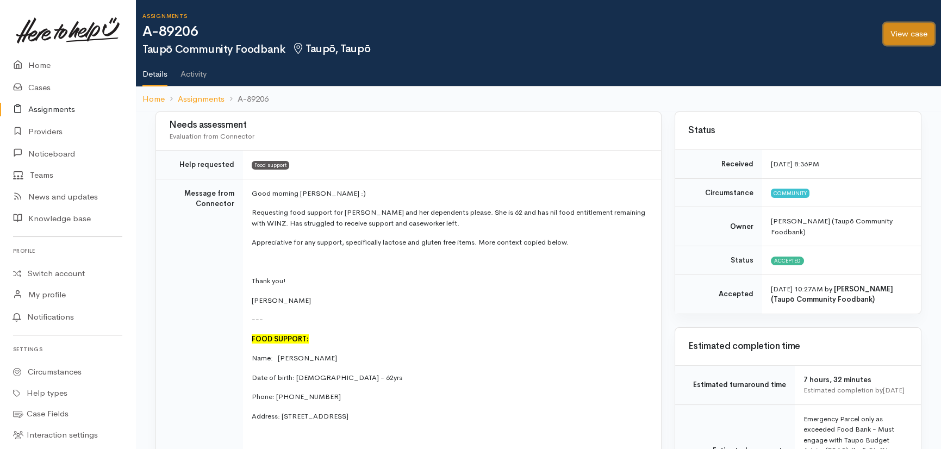
click at [907, 32] on link "View case" at bounding box center [908, 34] width 51 height 22
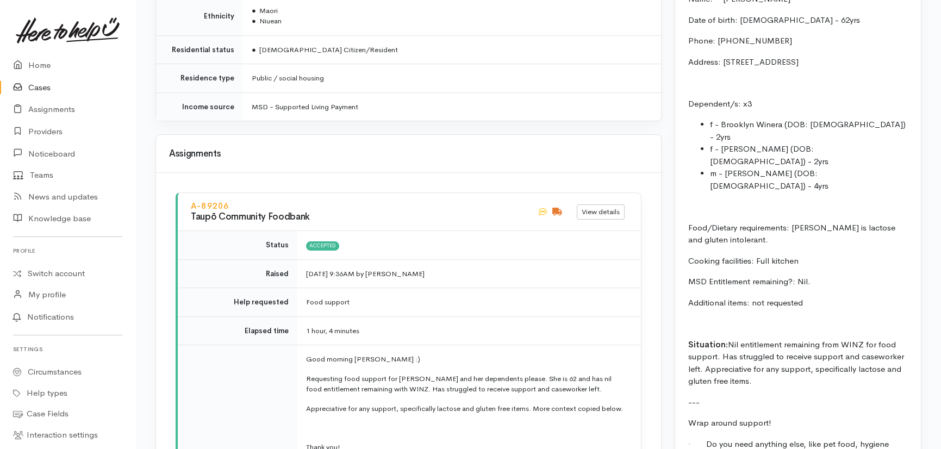
scroll to position [939, 0]
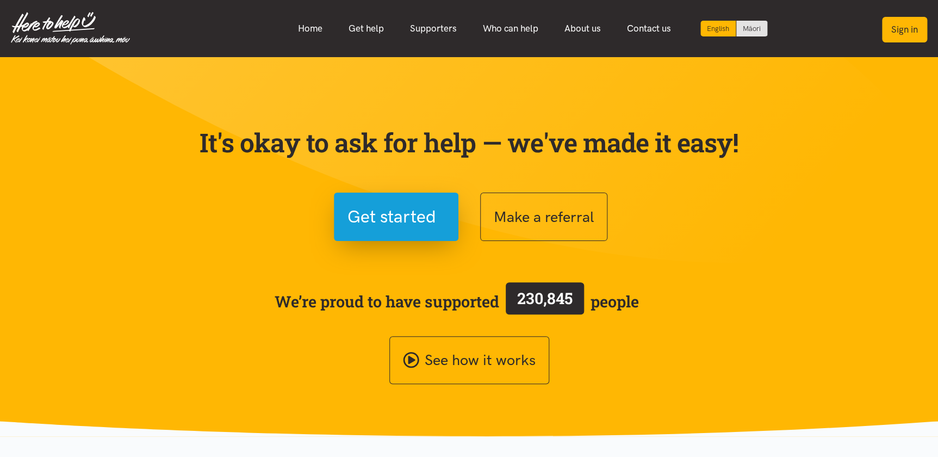
click at [860, 29] on button "Sign in" at bounding box center [904, 30] width 45 height 26
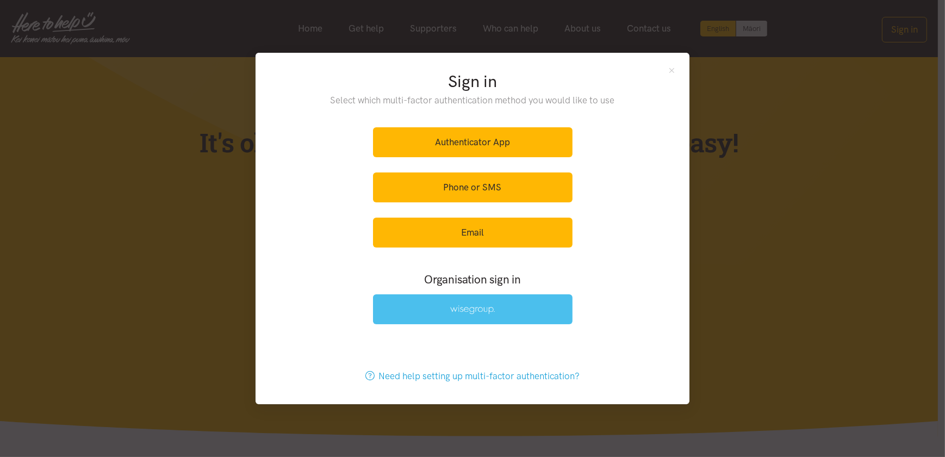
drag, startPoint x: 457, startPoint y: 302, endPoint x: 462, endPoint y: 309, distance: 8.9
click at [457, 302] on link at bounding box center [472, 309] width 199 height 30
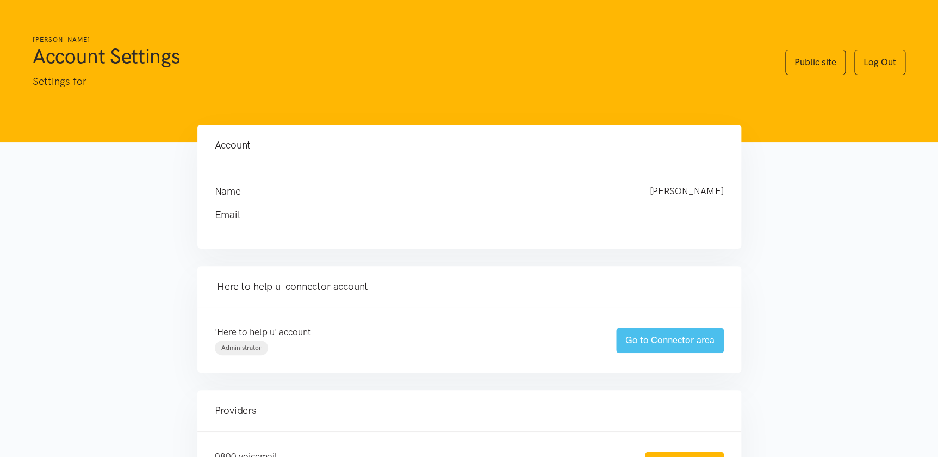
click at [653, 338] on link "Go to Connector area" at bounding box center [670, 340] width 108 height 26
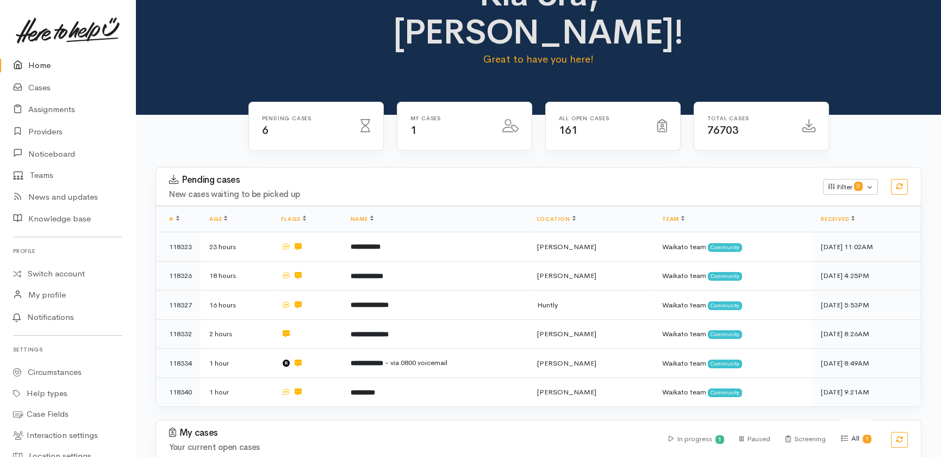
scroll to position [101, 0]
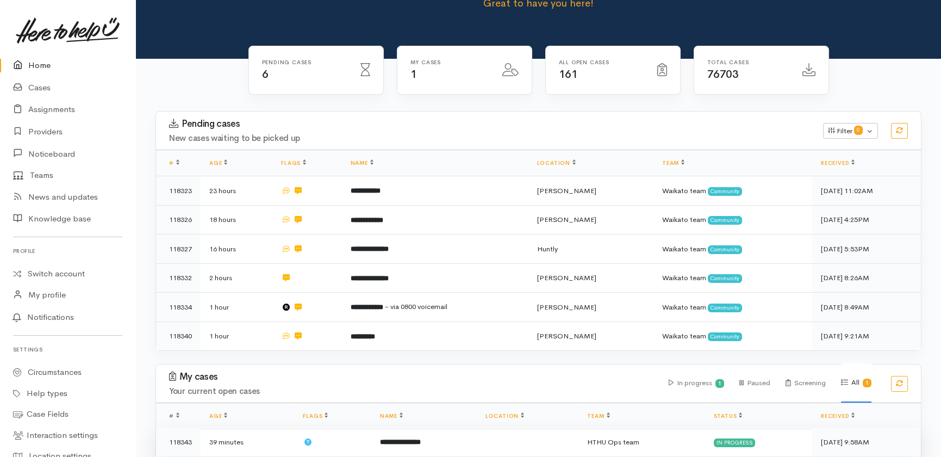
click at [401, 438] on b "**********" at bounding box center [400, 441] width 41 height 7
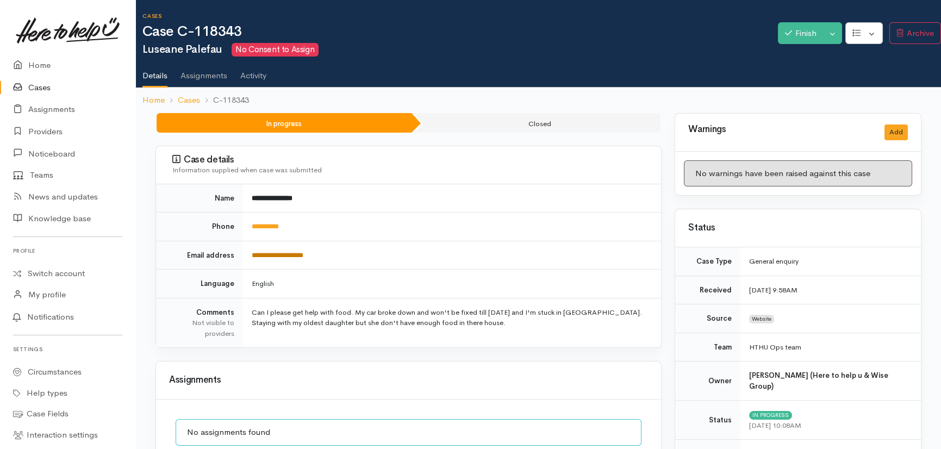
click at [303, 253] on link "**********" at bounding box center [278, 255] width 52 height 7
click at [46, 66] on link "Home" at bounding box center [67, 65] width 135 height 22
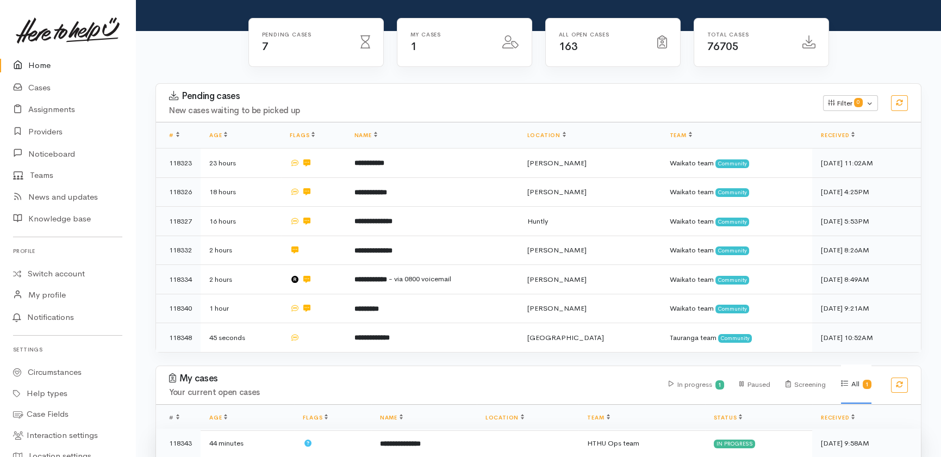
scroll to position [129, 0]
click at [414, 439] on b "**********" at bounding box center [400, 442] width 41 height 7
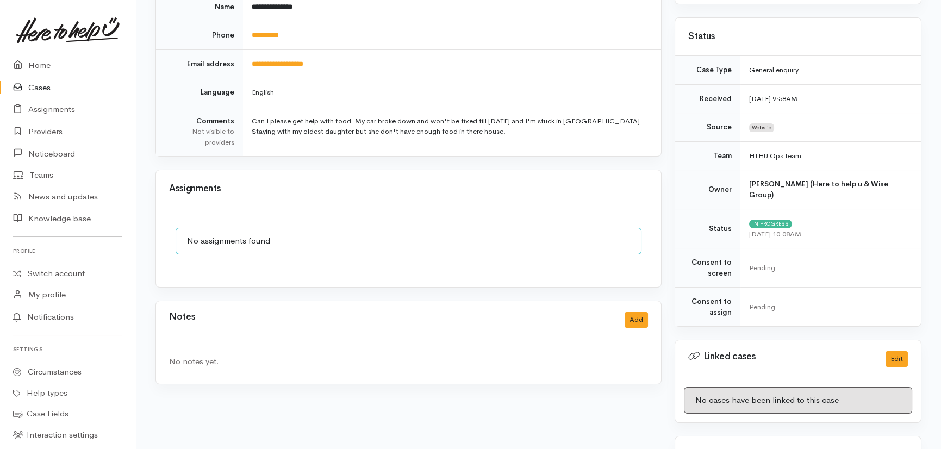
scroll to position [197, 0]
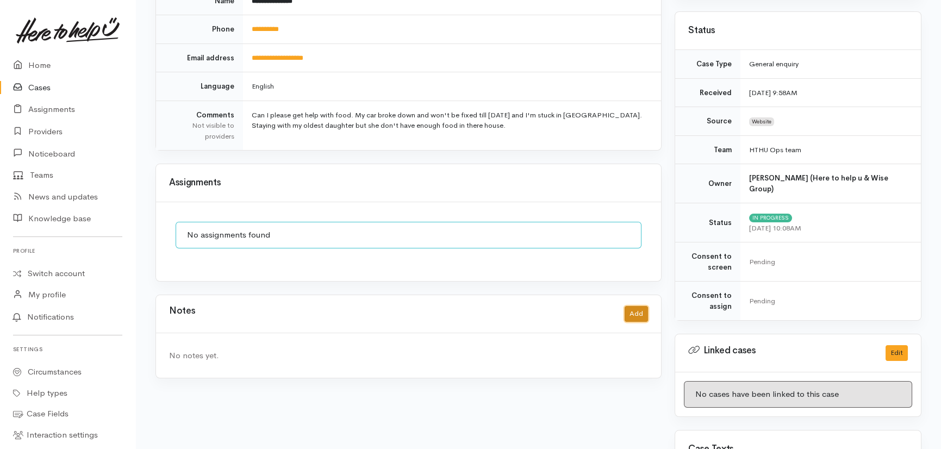
click at [642, 309] on button "Add" at bounding box center [636, 314] width 23 height 16
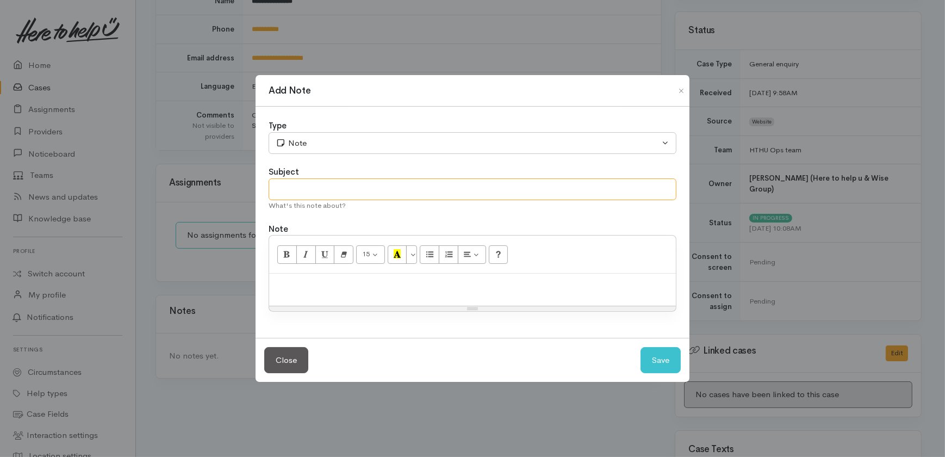
click at [319, 184] on input "text" at bounding box center [472, 189] width 408 height 22
click at [335, 192] on input "text" at bounding box center [472, 189] width 408 height 22
type input "Sent message re help request"
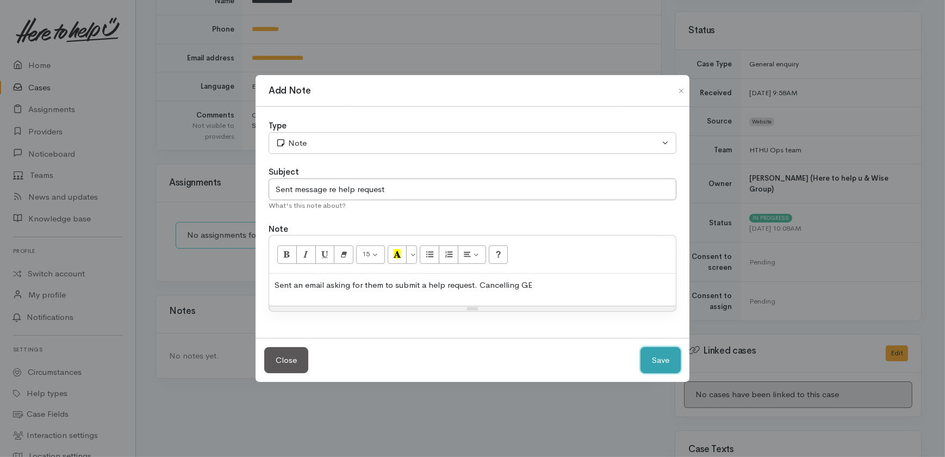
click at [660, 355] on button "Save" at bounding box center [660, 360] width 40 height 27
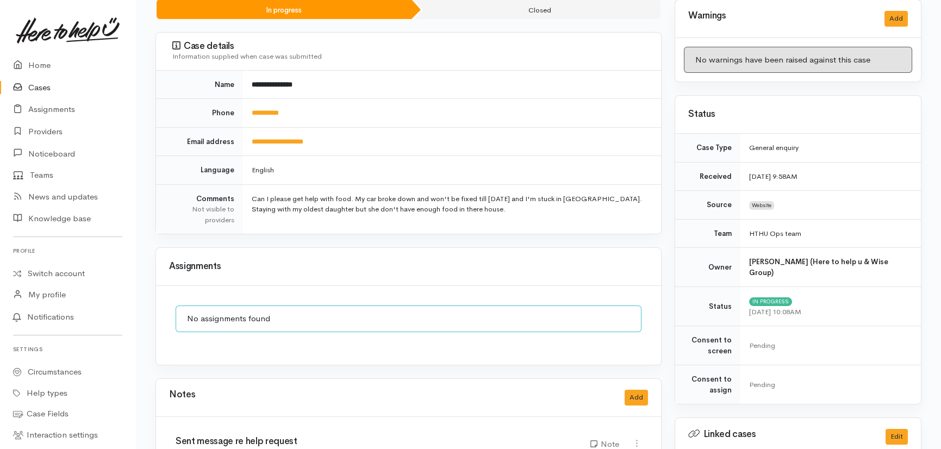
scroll to position [0, 0]
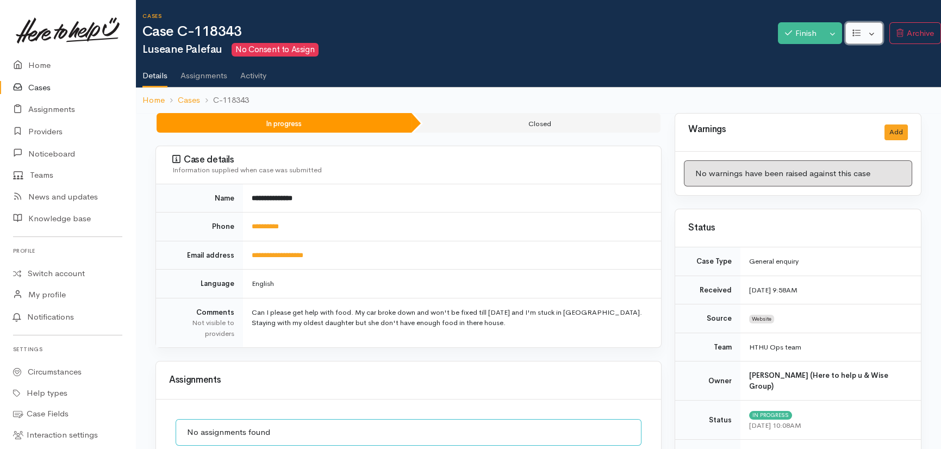
click at [875, 32] on button "button" at bounding box center [864, 33] width 38 height 22
click at [833, 27] on button "Toggle Dropdown" at bounding box center [832, 33] width 19 height 22
click at [853, 73] on link "Cancel" at bounding box center [869, 75] width 86 height 17
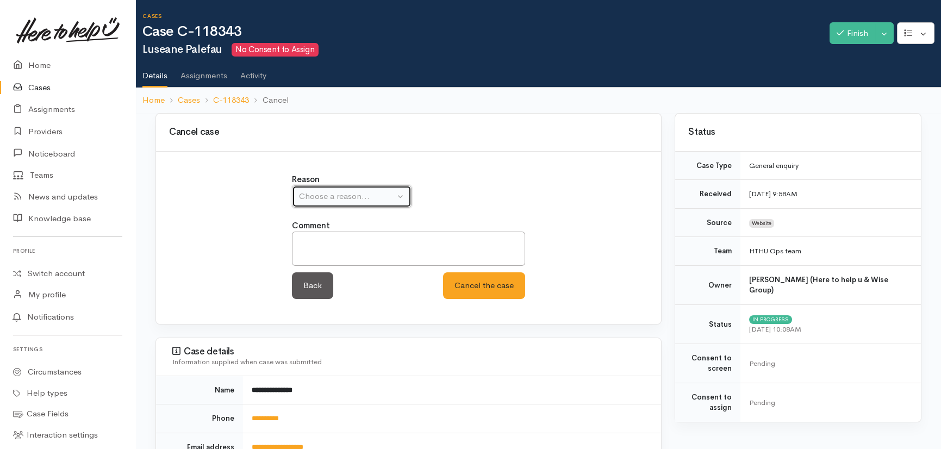
click at [372, 192] on div "Choose a reason..." at bounding box center [347, 196] width 96 height 13
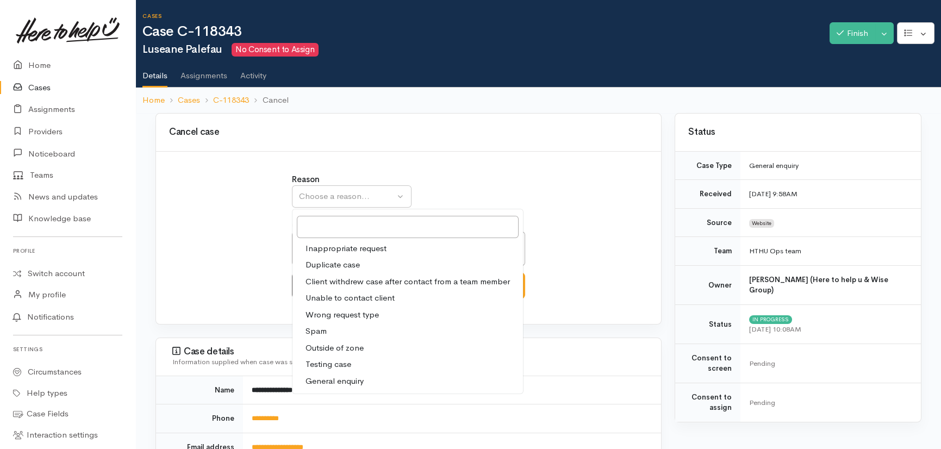
click at [344, 379] on span "General enquiry" at bounding box center [334, 381] width 58 height 13
select select "11"
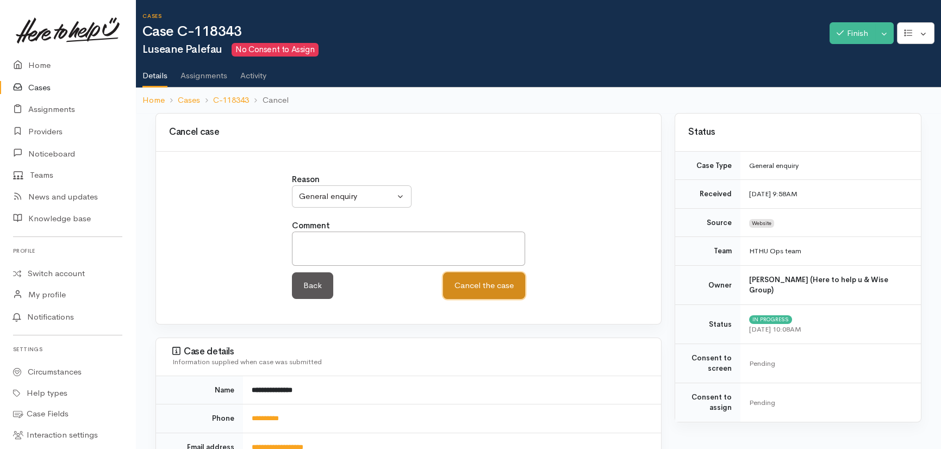
click at [494, 291] on button "Cancel the case" at bounding box center [484, 285] width 82 height 27
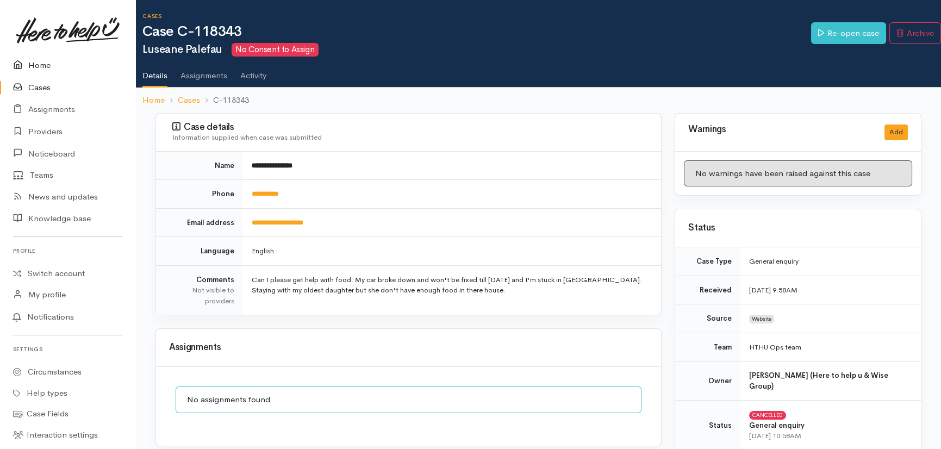
click at [38, 65] on link "Home" at bounding box center [67, 65] width 135 height 22
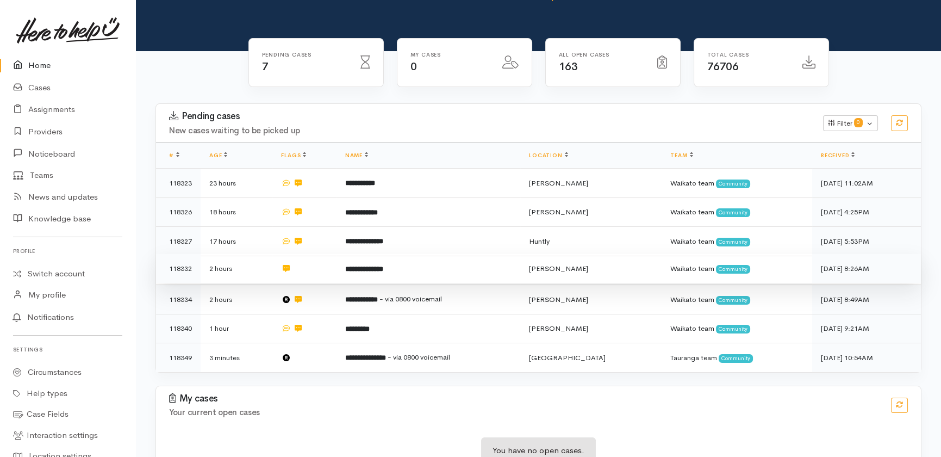
scroll to position [112, 0]
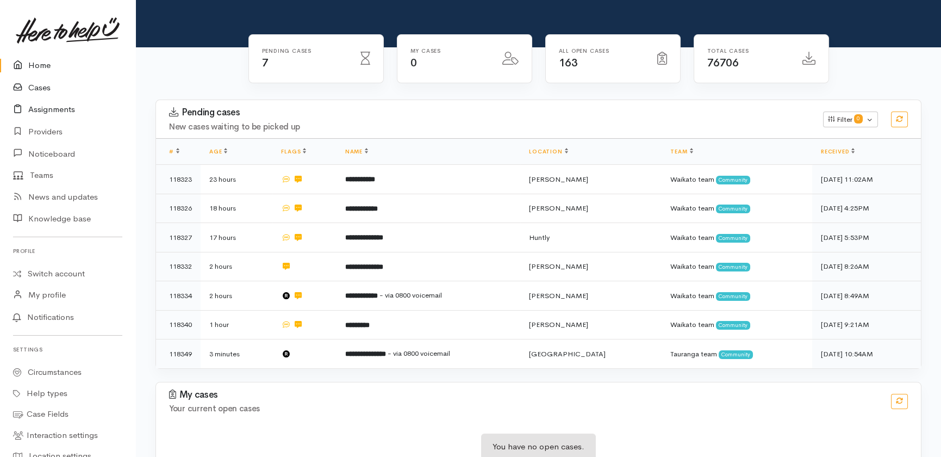
drag, startPoint x: 33, startPoint y: 87, endPoint x: 0, endPoint y: 115, distance: 43.6
click at [33, 87] on link "Cases" at bounding box center [67, 88] width 135 height 22
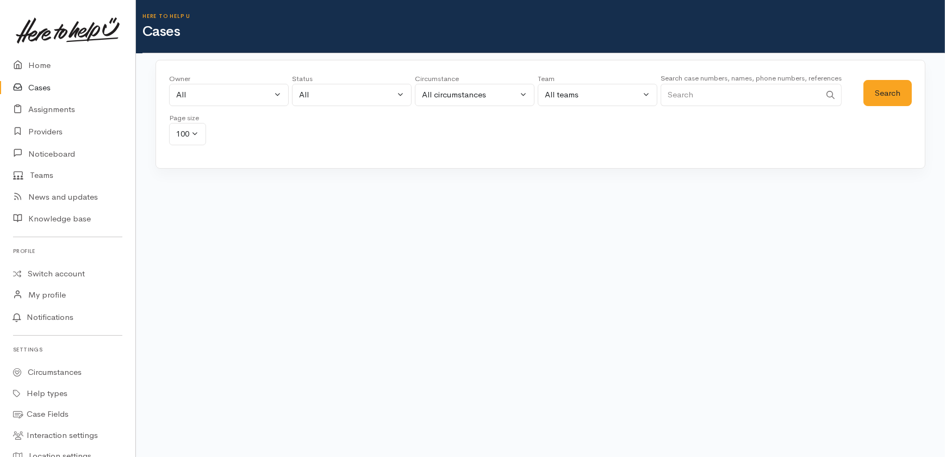
click at [44, 85] on link "Cases" at bounding box center [67, 88] width 135 height 22
drag, startPoint x: 698, startPoint y: 93, endPoint x: 695, endPoint y: 82, distance: 12.0
click at [698, 92] on input "Search" at bounding box center [740, 95] width 160 height 22
type input "0211456583"
click at [894, 94] on button "Search" at bounding box center [887, 93] width 48 height 27
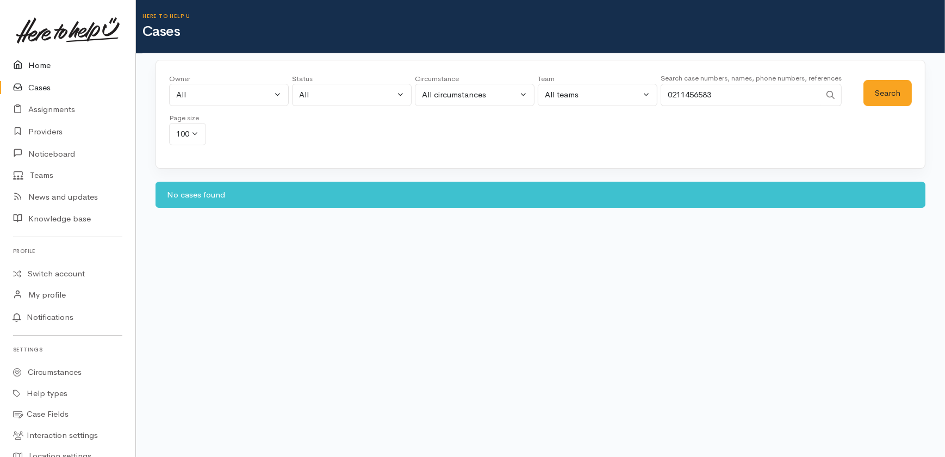
click at [39, 61] on link "Home" at bounding box center [67, 65] width 135 height 22
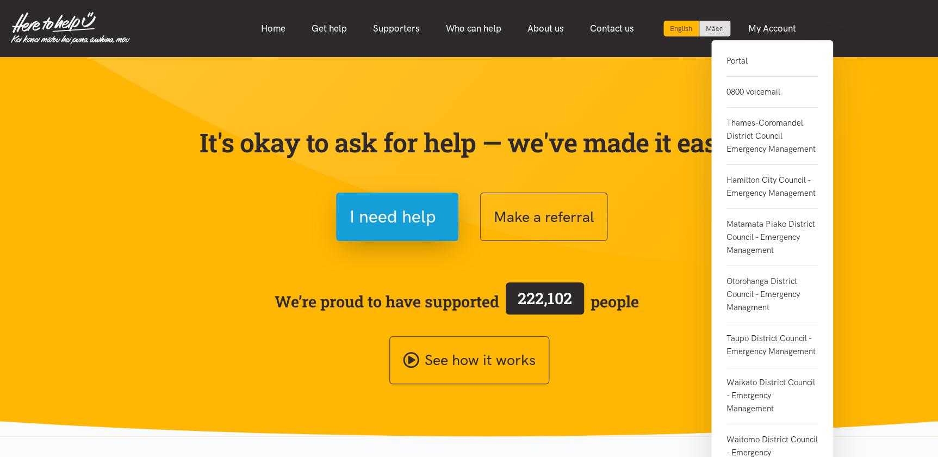
click at [750, 94] on link "0800 voicemail" at bounding box center [771, 92] width 91 height 31
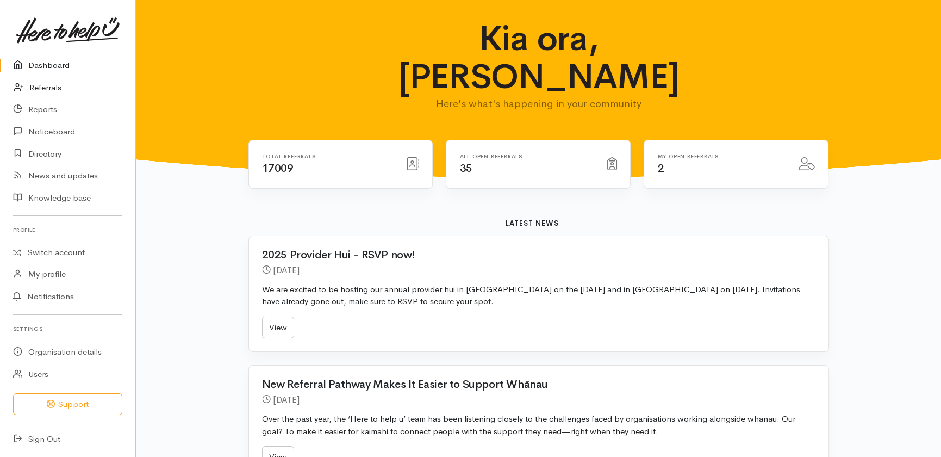
click at [53, 89] on link "Referrals" at bounding box center [67, 88] width 135 height 22
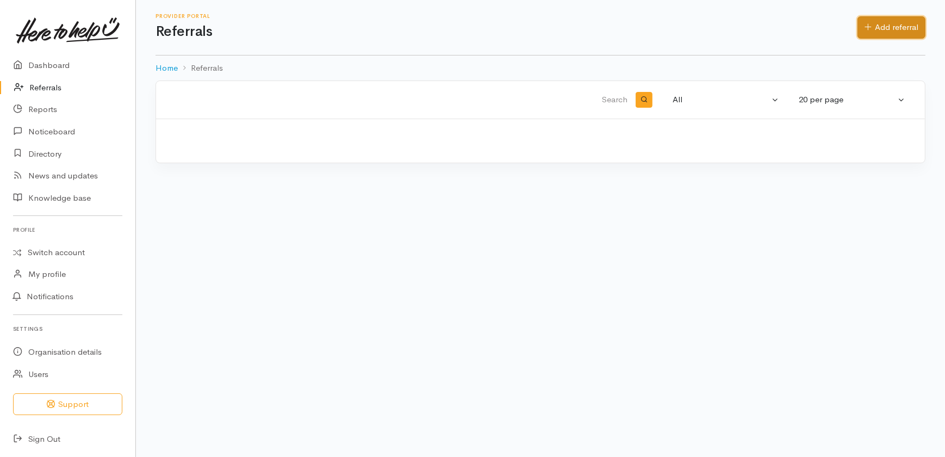
click at [895, 20] on link "Add referral" at bounding box center [891, 27] width 68 height 22
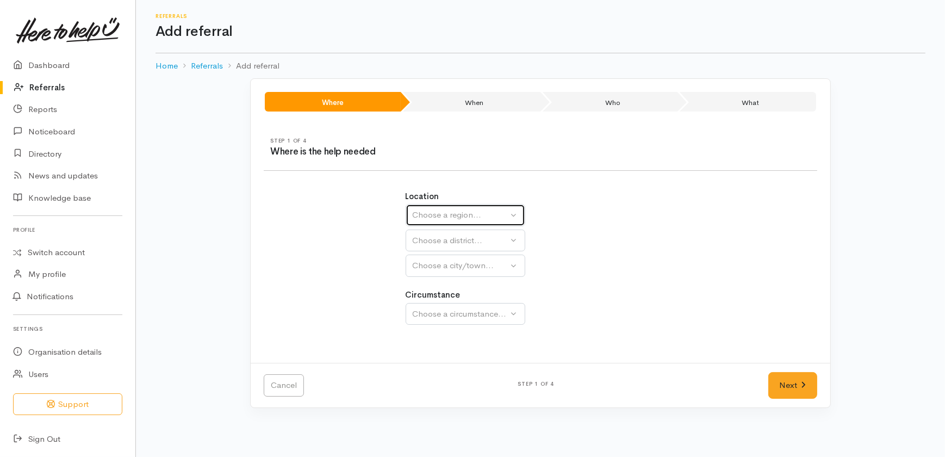
click at [452, 213] on div "Choose a region..." at bounding box center [461, 215] width 96 height 13
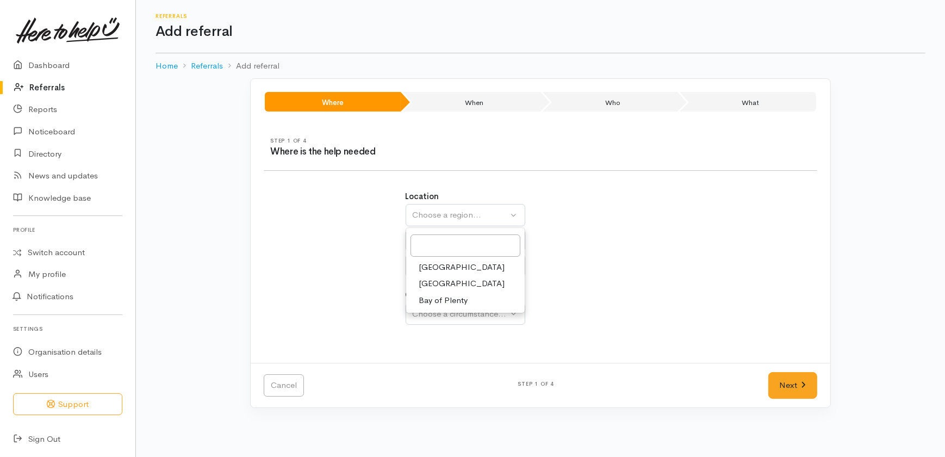
click at [436, 282] on span "Waikato" at bounding box center [462, 283] width 86 height 13
select select "3"
select select
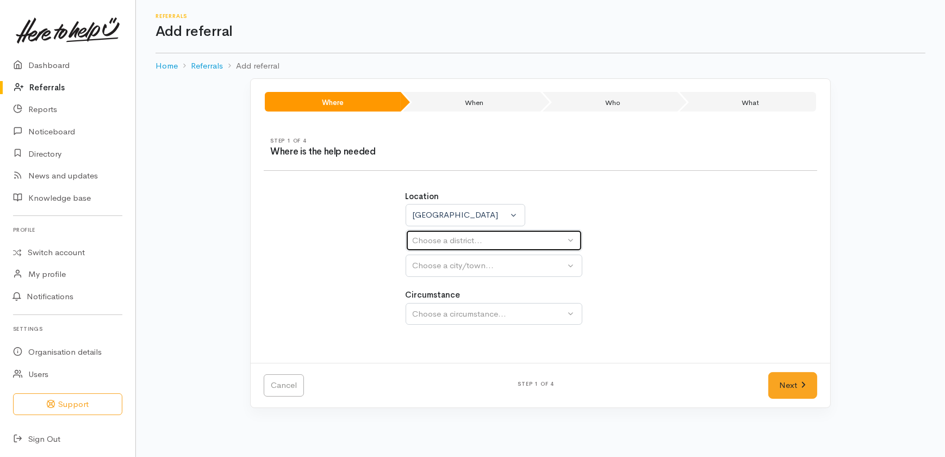
click at [436, 246] on button "Choose a district..." at bounding box center [493, 240] width 177 height 22
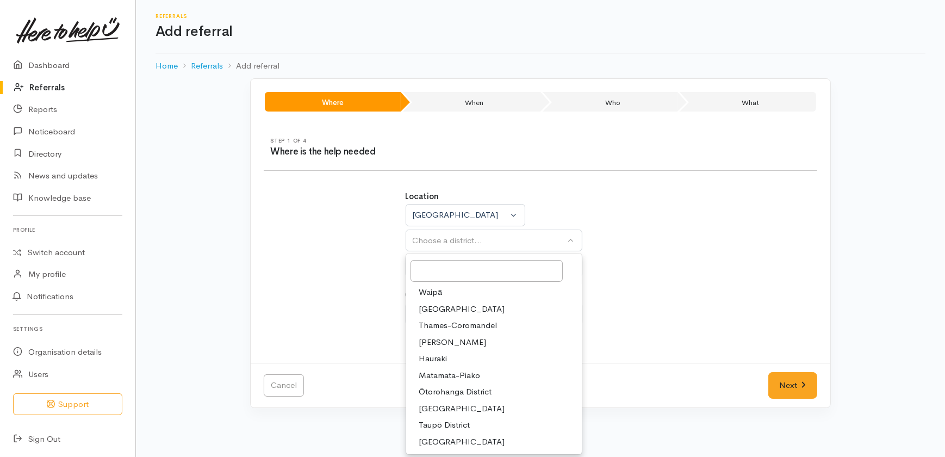
click at [440, 342] on span "[PERSON_NAME]" at bounding box center [452, 342] width 67 height 13
select select "4"
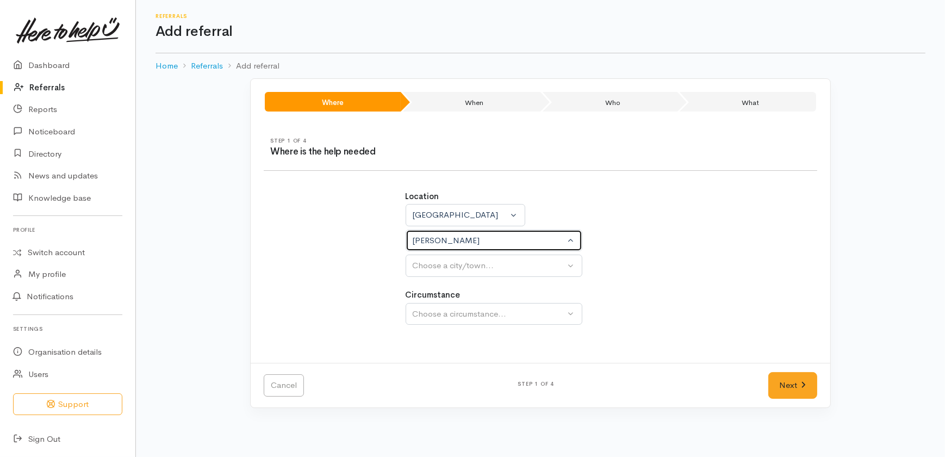
select select
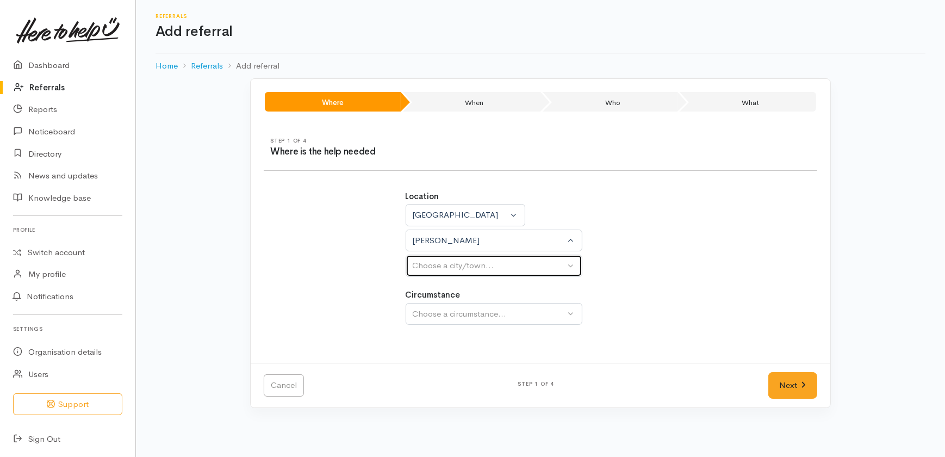
click at [434, 268] on div "Choose a city/town..." at bounding box center [489, 265] width 153 height 13
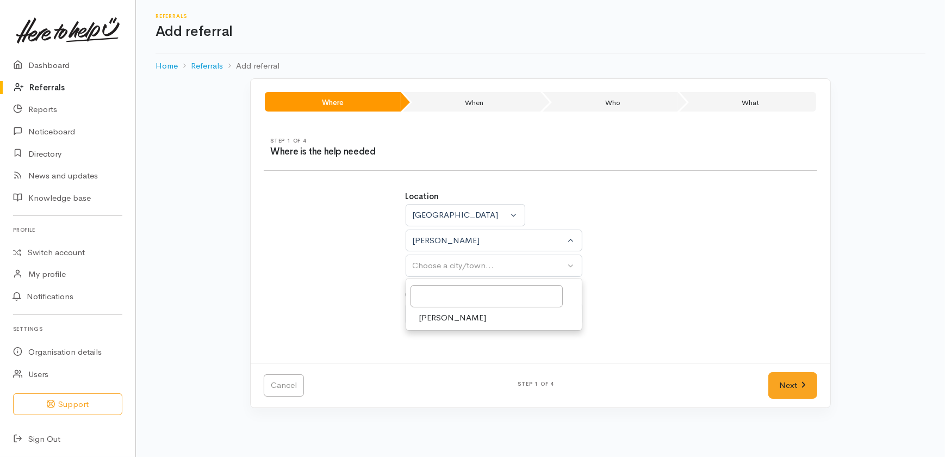
click at [427, 320] on span "[PERSON_NAME]" at bounding box center [452, 317] width 67 height 13
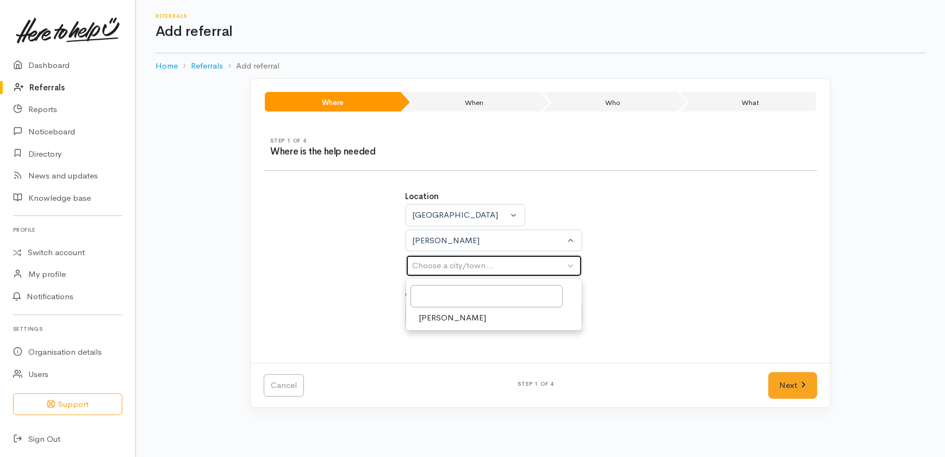
select select "1"
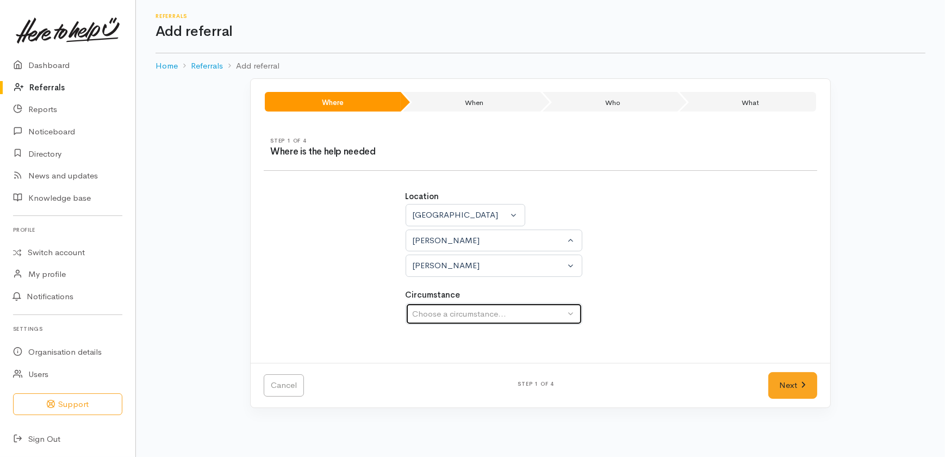
drag, startPoint x: 427, startPoint y: 319, endPoint x: 428, endPoint y: 308, distance: 11.4
click at [428, 308] on div "Choose a circumstance..." at bounding box center [489, 314] width 153 height 13
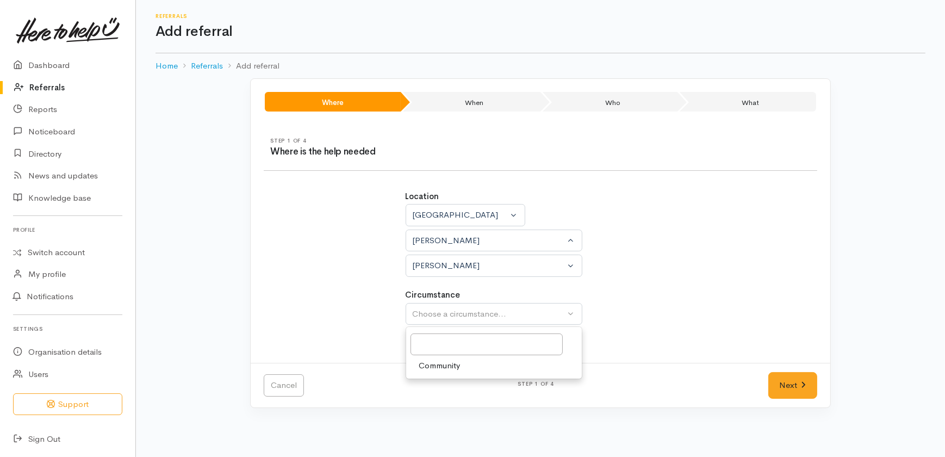
click at [429, 365] on span "Community" at bounding box center [439, 365] width 41 height 13
select select "2"
click at [782, 384] on link "Next" at bounding box center [792, 385] width 49 height 27
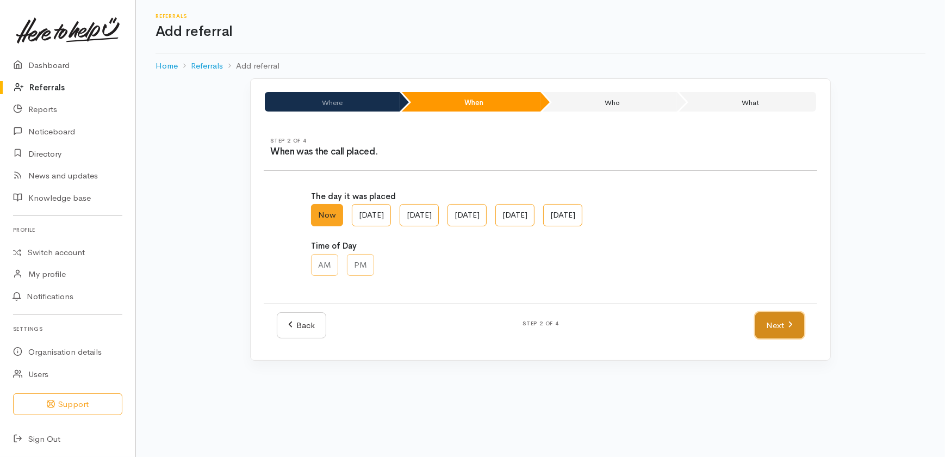
click at [777, 323] on link "Next" at bounding box center [779, 325] width 49 height 27
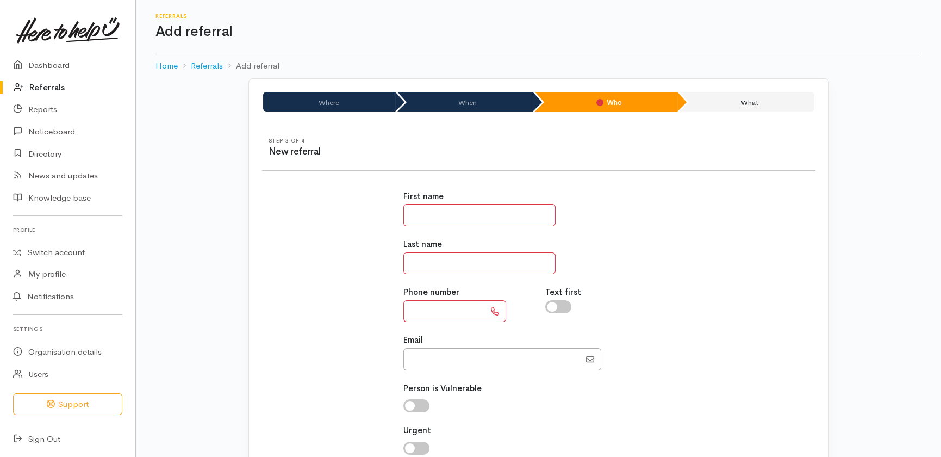
click at [483, 214] on input "text" at bounding box center [479, 215] width 152 height 22
type input "******"
type input "*****"
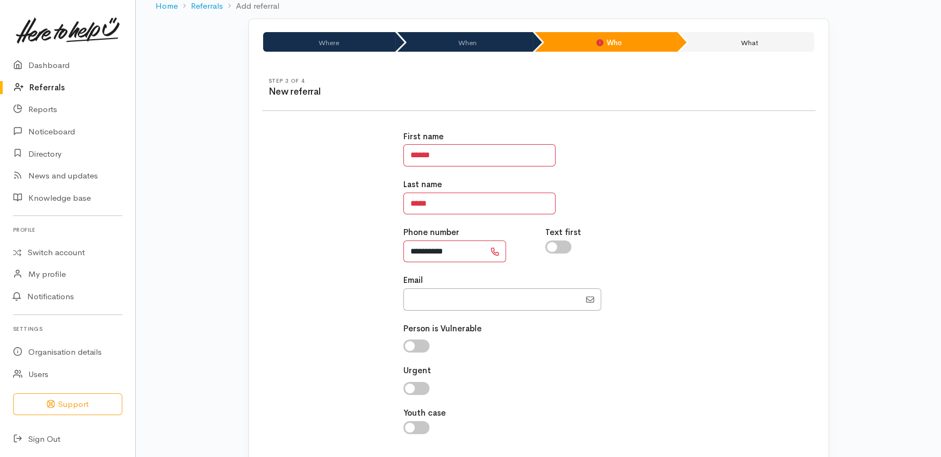
scroll to position [132, 0]
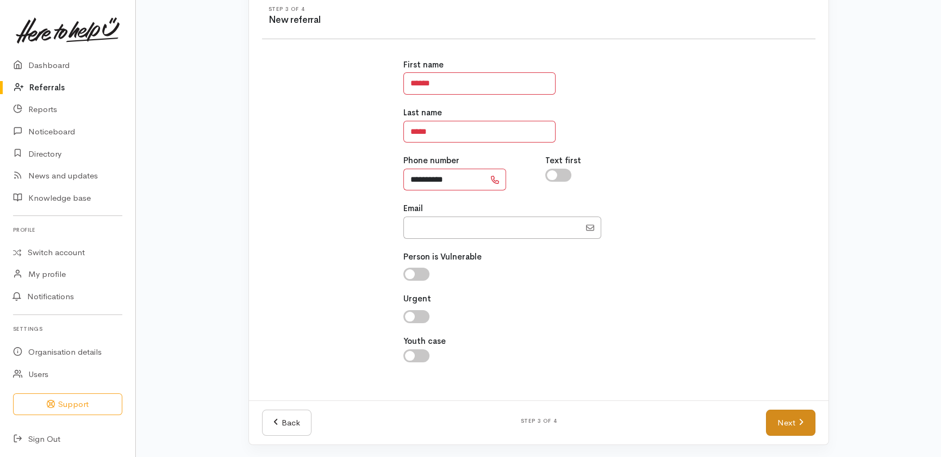
type input "**********"
click at [795, 419] on link "Next" at bounding box center [790, 422] width 49 height 27
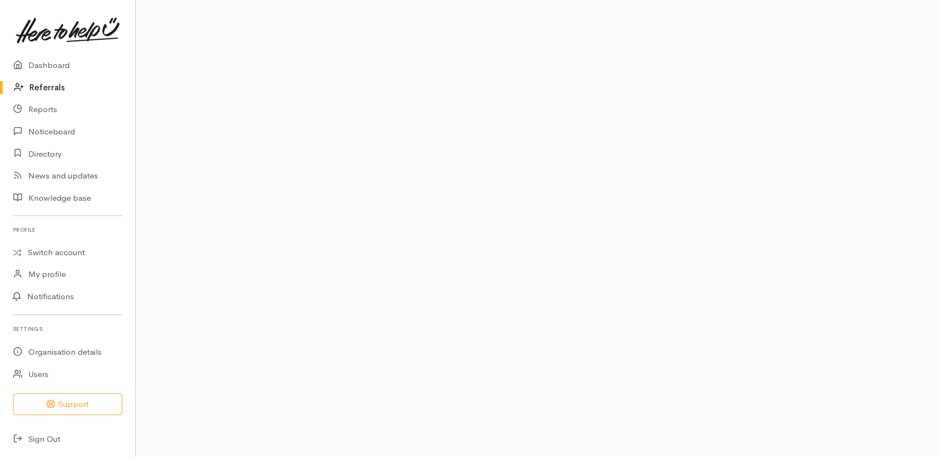
scroll to position [111, 0]
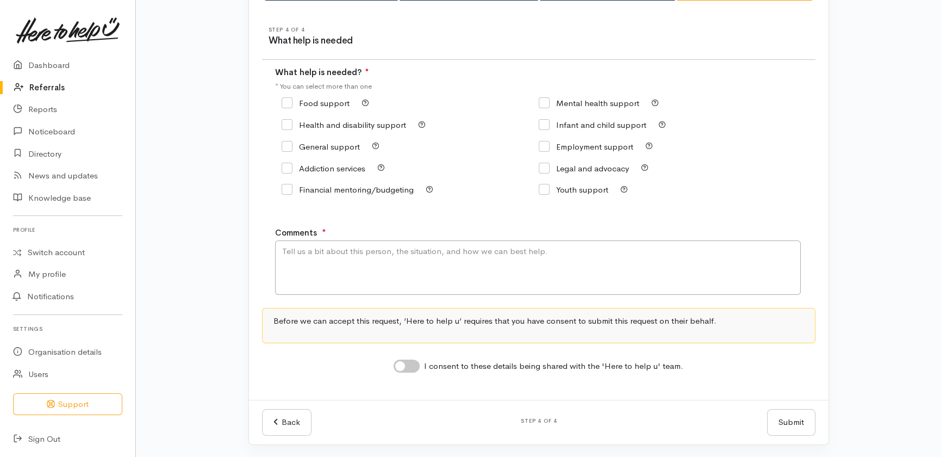
click at [288, 100] on input "Food support" at bounding box center [316, 103] width 68 height 8
checkbox input "true"
click at [352, 254] on textarea "Comments" at bounding box center [538, 267] width 526 height 54
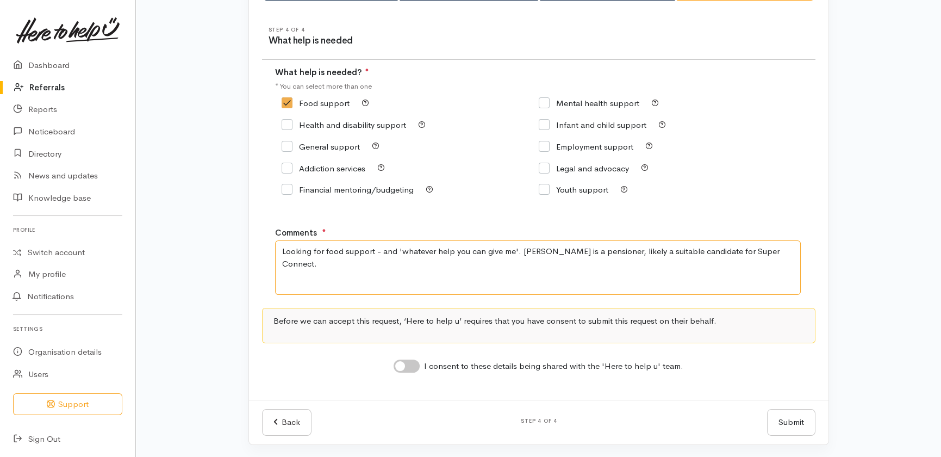
type textarea "Looking for food support - and 'whatever help you can give me'. Sandra is a pen…"
drag, startPoint x: 410, startPoint y: 362, endPoint x: 417, endPoint y: 366, distance: 8.0
click at [411, 361] on input "I consent to these details being shared with the 'Here to help u' team." at bounding box center [407, 365] width 26 height 13
checkbox input "true"
click at [783, 419] on button "Submit" at bounding box center [791, 422] width 48 height 27
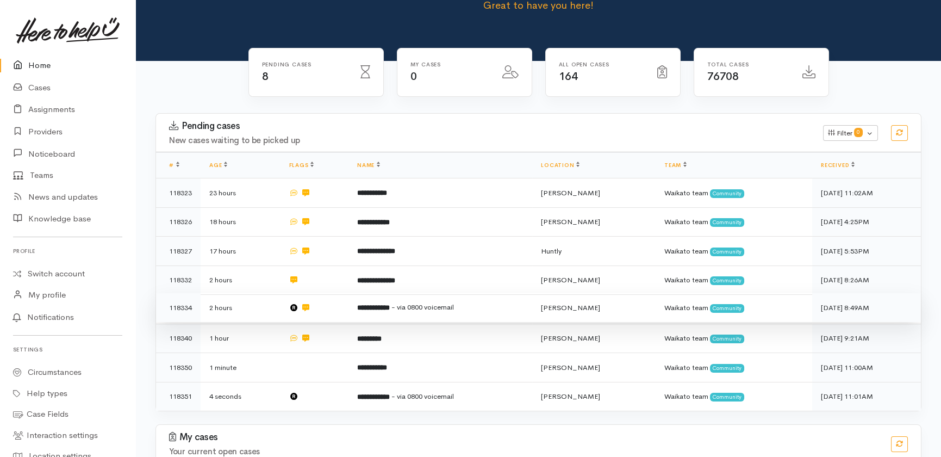
scroll to position [140, 0]
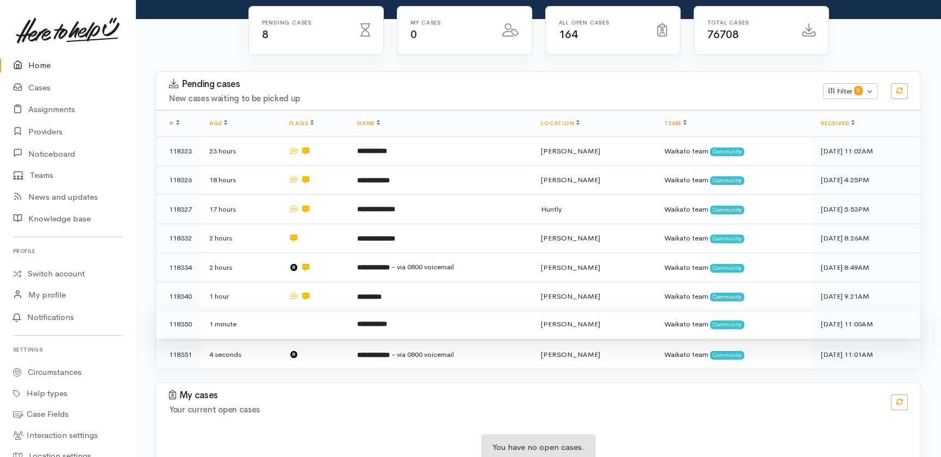
click at [313, 309] on td at bounding box center [314, 323] width 68 height 29
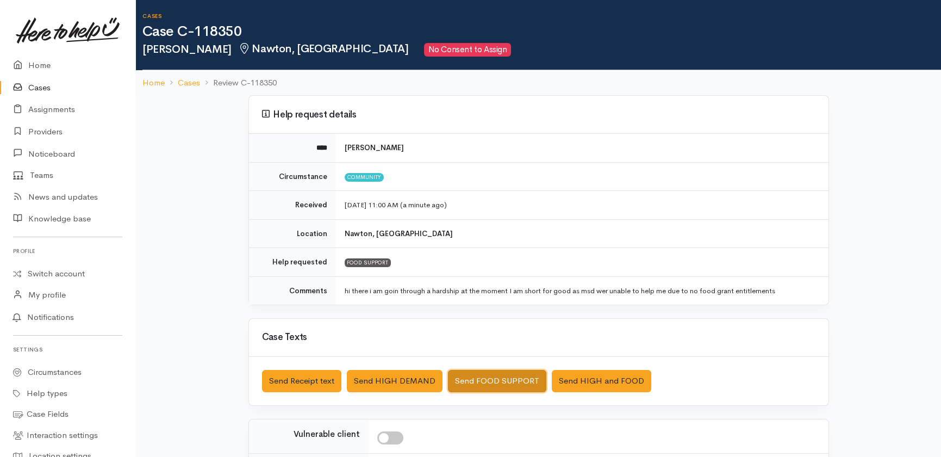
click at [508, 380] on button "Send FOOD SUPPORT" at bounding box center [497, 381] width 98 height 22
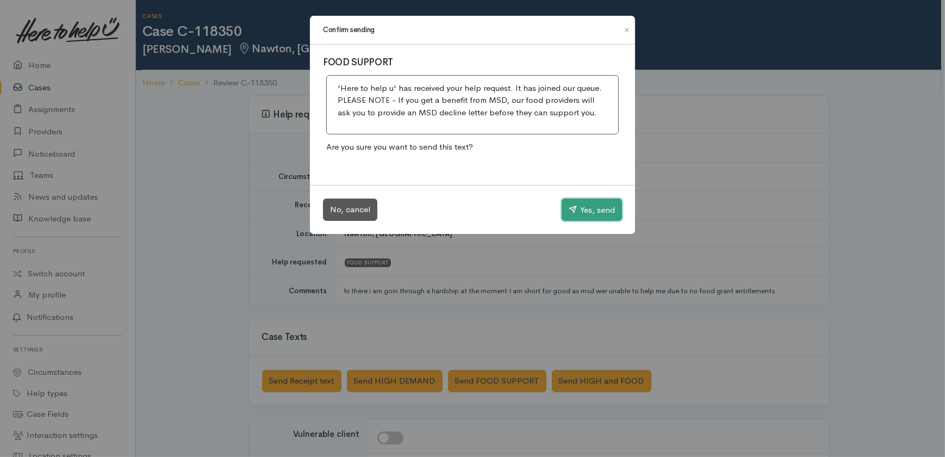
click at [588, 205] on button "Yes, send" at bounding box center [591, 209] width 60 height 23
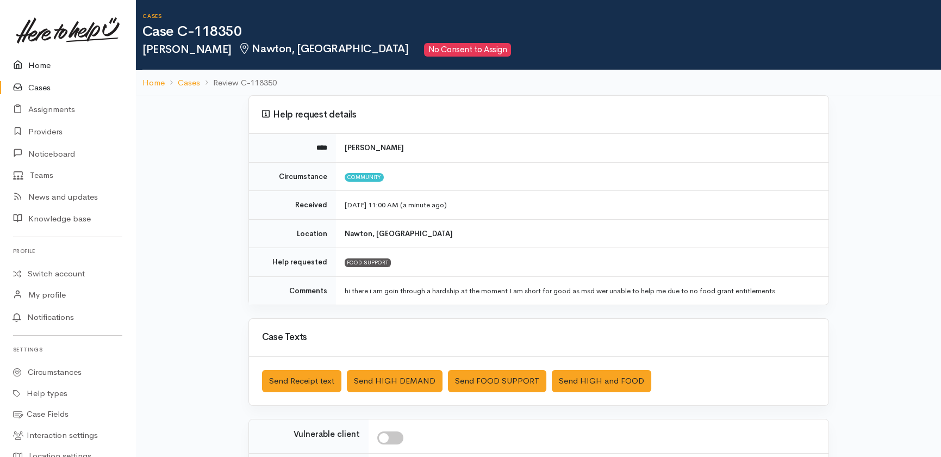
click at [37, 60] on link "Home" at bounding box center [67, 65] width 135 height 22
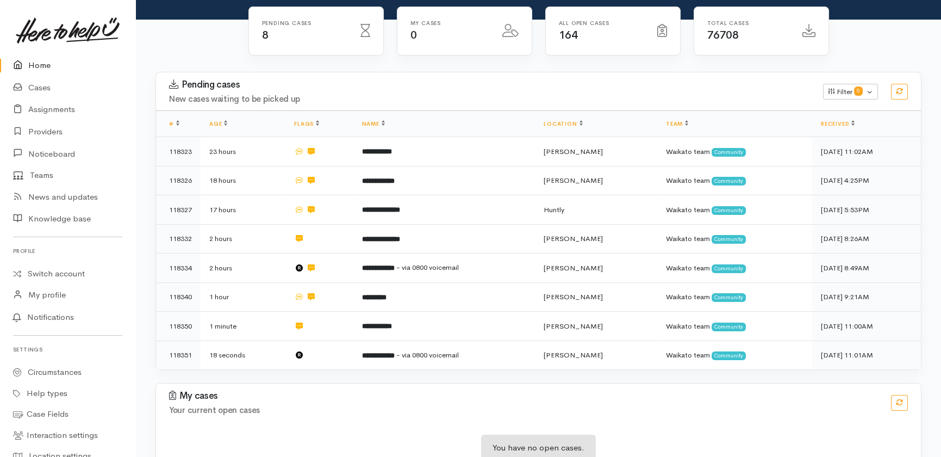
scroll to position [140, 0]
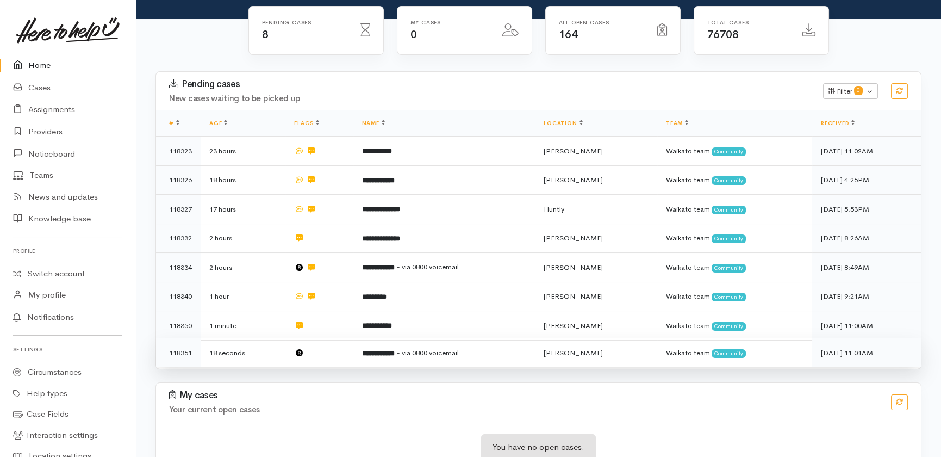
click at [326, 338] on td at bounding box center [318, 352] width 67 height 29
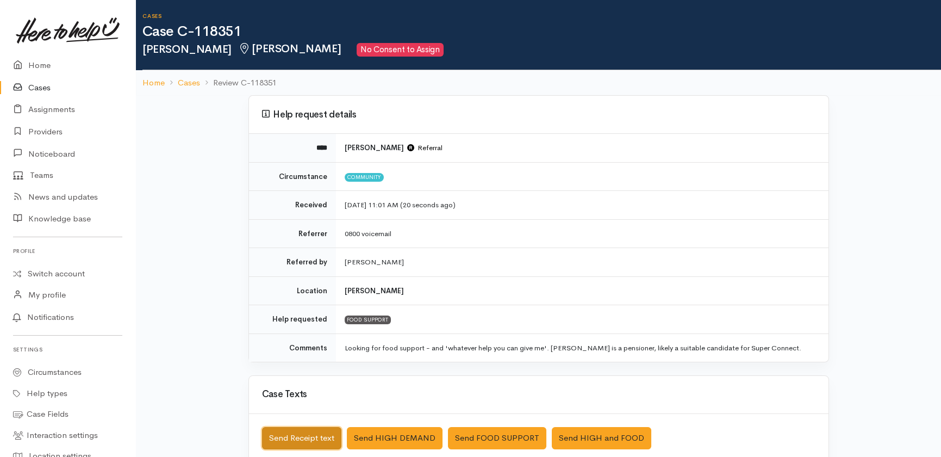
click at [293, 431] on button "Send Receipt text" at bounding box center [301, 438] width 79 height 22
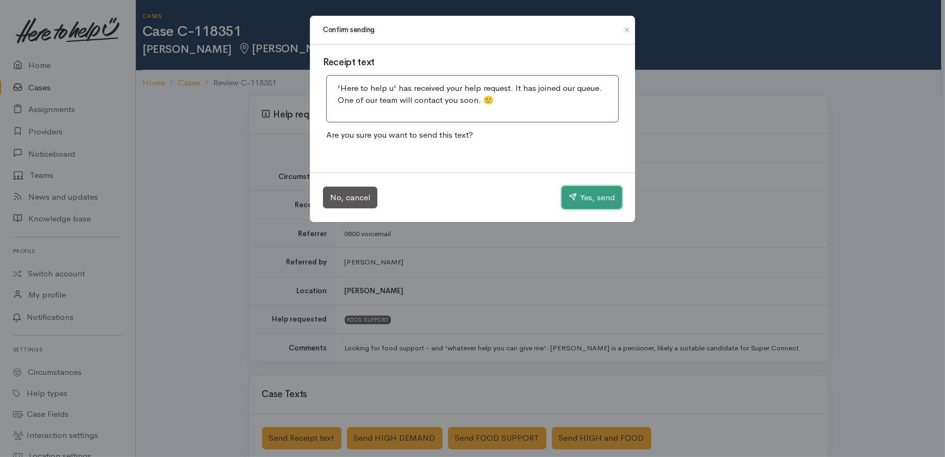
click at [587, 194] on button "Yes, send" at bounding box center [591, 197] width 60 height 23
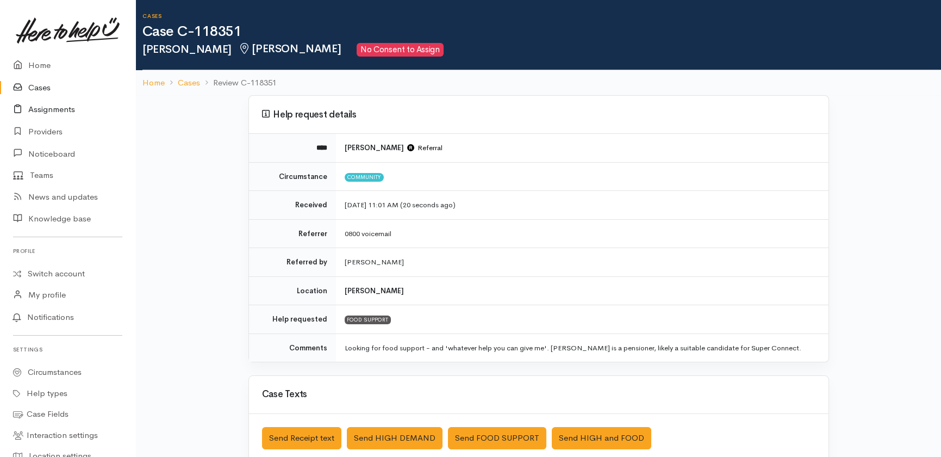
drag, startPoint x: 43, startPoint y: 88, endPoint x: 56, endPoint y: 108, distance: 23.7
click at [43, 88] on link "Cases" at bounding box center [67, 88] width 135 height 22
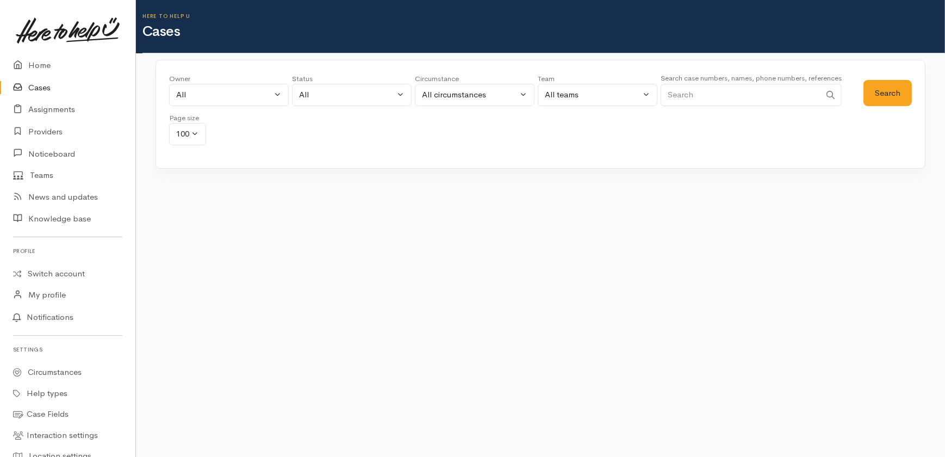
click at [698, 96] on input "Search" at bounding box center [740, 95] width 160 height 22
click at [714, 92] on input "021" at bounding box center [740, 95] width 160 height 22
type input "02108311670"
click at [902, 87] on button "Search" at bounding box center [887, 93] width 48 height 27
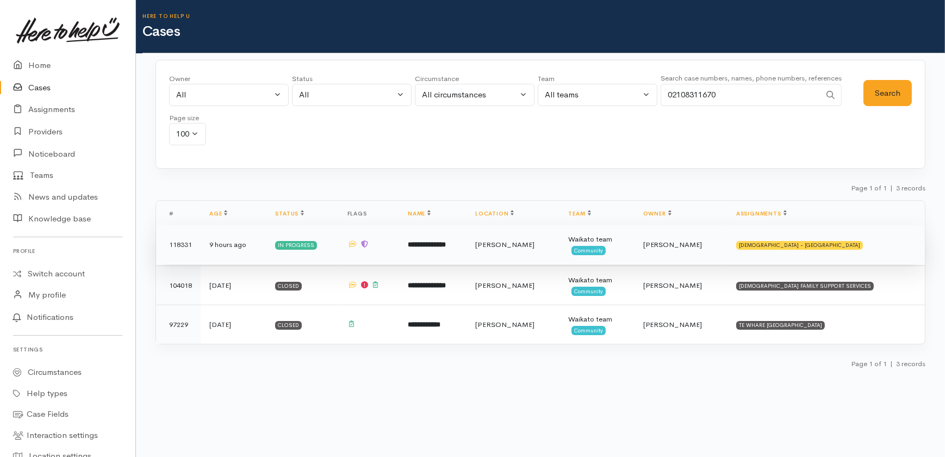
click at [234, 244] on td "9 hours ago" at bounding box center [234, 244] width 66 height 39
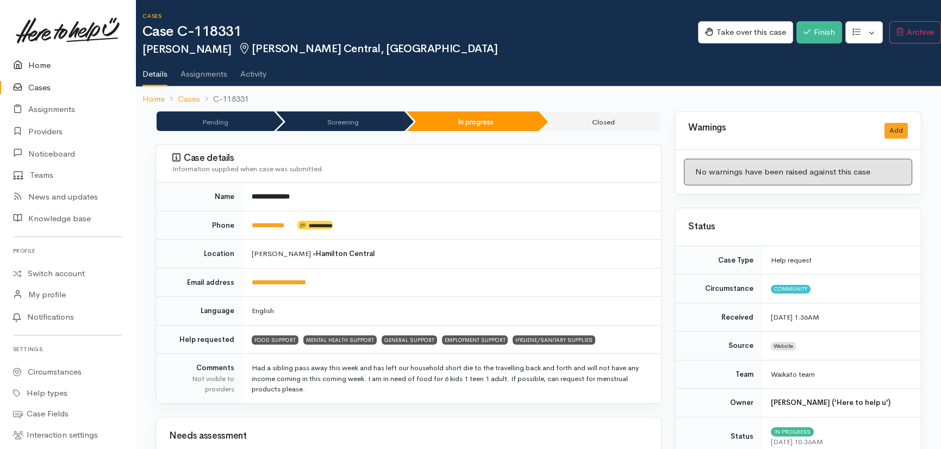
click at [39, 66] on link "Home" at bounding box center [67, 65] width 135 height 22
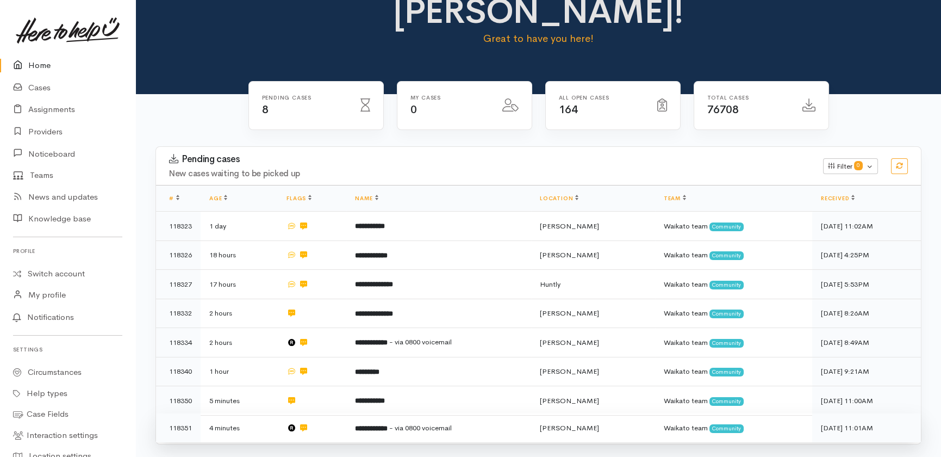
scroll to position [140, 0]
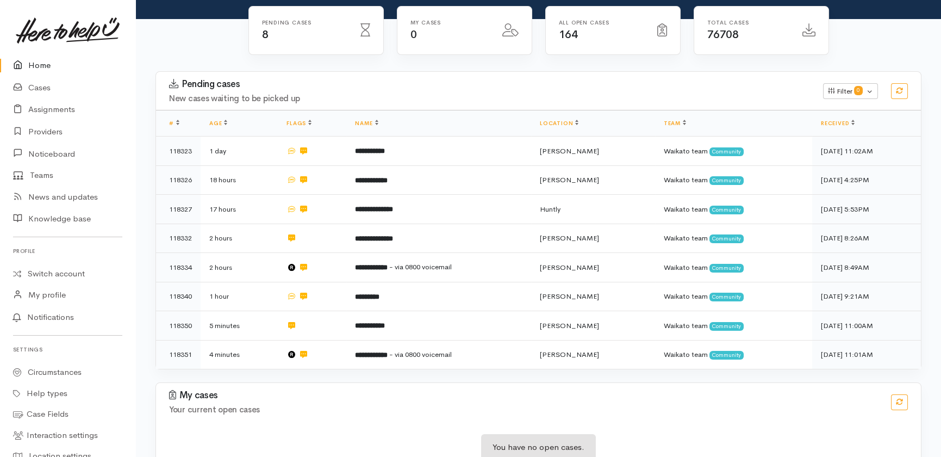
click at [36, 66] on link "Home" at bounding box center [67, 65] width 135 height 22
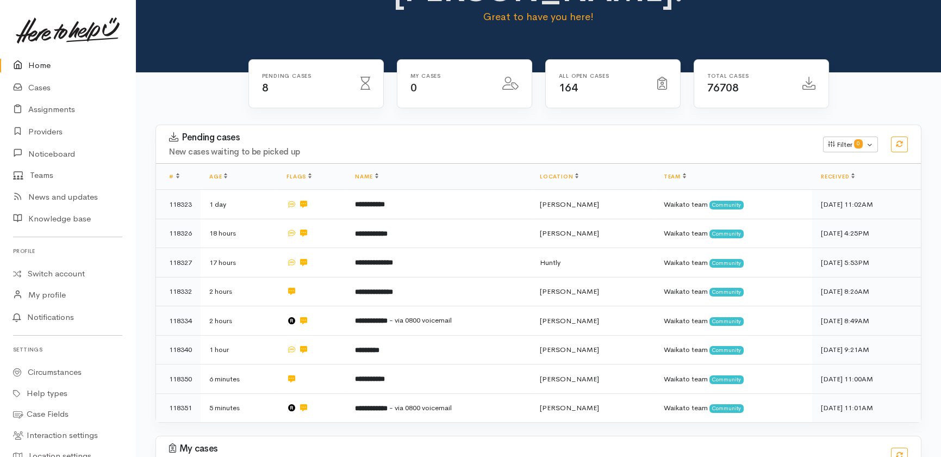
scroll to position [140, 0]
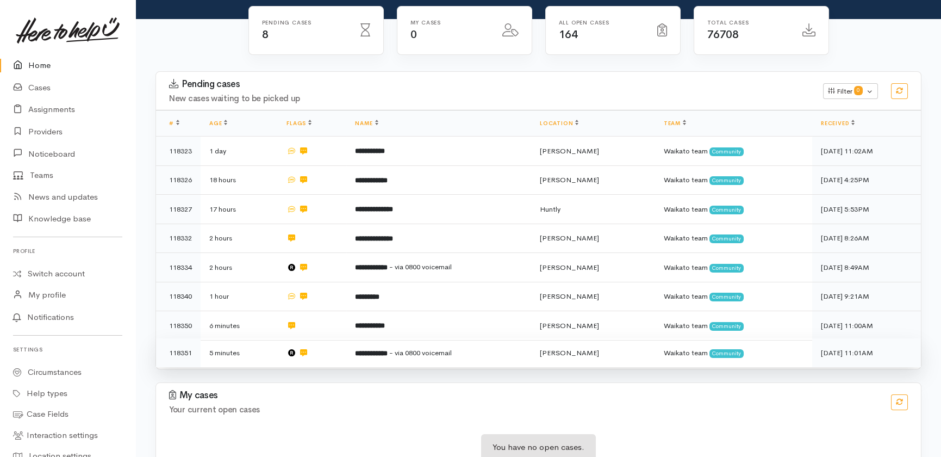
click at [381, 349] on b "**********" at bounding box center [371, 352] width 33 height 7
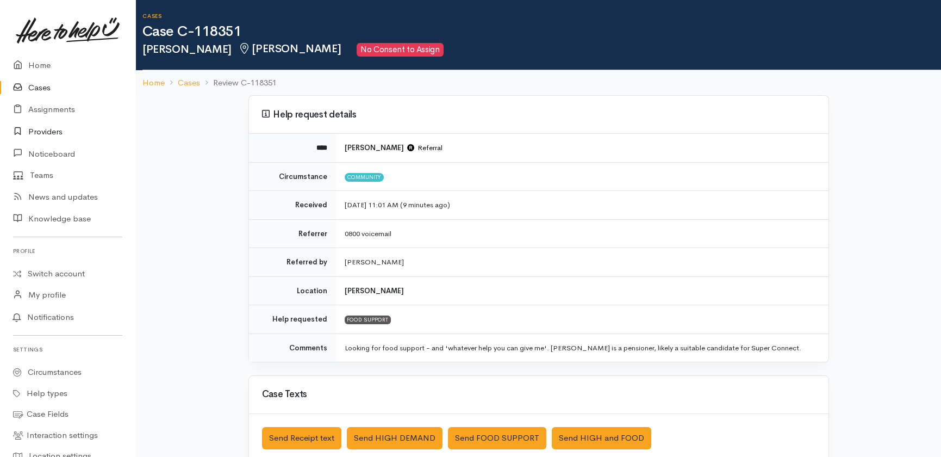
click at [43, 128] on link "Providers" at bounding box center [67, 132] width 135 height 22
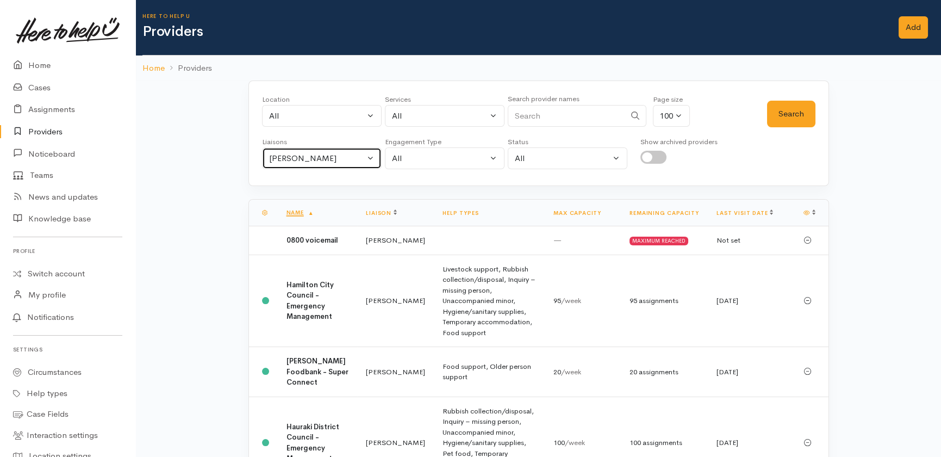
click at [328, 156] on div "[PERSON_NAME]" at bounding box center [317, 158] width 96 height 13
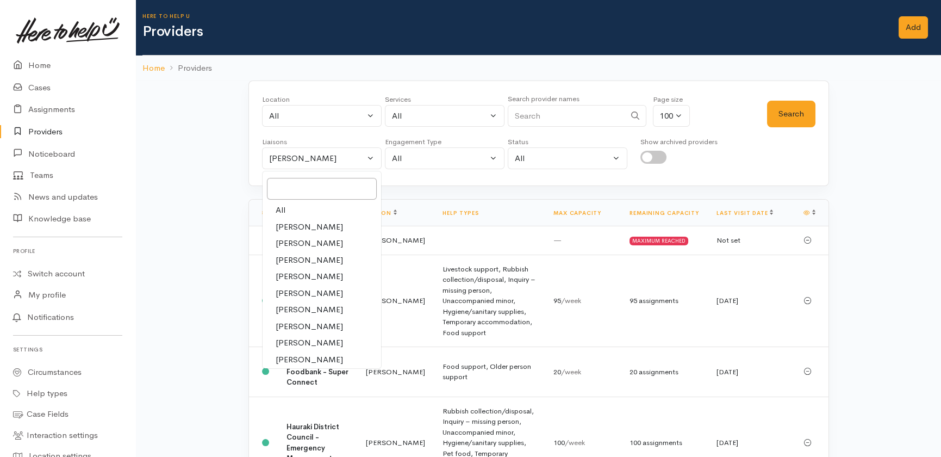
click at [283, 209] on span "All" at bounding box center [281, 210] width 10 height 13
select select "null"
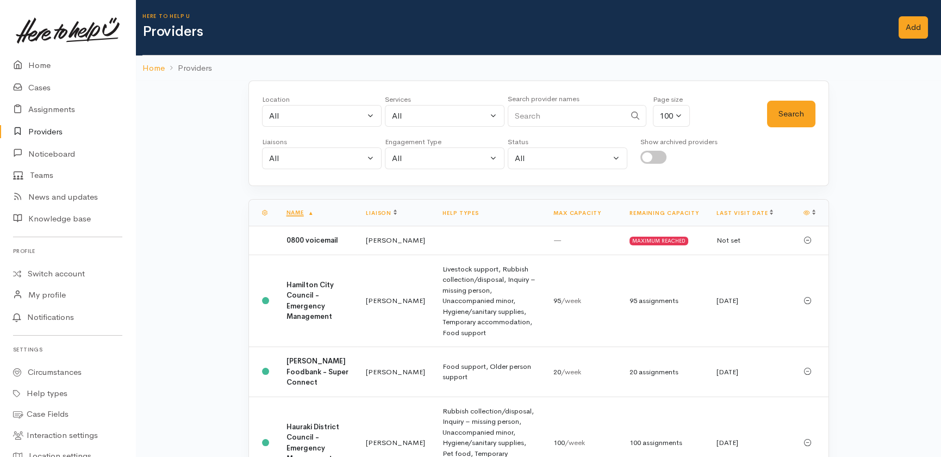
drag, startPoint x: 554, startPoint y: 117, endPoint x: 548, endPoint y: 59, distance: 58.5
click at [554, 116] on input "Search" at bounding box center [566, 116] width 117 height 22
type input "police"
click at [779, 114] on button "Search" at bounding box center [791, 114] width 48 height 27
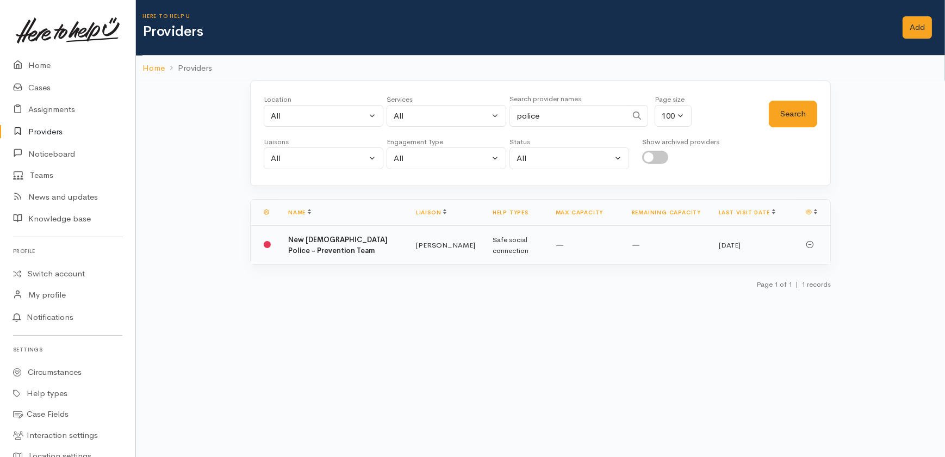
click at [296, 235] on b "New [DEMOGRAPHIC_DATA] Police - Prevention Team" at bounding box center [337, 245] width 99 height 20
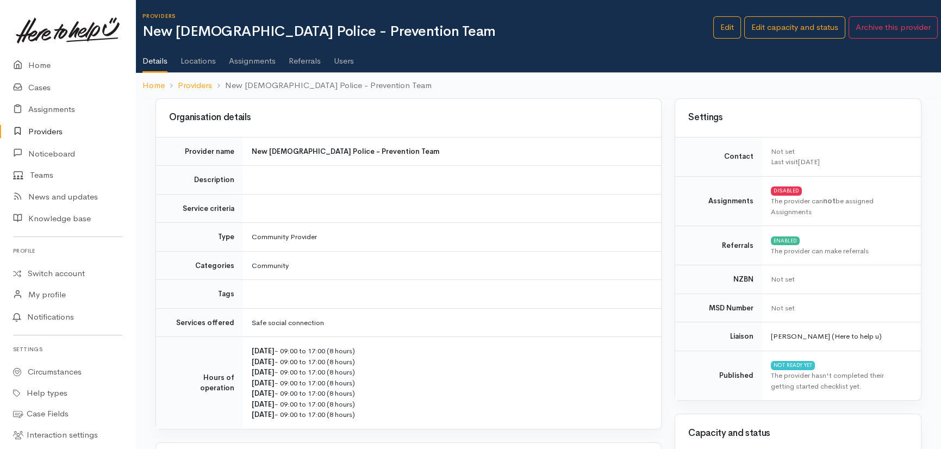
click at [345, 59] on link "Users" at bounding box center [344, 57] width 20 height 30
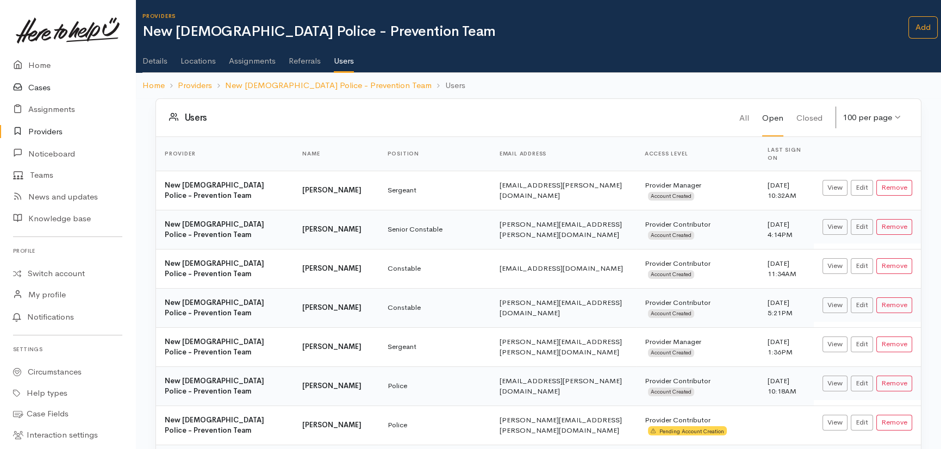
click at [41, 88] on link "Cases" at bounding box center [67, 88] width 135 height 22
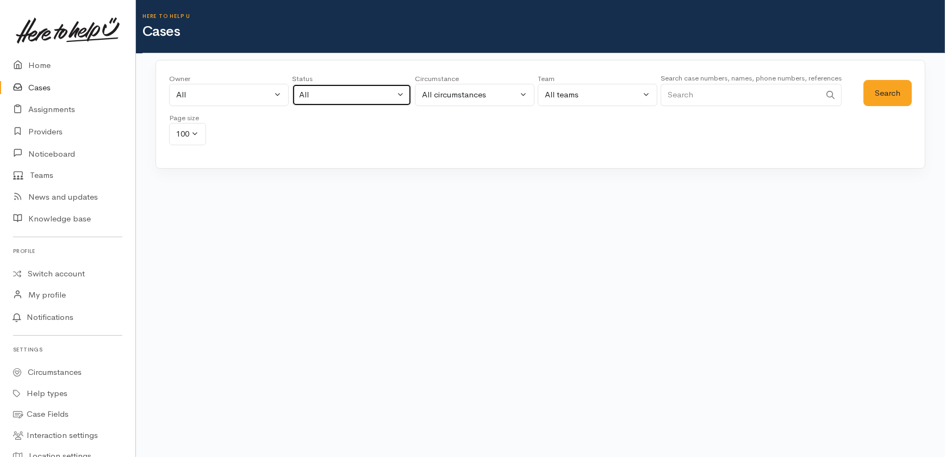
click at [342, 89] on div "All" at bounding box center [347, 95] width 96 height 13
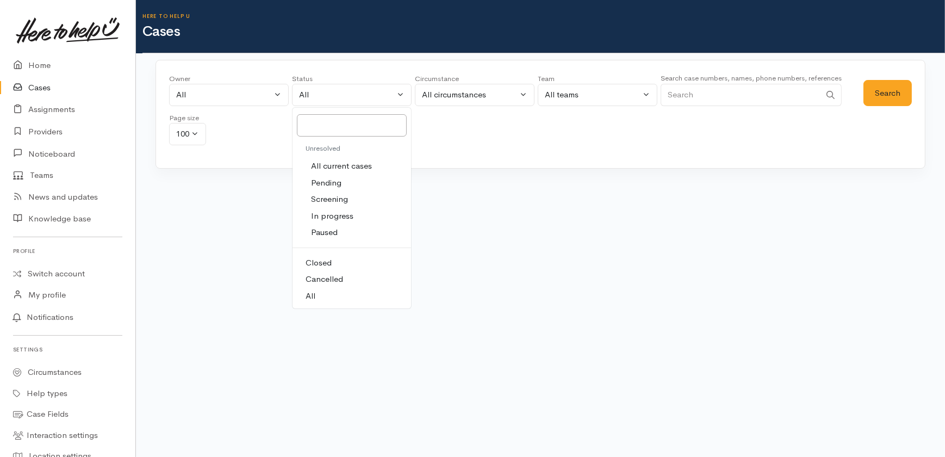
click at [339, 161] on span "All current cases" at bounding box center [341, 166] width 61 height 13
select select "Unresolved"
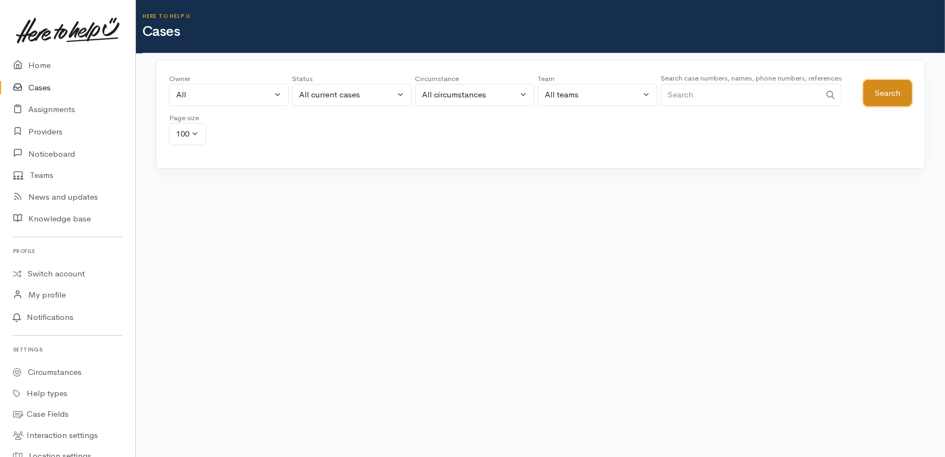
click at [885, 91] on button "Search" at bounding box center [887, 93] width 48 height 27
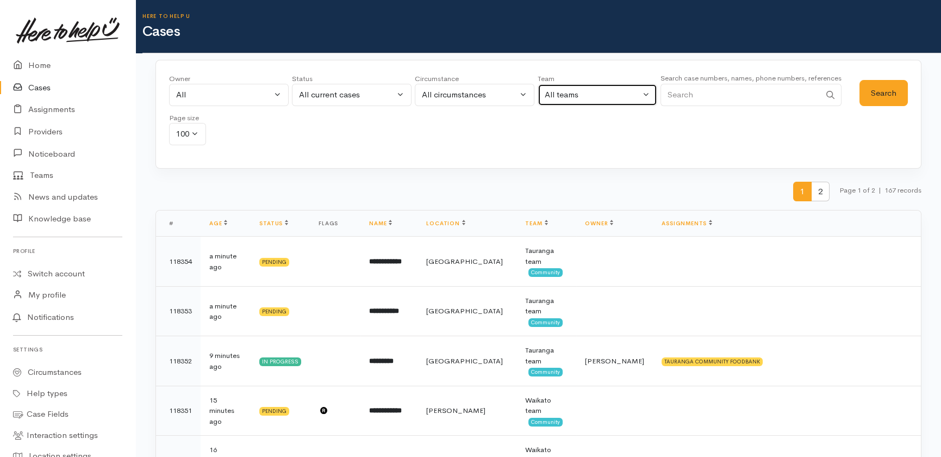
click at [620, 96] on div "All teams" at bounding box center [593, 95] width 96 height 13
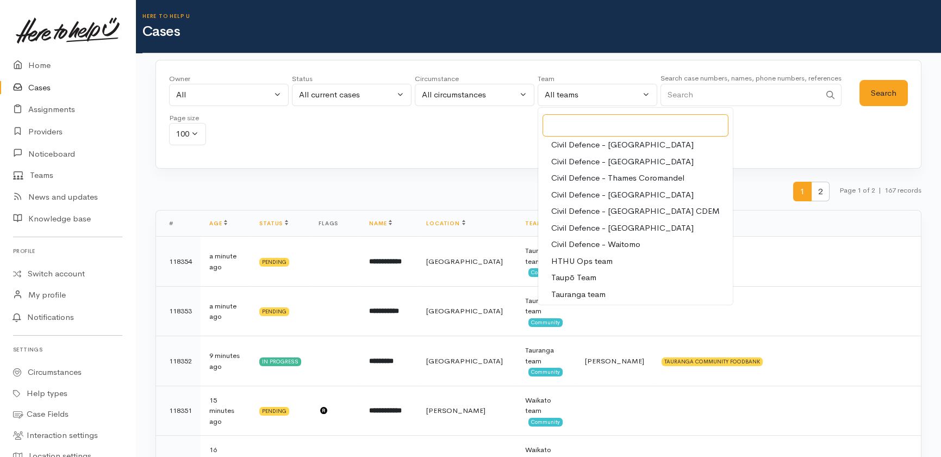
scroll to position [102, 0]
click at [586, 292] on span "Waikato team" at bounding box center [576, 293] width 50 height 13
select select "1"
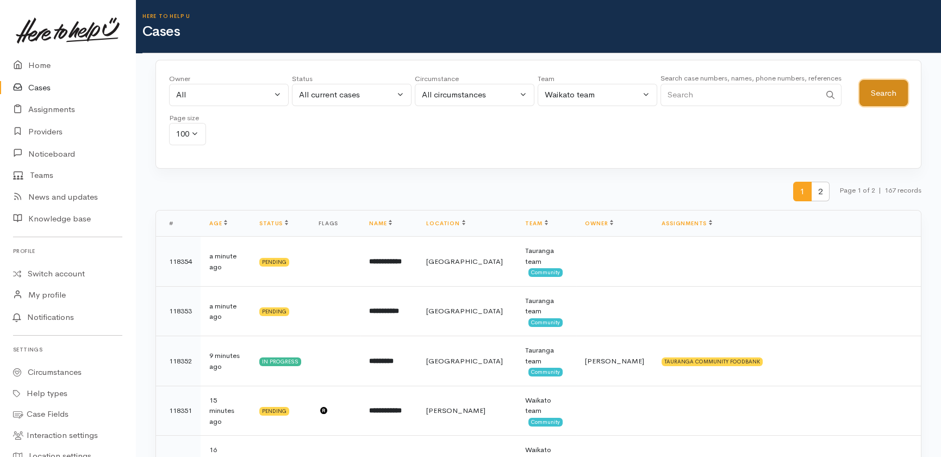
click at [892, 85] on button "Search" at bounding box center [883, 93] width 48 height 27
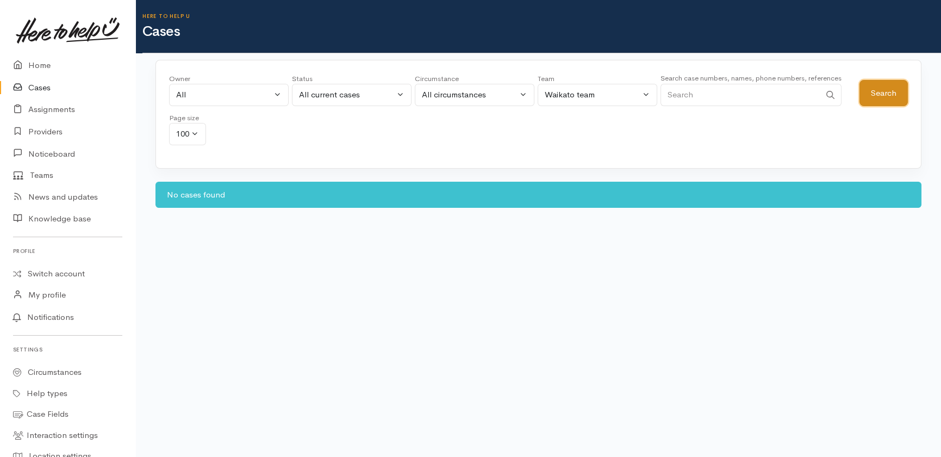
scroll to position [0, 0]
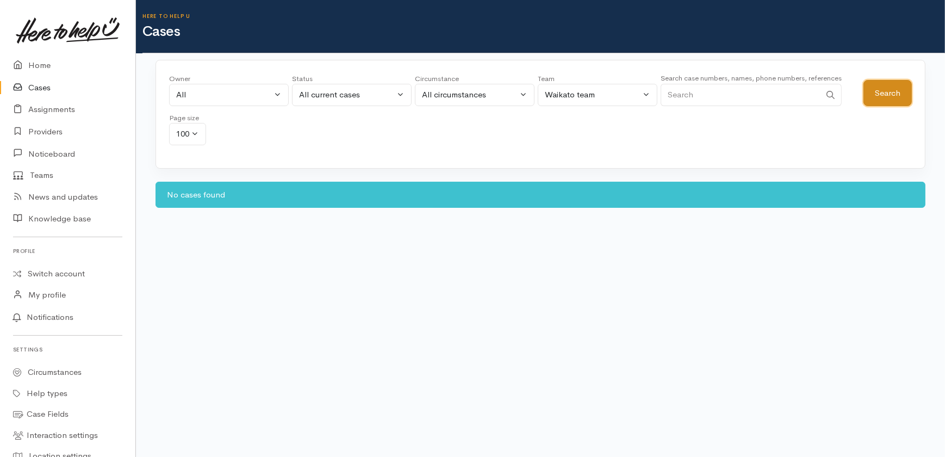
click at [891, 98] on button "Search" at bounding box center [887, 93] width 48 height 27
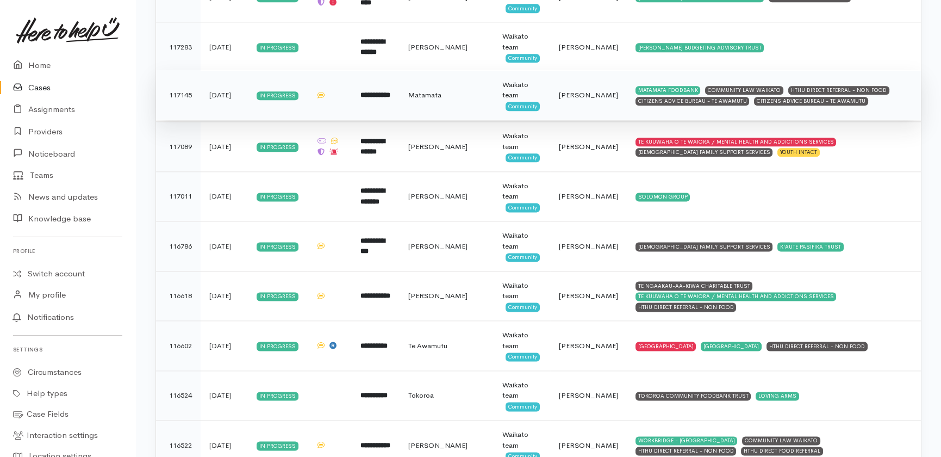
scroll to position [3724, 0]
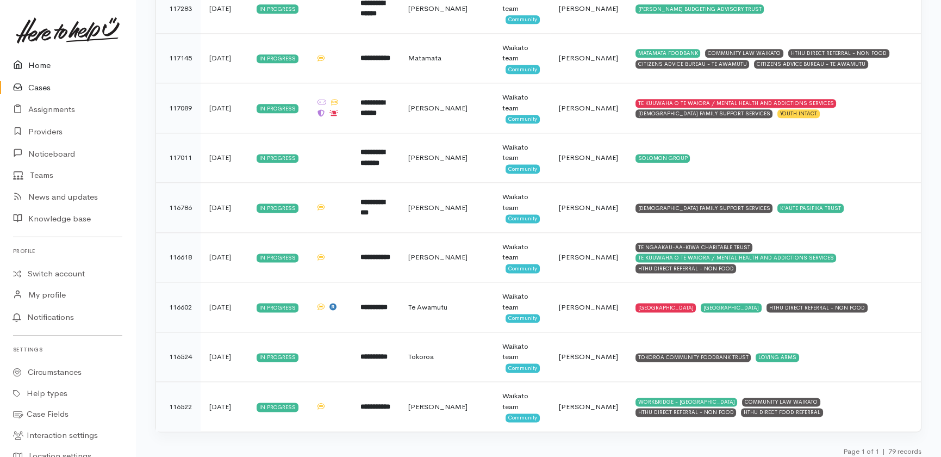
click at [46, 65] on link "Home" at bounding box center [67, 65] width 135 height 22
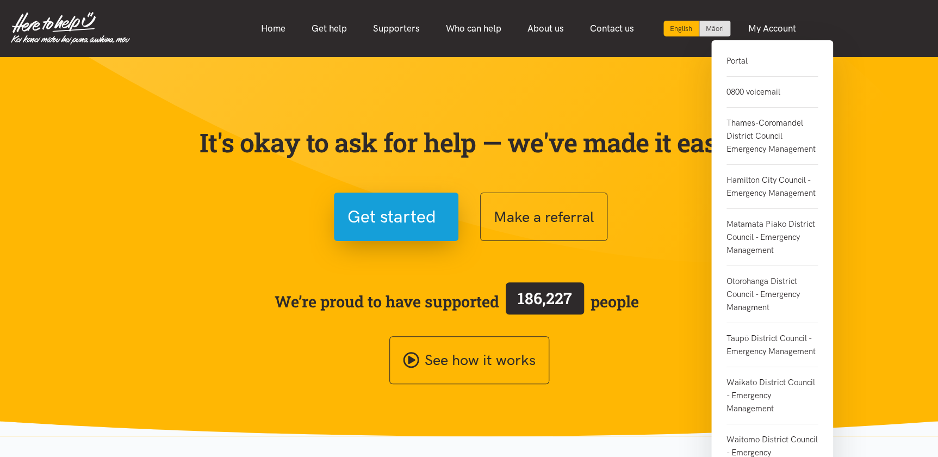
click at [738, 59] on link "Portal" at bounding box center [771, 65] width 91 height 22
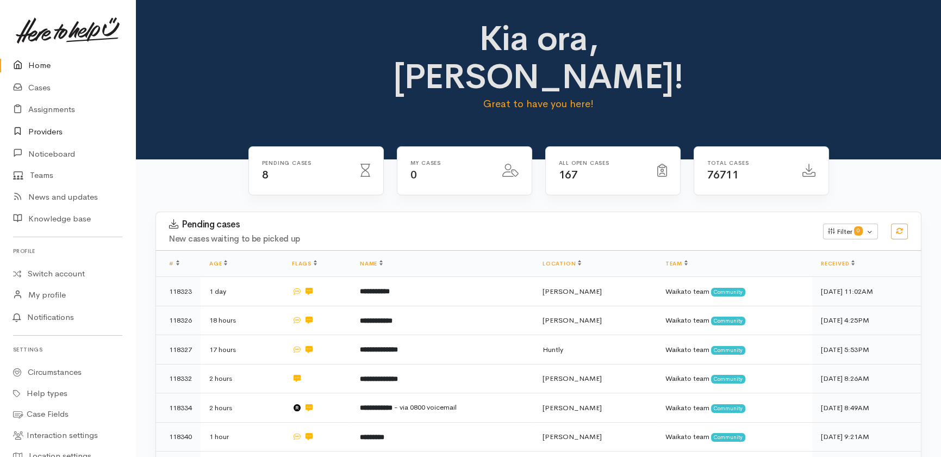
click at [43, 129] on link "Providers" at bounding box center [67, 132] width 135 height 22
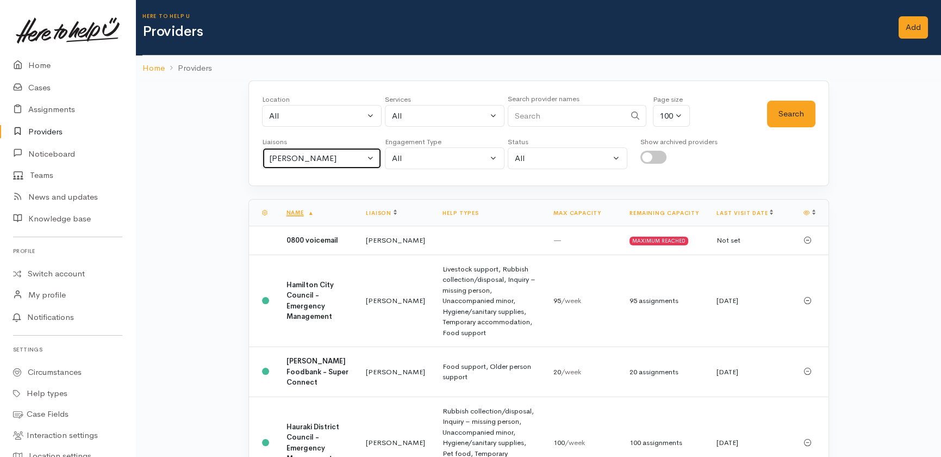
click at [348, 157] on div "Heather Moore" at bounding box center [317, 158] width 96 height 13
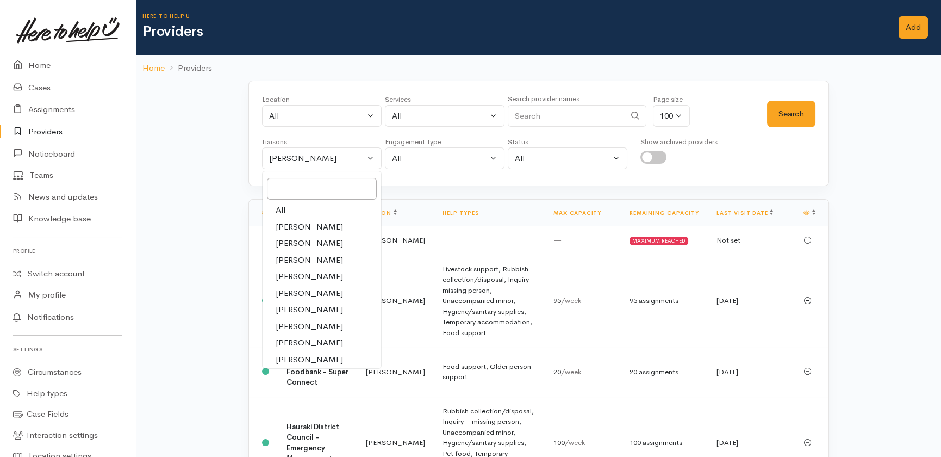
click at [278, 209] on span "All" at bounding box center [281, 210] width 10 height 13
select select "null"
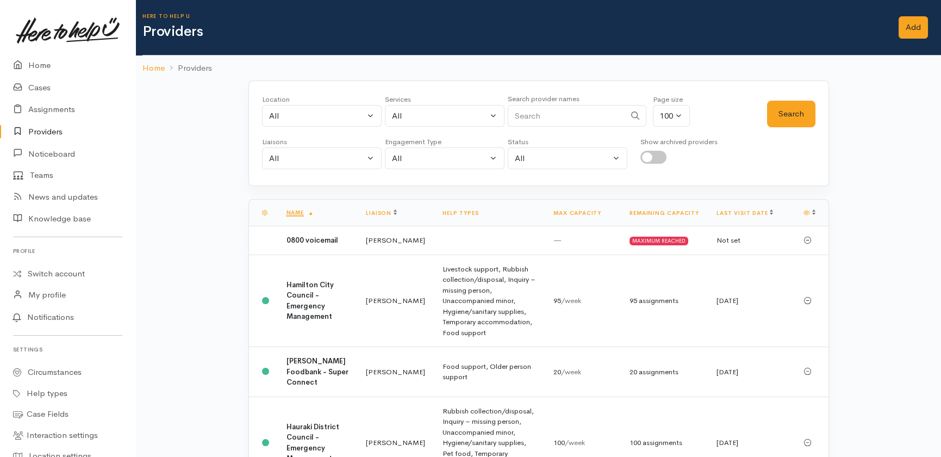
click at [551, 110] on input "Search" at bounding box center [566, 116] width 117 height 22
type input "youth intact"
click at [794, 115] on button "Search" at bounding box center [791, 114] width 48 height 27
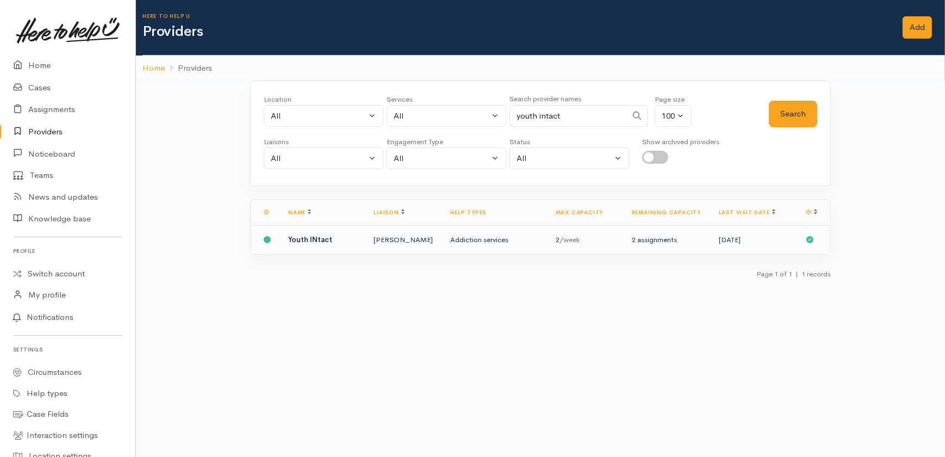
click at [461, 240] on td "Addiction services" at bounding box center [493, 240] width 105 height 28
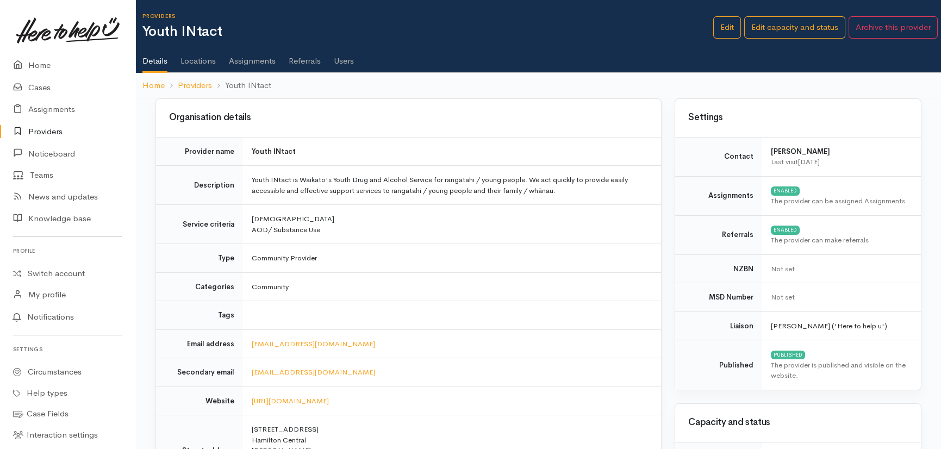
click at [251, 57] on link "Assignments" at bounding box center [252, 57] width 47 height 30
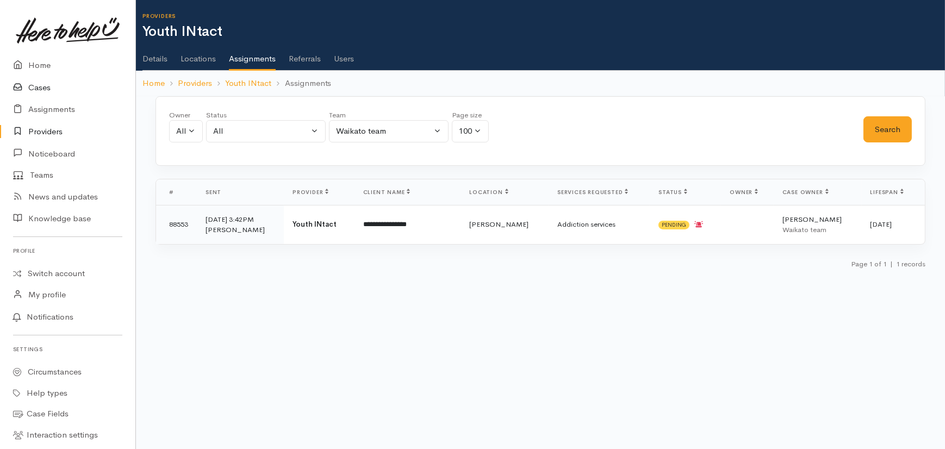
scroll to position [98, 0]
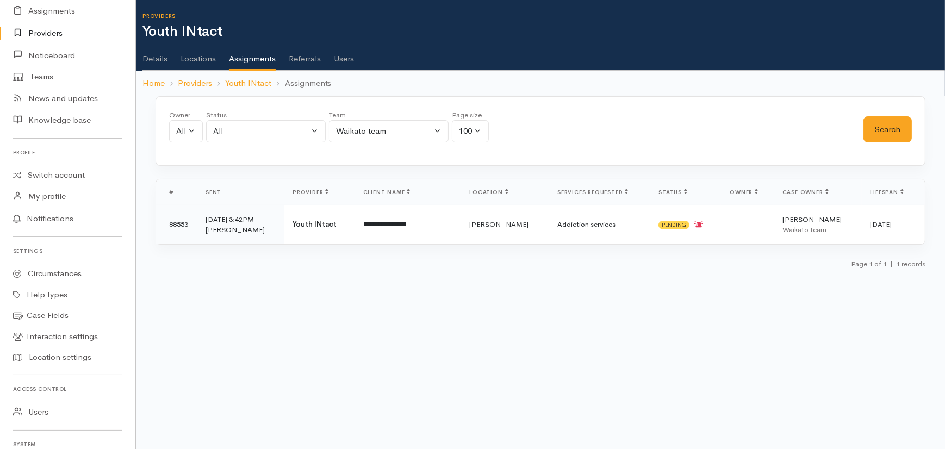
click at [41, 32] on link "Providers" at bounding box center [67, 33] width 135 height 22
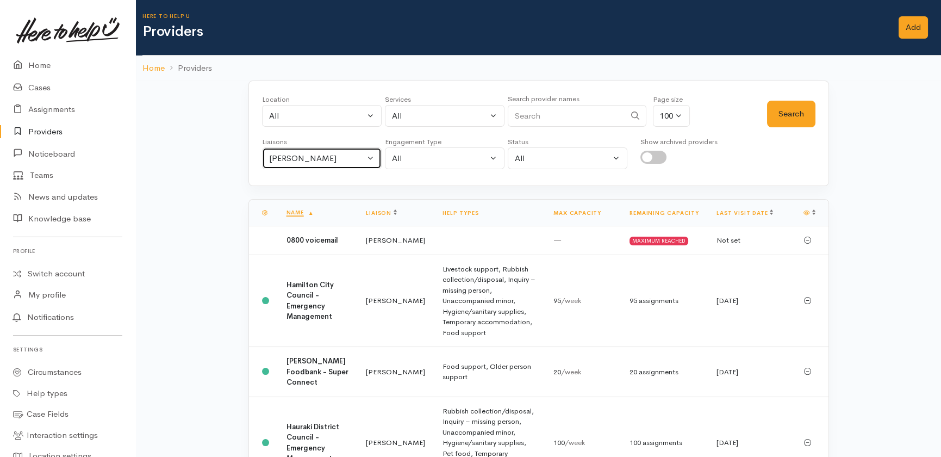
click at [326, 161] on div "[PERSON_NAME]" at bounding box center [317, 158] width 96 height 13
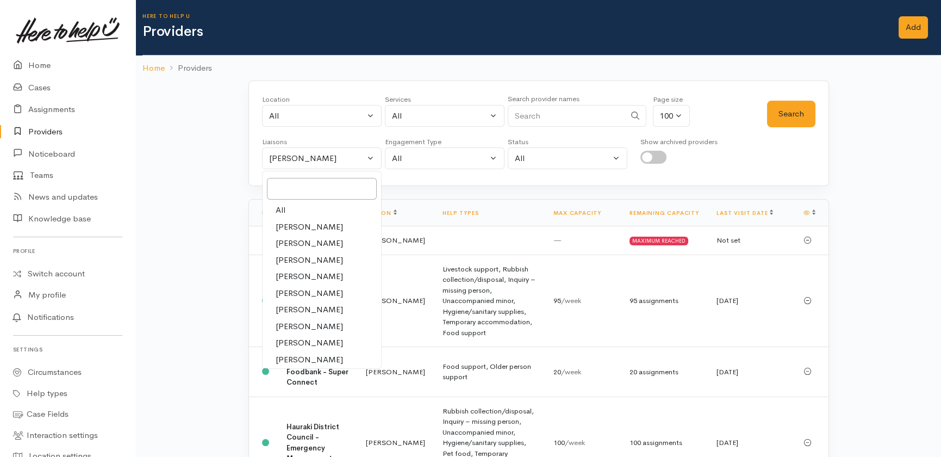
click at [281, 207] on span "All" at bounding box center [281, 210] width 10 height 13
select select "null"
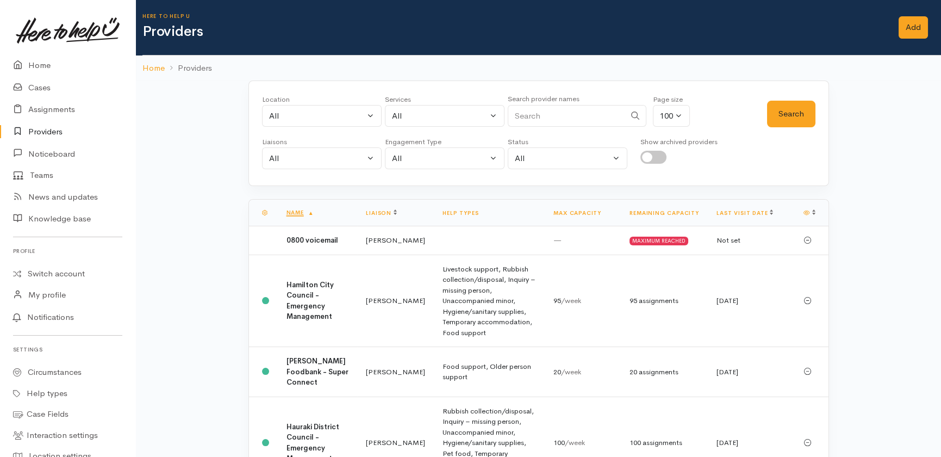
drag, startPoint x: 552, startPoint y: 113, endPoint x: 555, endPoint y: 108, distance: 5.9
click at [552, 113] on input "Search" at bounding box center [566, 116] width 117 height 22
type input "loving arm"
click at [792, 111] on button "Search" at bounding box center [791, 114] width 48 height 27
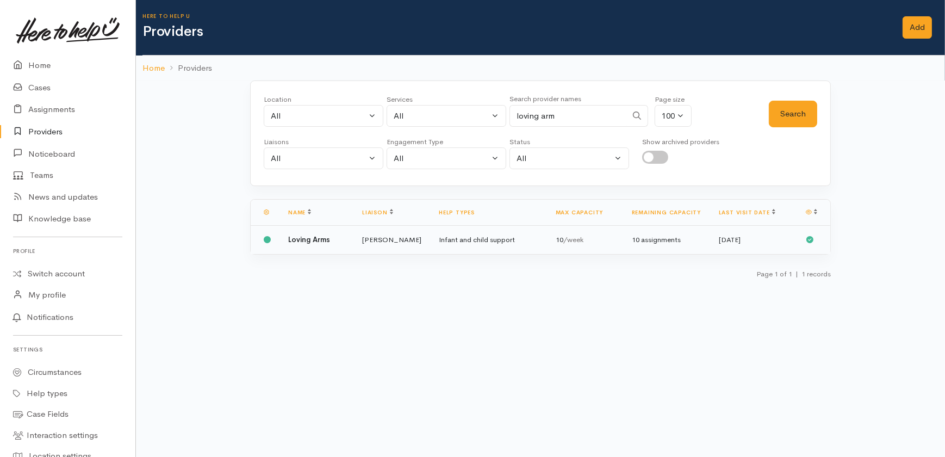
click at [318, 241] on b "Loving Arms" at bounding box center [309, 239] width 42 height 9
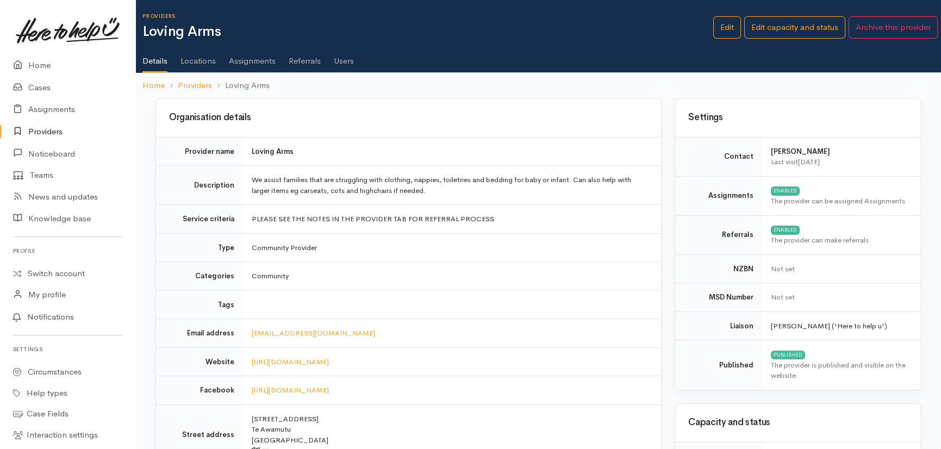
click at [345, 59] on link "Users" at bounding box center [344, 57] width 20 height 30
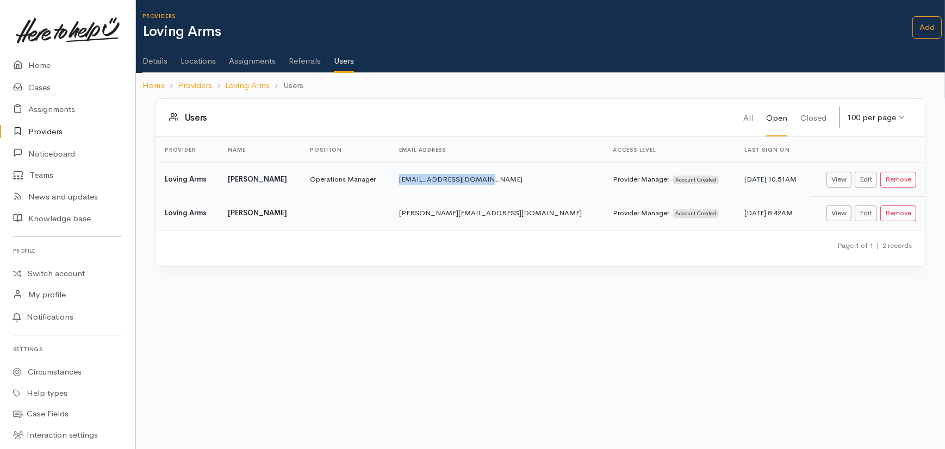
drag, startPoint x: 493, startPoint y: 179, endPoint x: 407, endPoint y: 179, distance: 86.4
click at [407, 179] on td "[EMAIL_ADDRESS][DOMAIN_NAME]" at bounding box center [497, 180] width 214 height 34
copy td "[EMAIL_ADDRESS][DOMAIN_NAME]"
click at [343, 57] on link "Users" at bounding box center [344, 58] width 20 height 32
click at [250, 60] on link "Assignments" at bounding box center [252, 57] width 47 height 30
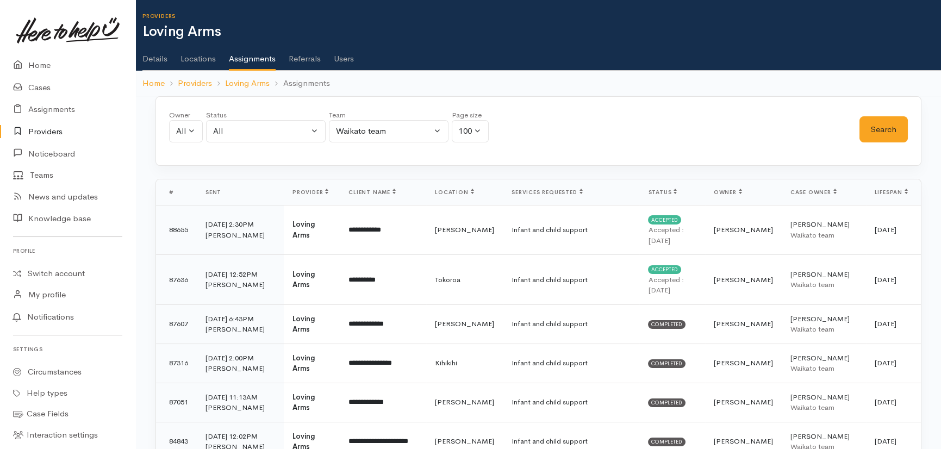
click at [343, 59] on link "Users" at bounding box center [344, 55] width 20 height 30
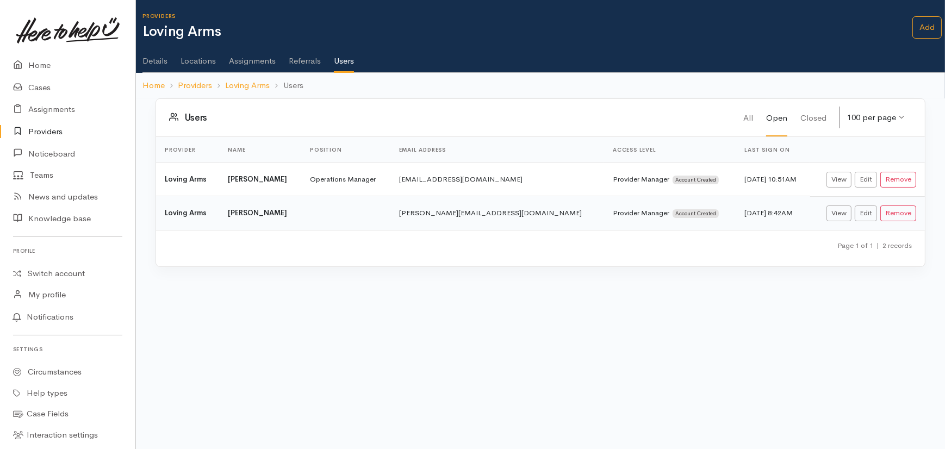
click at [258, 60] on link "Assignments" at bounding box center [252, 57] width 47 height 30
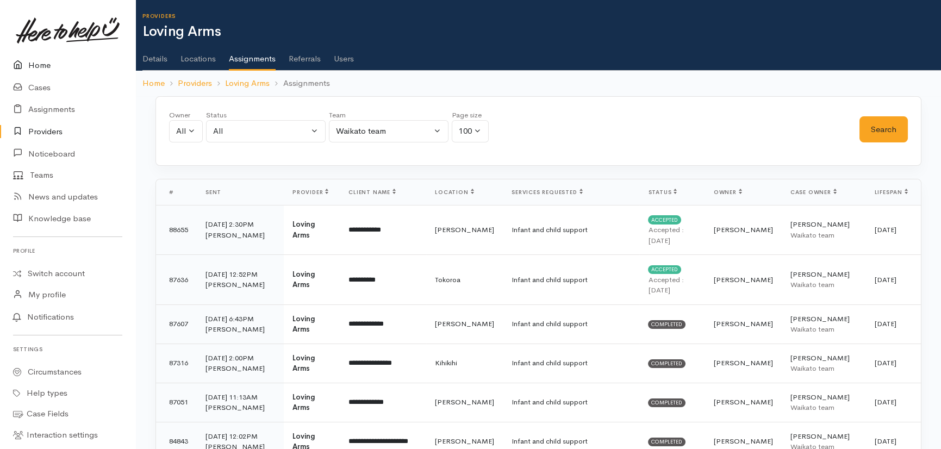
click at [39, 65] on link "Home" at bounding box center [67, 65] width 135 height 22
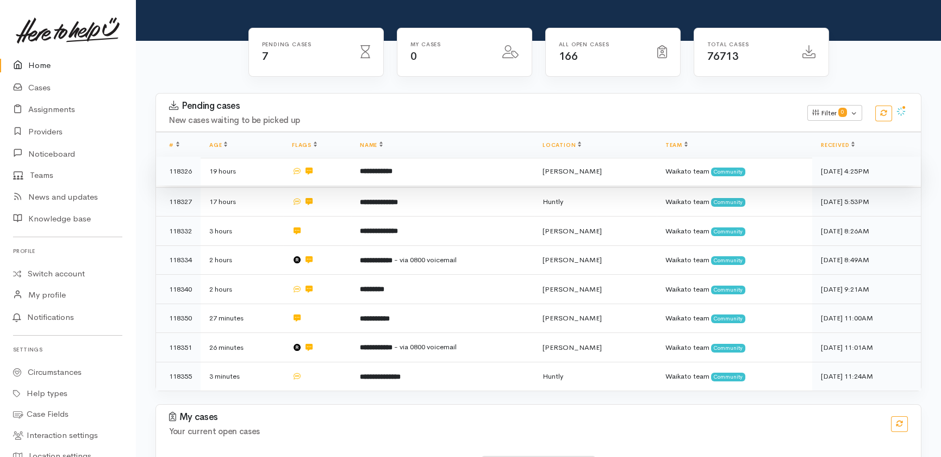
scroll to position [140, 0]
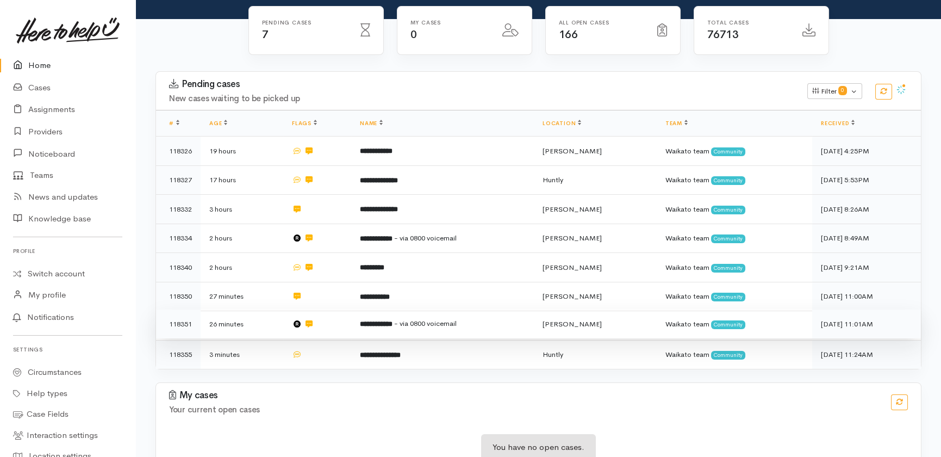
click at [377, 320] on b "**********" at bounding box center [376, 323] width 33 height 7
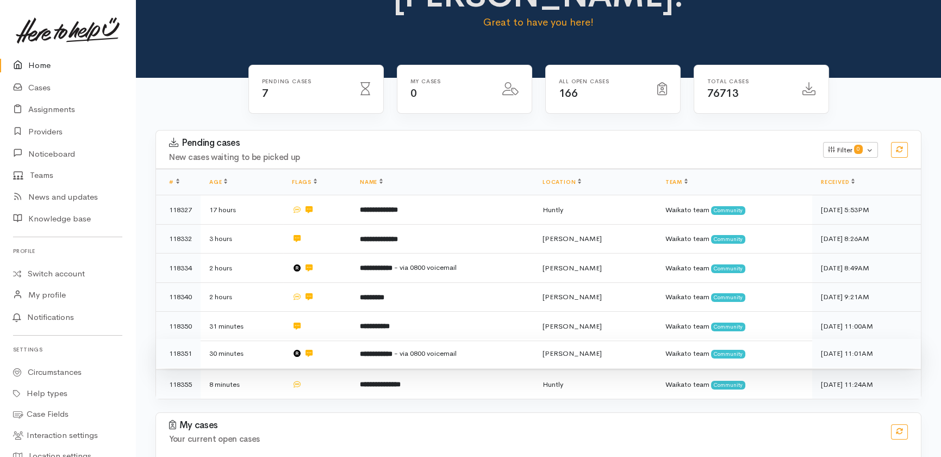
scroll to position [98, 0]
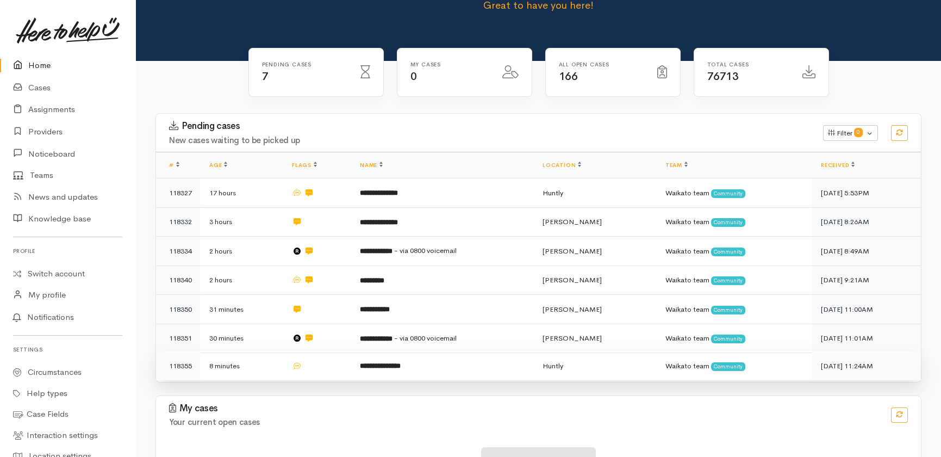
click at [346, 351] on td at bounding box center [317, 365] width 68 height 29
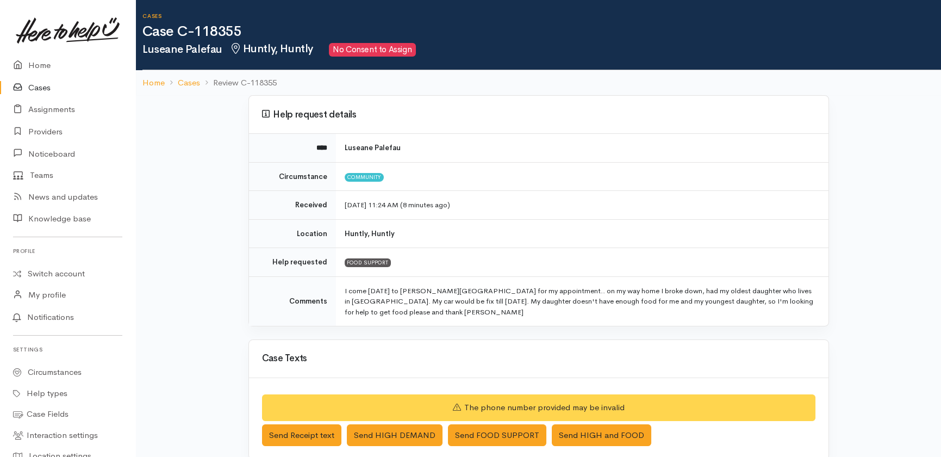
click at [45, 86] on link "Cases" at bounding box center [67, 88] width 135 height 22
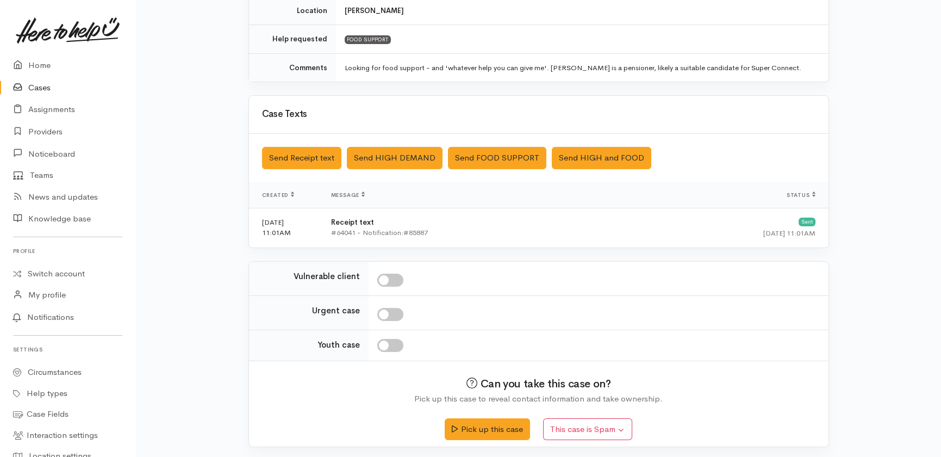
scroll to position [282, 0]
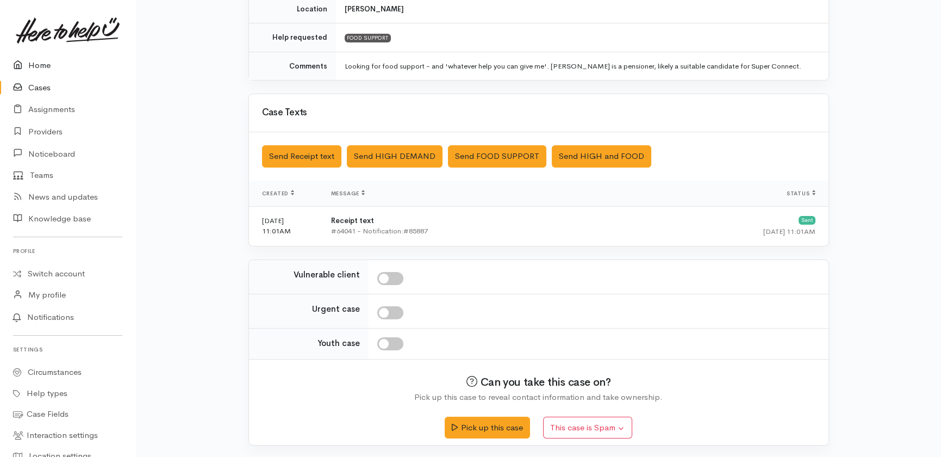
click at [38, 59] on link "Home" at bounding box center [67, 65] width 135 height 22
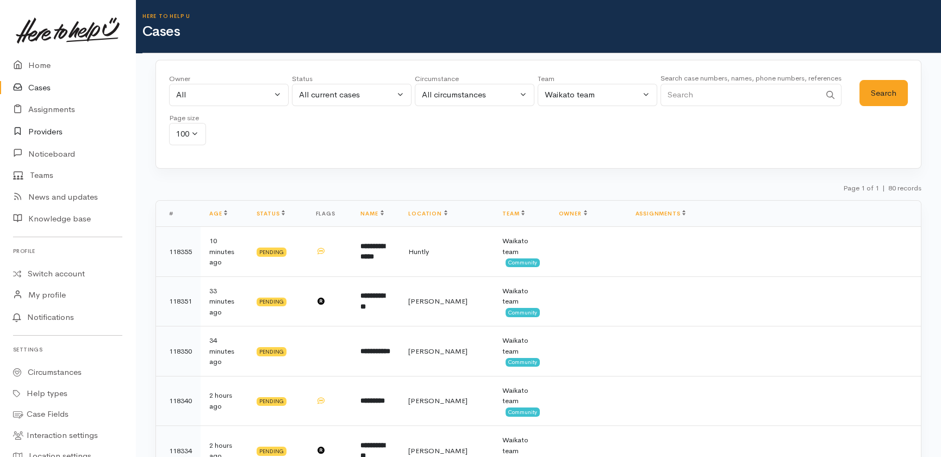
click at [47, 133] on link "Providers" at bounding box center [67, 132] width 135 height 22
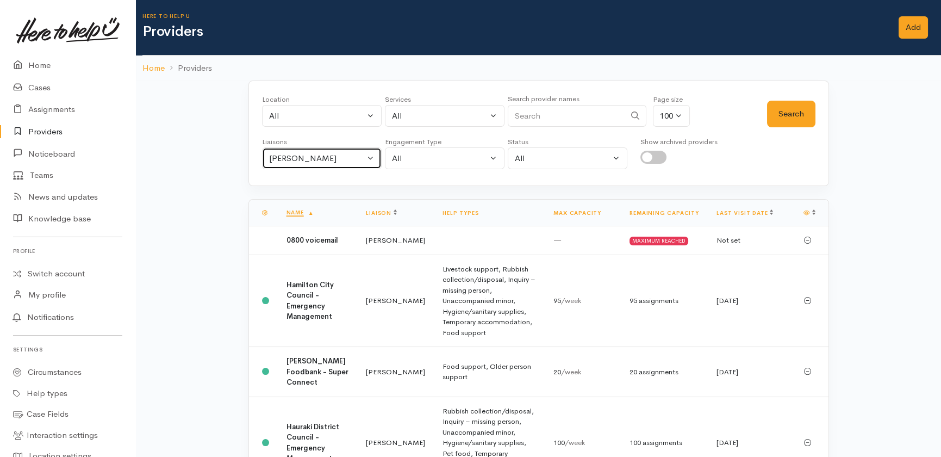
click at [341, 157] on div "Heather Moore" at bounding box center [317, 158] width 96 height 13
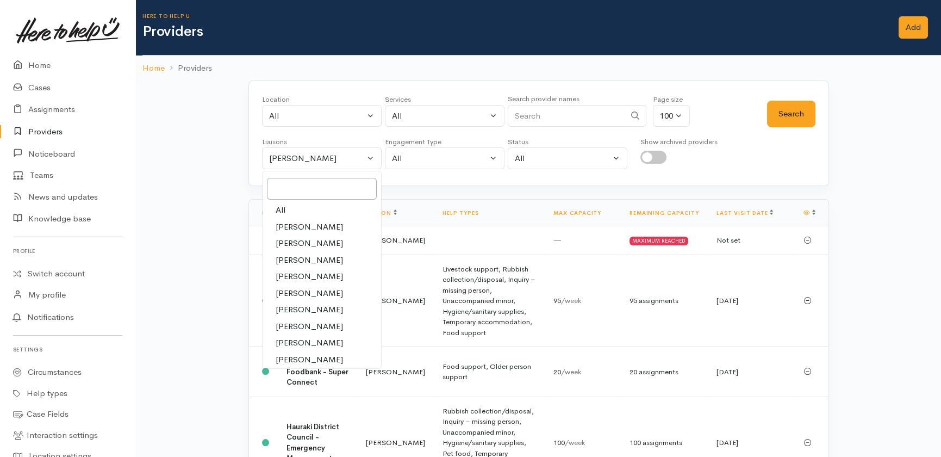
click at [280, 206] on span "All" at bounding box center [281, 210] width 10 height 13
select select "null"
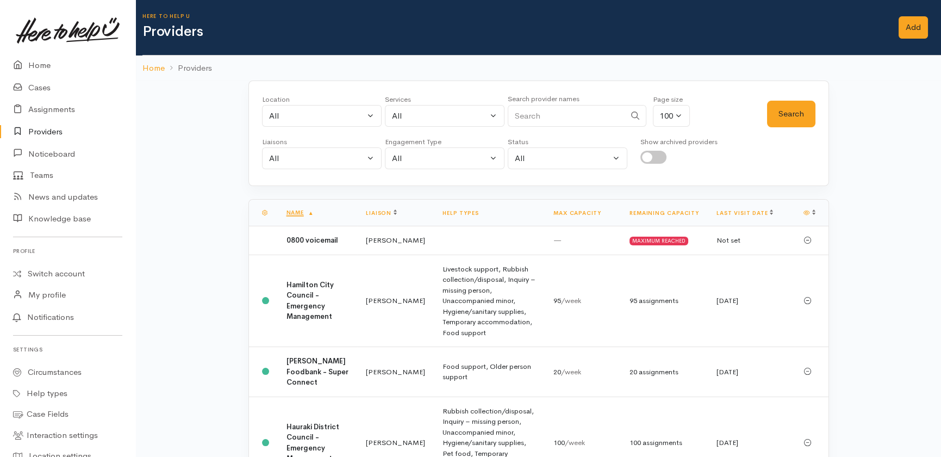
click at [547, 114] on input "Search" at bounding box center [566, 116] width 117 height 22
type input "shama"
click at [776, 110] on button "Search" at bounding box center [791, 114] width 48 height 27
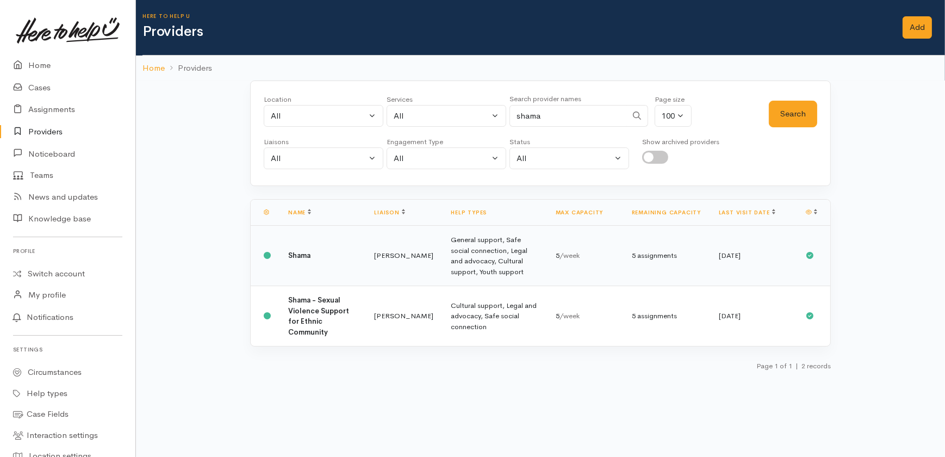
click at [294, 255] on b "Shama" at bounding box center [299, 255] width 22 height 9
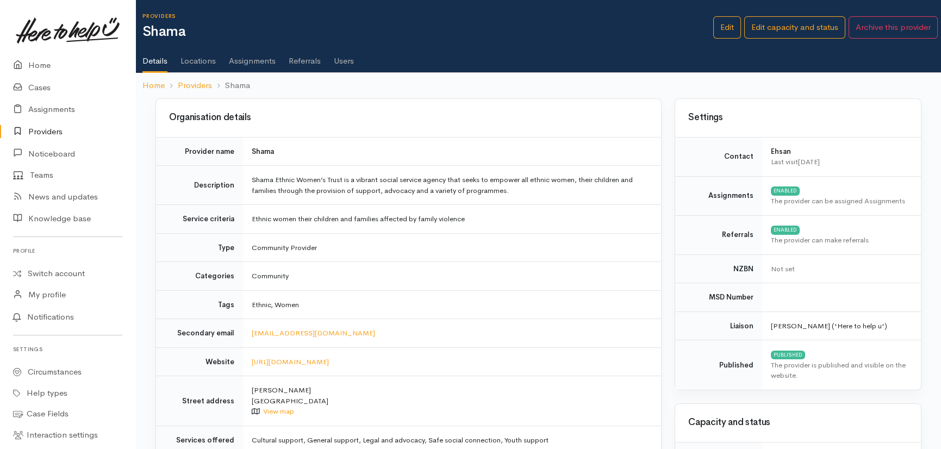
click at [248, 63] on link "Assignments" at bounding box center [252, 57] width 47 height 30
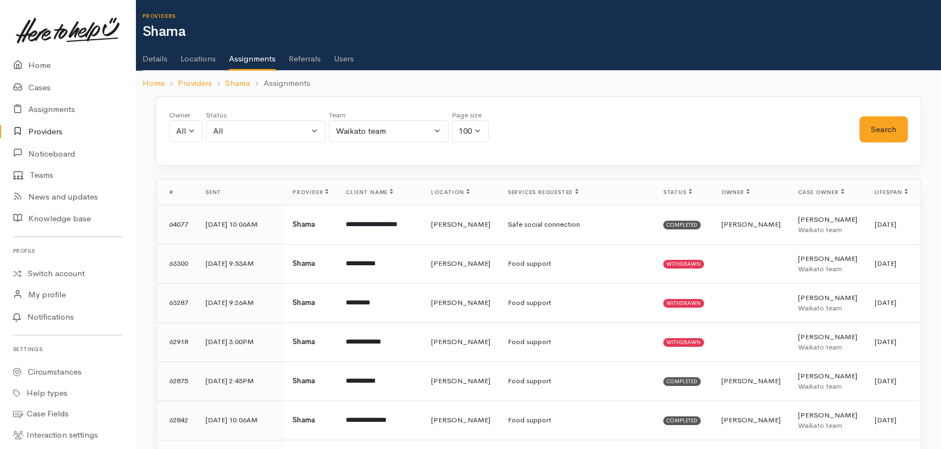
click at [157, 54] on link "Details" at bounding box center [154, 55] width 25 height 30
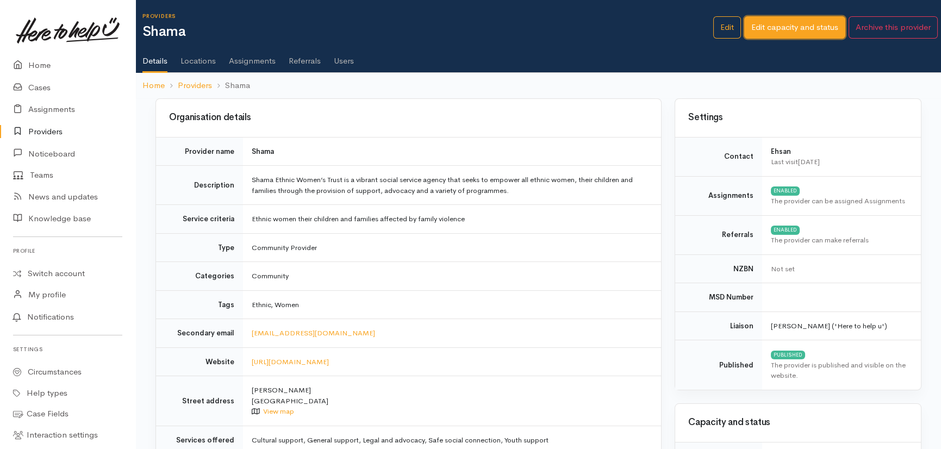
click at [793, 23] on link "Edit capacity and status" at bounding box center [794, 27] width 101 height 22
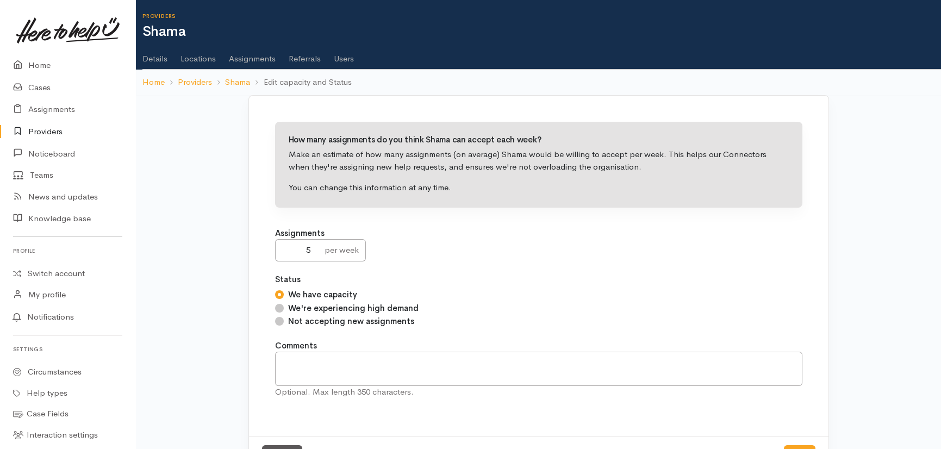
click at [196, 57] on link "Locations" at bounding box center [197, 55] width 35 height 30
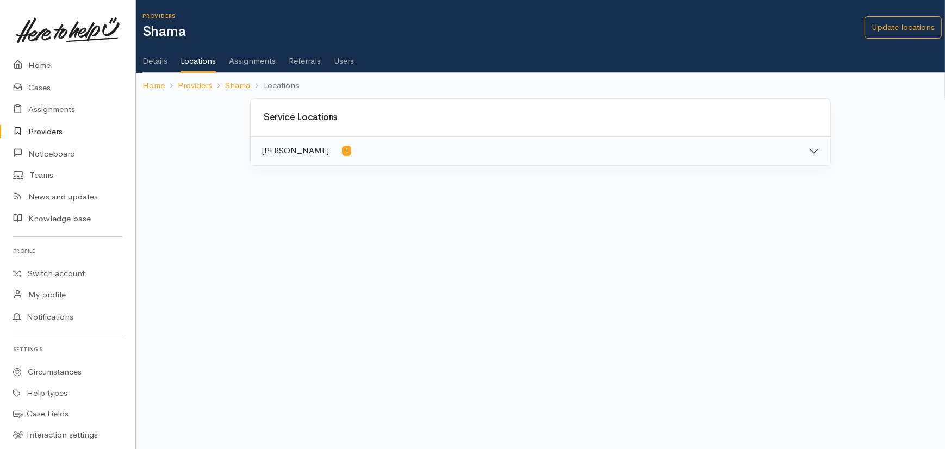
click at [158, 62] on link "Details" at bounding box center [154, 57] width 25 height 30
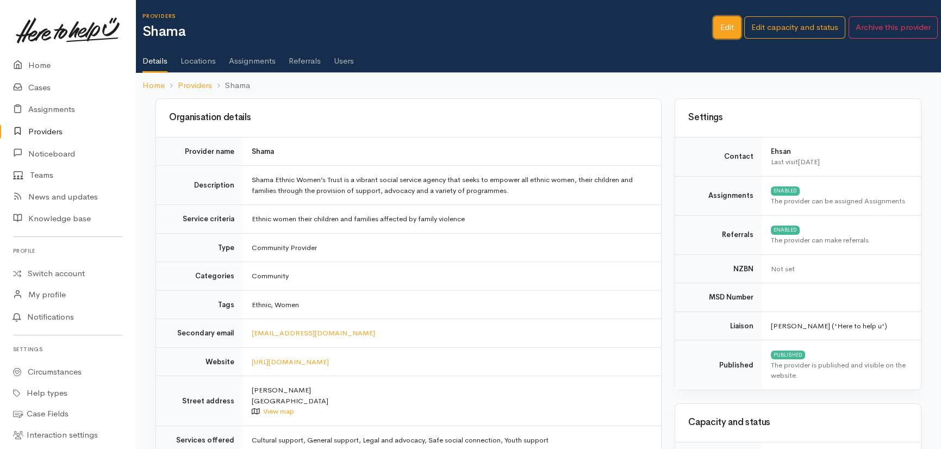
click at [723, 25] on link "Edit" at bounding box center [727, 27] width 28 height 22
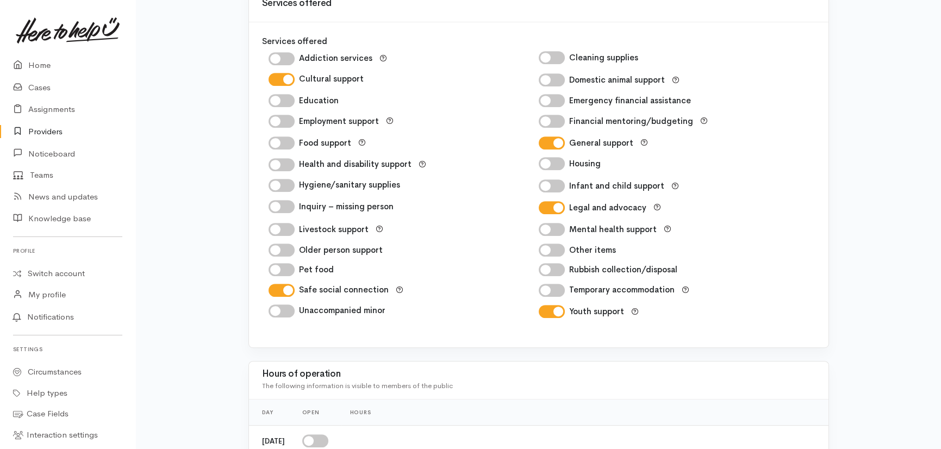
scroll to position [1581, 0]
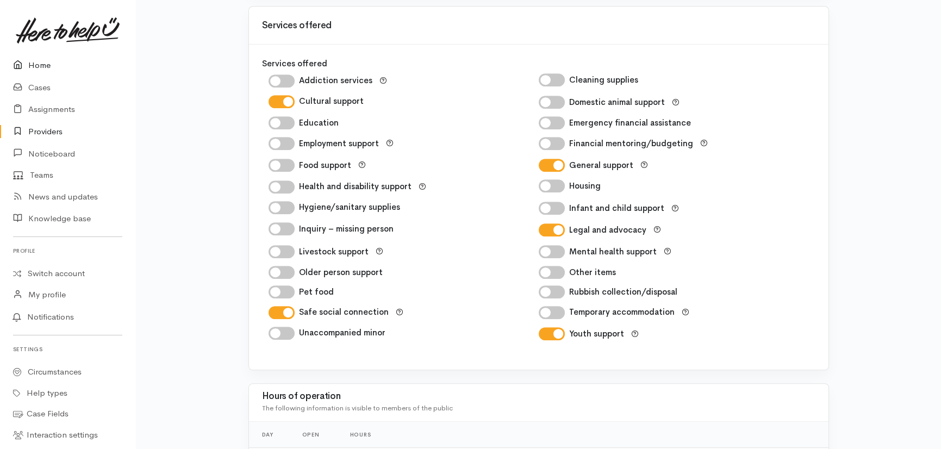
click at [47, 64] on link "Home" at bounding box center [67, 65] width 135 height 22
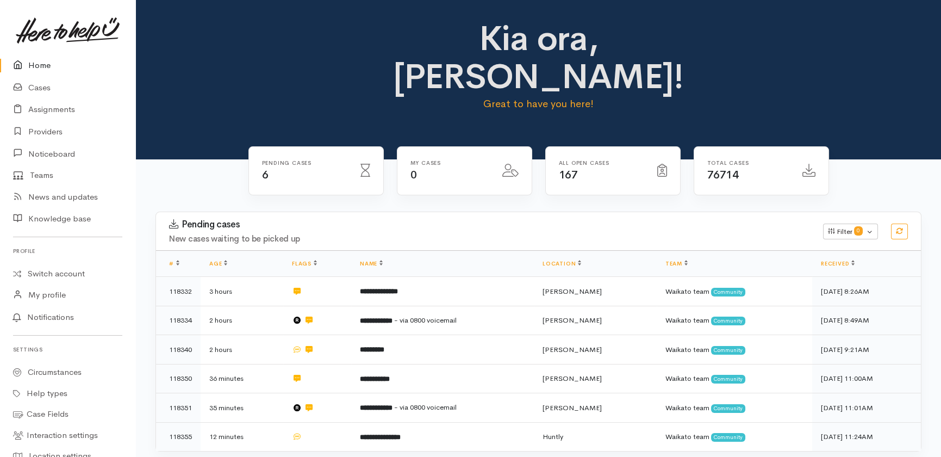
click at [32, 62] on link "Home" at bounding box center [67, 65] width 135 height 22
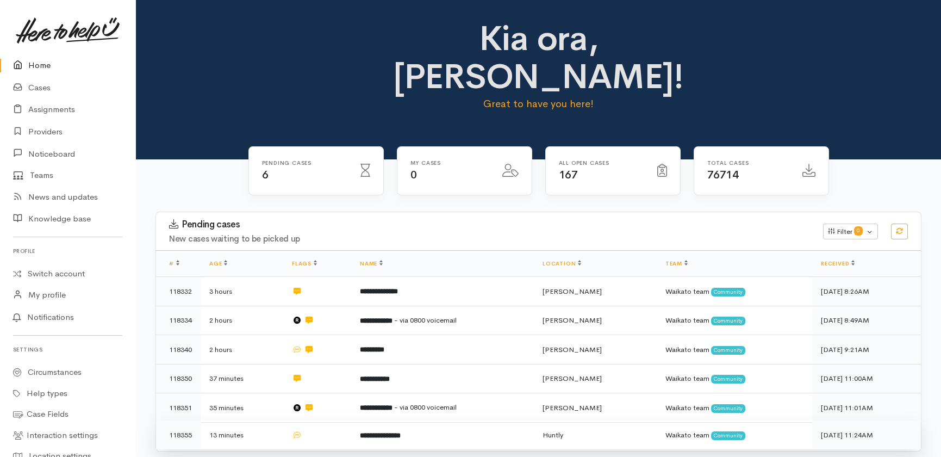
click at [493, 420] on td "**********" at bounding box center [442, 434] width 183 height 29
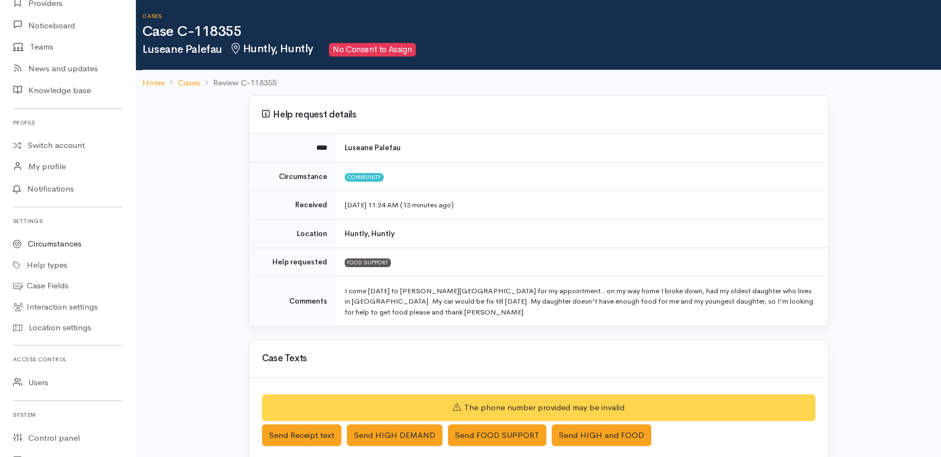
scroll to position [148, 0]
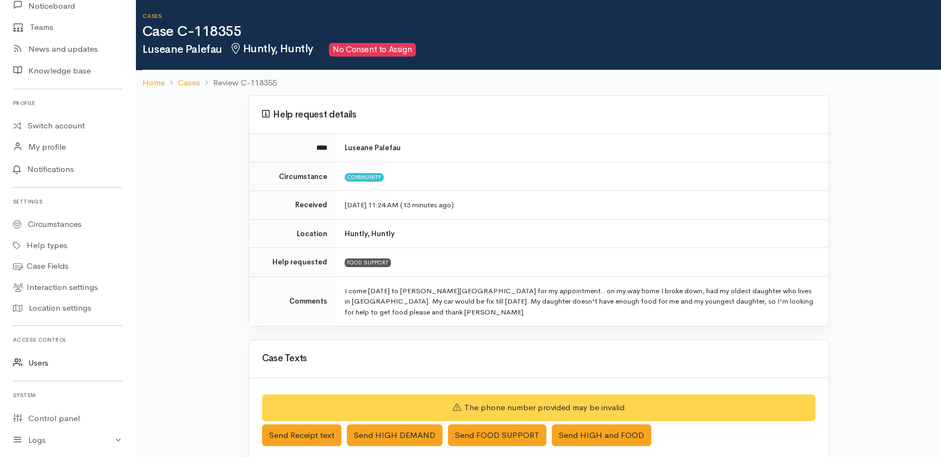
click at [39, 361] on link "Users" at bounding box center [67, 363] width 135 height 22
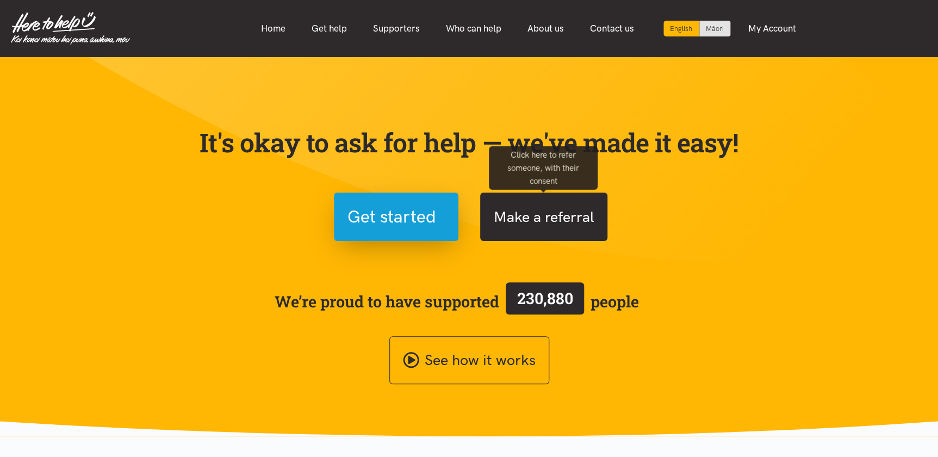
click at [541, 216] on button "Make a referral" at bounding box center [543, 216] width 127 height 48
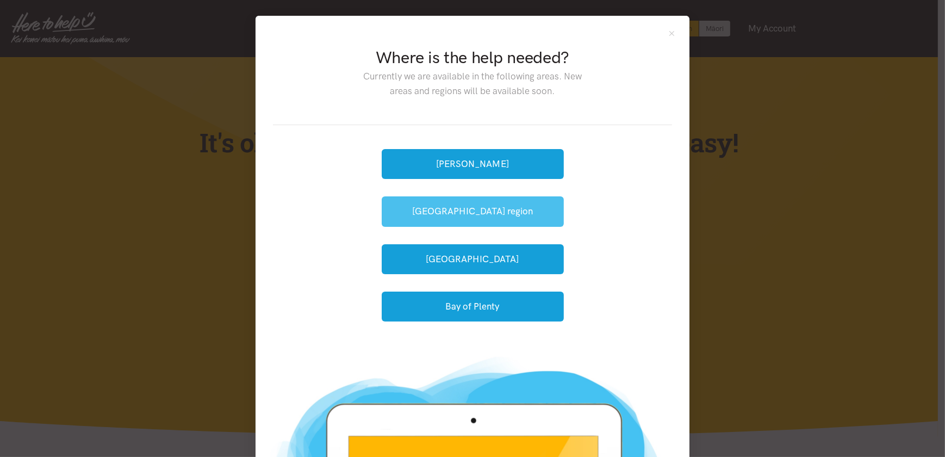
click at [487, 205] on button "[GEOGRAPHIC_DATA] region" at bounding box center [473, 211] width 182 height 30
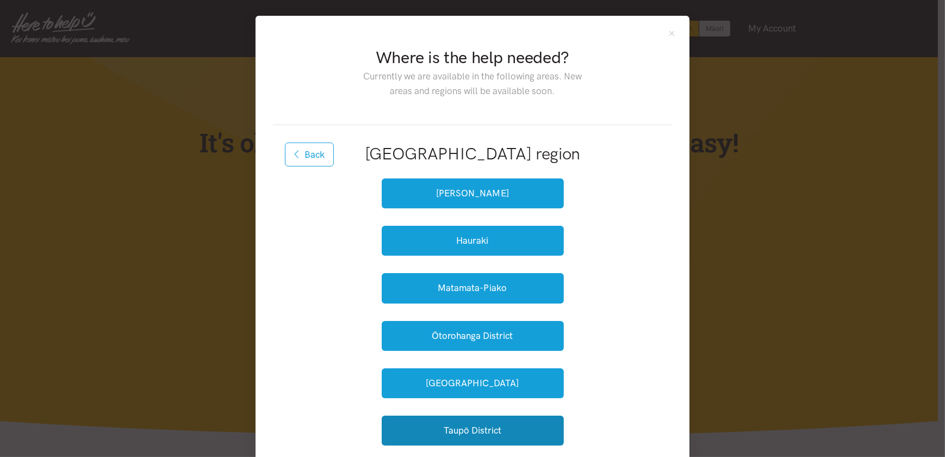
click at [418, 431] on button "Taupō District" at bounding box center [473, 430] width 182 height 30
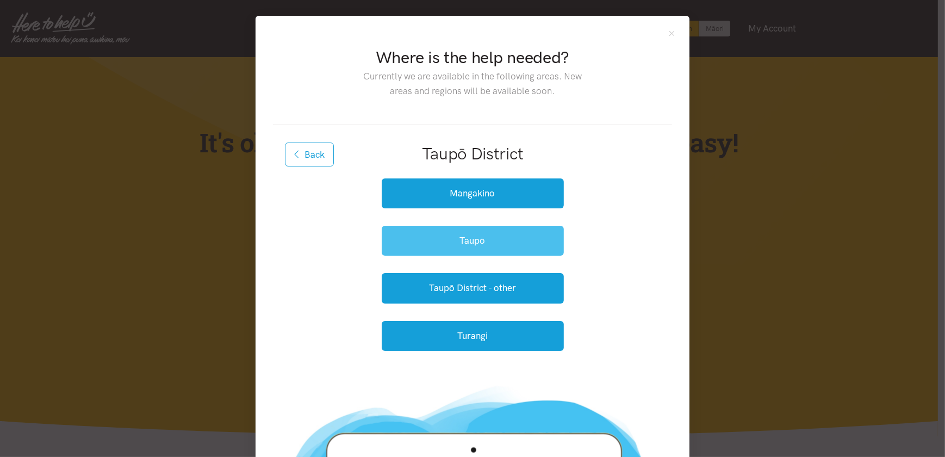
click at [476, 232] on button "Taupō" at bounding box center [473, 241] width 182 height 30
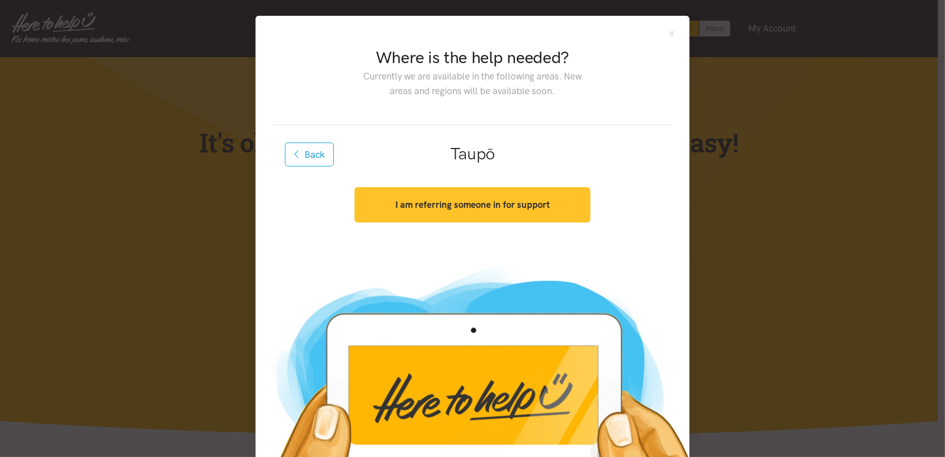
click at [439, 203] on strong "I am referring someone in for support" at bounding box center [472, 204] width 154 height 11
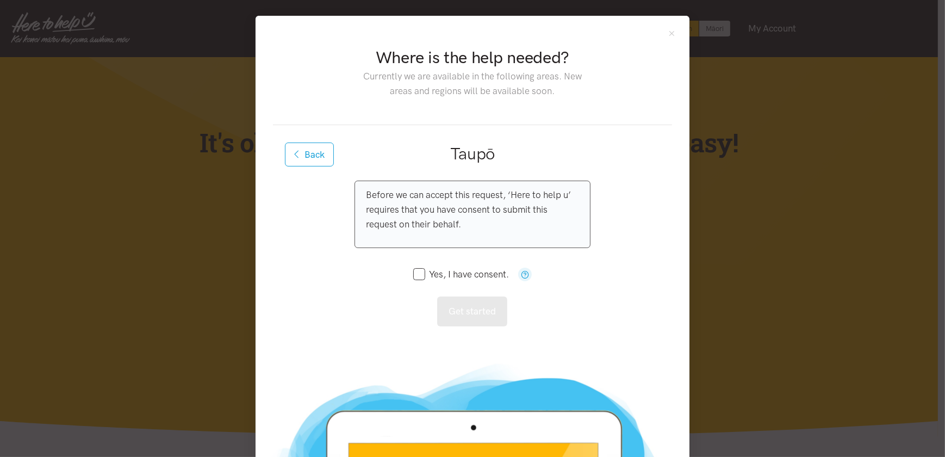
click at [419, 270] on input "Yes, I have consent." at bounding box center [461, 274] width 96 height 9
checkbox input "true"
click at [460, 308] on button "Get started" at bounding box center [472, 311] width 70 height 30
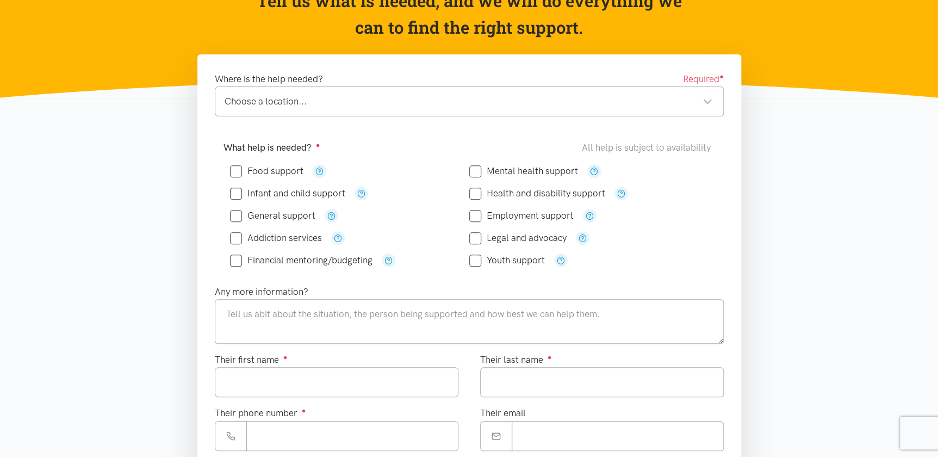
scroll to position [148, 0]
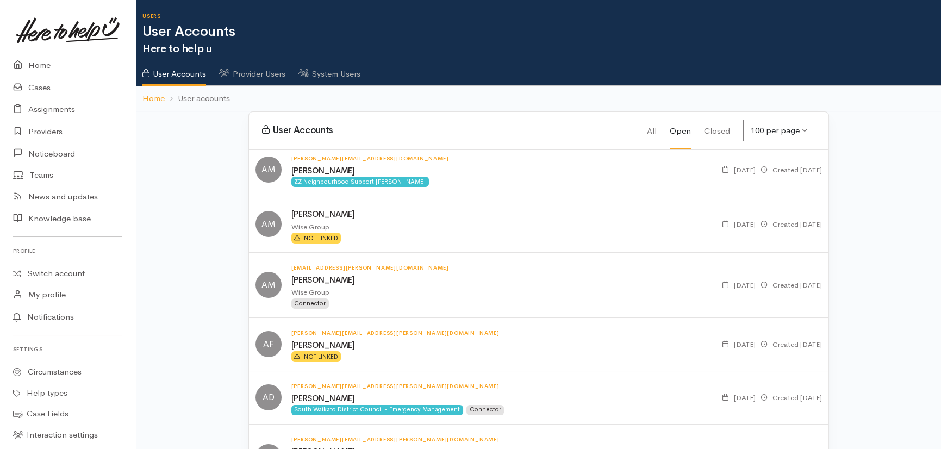
click at [353, 67] on link "System Users" at bounding box center [329, 70] width 62 height 30
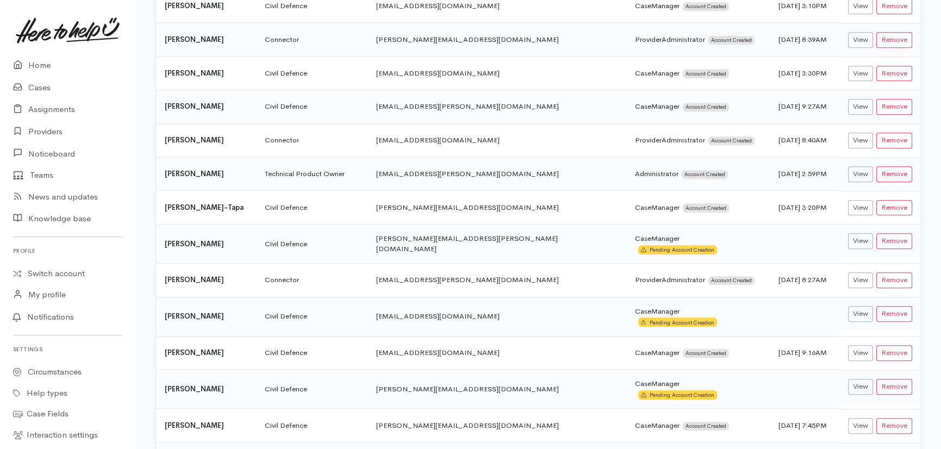
scroll to position [2828, 0]
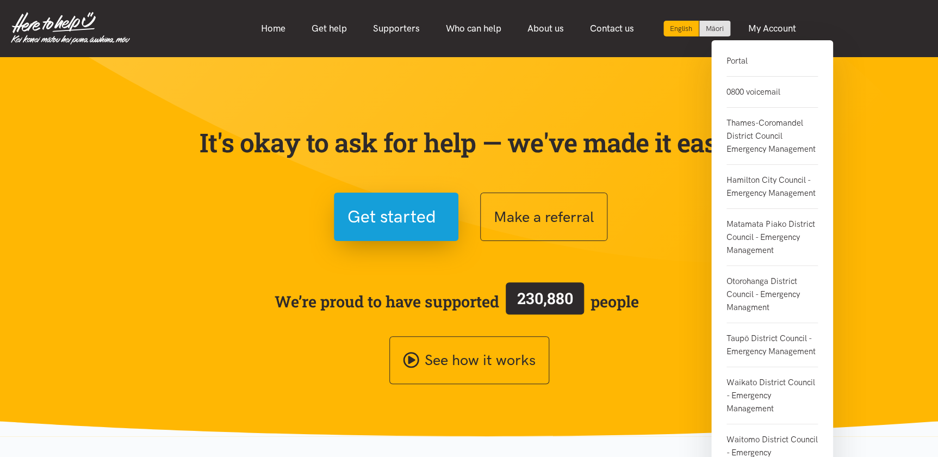
click at [729, 59] on link "Portal" at bounding box center [771, 65] width 91 height 22
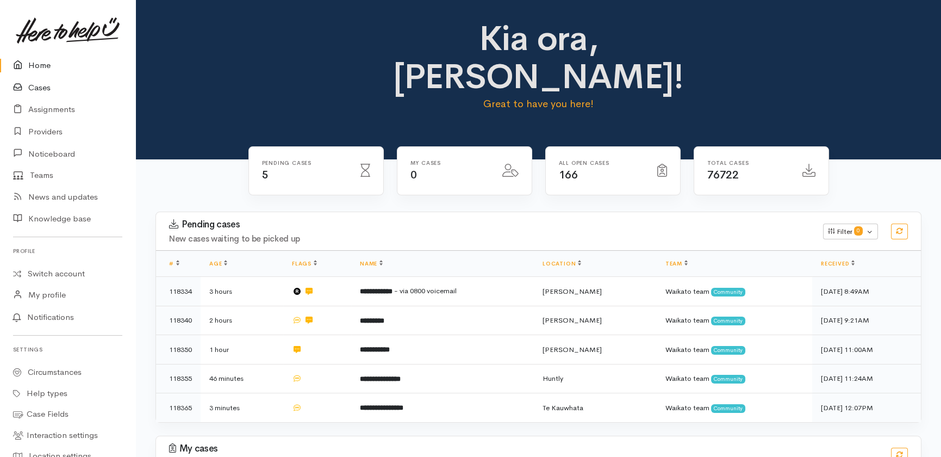
click at [43, 87] on link "Cases" at bounding box center [67, 88] width 135 height 22
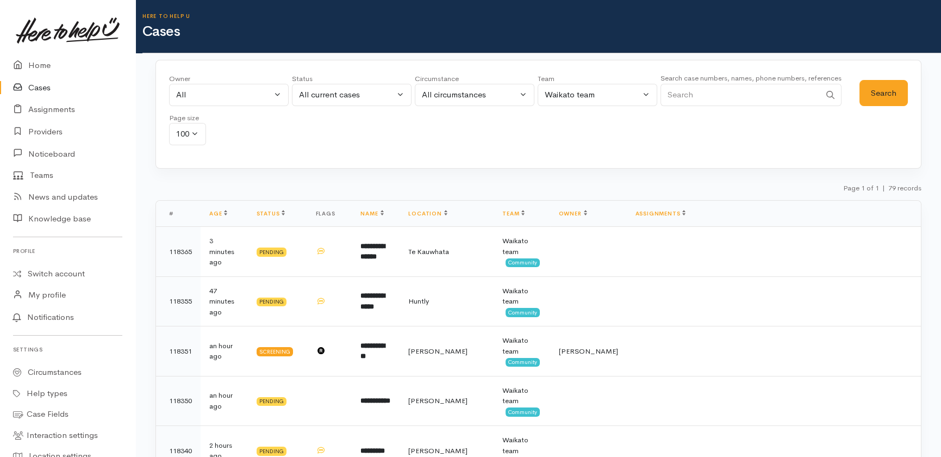
click at [40, 87] on link "Cases" at bounding box center [67, 88] width 135 height 22
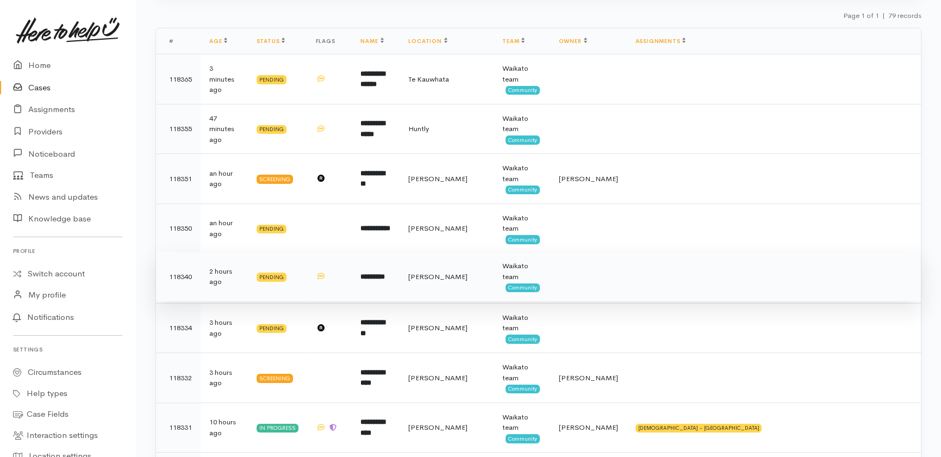
scroll to position [148, 0]
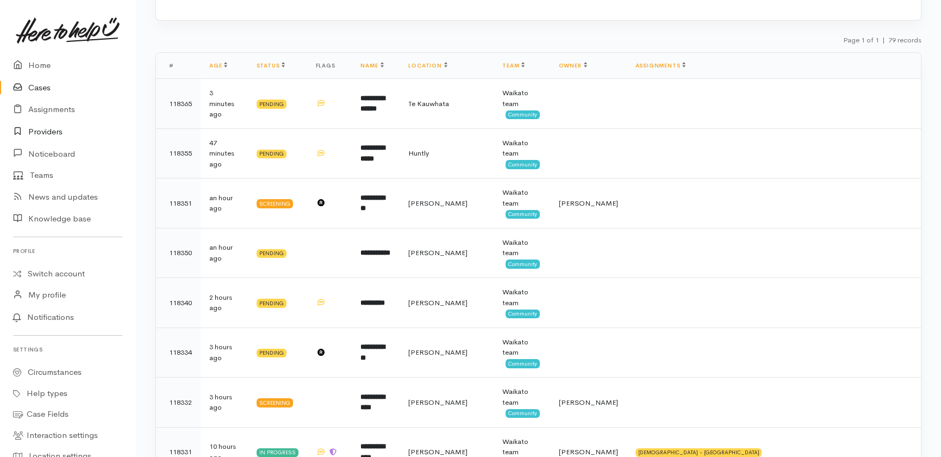
click at [39, 132] on link "Providers" at bounding box center [67, 132] width 135 height 22
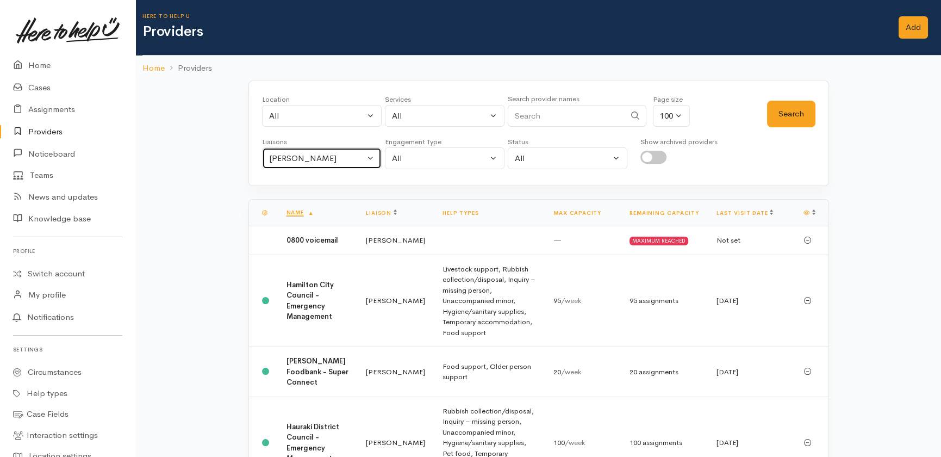
click at [335, 158] on div "Heather Moore" at bounding box center [317, 158] width 96 height 13
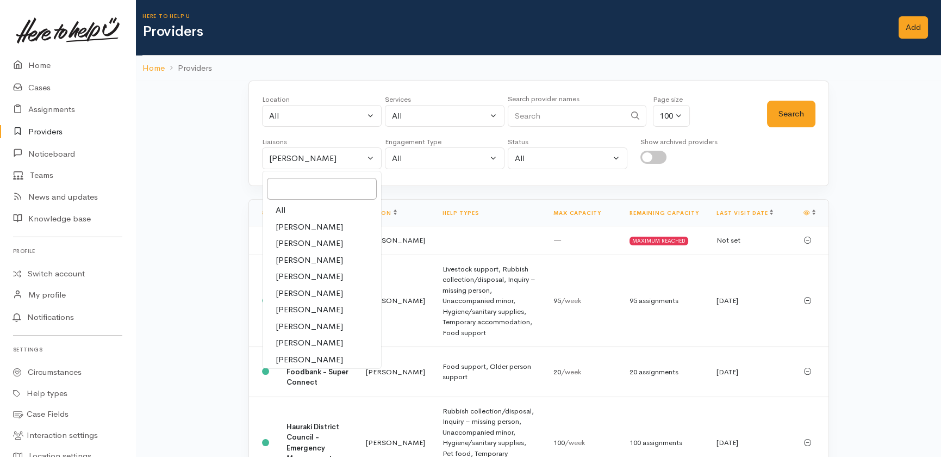
click at [279, 213] on span "All" at bounding box center [281, 210] width 10 height 13
select select "null"
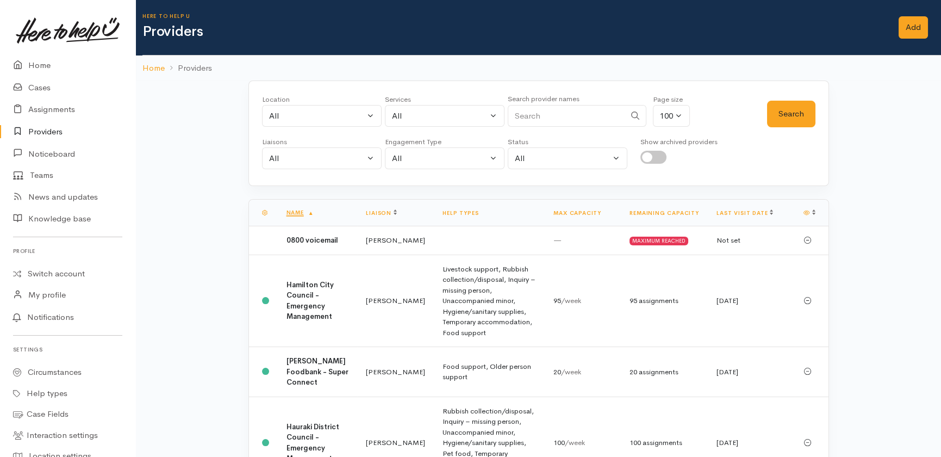
drag, startPoint x: 534, startPoint y: 113, endPoint x: 538, endPoint y: 119, distance: 7.6
click at [536, 115] on input "Search" at bounding box center [566, 116] width 117 height 22
type input "shama"
click at [790, 108] on button "Search" at bounding box center [791, 114] width 48 height 27
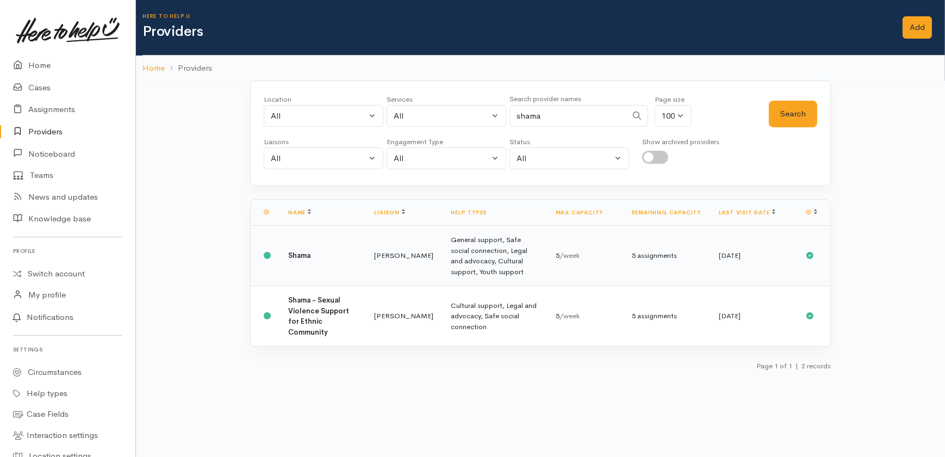
click at [405, 257] on td "Katarina Daly" at bounding box center [403, 256] width 77 height 60
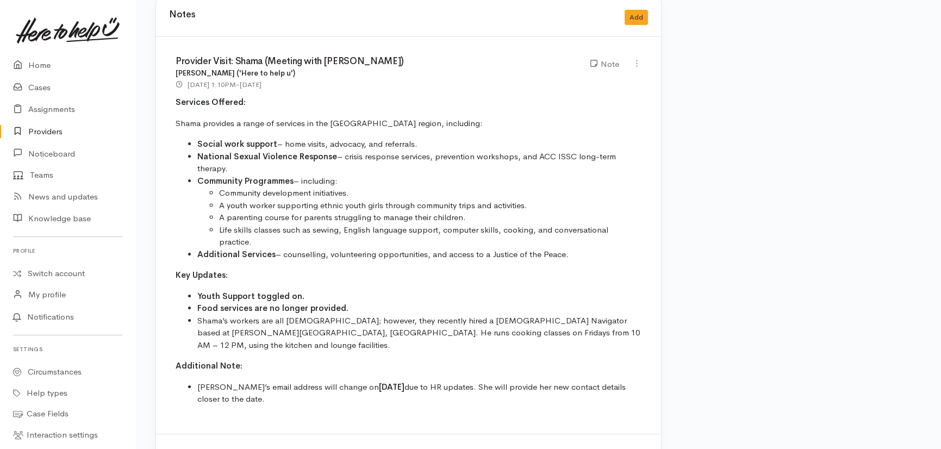
scroll to position [642, 0]
drag, startPoint x: 41, startPoint y: 65, endPoint x: 36, endPoint y: 70, distance: 7.3
click at [41, 65] on link "Home" at bounding box center [67, 65] width 135 height 22
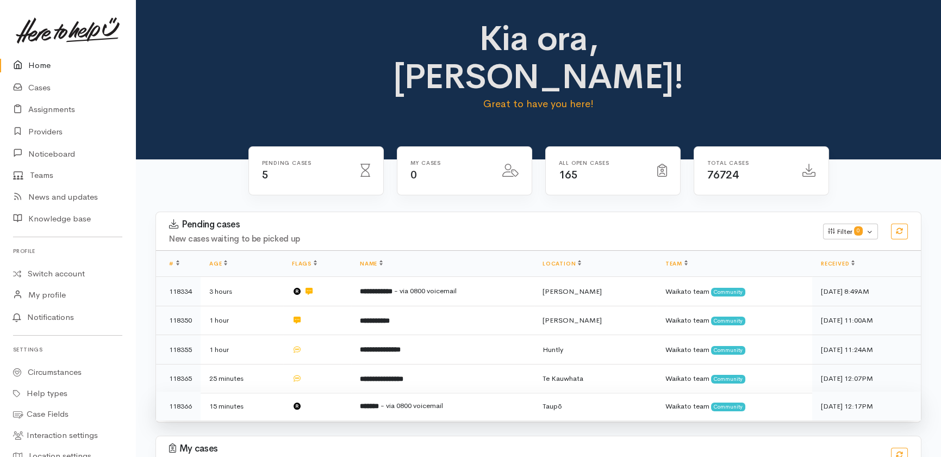
click at [424, 401] on span "- via 0800 voicemail" at bounding box center [411, 405] width 63 height 9
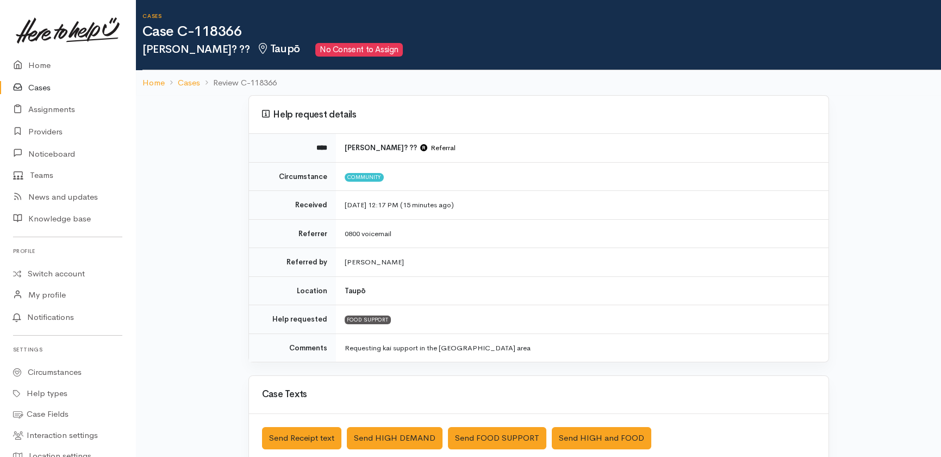
click at [36, 85] on link "Cases" at bounding box center [67, 88] width 135 height 22
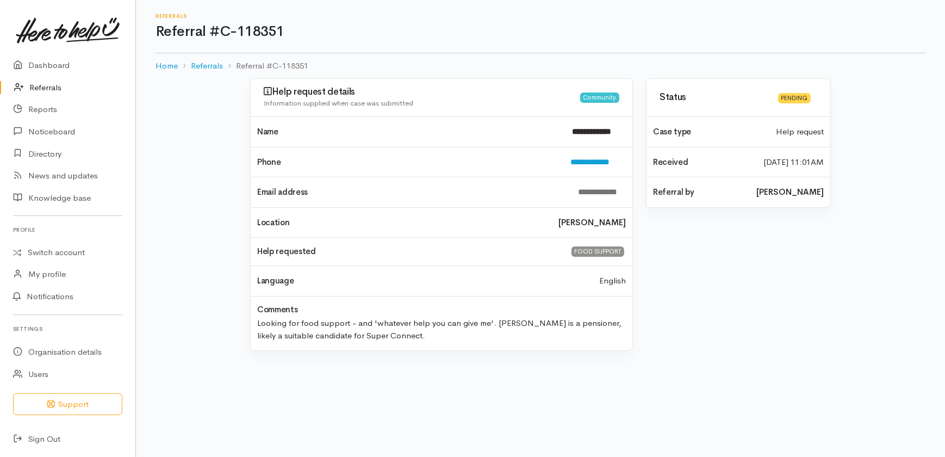
click at [42, 86] on link "Referrals" at bounding box center [67, 88] width 135 height 22
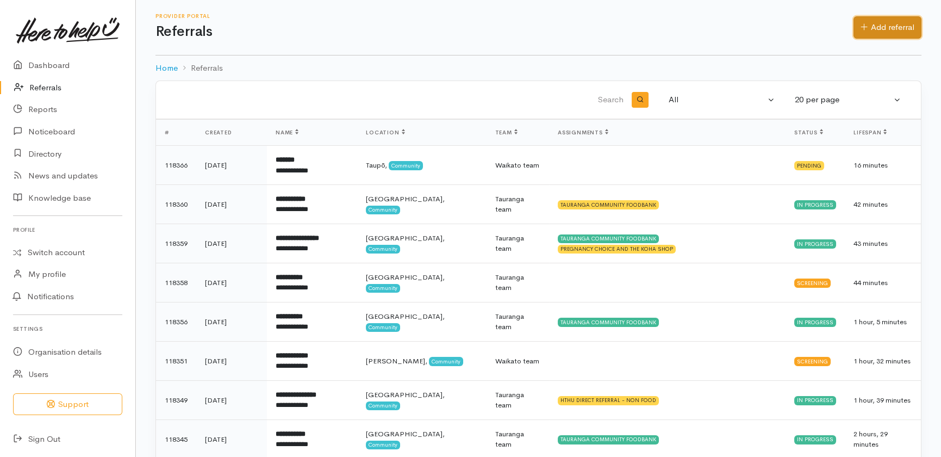
click at [897, 22] on link "Add referral" at bounding box center [887, 27] width 68 height 22
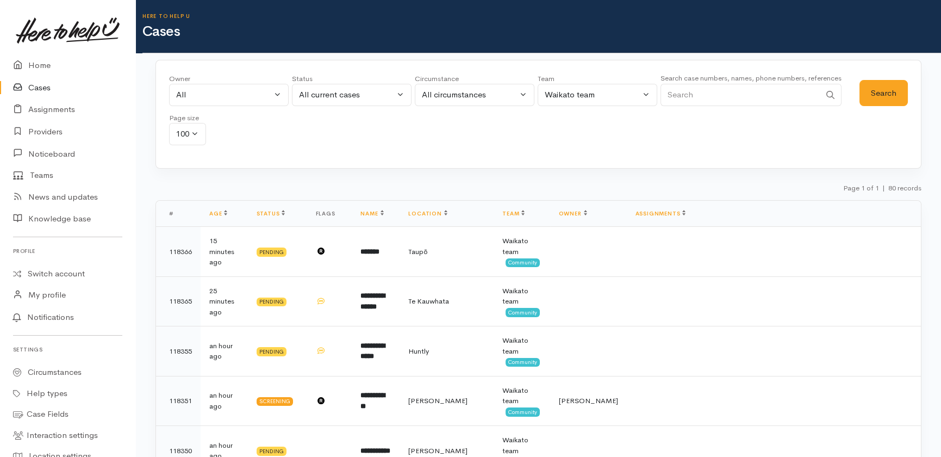
click at [728, 91] on input "Search" at bounding box center [740, 95] width 160 height 22
type input "02040998823"
click at [895, 85] on button "Search" at bounding box center [883, 93] width 48 height 27
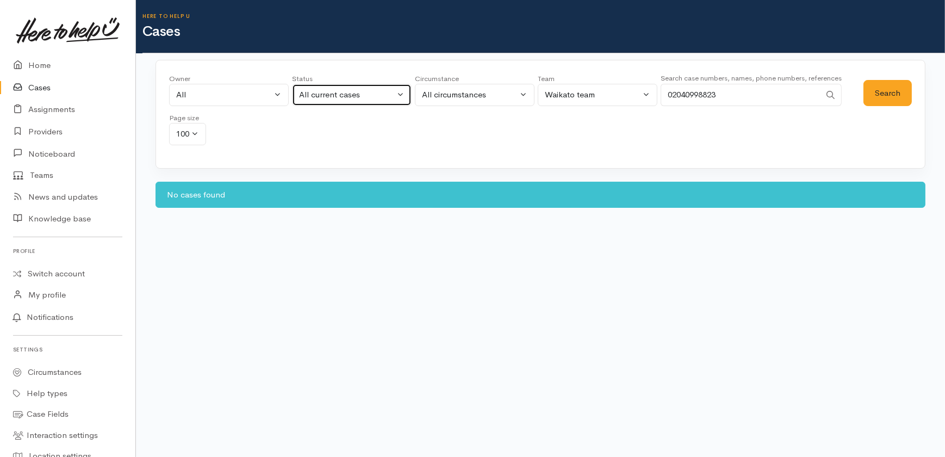
click at [370, 97] on div "All current cases" at bounding box center [347, 95] width 96 height 13
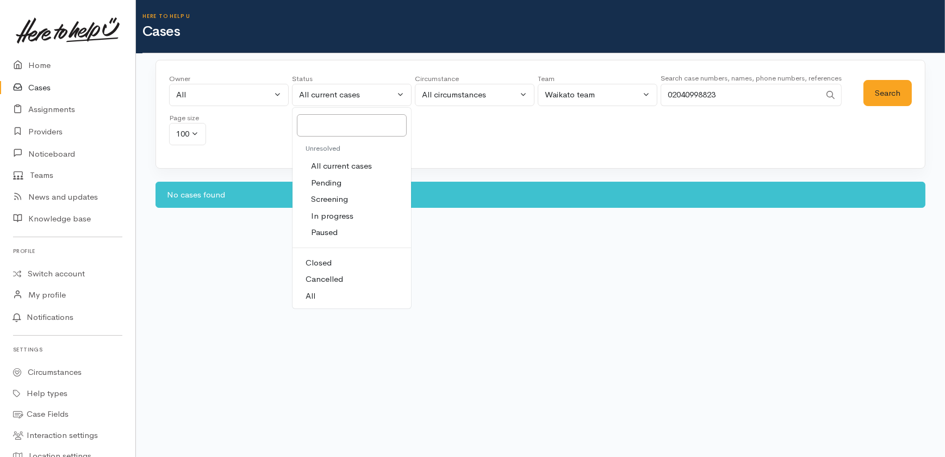
drag, startPoint x: 313, startPoint y: 292, endPoint x: 332, endPoint y: 294, distance: 19.7
click at [312, 292] on span "All" at bounding box center [310, 296] width 10 height 13
select select "All"
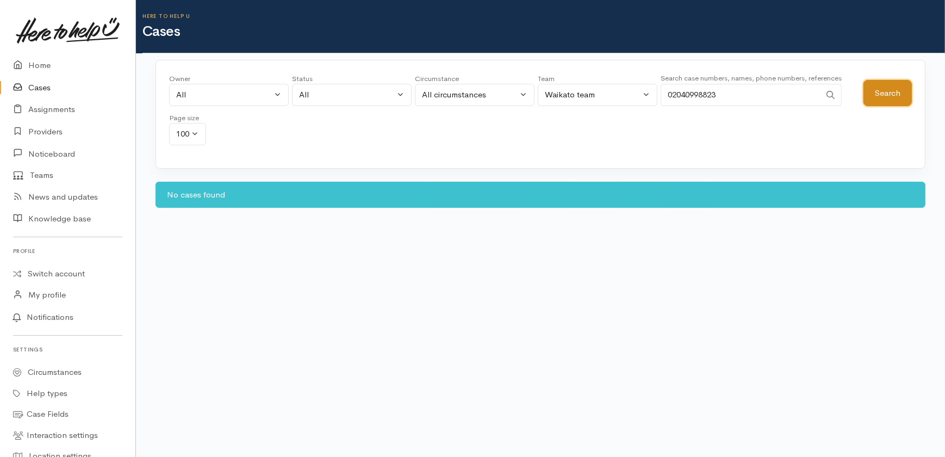
click at [886, 88] on button "Search" at bounding box center [887, 93] width 48 height 27
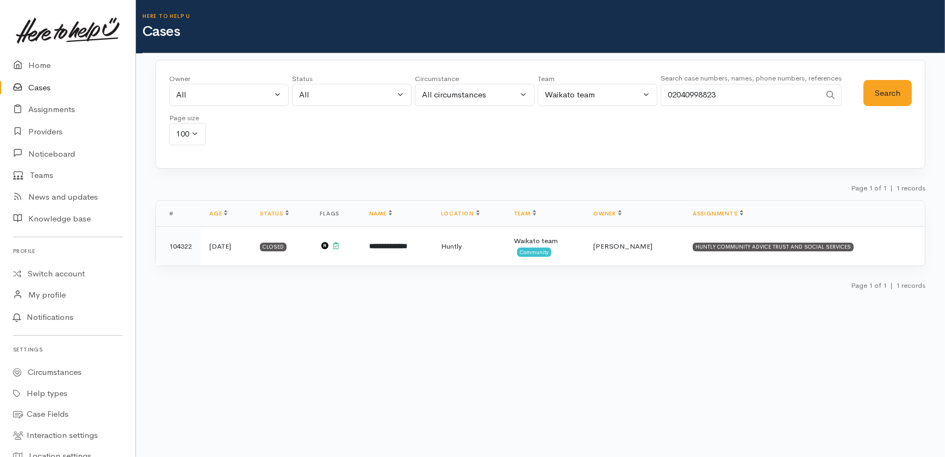
click at [482, 378] on body "Support Feedback I've got something to say" at bounding box center [472, 228] width 945 height 457
drag, startPoint x: 748, startPoint y: 95, endPoint x: 592, endPoint y: 91, distance: 155.5
click at [592, 91] on div "Owner All My cases 2Alice1 Faye Davies ('Here to help u') Aandrea Murray ('Here…" at bounding box center [516, 112] width 694 height 78
type input "0272154379"
click at [888, 91] on button "Search" at bounding box center [887, 93] width 48 height 27
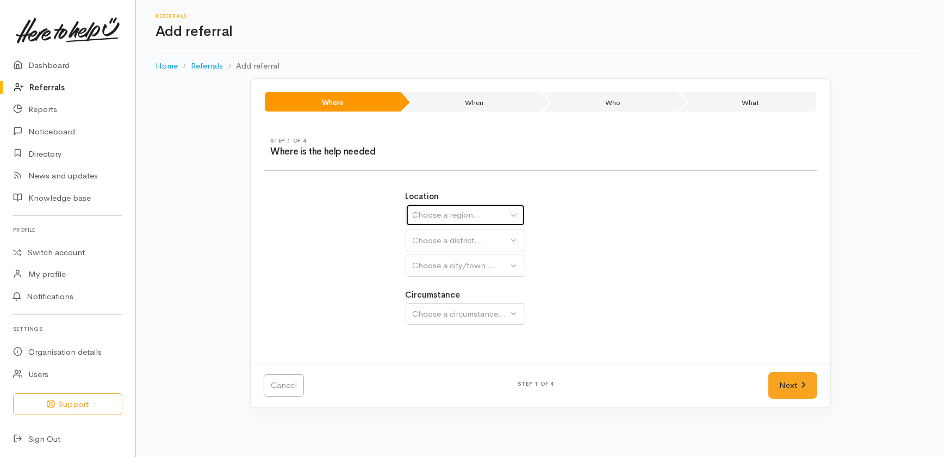
click at [468, 214] on div "Choose a region..." at bounding box center [461, 215] width 96 height 13
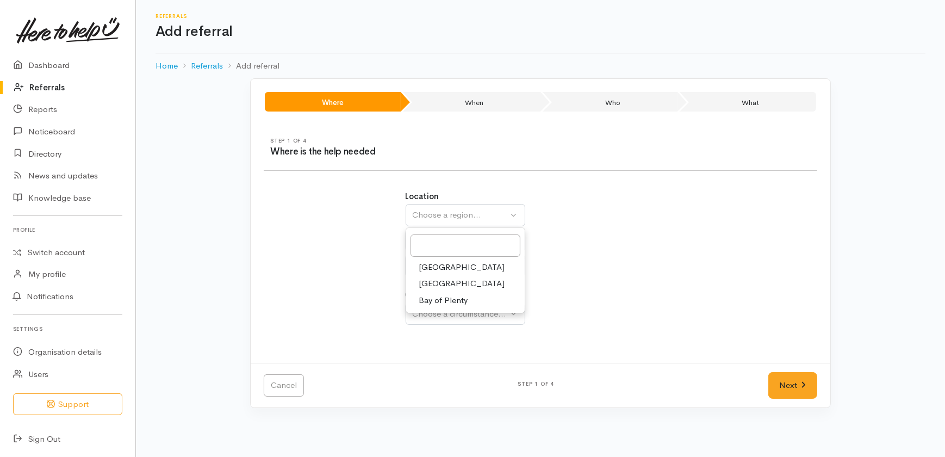
click at [433, 283] on span "Waikato" at bounding box center [462, 283] width 86 height 13
select select "3"
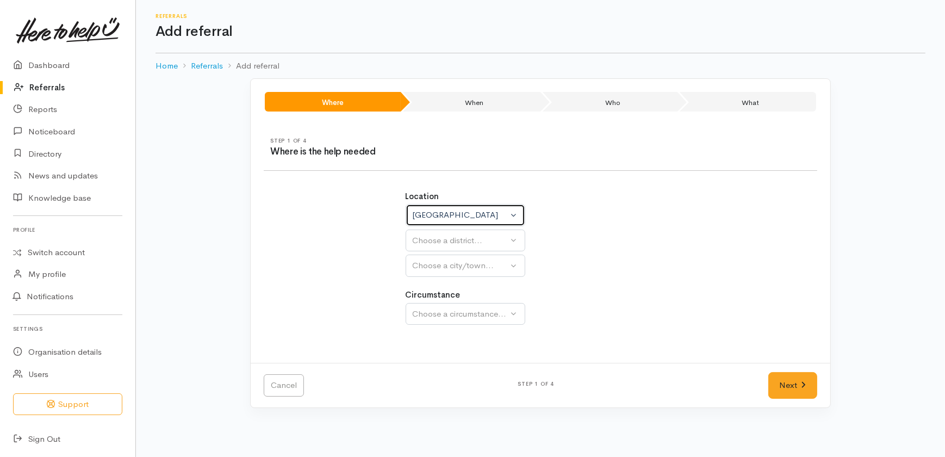
select select
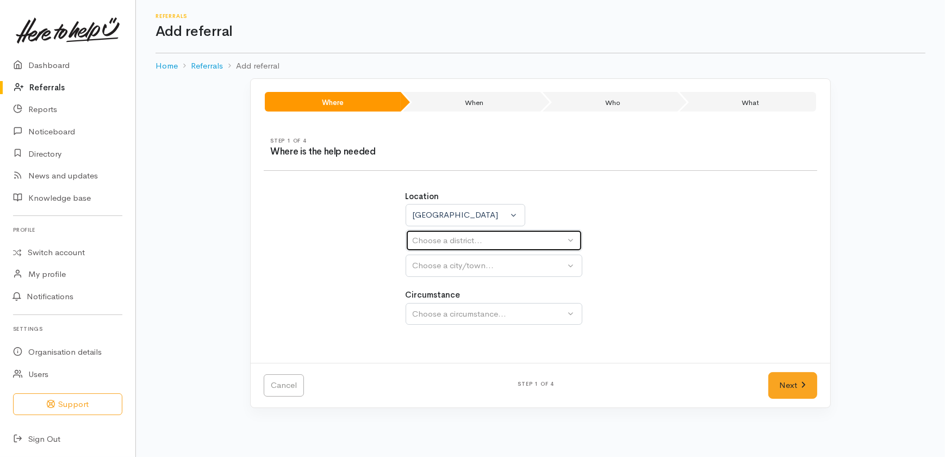
click at [444, 238] on div "Choose a district..." at bounding box center [489, 240] width 153 height 13
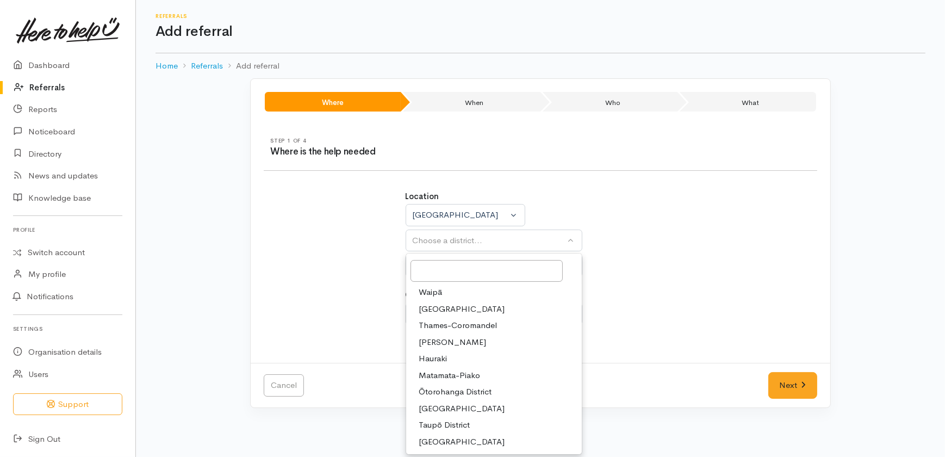
click at [435, 308] on span "Waikato District" at bounding box center [462, 309] width 86 height 13
select select "2"
select select
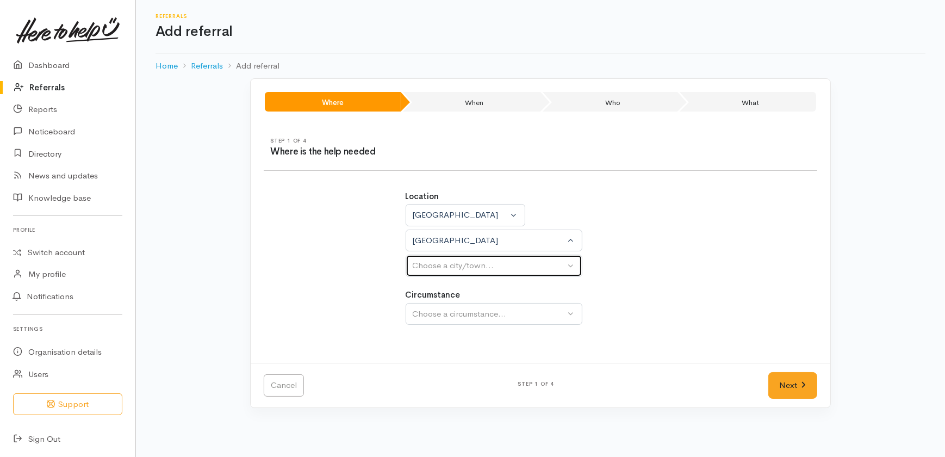
click at [444, 266] on div "Choose a city/town..." at bounding box center [489, 265] width 153 height 13
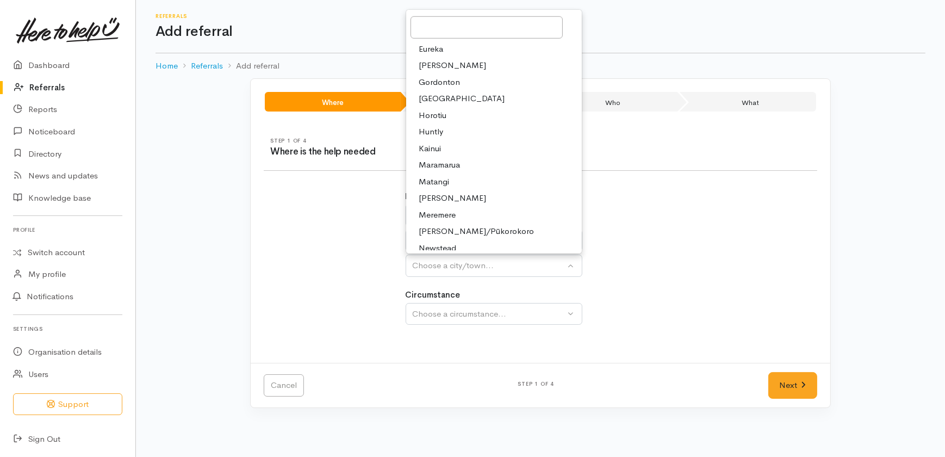
click at [431, 129] on span "Huntly" at bounding box center [431, 132] width 24 height 13
select select "110"
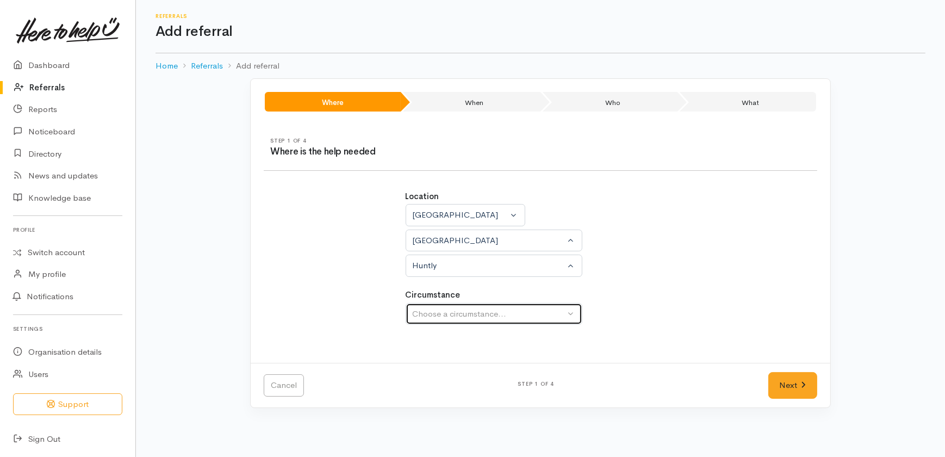
click at [494, 314] on div "Choose a circumstance..." at bounding box center [489, 314] width 153 height 13
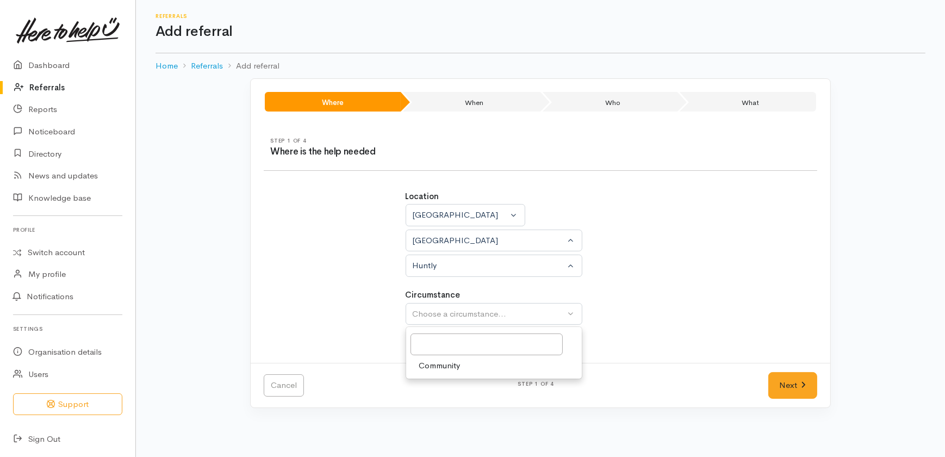
click at [458, 367] on span "Community" at bounding box center [439, 365] width 41 height 13
select select "2"
click at [792, 380] on link "Next" at bounding box center [792, 385] width 49 height 27
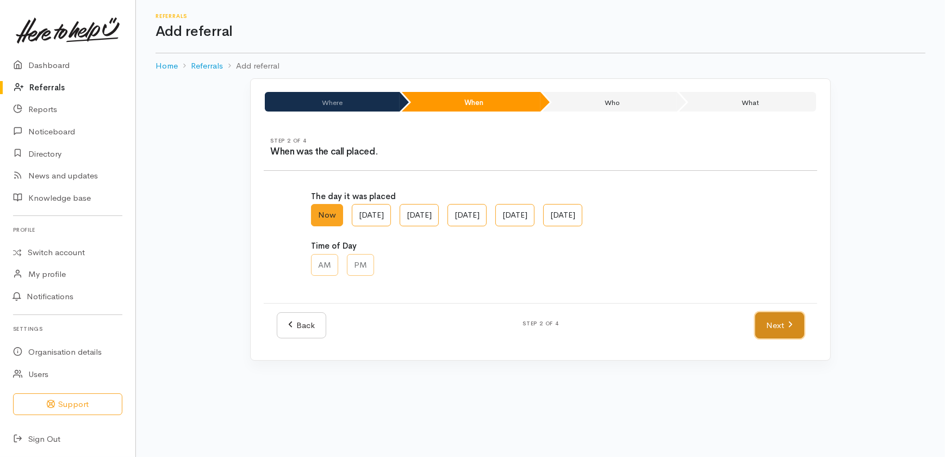
click at [784, 326] on link "Next" at bounding box center [779, 325] width 49 height 27
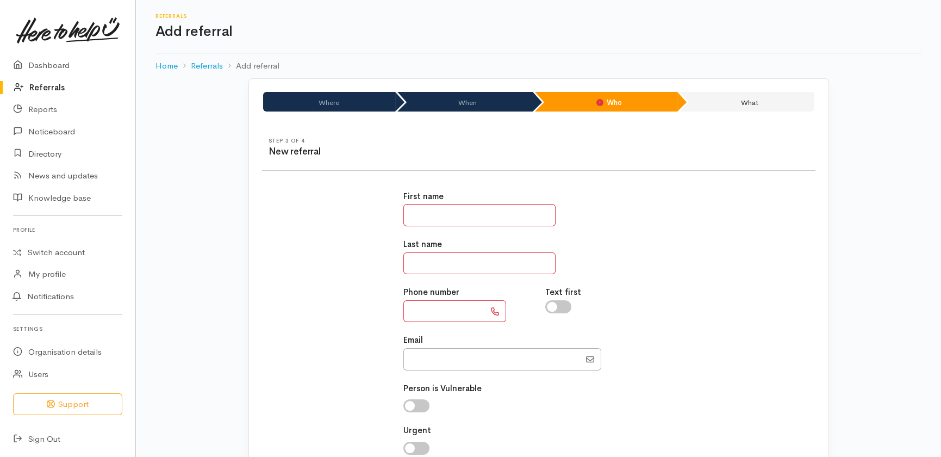
click at [495, 212] on input "text" at bounding box center [479, 215] width 152 height 22
type input "*"
type input "*****"
drag, startPoint x: 407, startPoint y: 261, endPoint x: 414, endPoint y: 261, distance: 7.1
click at [407, 261] on input "text" at bounding box center [479, 263] width 152 height 22
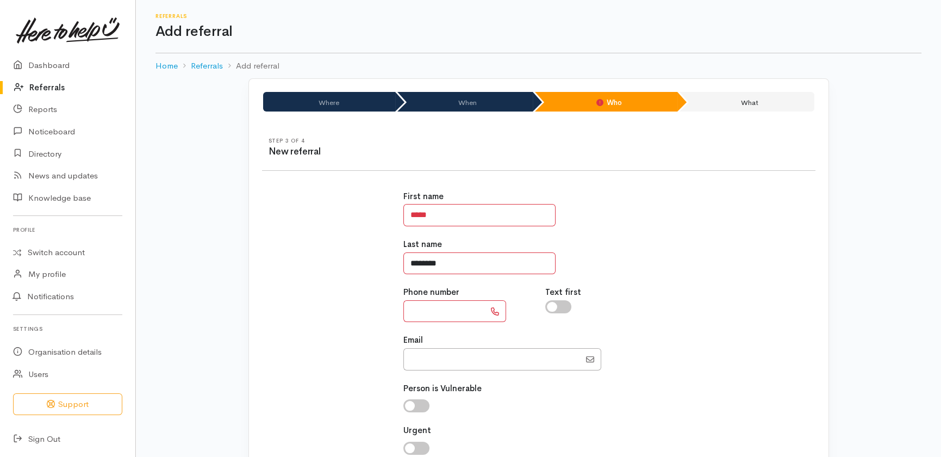
type input "********"
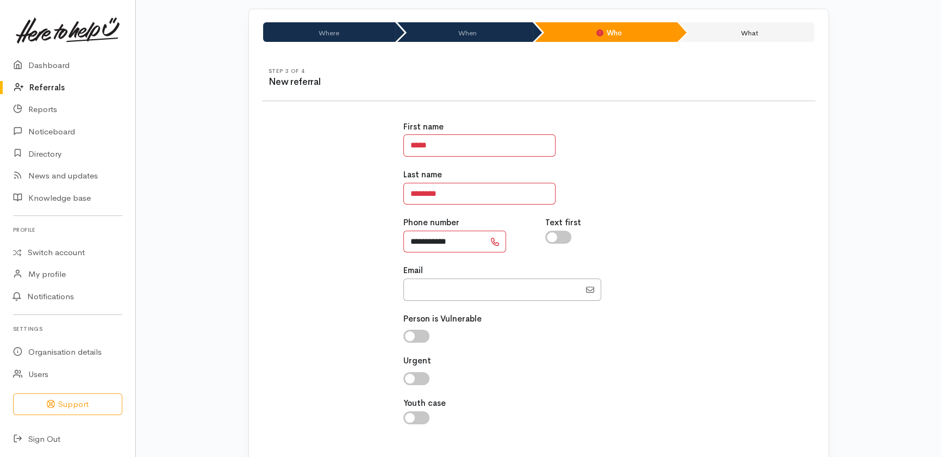
scroll to position [132, 0]
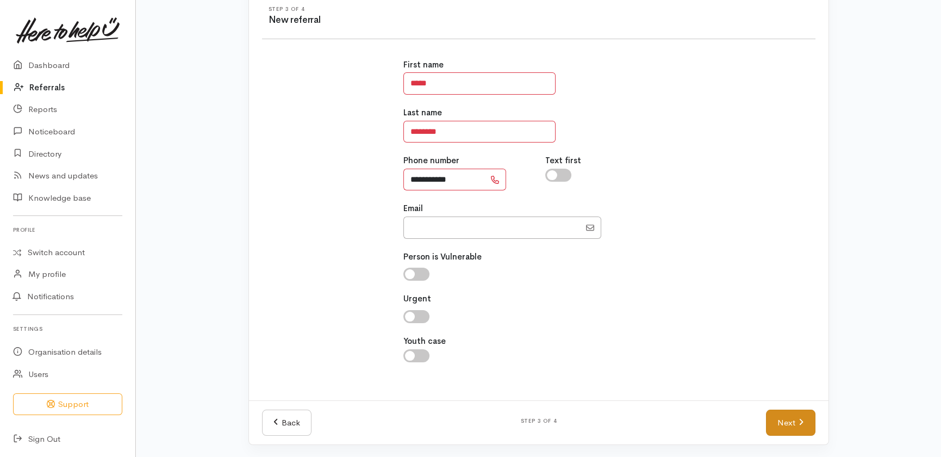
type input "**********"
click at [784, 424] on link "Next" at bounding box center [790, 422] width 49 height 27
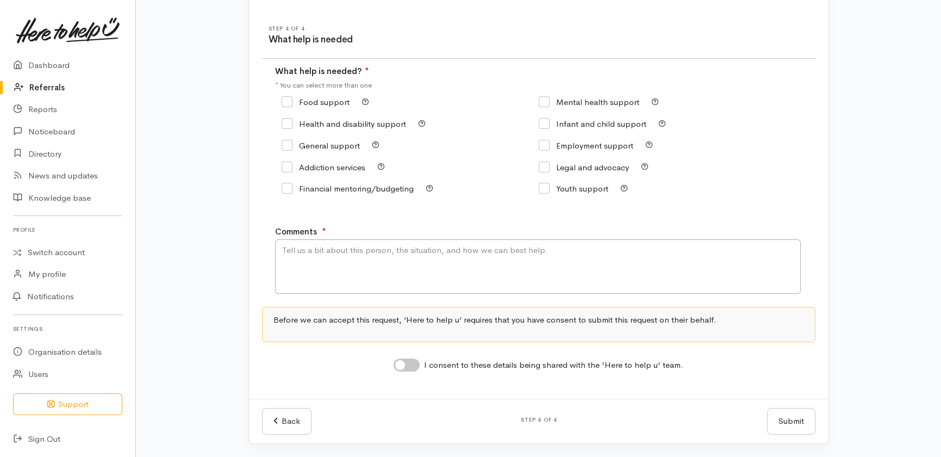
scroll to position [111, 0]
click at [293, 101] on input "Food support" at bounding box center [316, 103] width 68 height 8
checkbox input "true"
click at [354, 255] on textarea "Comments" at bounding box center [538, 267] width 526 height 54
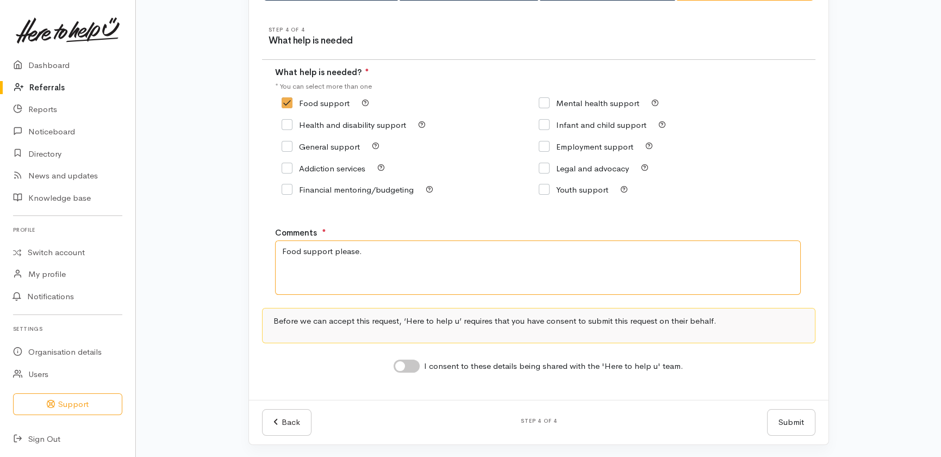
type textarea "Food support please."
click at [414, 361] on input "I consent to these details being shared with the 'Here to help u' team." at bounding box center [407, 365] width 26 height 13
checkbox input "true"
click at [795, 414] on button "Submit" at bounding box center [791, 422] width 48 height 27
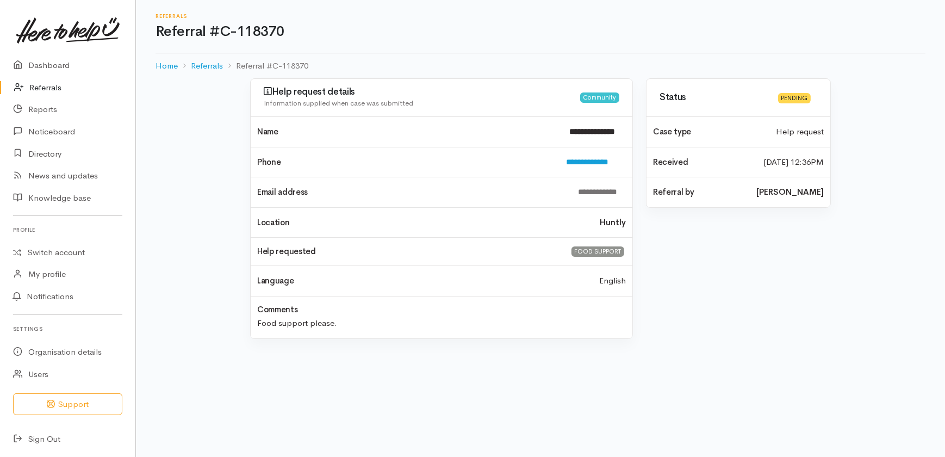
click at [39, 85] on link "Referrals" at bounding box center [67, 88] width 135 height 22
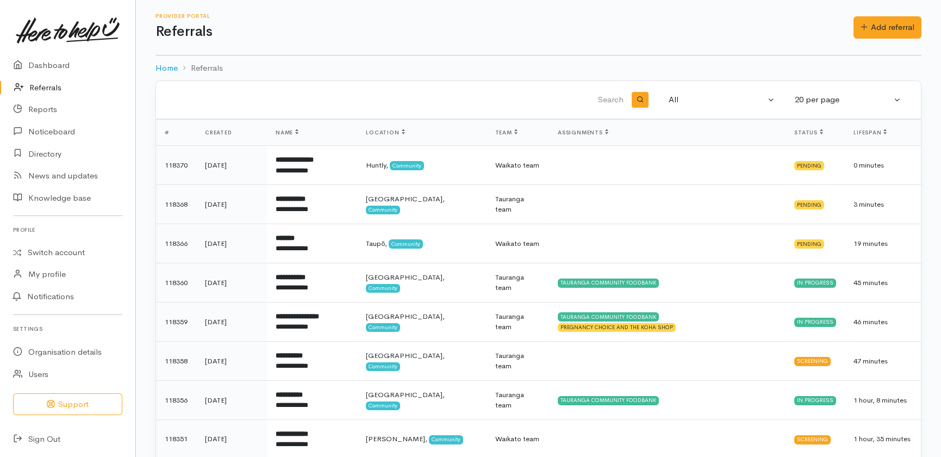
click at [45, 84] on link "Referrals" at bounding box center [67, 88] width 135 height 22
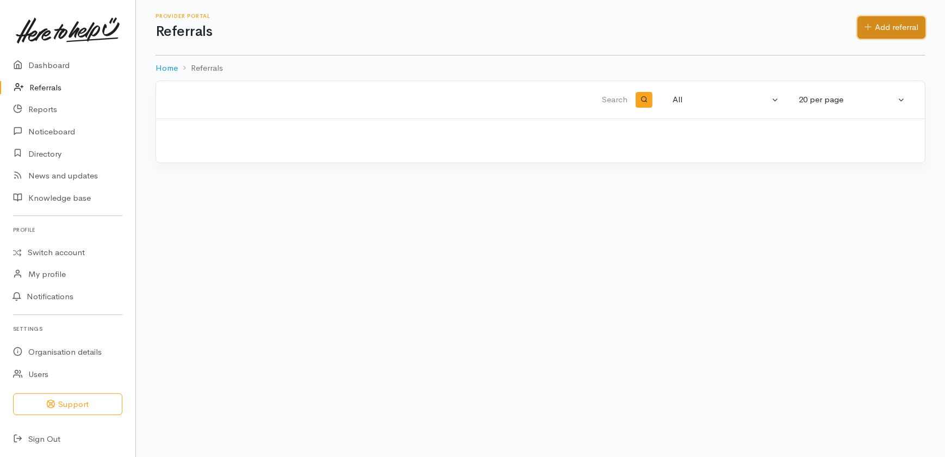
click at [887, 26] on link "Add referral" at bounding box center [891, 27] width 68 height 22
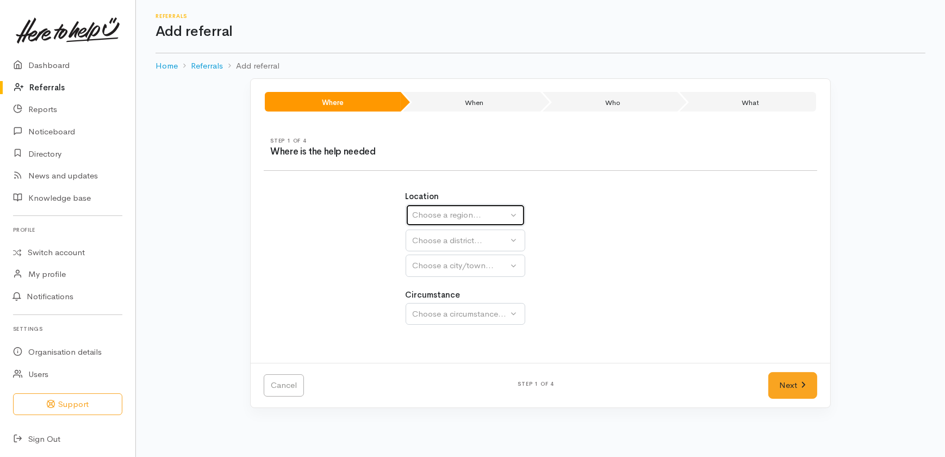
click at [452, 212] on div "Choose a region..." at bounding box center [461, 215] width 96 height 13
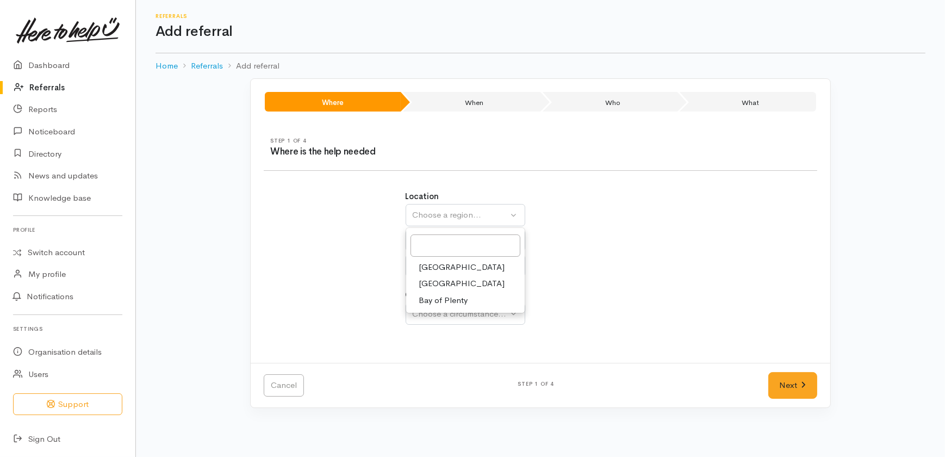
click at [433, 283] on span "Waikato" at bounding box center [462, 283] width 86 height 13
select select "3"
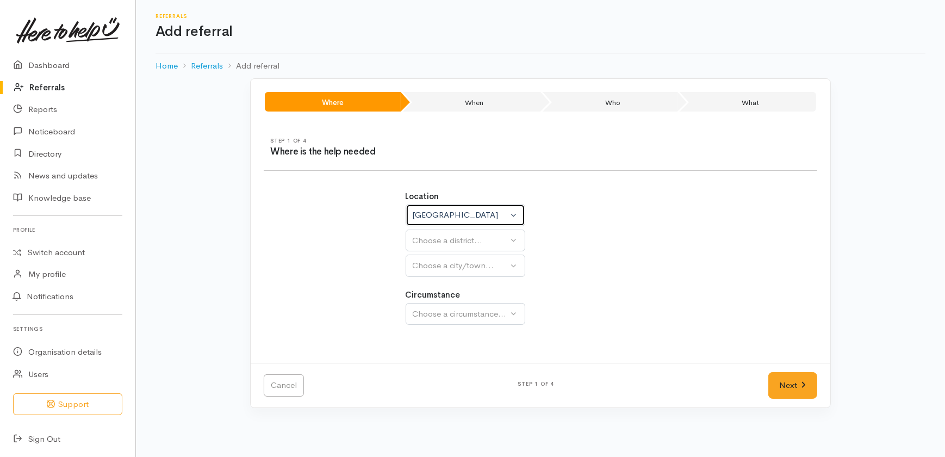
select select
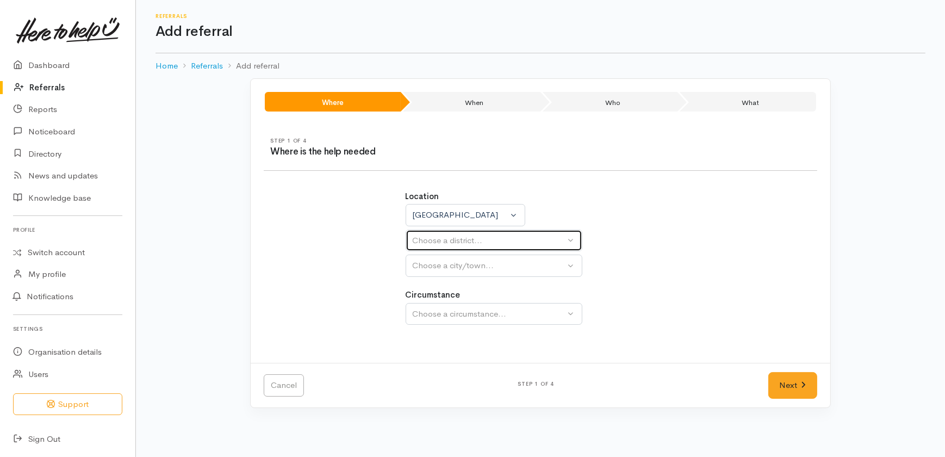
drag, startPoint x: 428, startPoint y: 238, endPoint x: 429, endPoint y: 249, distance: 11.4
click at [428, 239] on div "Choose a district..." at bounding box center [489, 240] width 153 height 13
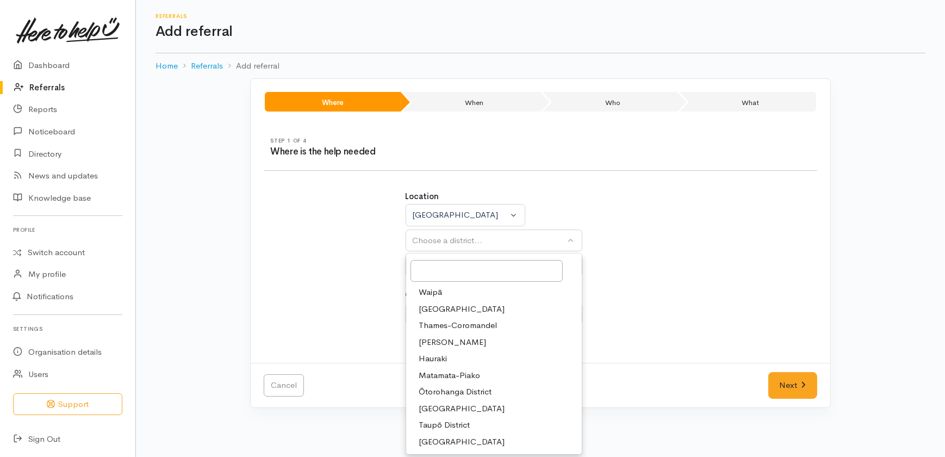
click at [436, 340] on span "[PERSON_NAME]" at bounding box center [452, 342] width 67 height 13
select select "4"
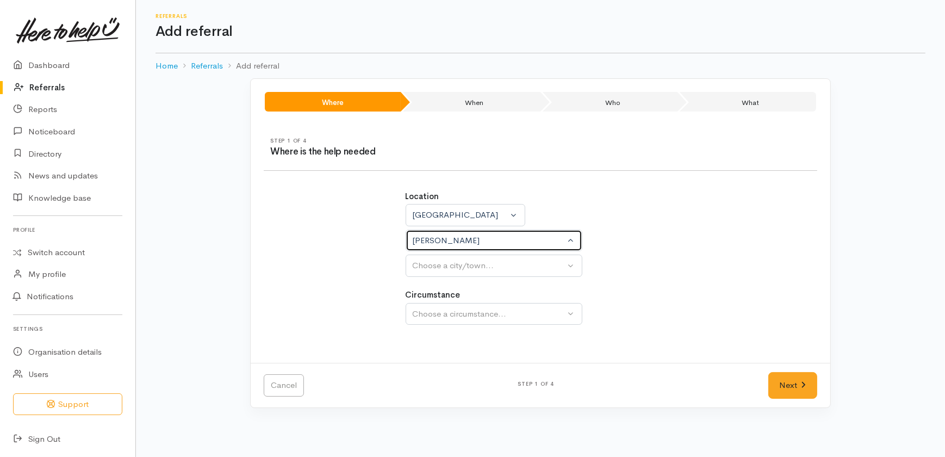
select select
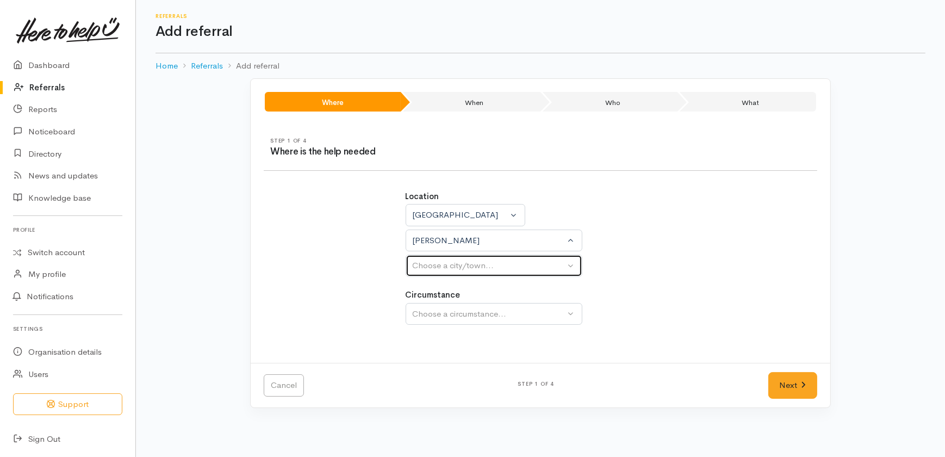
click at [453, 267] on div "Choose a city/town..." at bounding box center [489, 265] width 153 height 13
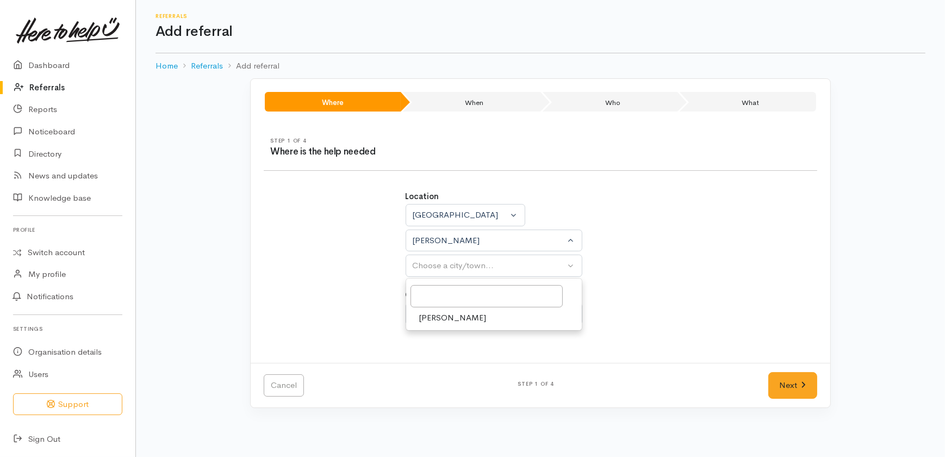
click at [429, 313] on span "[PERSON_NAME]" at bounding box center [452, 317] width 67 height 13
select select "1"
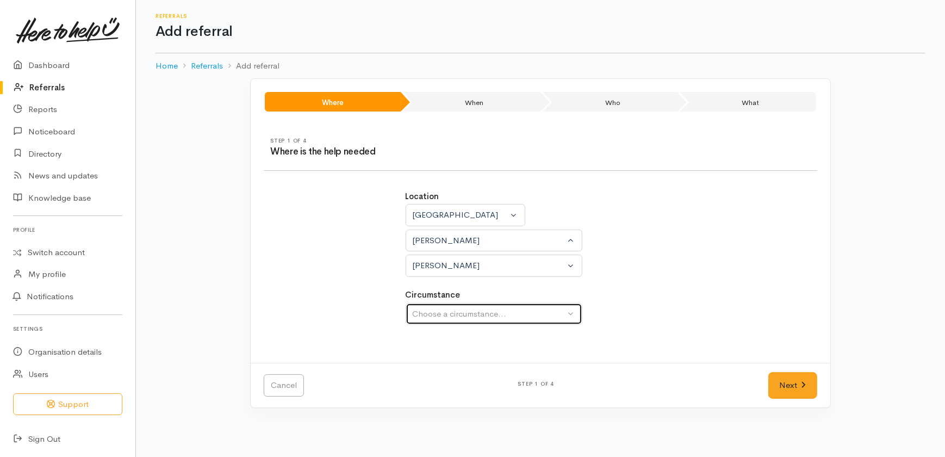
click at [430, 310] on div "Choose a circumstance..." at bounding box center [489, 314] width 153 height 13
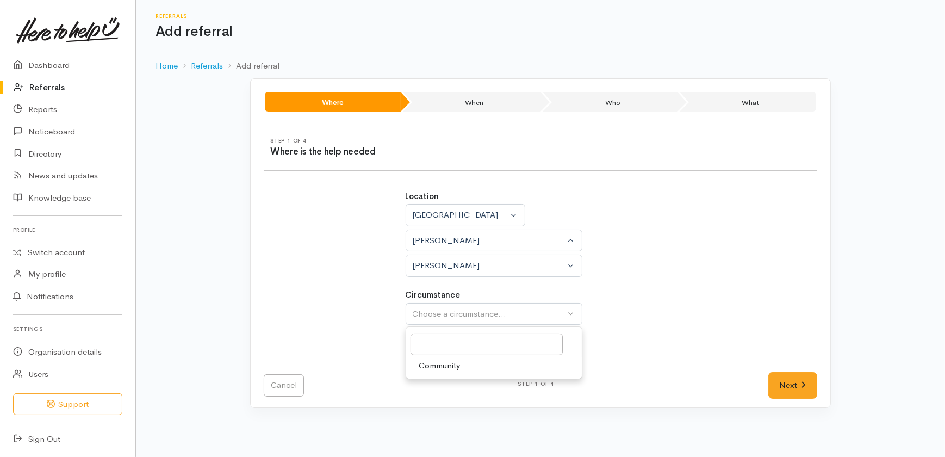
click at [433, 363] on span "Community" at bounding box center [439, 365] width 41 height 13
select select "2"
click at [783, 378] on link "Next" at bounding box center [792, 385] width 49 height 27
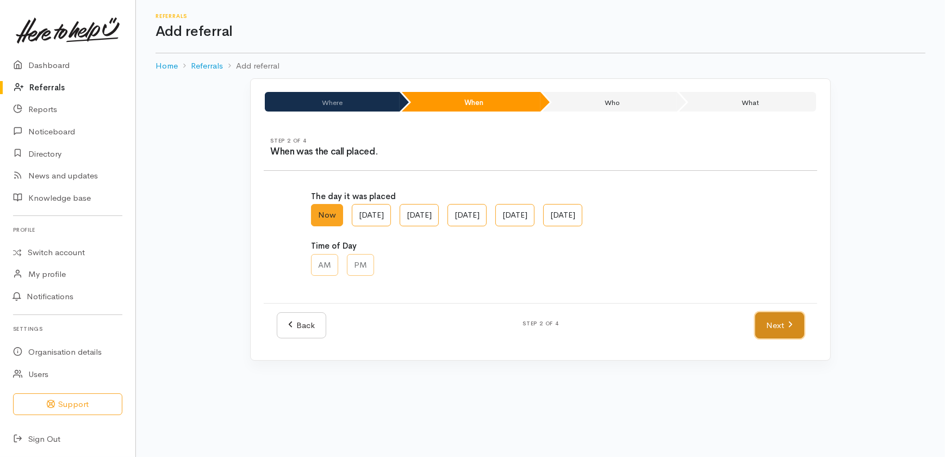
click at [770, 326] on link "Next" at bounding box center [779, 325] width 49 height 27
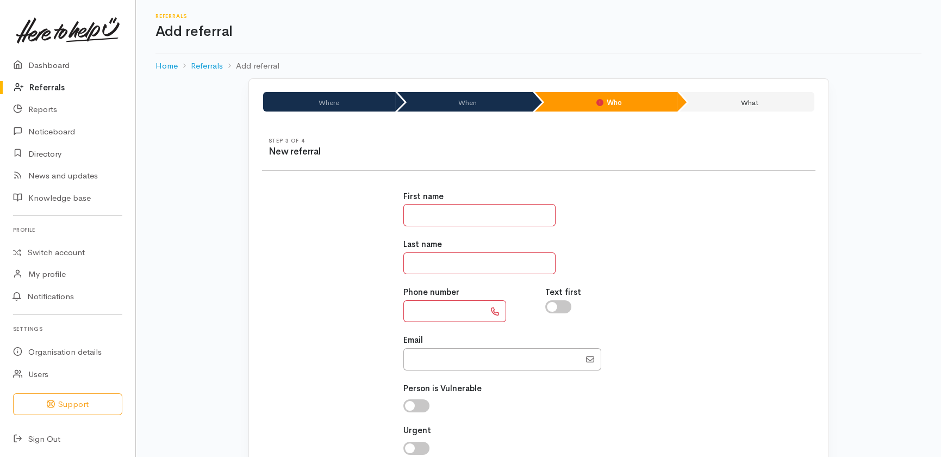
click at [436, 218] on input "text" at bounding box center [479, 215] width 152 height 22
type input "*********"
type input "********"
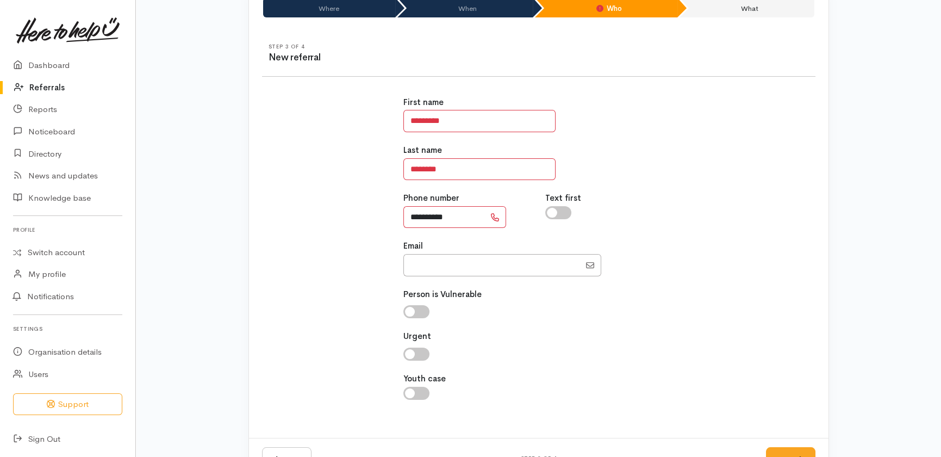
scroll to position [98, 0]
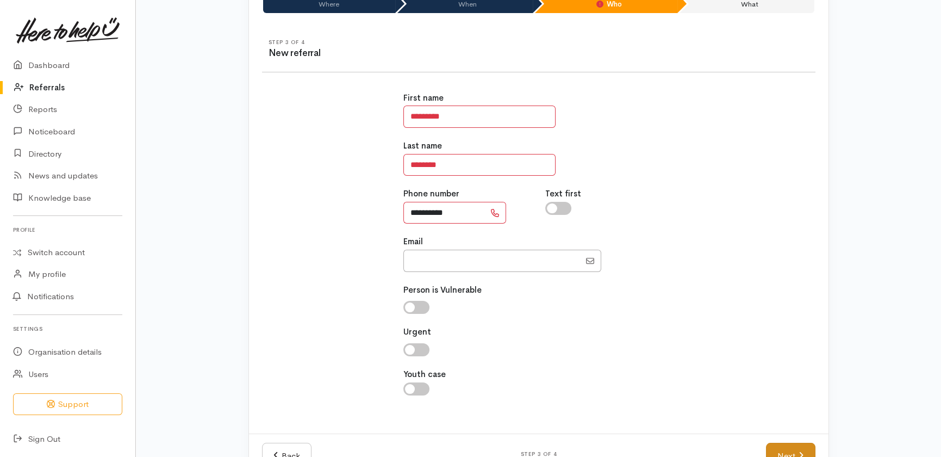
type input "**********"
click at [783, 447] on link "Next" at bounding box center [790, 455] width 49 height 27
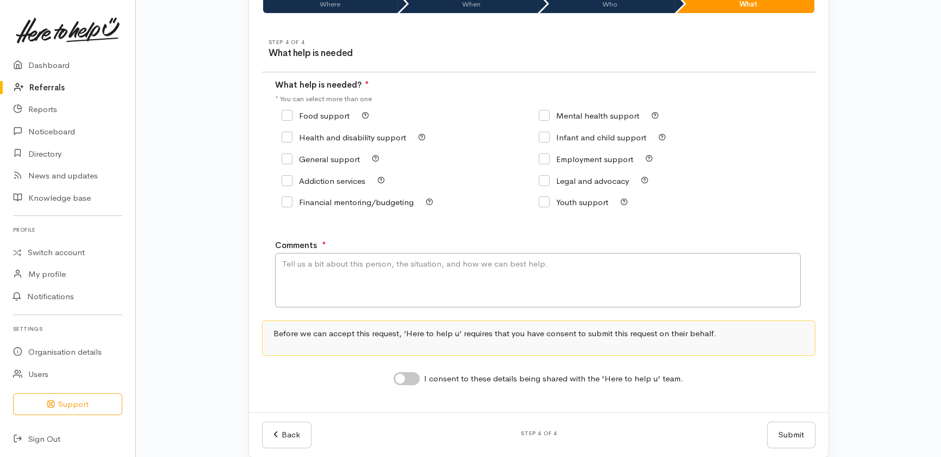
click at [314, 117] on input "Food support" at bounding box center [316, 115] width 68 height 8
checkbox input "true"
click at [361, 276] on textarea "Comments" at bounding box center [538, 280] width 526 height 54
type textarea "Food support please"
click at [413, 373] on input "I consent to these details being shared with the 'Here to help u' team." at bounding box center [407, 378] width 26 height 13
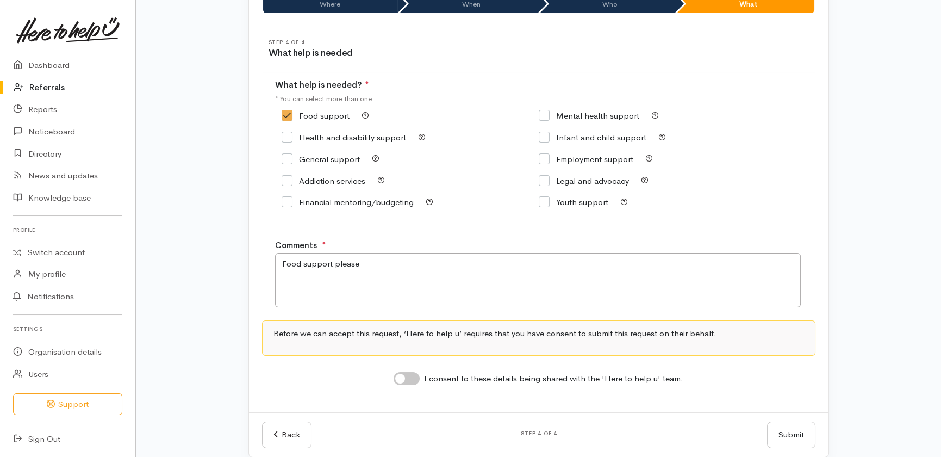
checkbox input "true"
click at [796, 432] on button "Submit" at bounding box center [791, 434] width 48 height 27
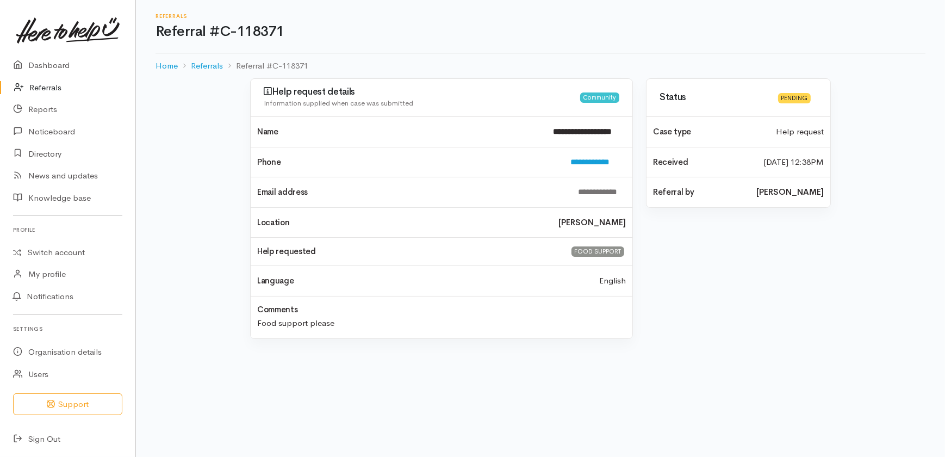
drag, startPoint x: 54, startPoint y: 88, endPoint x: 61, endPoint y: 89, distance: 6.6
click at [54, 88] on link "Referrals" at bounding box center [67, 88] width 135 height 22
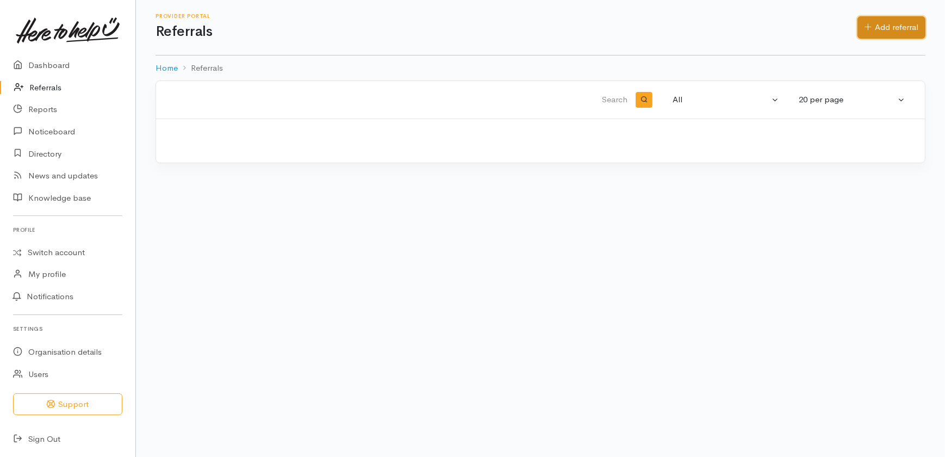
click at [891, 23] on link "Add referral" at bounding box center [891, 27] width 68 height 22
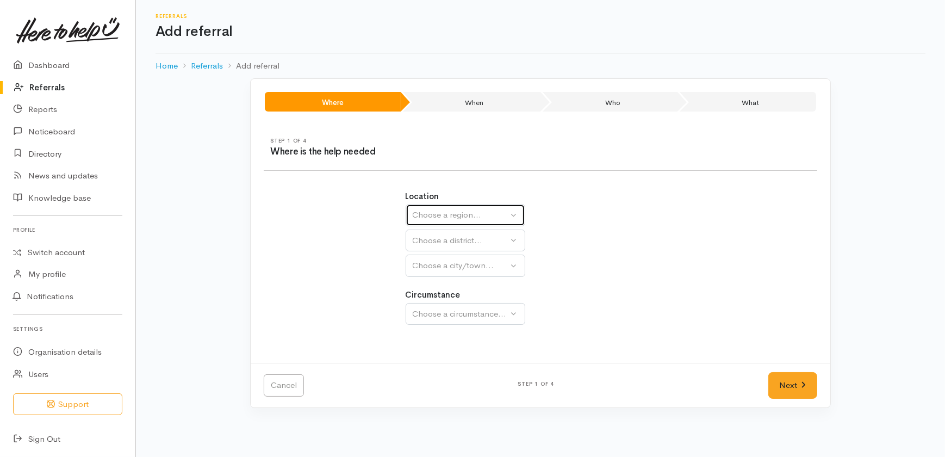
click at [451, 214] on div "Choose a region..." at bounding box center [461, 215] width 96 height 13
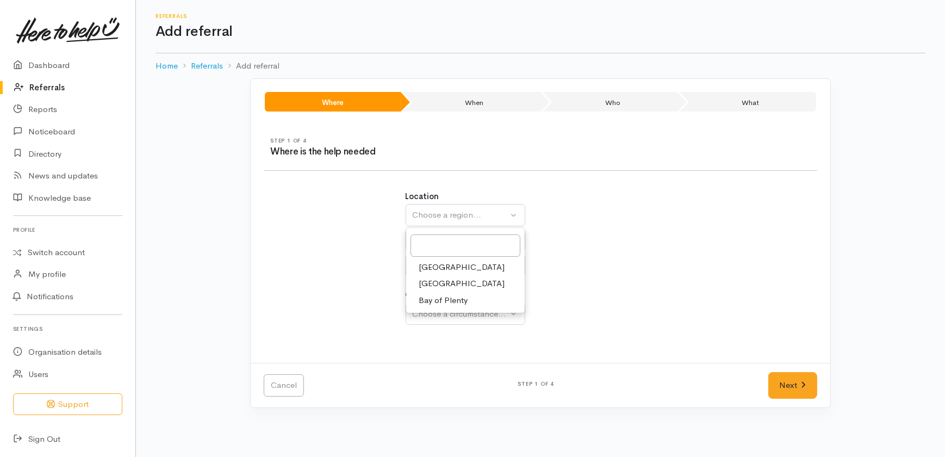
click at [436, 280] on span "[GEOGRAPHIC_DATA]" at bounding box center [462, 283] width 86 height 13
select select "3"
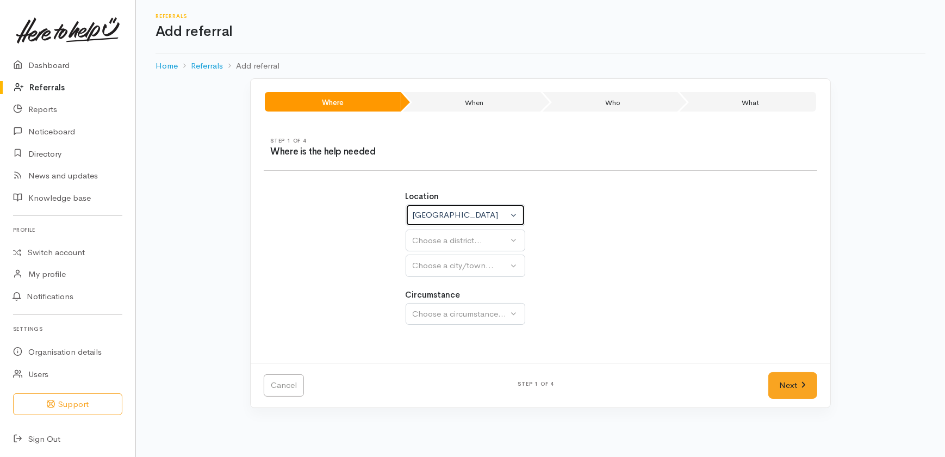
select select
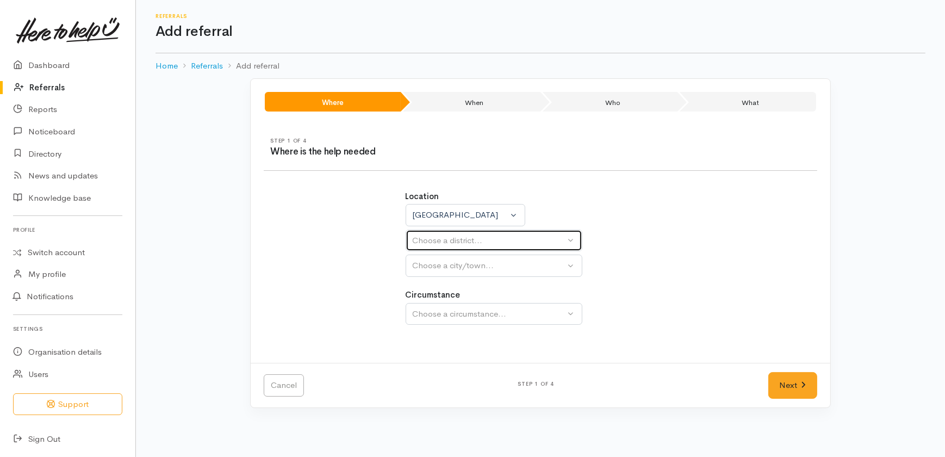
click at [435, 235] on div "Choose a district..." at bounding box center [489, 240] width 153 height 13
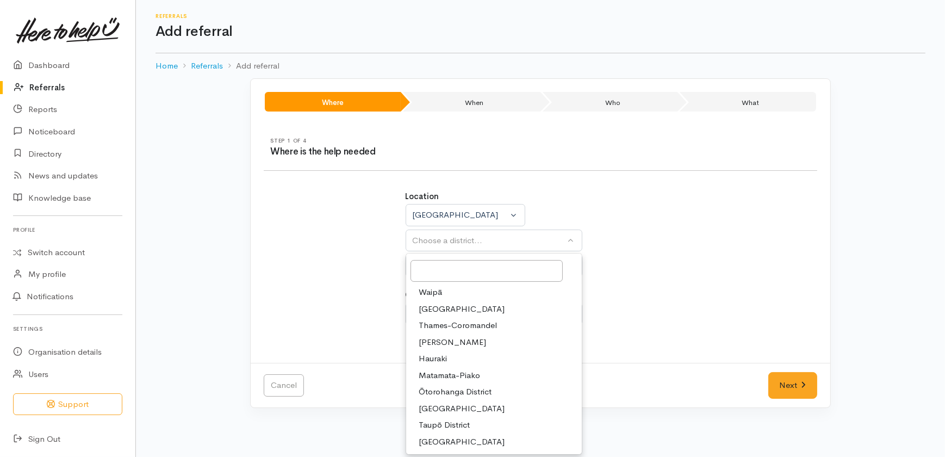
click at [434, 341] on span "[PERSON_NAME]" at bounding box center [452, 342] width 67 height 13
select select "4"
select select
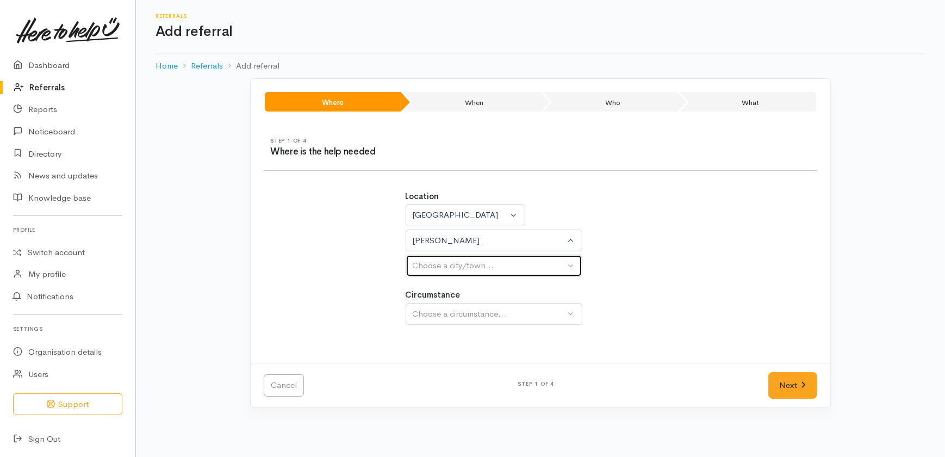
click at [447, 270] on div "Choose a city/town..." at bounding box center [489, 265] width 153 height 13
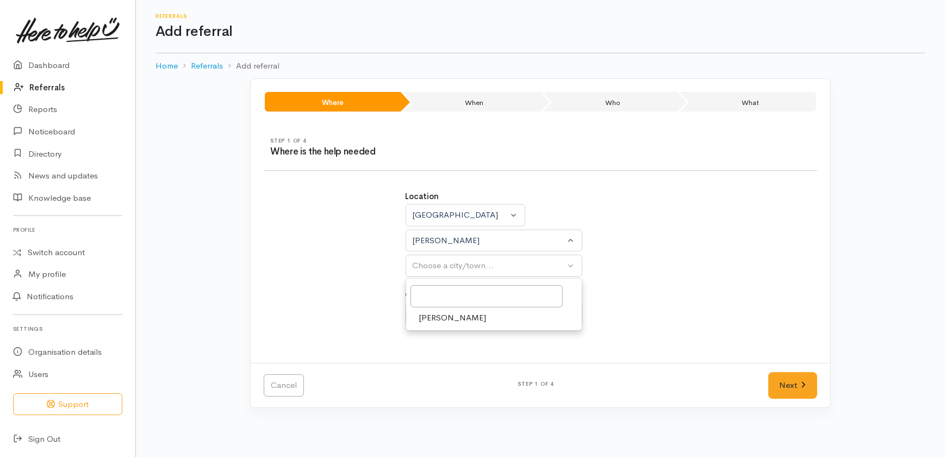
click at [434, 316] on span "[PERSON_NAME]" at bounding box center [452, 317] width 67 height 13
select select "1"
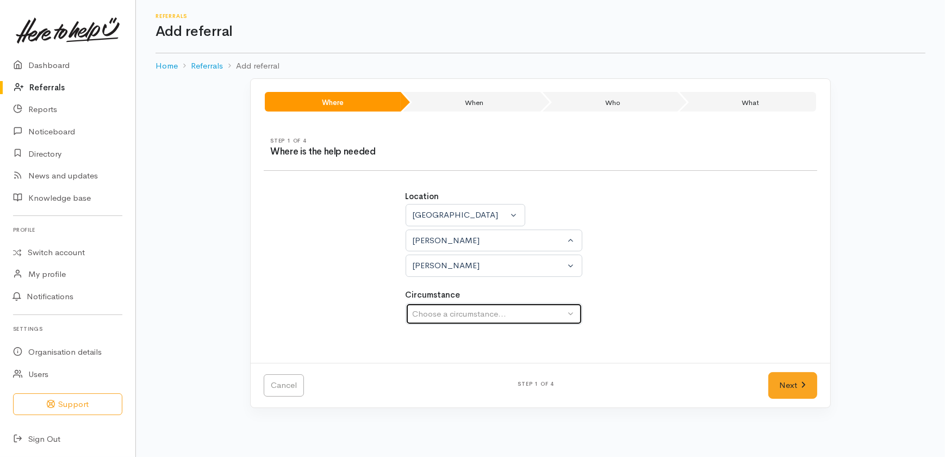
drag, startPoint x: 435, startPoint y: 315, endPoint x: 438, endPoint y: 322, distance: 7.4
click at [437, 315] on div "Choose a circumstance..." at bounding box center [489, 314] width 153 height 13
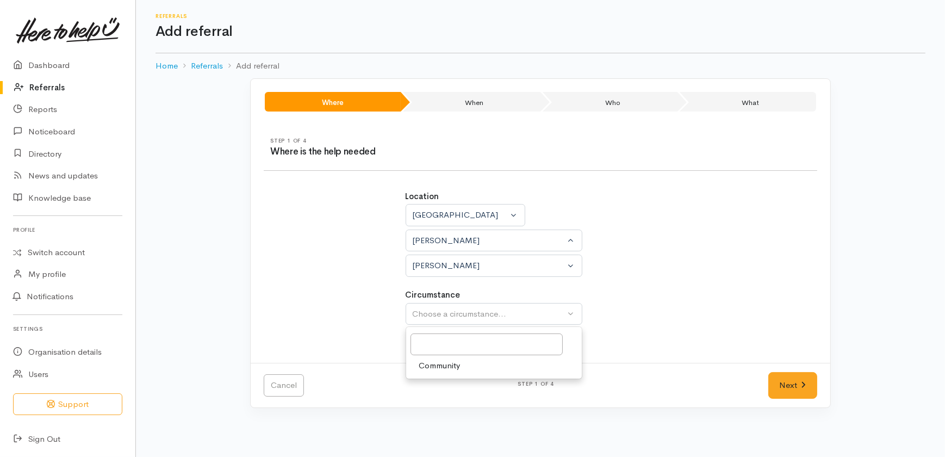
click at [440, 363] on span "Community" at bounding box center [439, 365] width 41 height 13
select select "2"
click at [790, 385] on link "Next" at bounding box center [792, 385] width 49 height 27
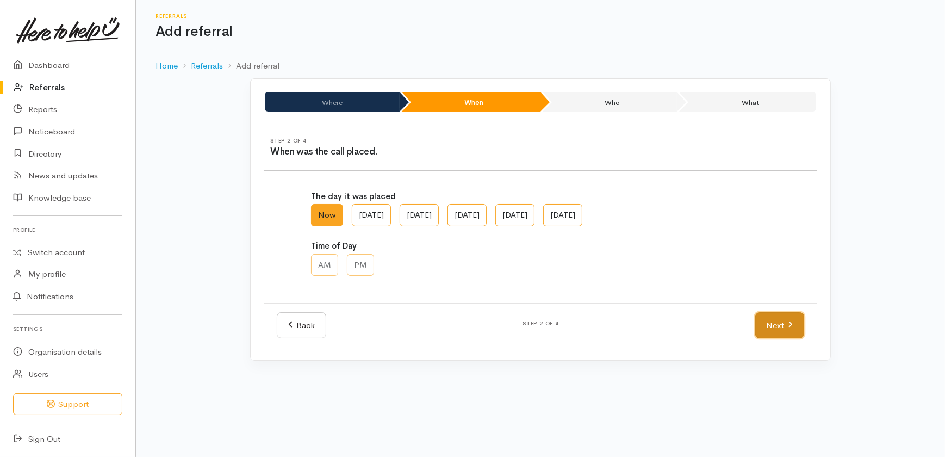
click at [784, 316] on link "Next" at bounding box center [779, 325] width 49 height 27
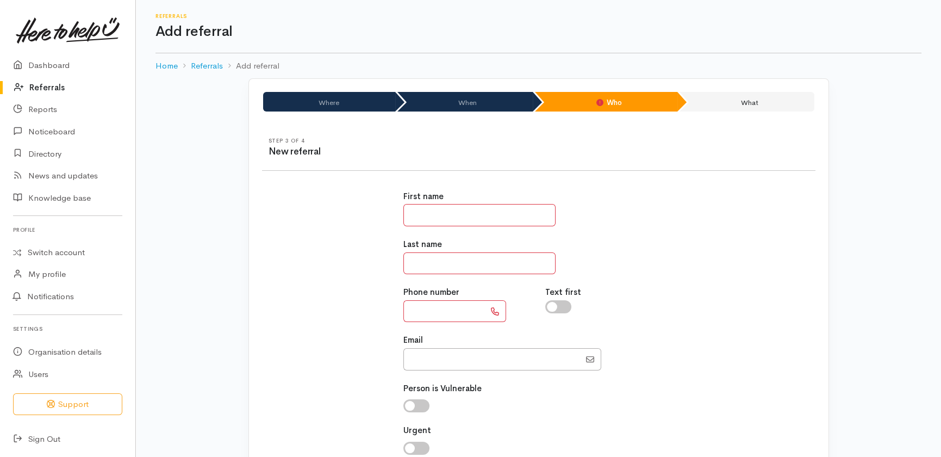
click at [439, 207] on input "text" at bounding box center [479, 215] width 152 height 22
type input "*******"
click at [445, 316] on input "text" at bounding box center [444, 311] width 82 height 22
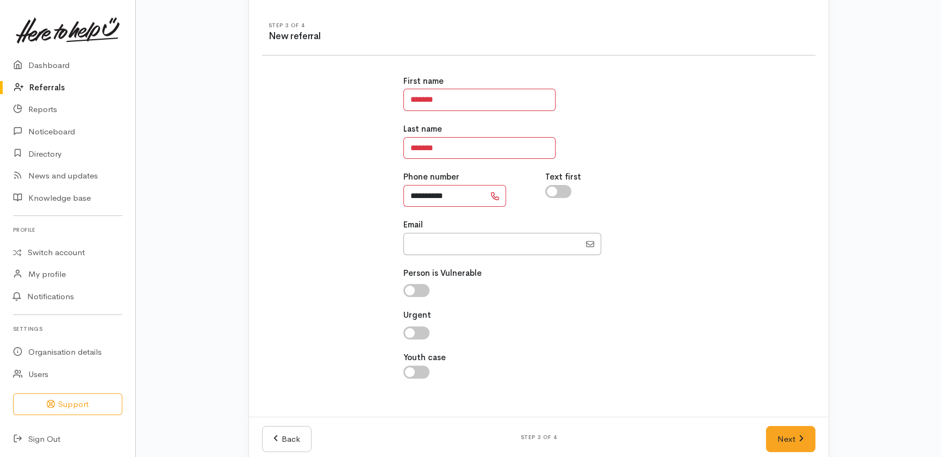
scroll to position [132, 0]
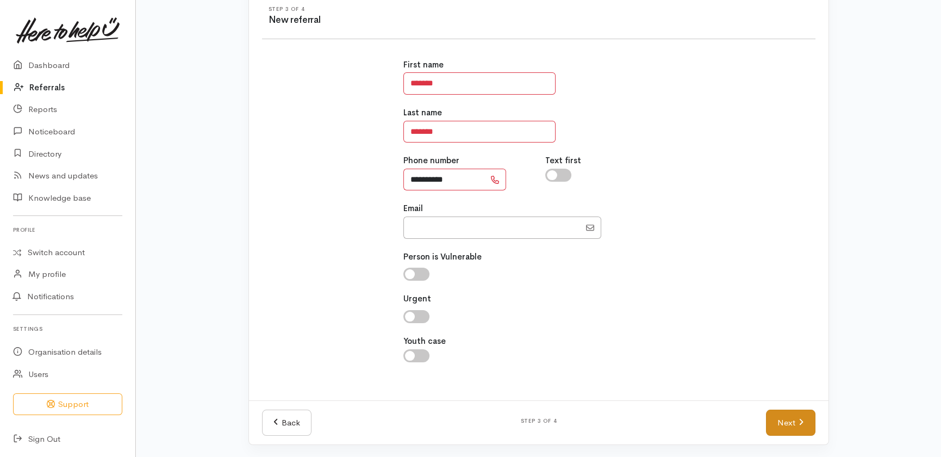
type input "**********"
drag, startPoint x: 794, startPoint y: 417, endPoint x: 761, endPoint y: 408, distance: 33.9
click at [794, 417] on link "Next" at bounding box center [790, 422] width 49 height 27
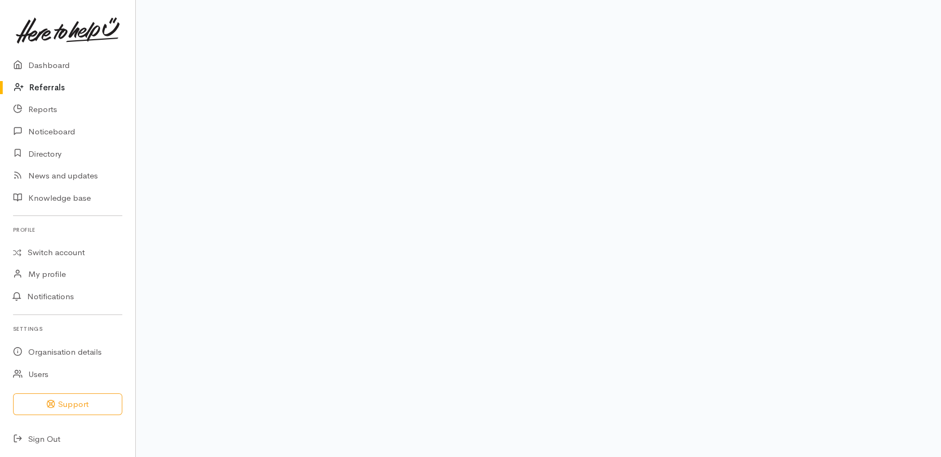
scroll to position [111, 0]
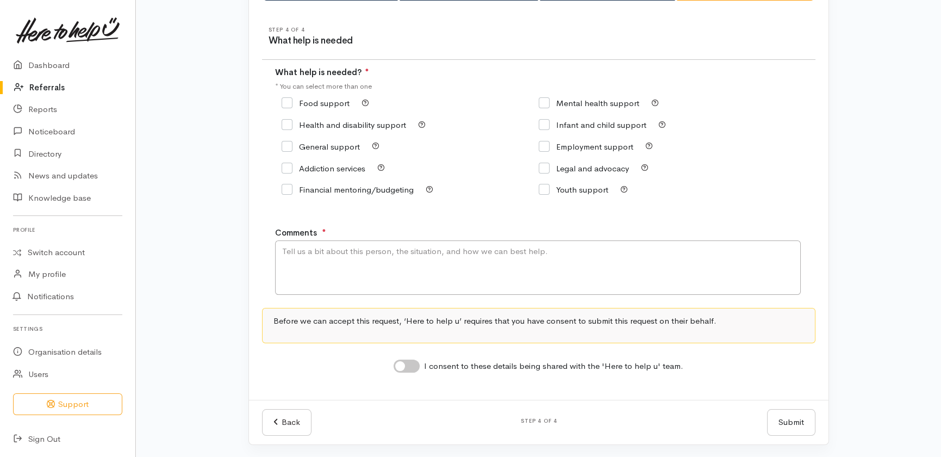
click at [320, 104] on input "Food support" at bounding box center [316, 103] width 68 height 8
checkbox input "true"
click at [381, 266] on textarea "Comments" at bounding box center [538, 267] width 526 height 54
type textarea "W"
type textarea "Enquiring about Super Connect"
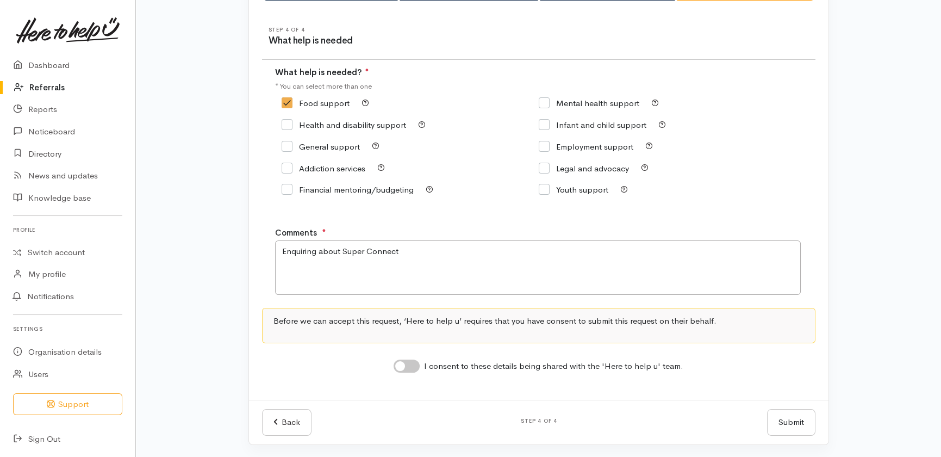
click at [412, 363] on input "I consent to these details being shared with the 'Here to help u' team." at bounding box center [407, 365] width 26 height 13
checkbox input "true"
click at [783, 414] on button "Submit" at bounding box center [791, 422] width 48 height 27
